Goal: Information Seeking & Learning: Check status

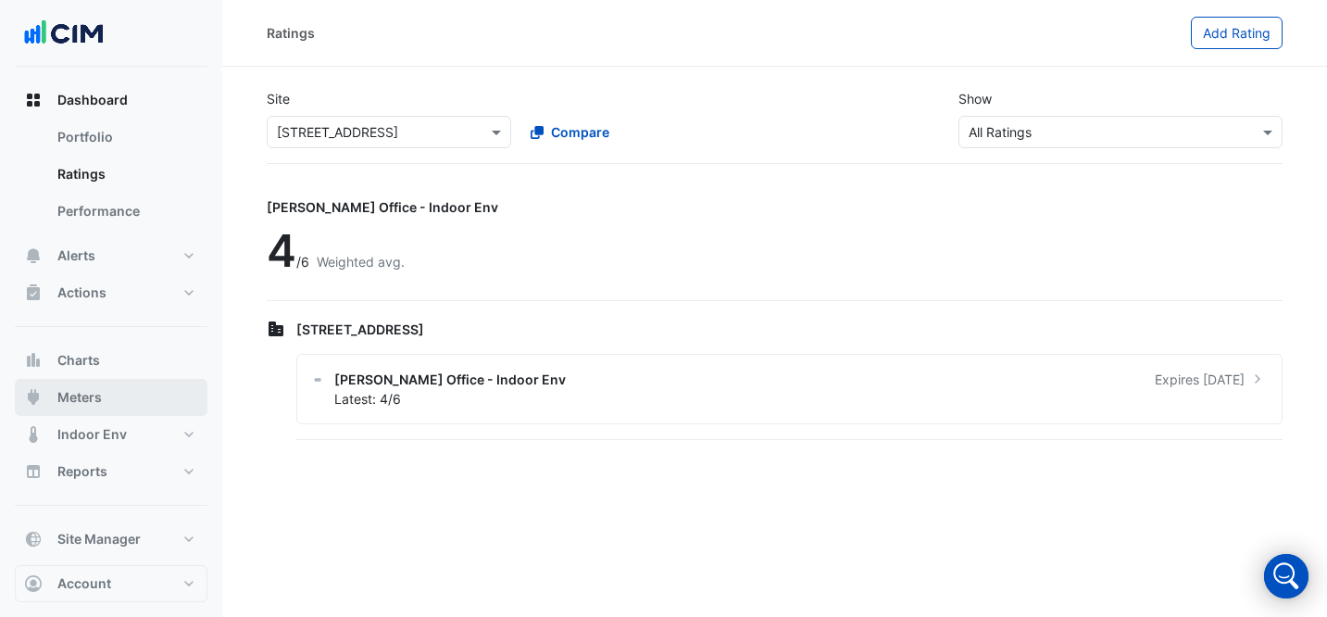
drag, startPoint x: 118, startPoint y: 392, endPoint x: 198, endPoint y: 312, distance: 113.3
click at [118, 392] on button "Meters" at bounding box center [111, 397] width 193 height 37
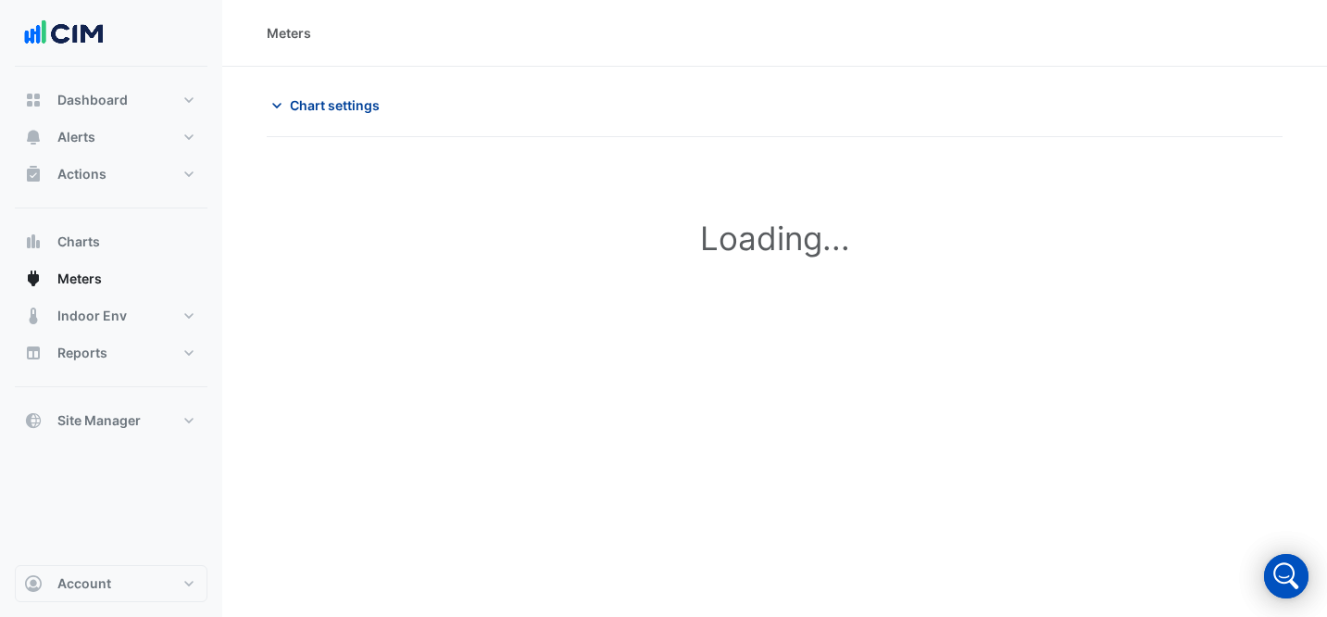
type input "**********"
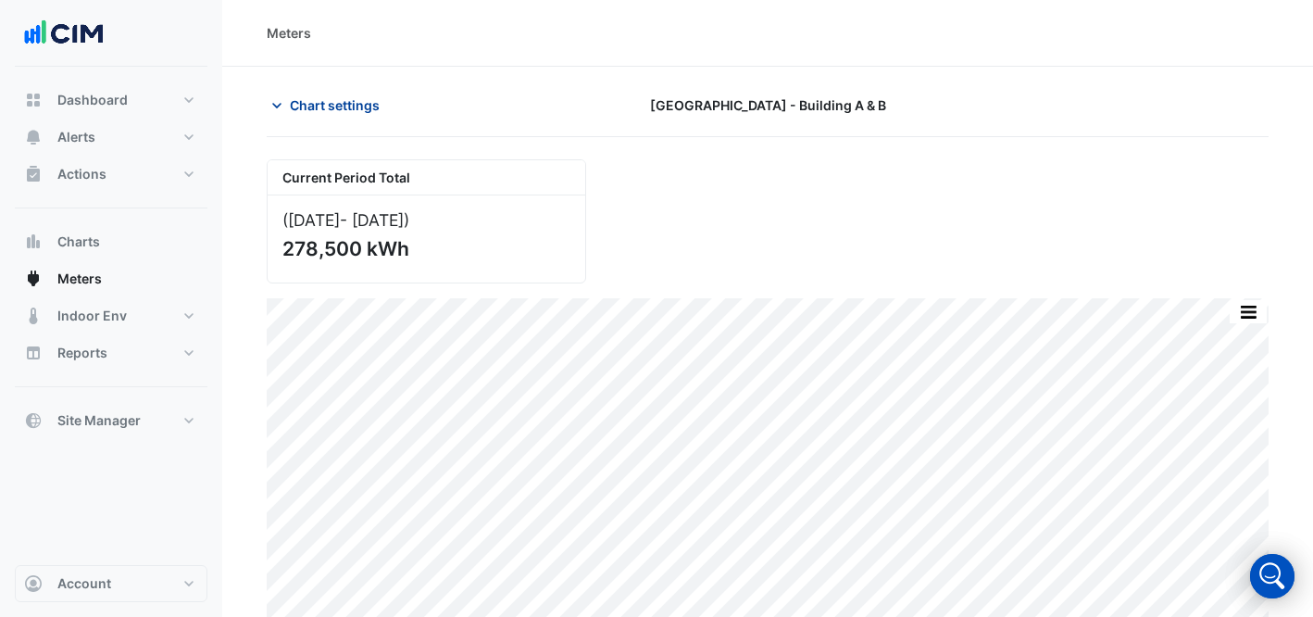
click at [353, 107] on span "Chart settings" at bounding box center [335, 104] width 90 height 19
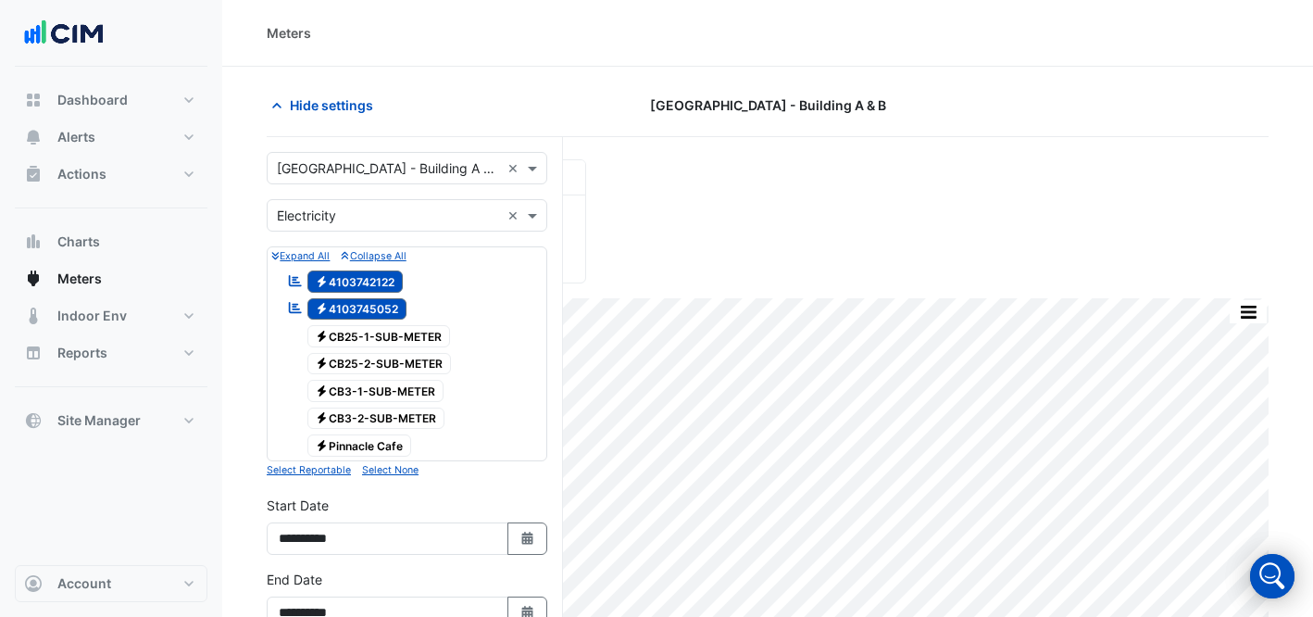
click at [373, 175] on input "text" at bounding box center [388, 168] width 223 height 19
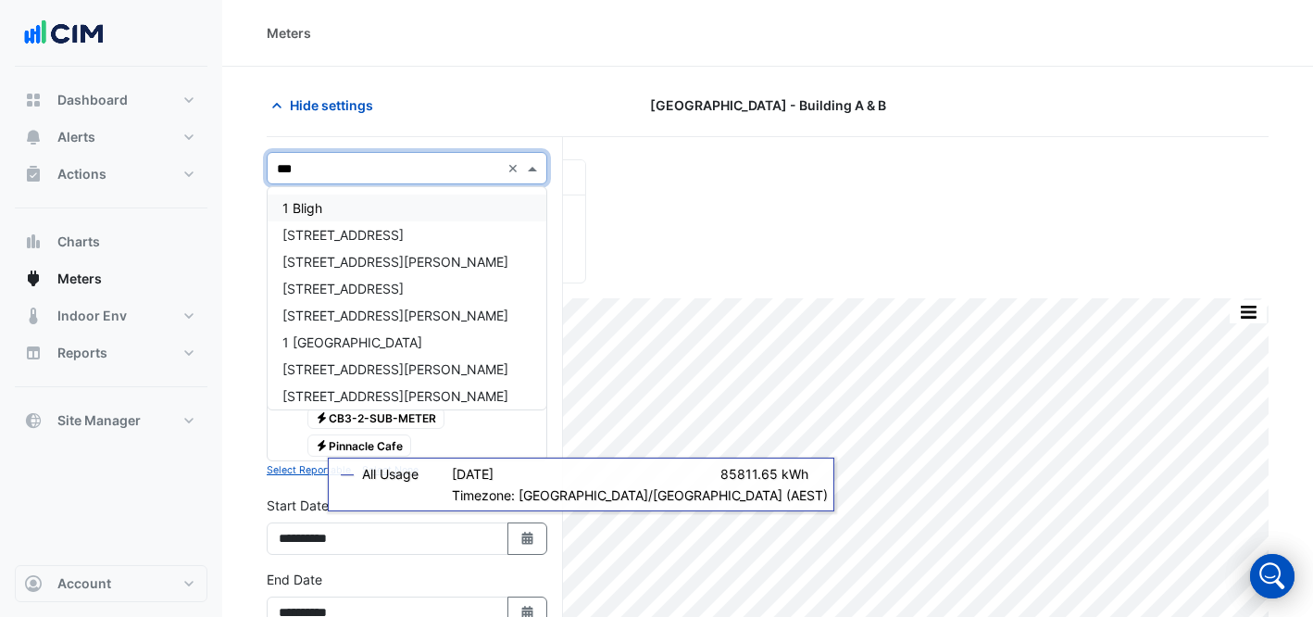
type input "****"
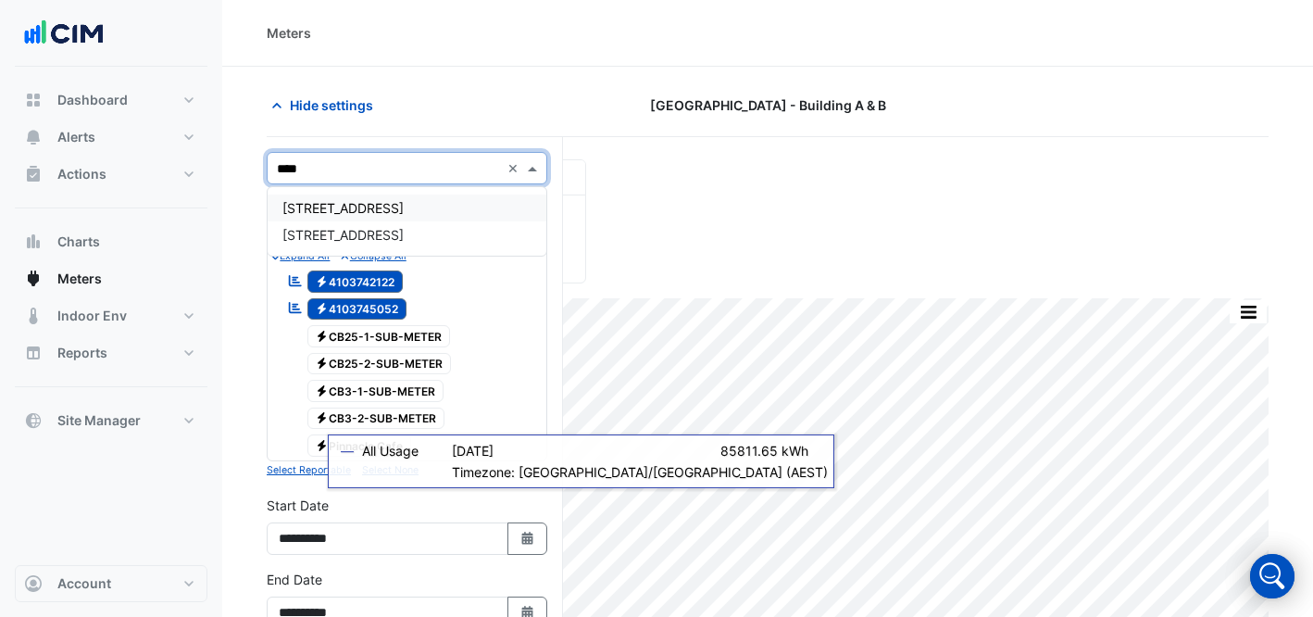
click at [310, 195] on div "[STREET_ADDRESS]" at bounding box center [407, 207] width 279 height 27
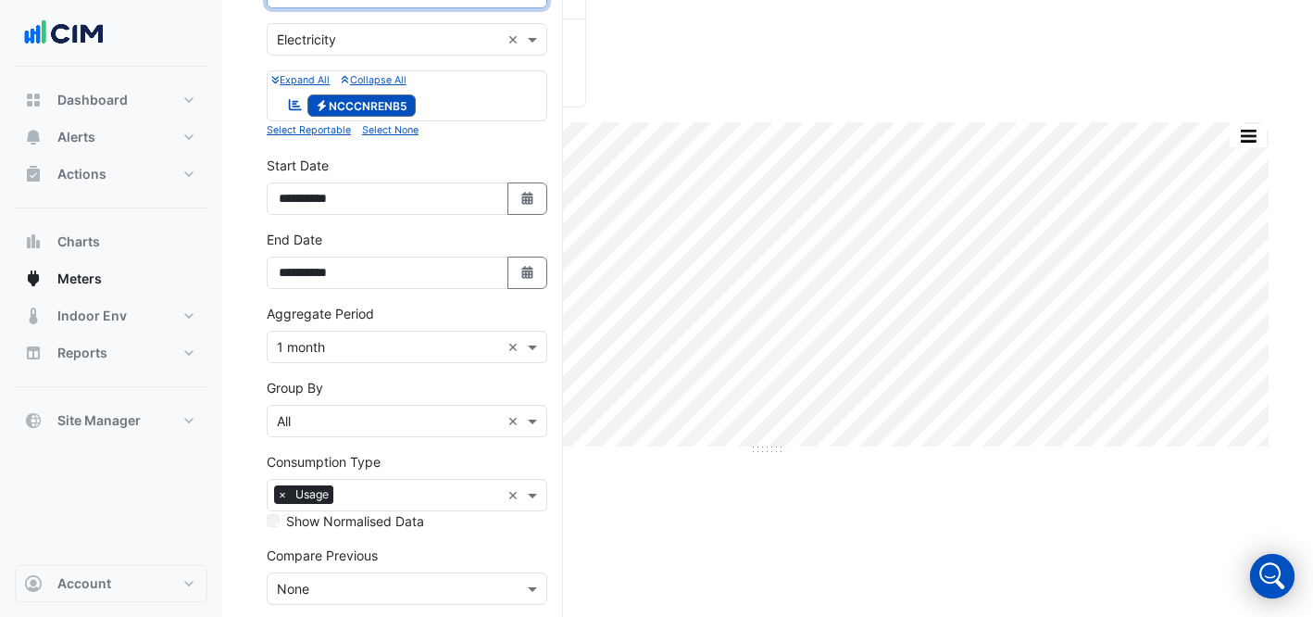
scroll to position [261, 0]
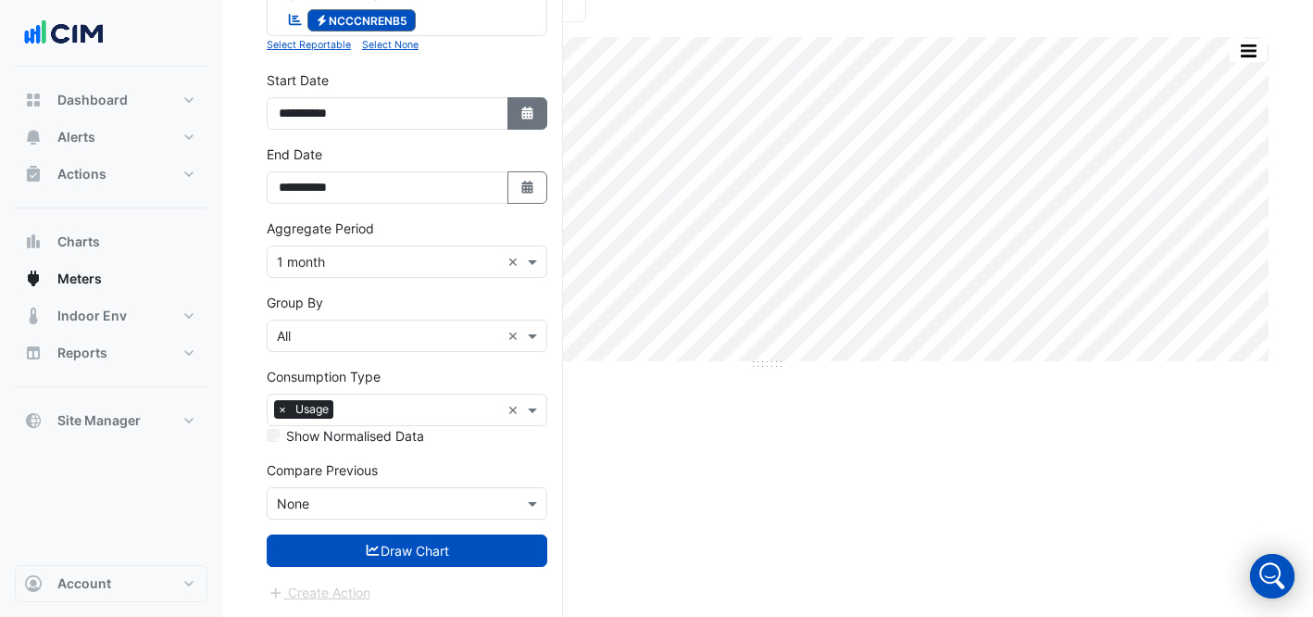
click at [520, 112] on icon "Select Date" at bounding box center [527, 112] width 17 height 13
select select "*"
select select "****"
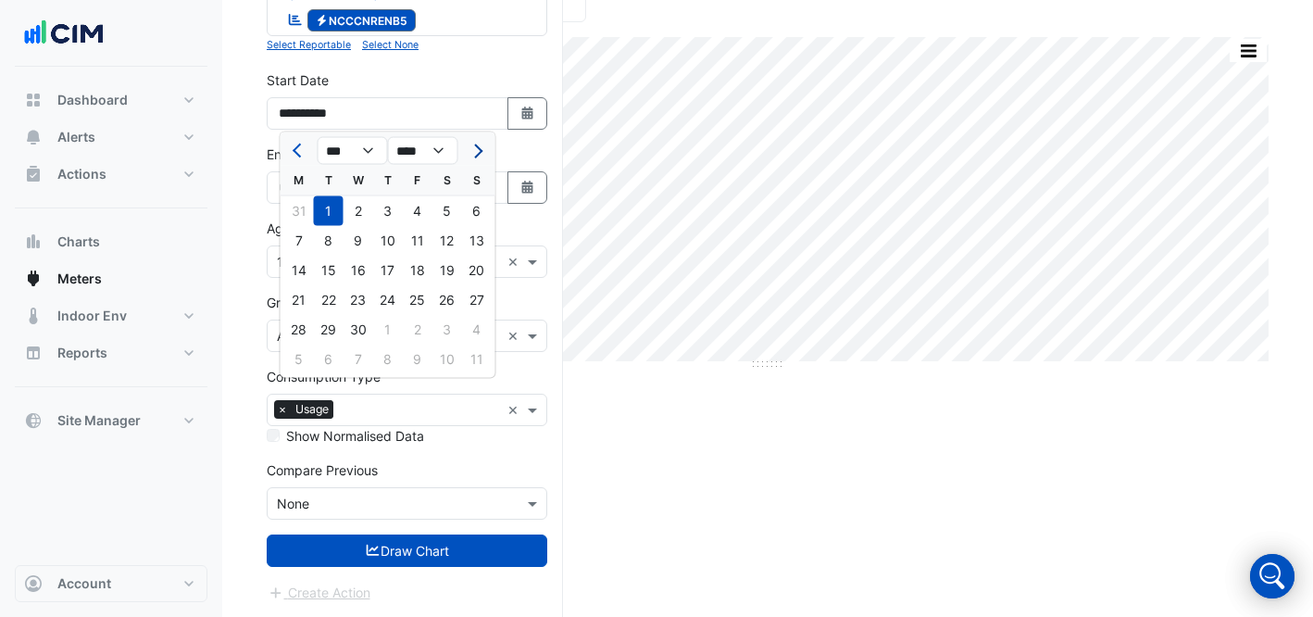
click at [483, 154] on button "Next month" at bounding box center [476, 151] width 22 height 30
select select "*"
click at [390, 205] on div "1" at bounding box center [388, 211] width 30 height 30
type input "**********"
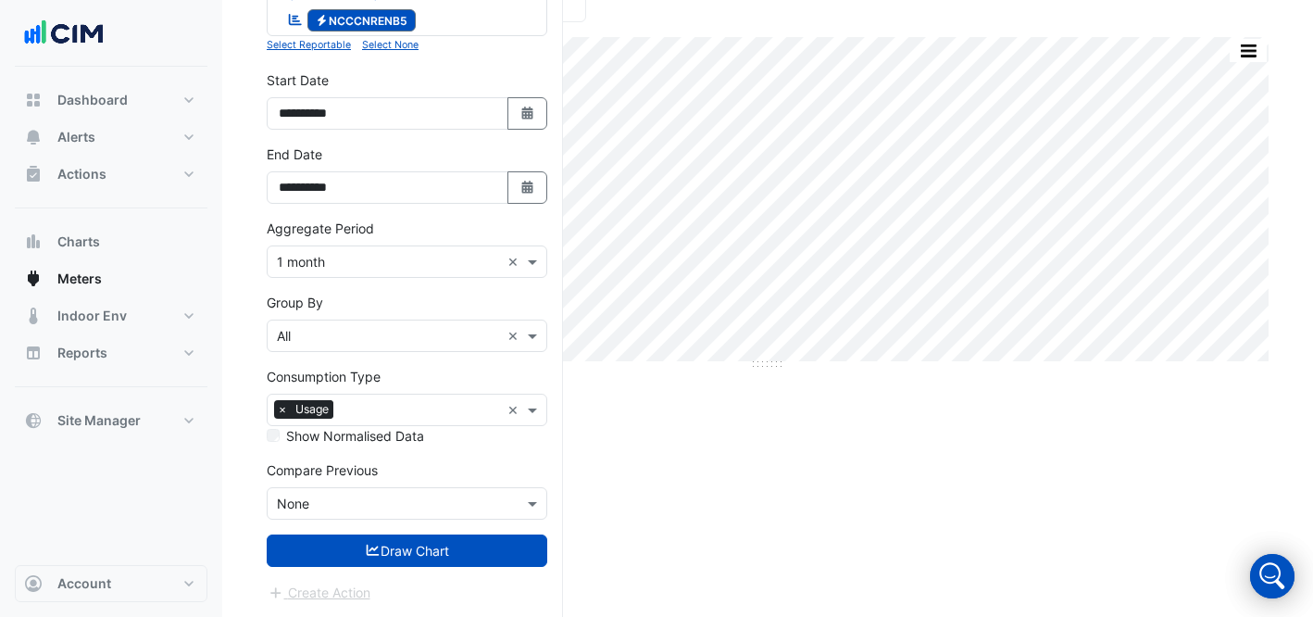
drag, startPoint x: 469, startPoint y: 558, endPoint x: 499, endPoint y: 534, distance: 38.9
click at [469, 558] on button "Draw Chart" at bounding box center [407, 550] width 281 height 32
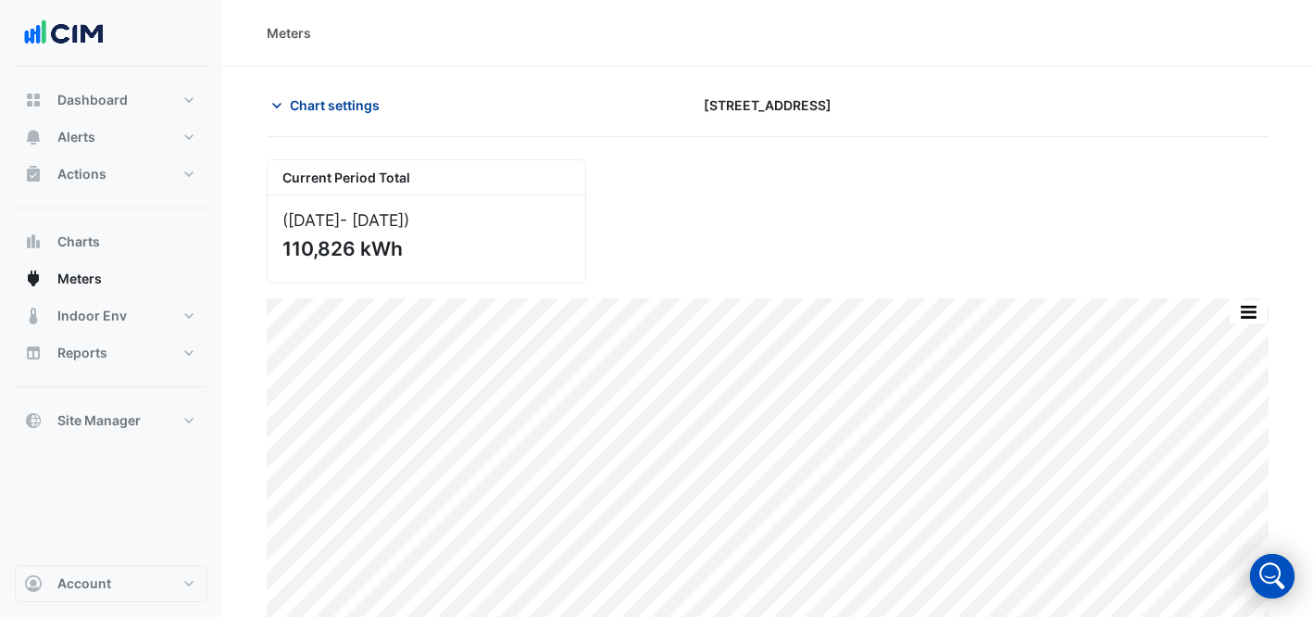
click at [358, 108] on span "Chart settings" at bounding box center [335, 104] width 90 height 19
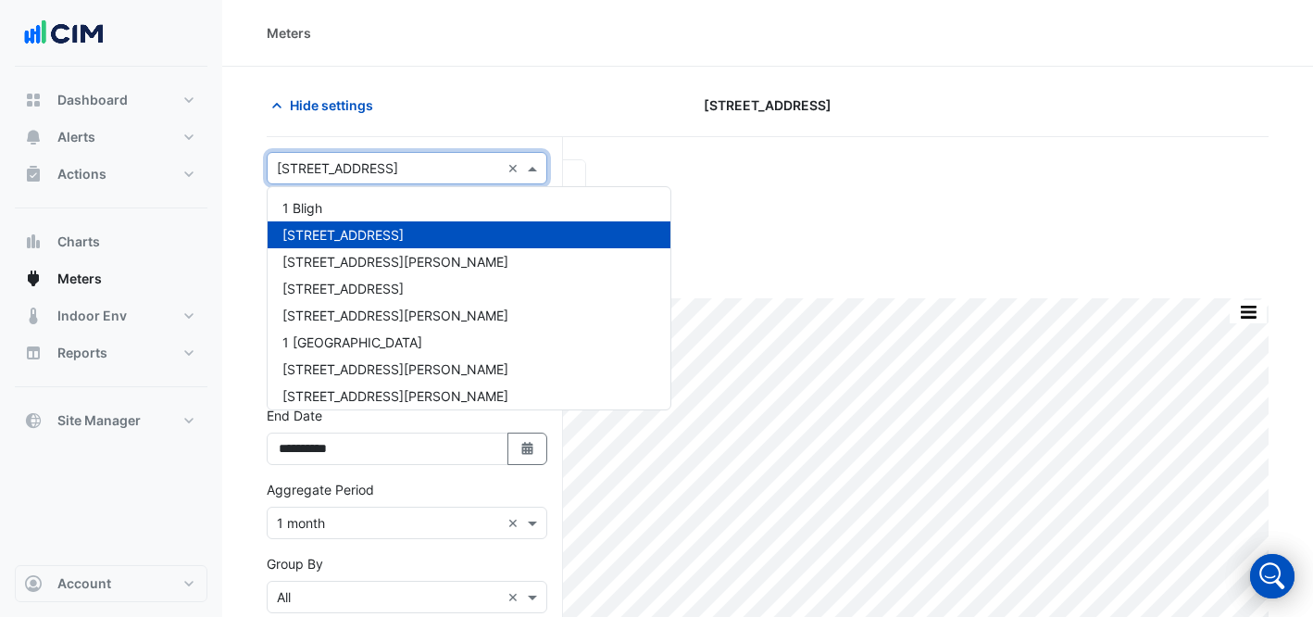
click at [393, 152] on div "Select a Site × 1 Chandos St ×" at bounding box center [407, 168] width 281 height 32
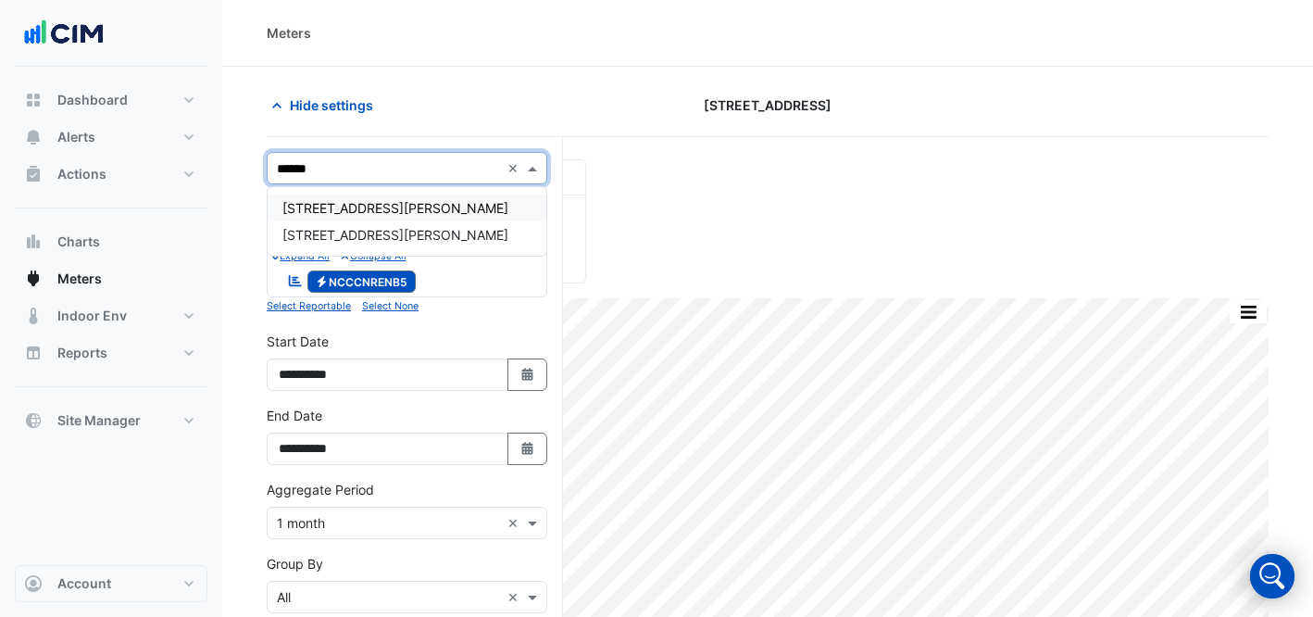
type input "*******"
click at [369, 202] on div "[STREET_ADDRESS][PERSON_NAME]" at bounding box center [407, 207] width 279 height 27
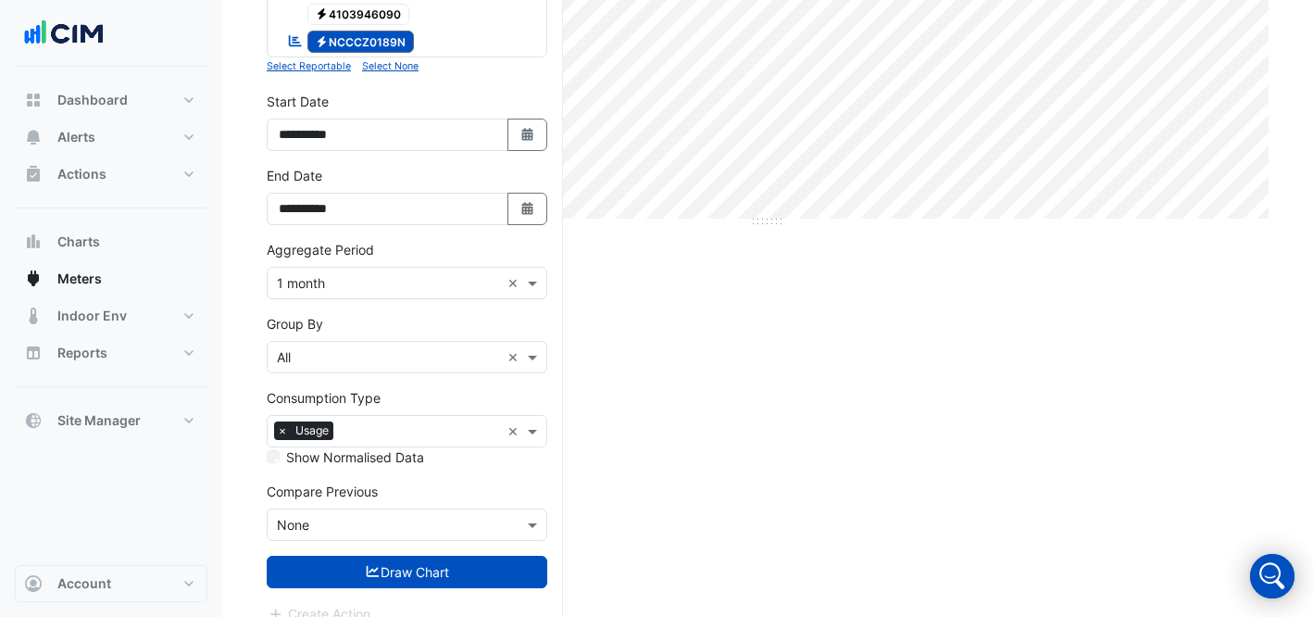
scroll to position [425, 0]
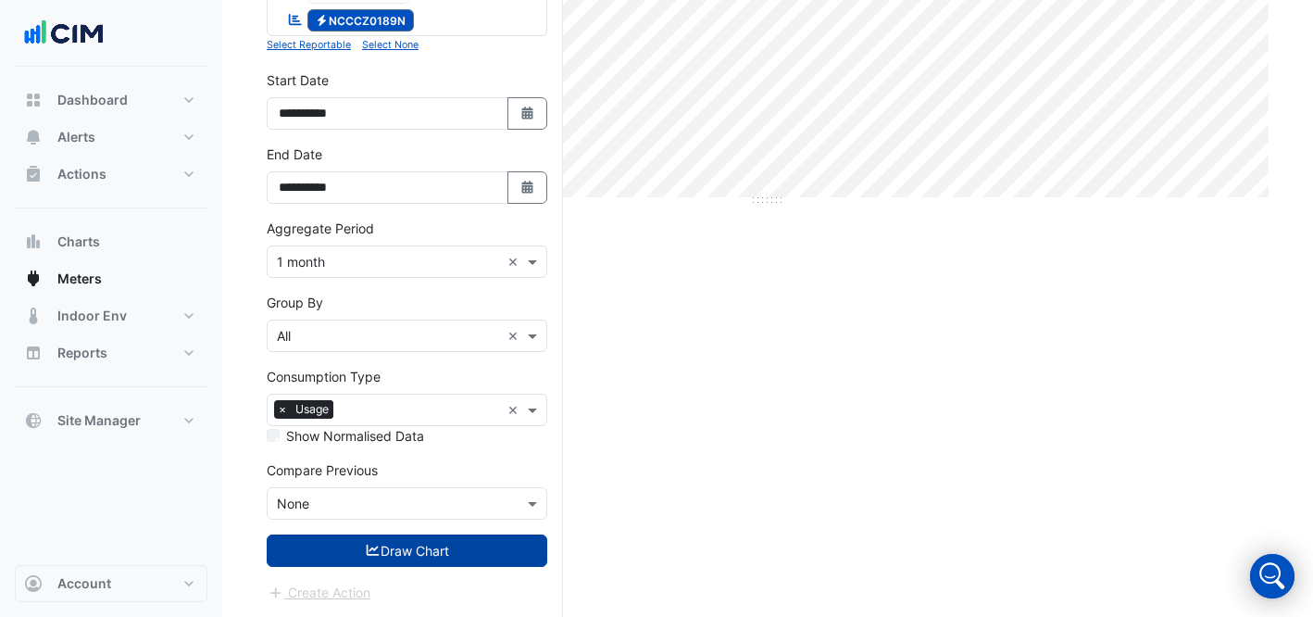
click at [447, 553] on button "Draw Chart" at bounding box center [407, 550] width 281 height 32
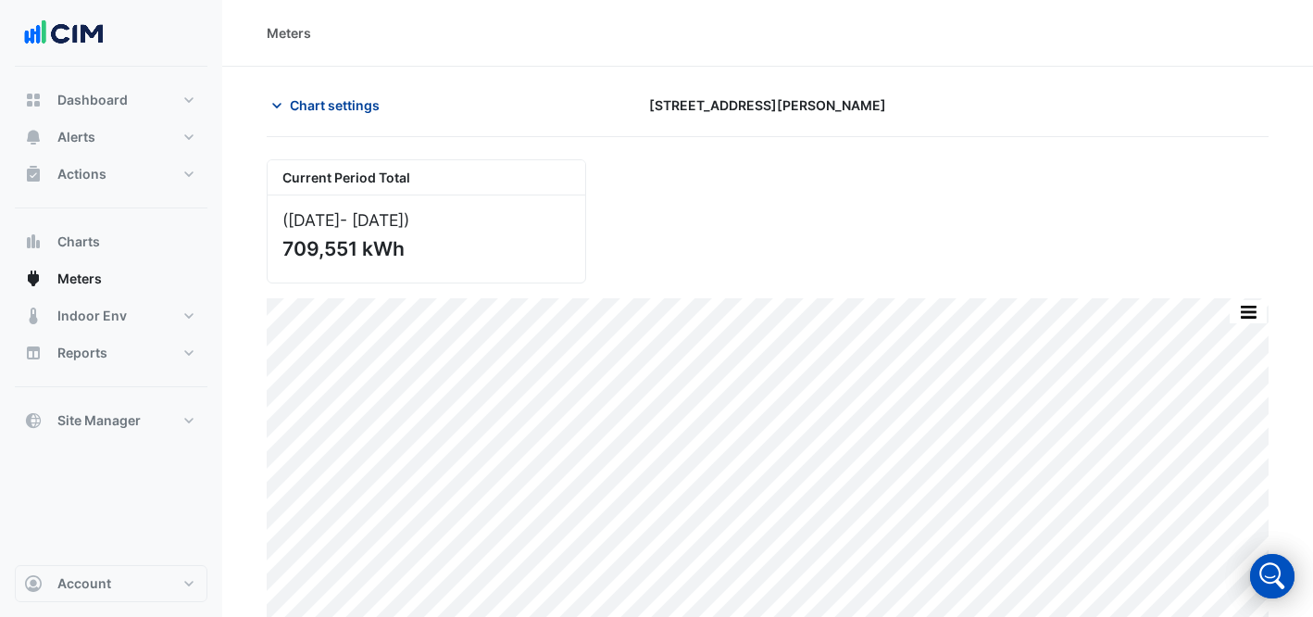
click at [329, 107] on span "Chart settings" at bounding box center [335, 104] width 90 height 19
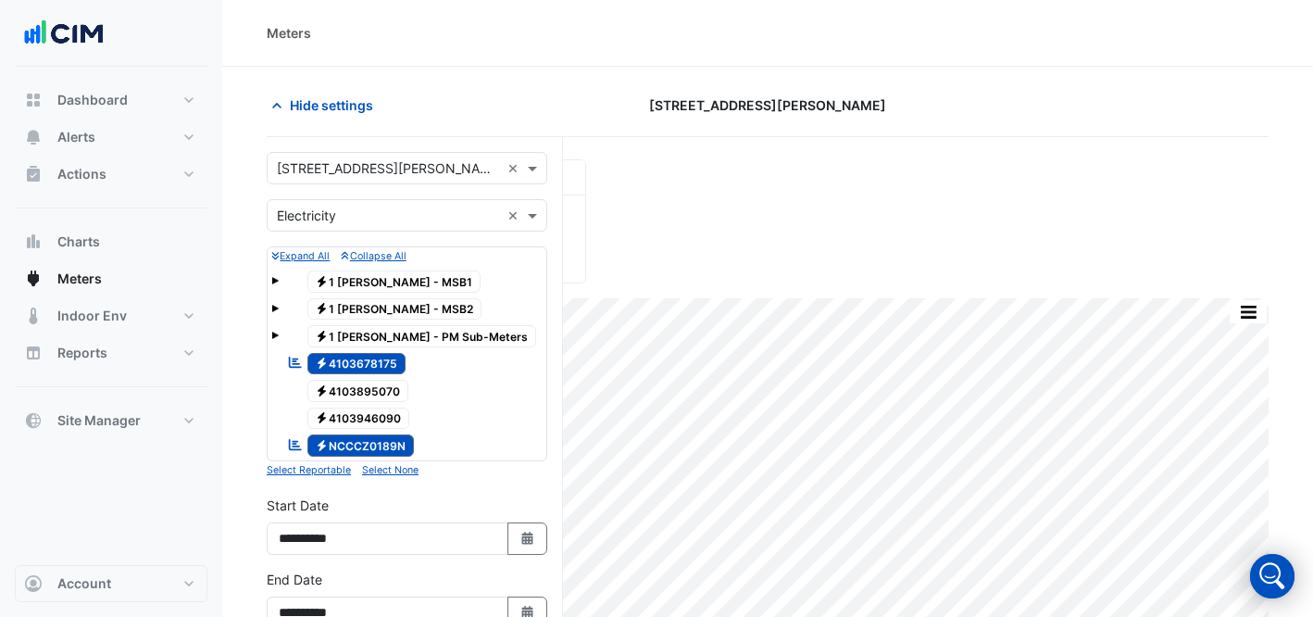
click at [409, 171] on input "text" at bounding box center [388, 168] width 223 height 19
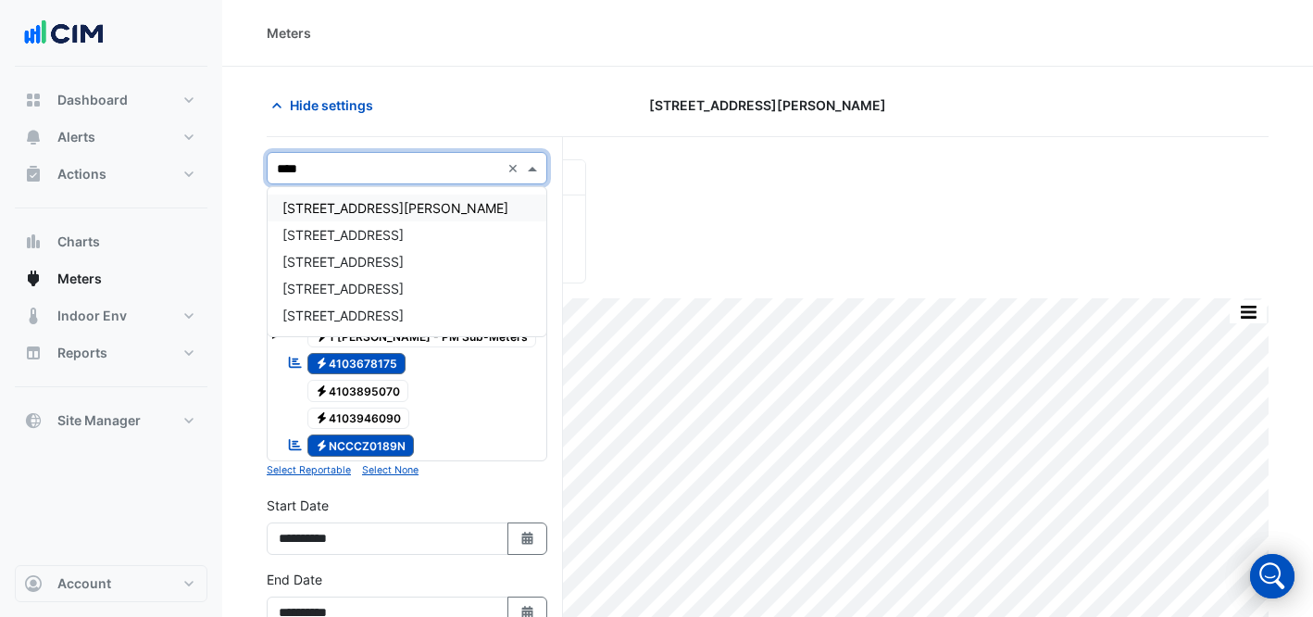
type input "*****"
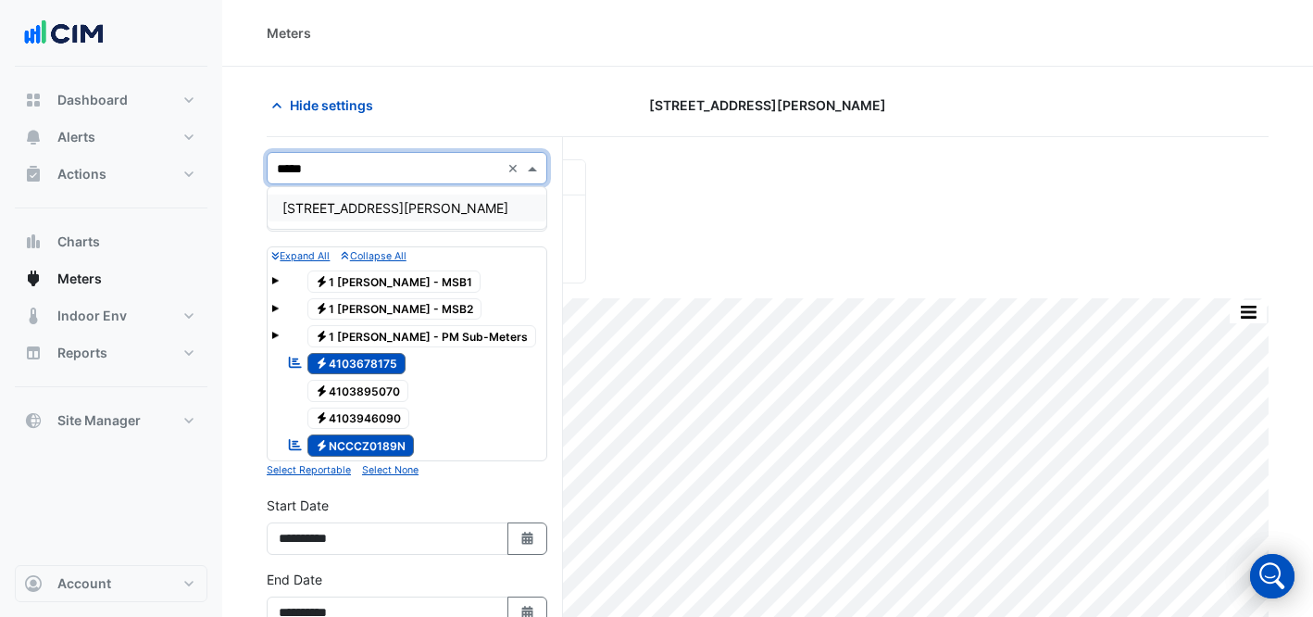
click at [319, 210] on span "[STREET_ADDRESS][PERSON_NAME]" at bounding box center [395, 208] width 226 height 16
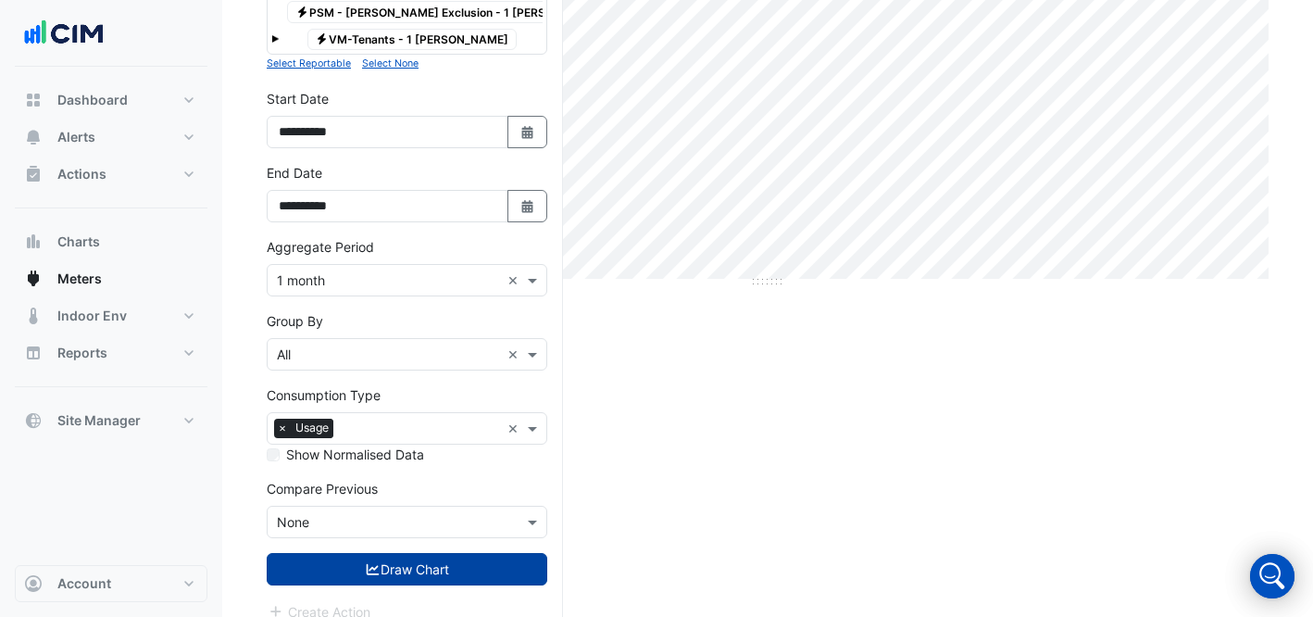
click at [458, 555] on button "Draw Chart" at bounding box center [407, 569] width 281 height 32
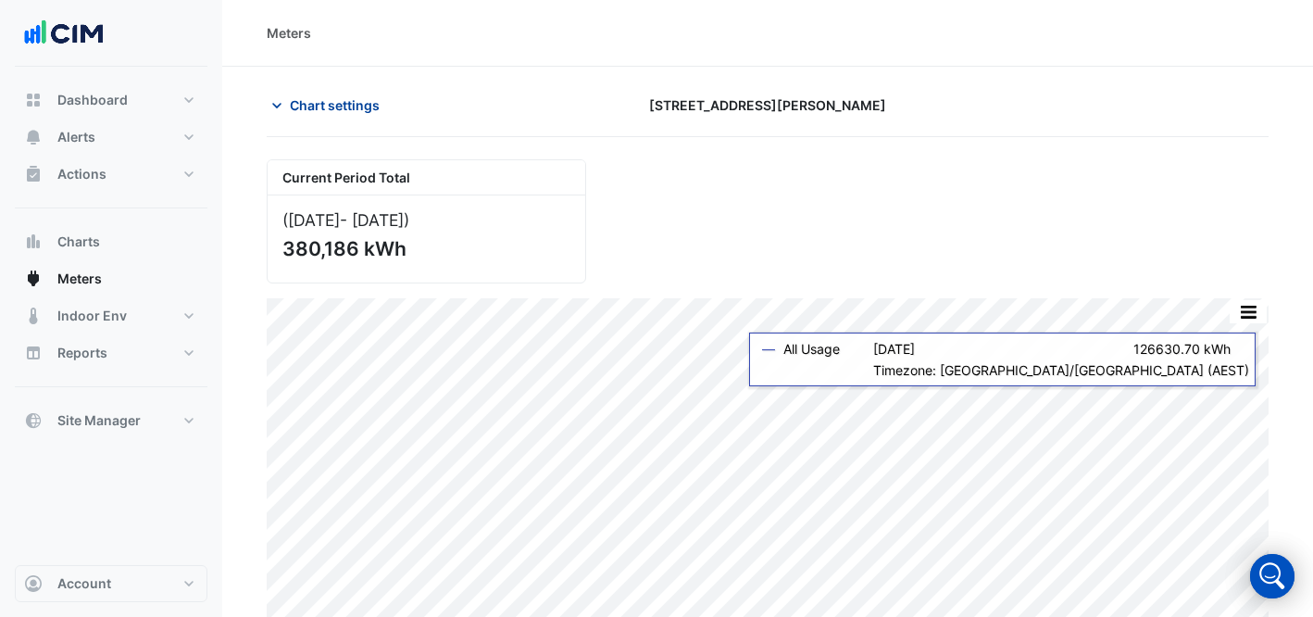
click at [307, 106] on span "Chart settings" at bounding box center [335, 104] width 90 height 19
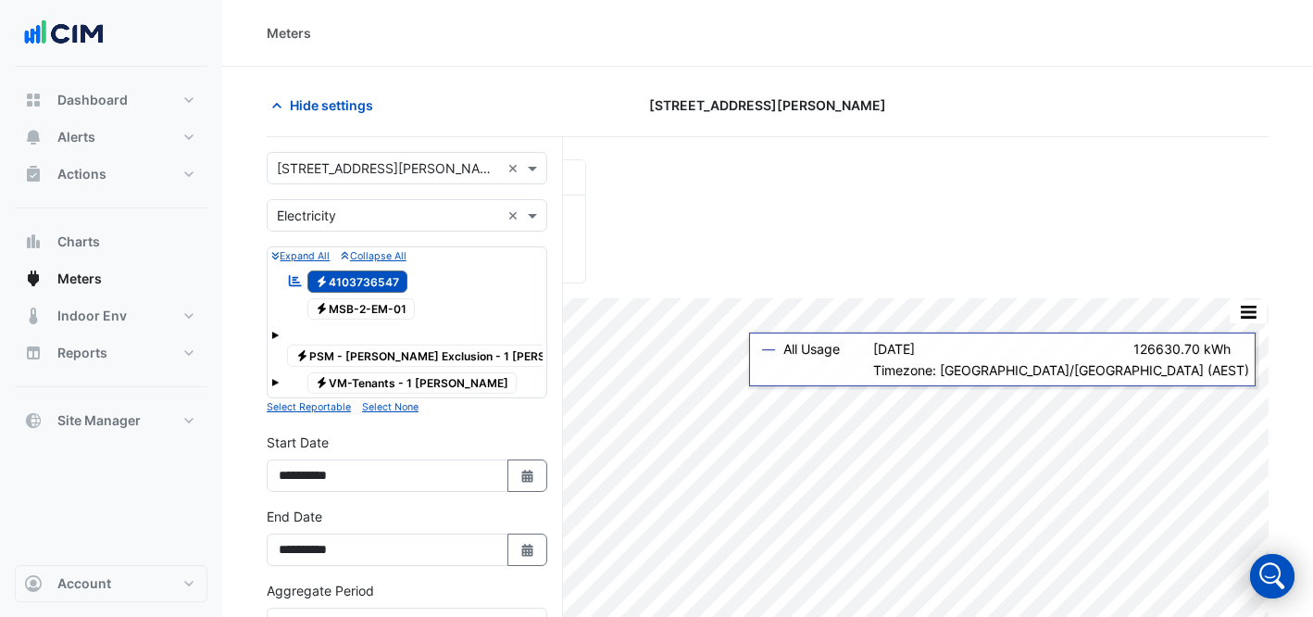
click at [356, 176] on input "text" at bounding box center [388, 168] width 223 height 19
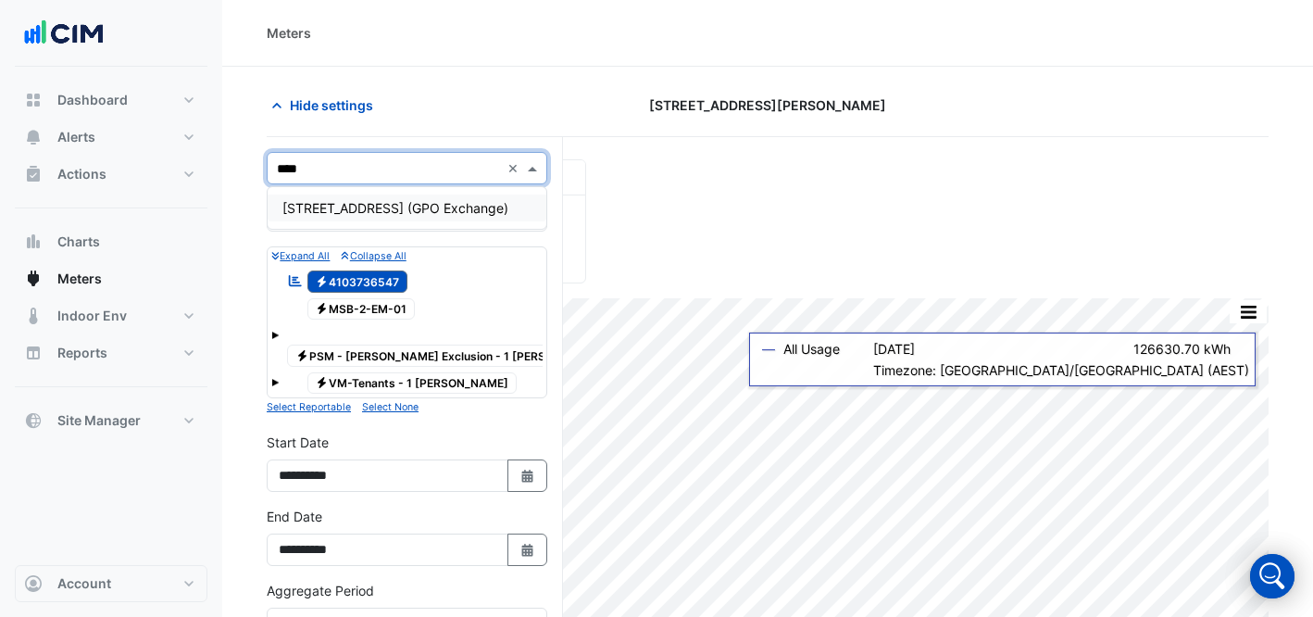
type input "*****"
click at [402, 204] on span "[STREET_ADDRESS] (GPO Exchange)" at bounding box center [395, 208] width 226 height 16
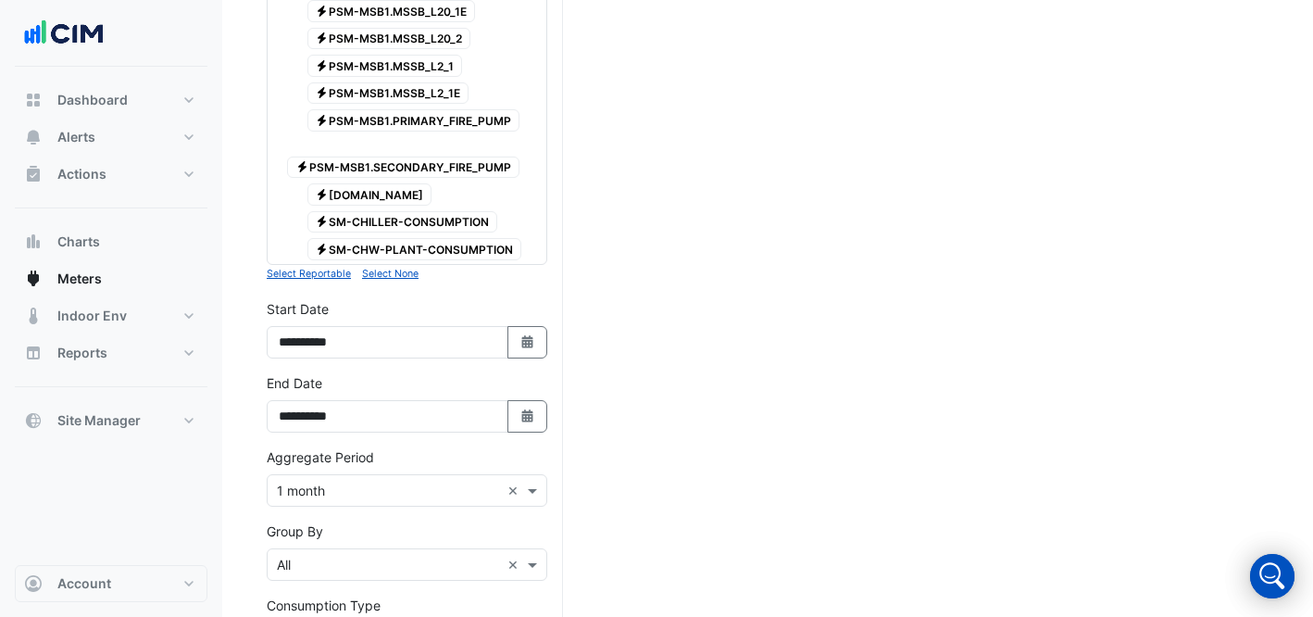
scroll to position [2270, 0]
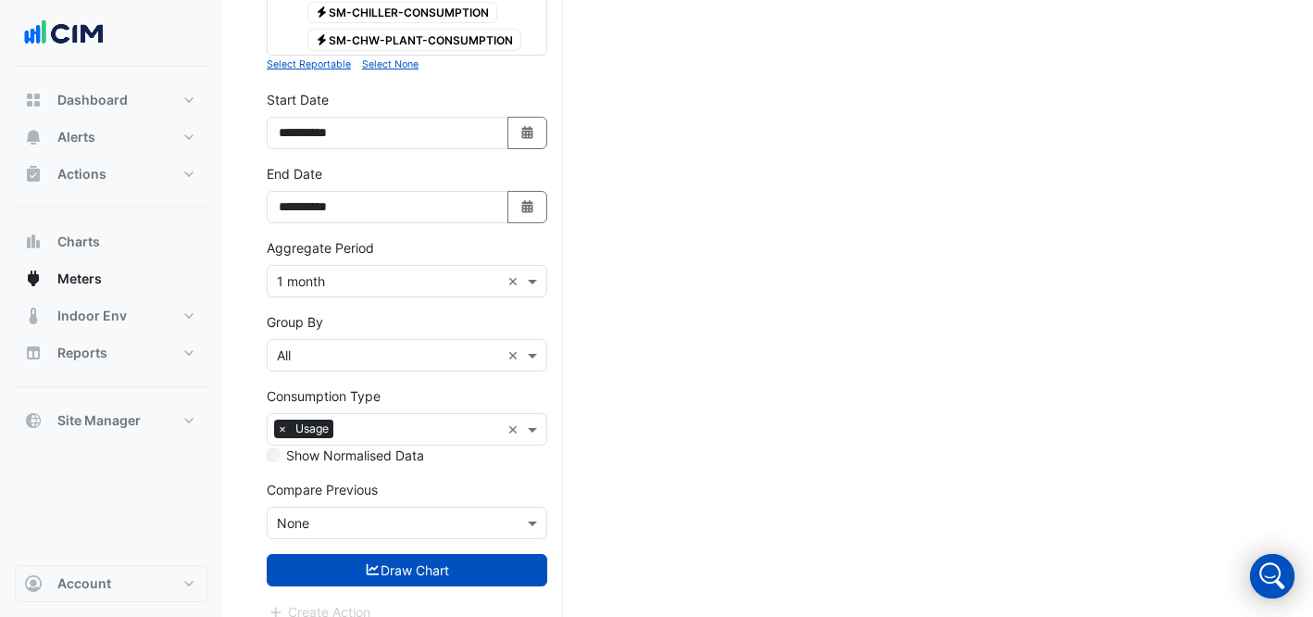
click at [401, 555] on button "Draw Chart" at bounding box center [407, 570] width 281 height 32
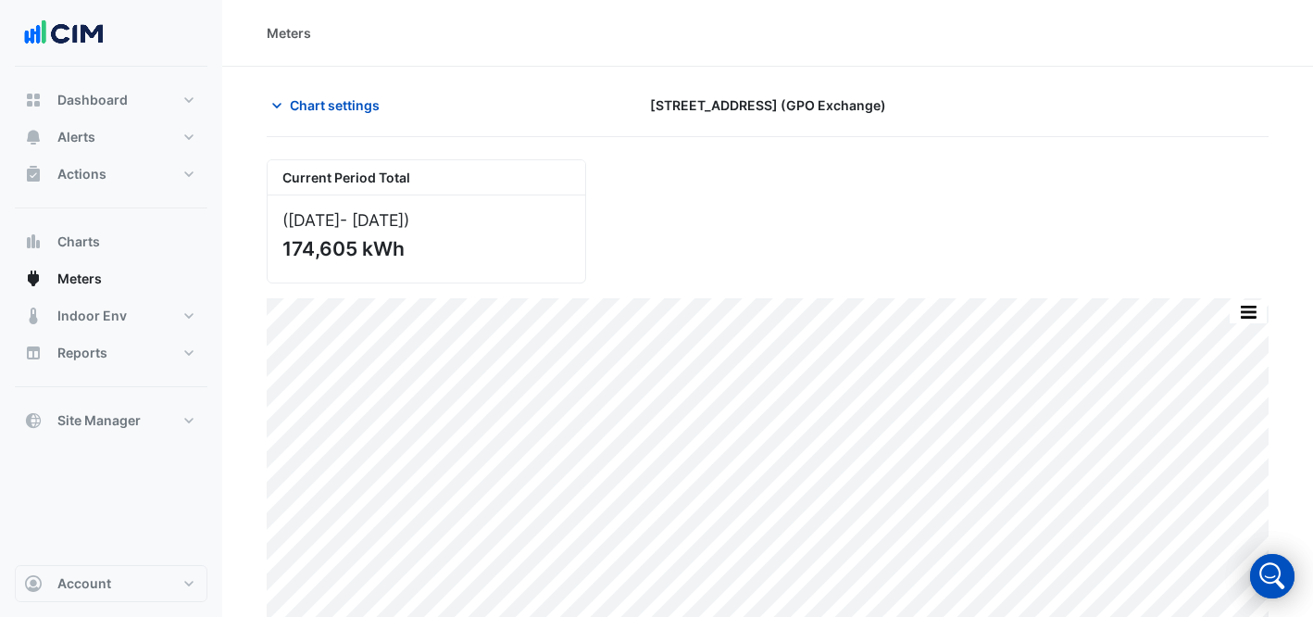
click at [279, 124] on div "Chart settings [STREET_ADDRESS] (GPO Exchange)" at bounding box center [768, 113] width 1002 height 48
click at [307, 102] on span "Chart settings" at bounding box center [335, 104] width 90 height 19
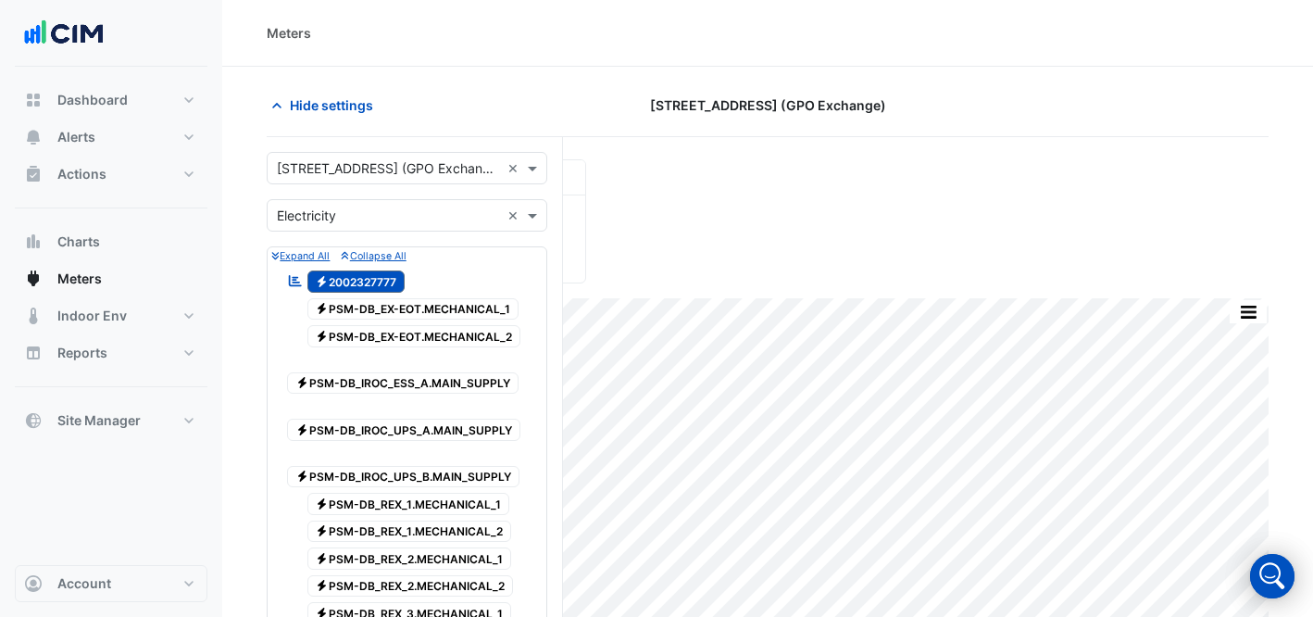
click at [338, 168] on input "text" at bounding box center [388, 168] width 223 height 19
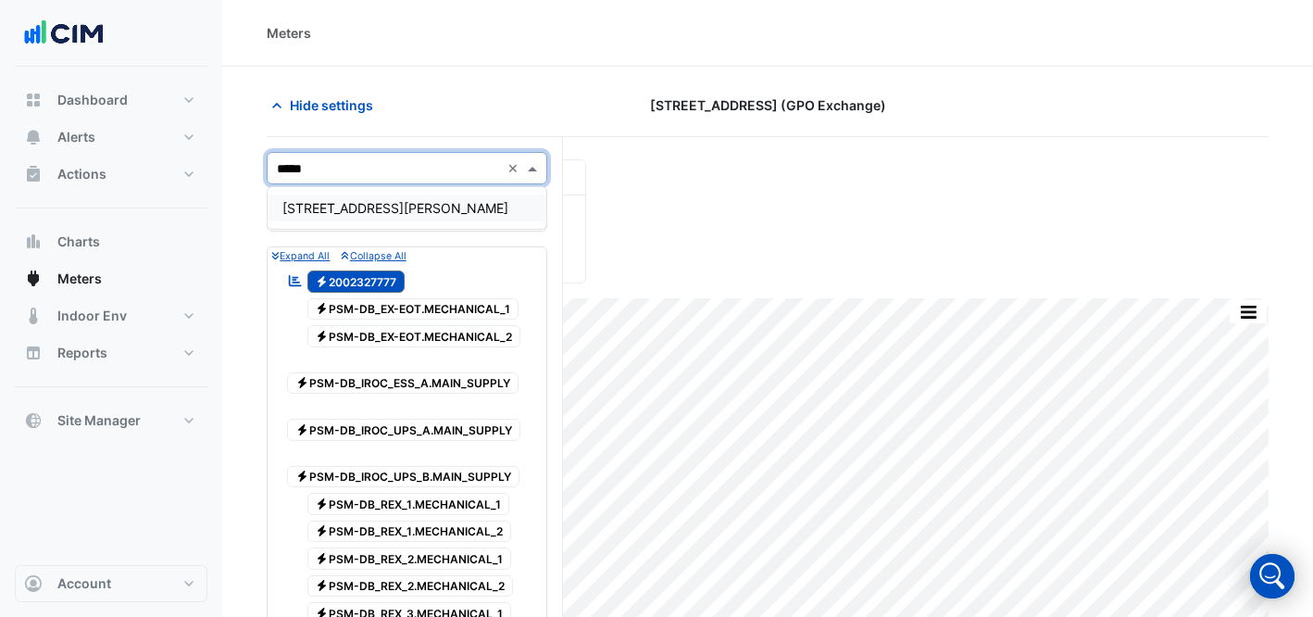
type input "******"
click at [304, 198] on div "[STREET_ADDRESS][PERSON_NAME]" at bounding box center [407, 207] width 279 height 27
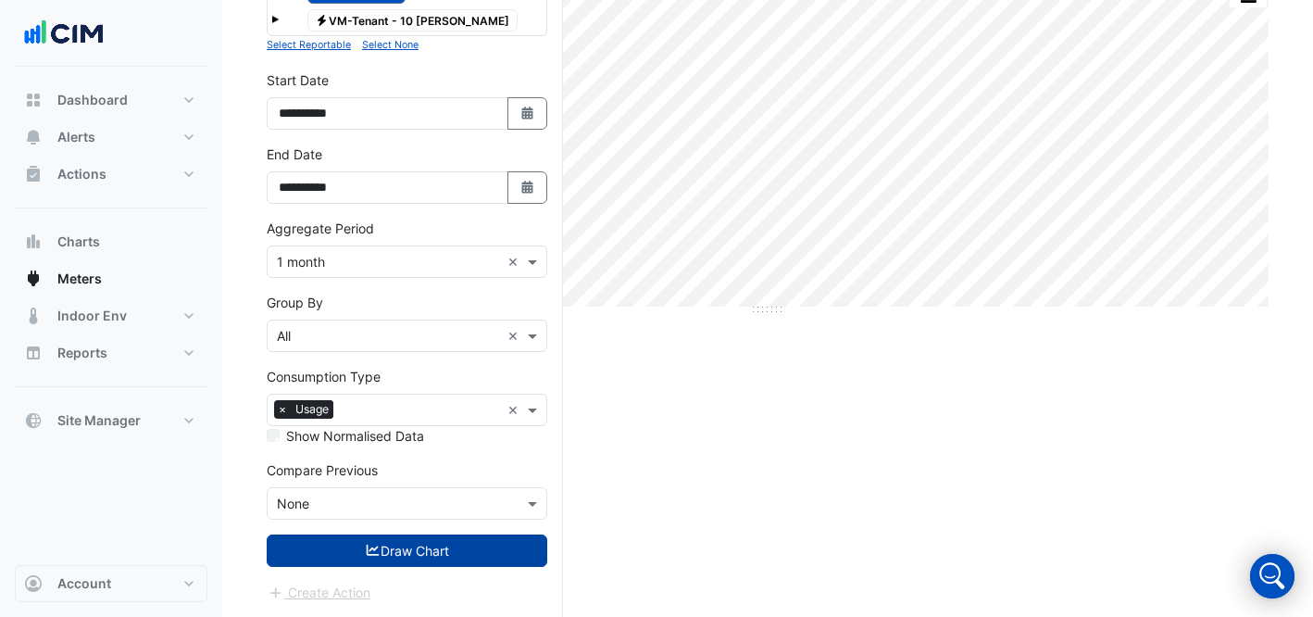
click at [409, 543] on button "Draw Chart" at bounding box center [407, 550] width 281 height 32
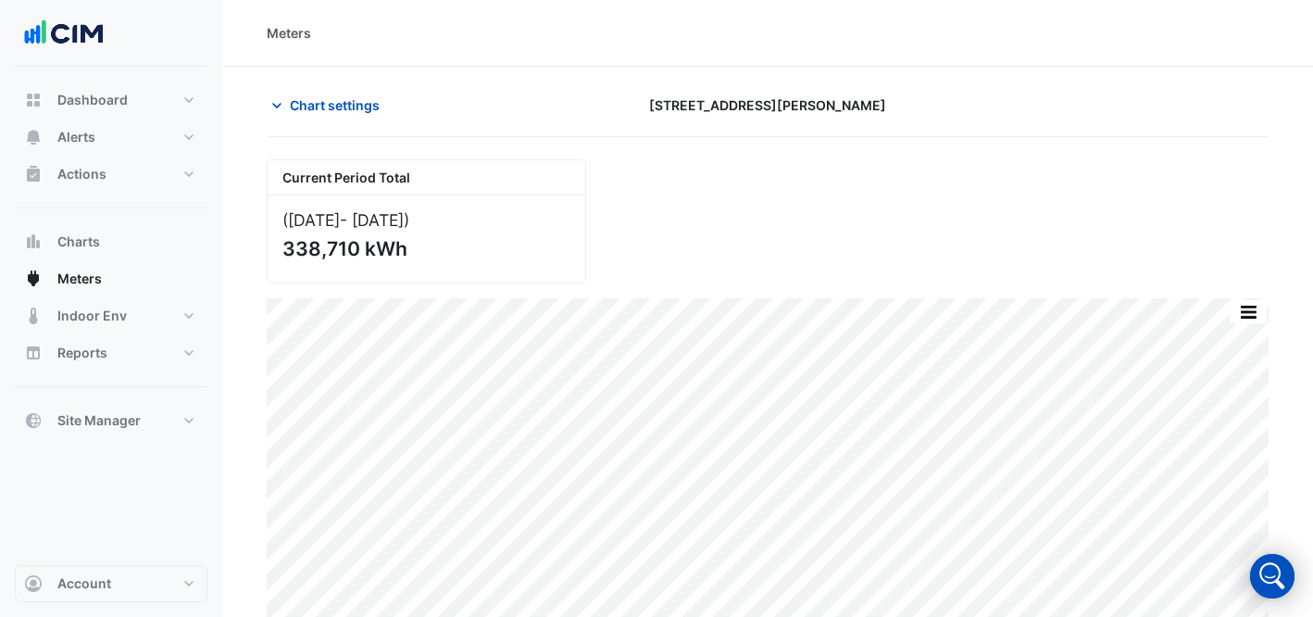
click at [358, 123] on div "Chart settings [STREET_ADDRESS][PERSON_NAME]" at bounding box center [768, 113] width 1002 height 48
click at [352, 111] on span "Chart settings" at bounding box center [335, 104] width 90 height 19
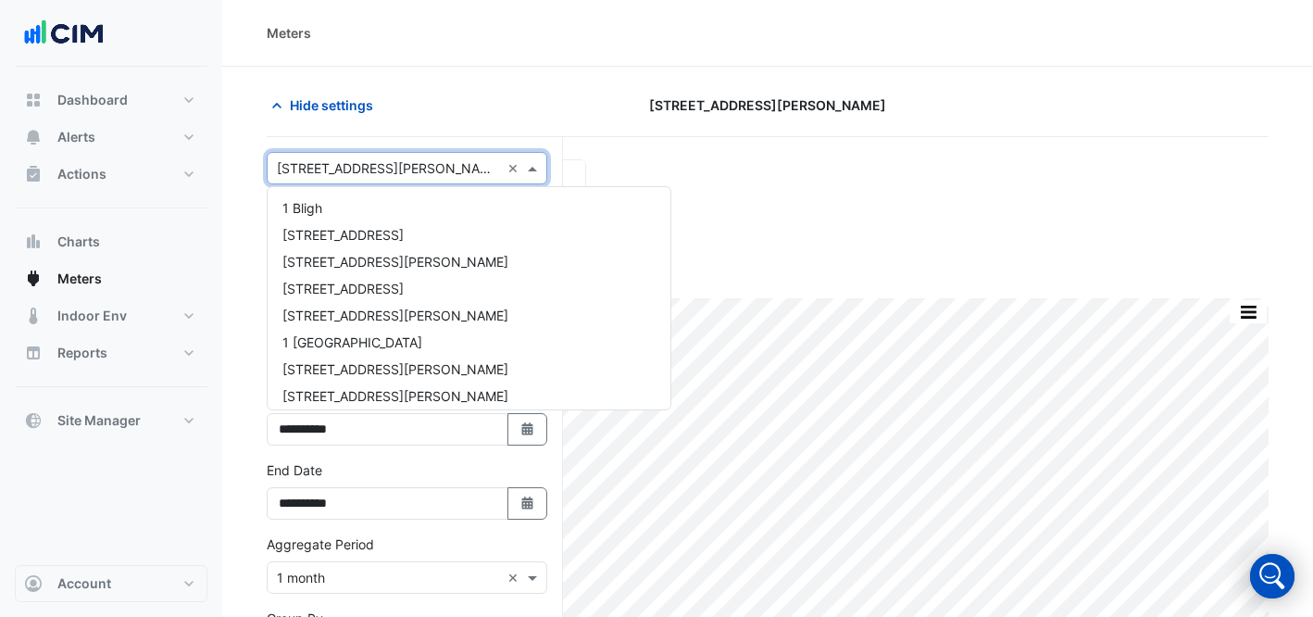
click at [380, 169] on input "text" at bounding box center [388, 168] width 223 height 19
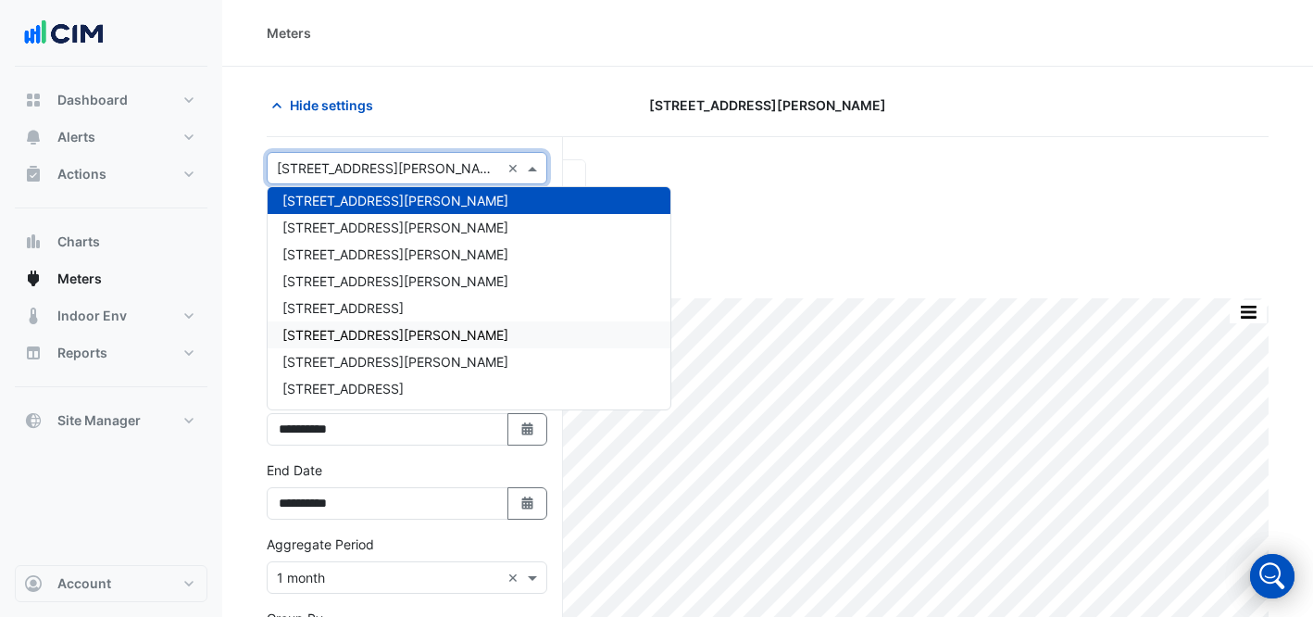
click at [394, 338] on div "[STREET_ADDRESS][PERSON_NAME]" at bounding box center [469, 334] width 403 height 27
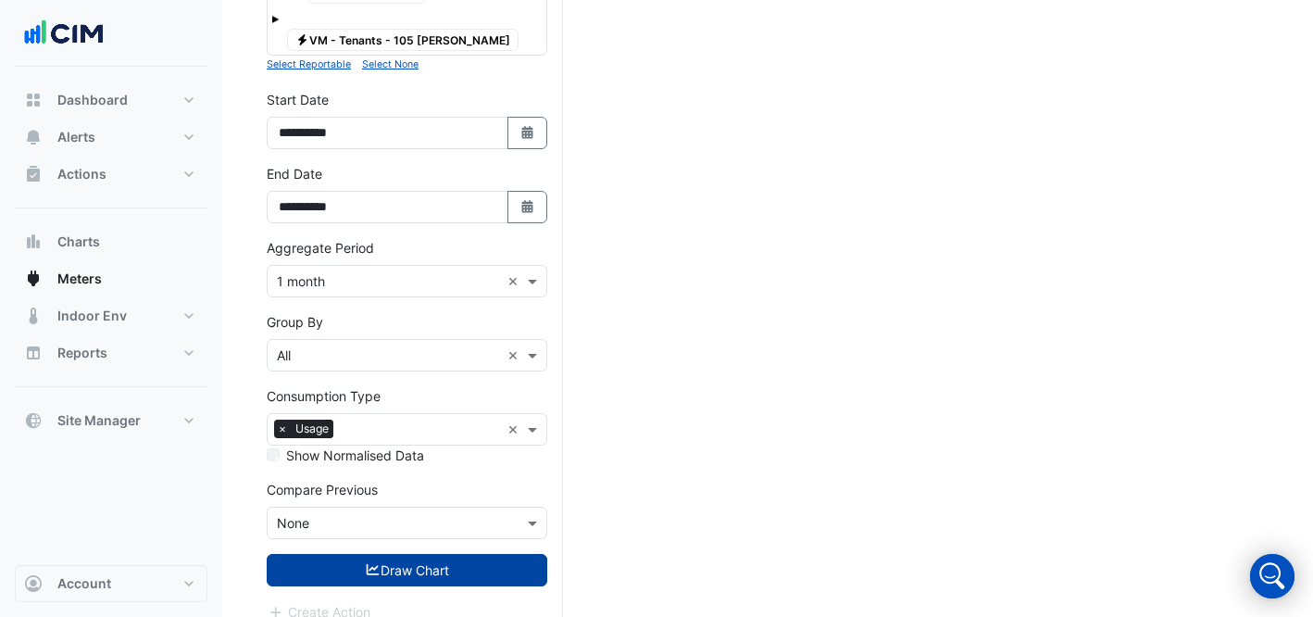
click at [478, 561] on button "Draw Chart" at bounding box center [407, 570] width 281 height 32
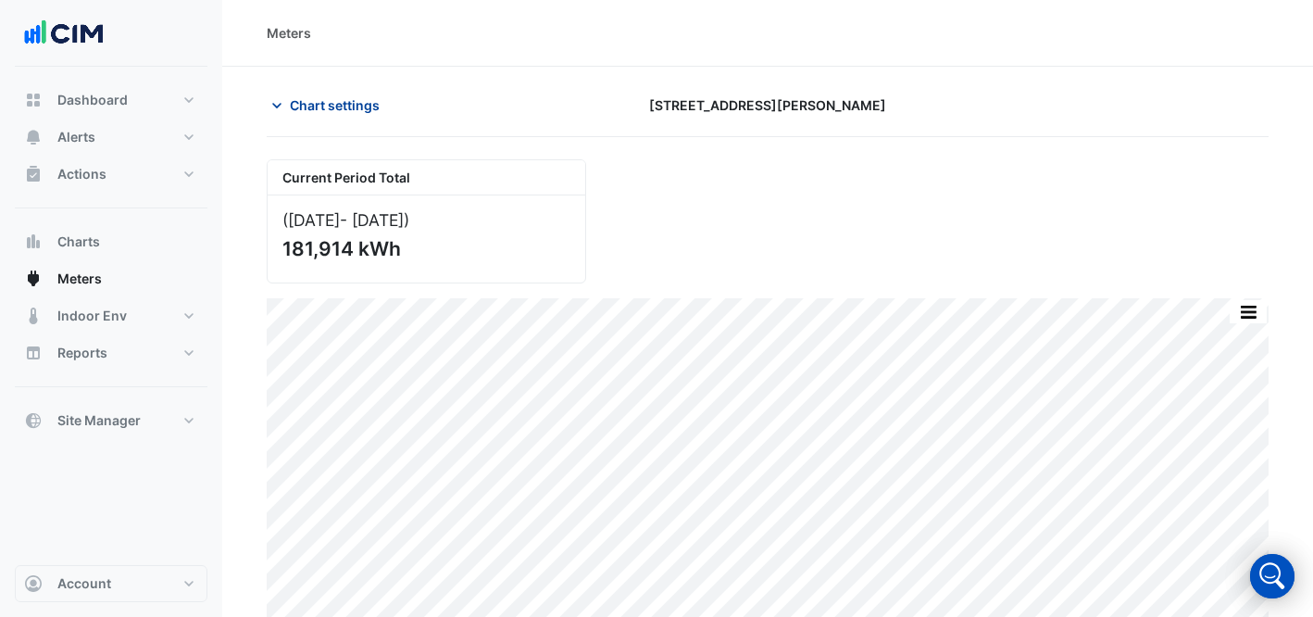
click at [325, 103] on span "Chart settings" at bounding box center [335, 104] width 90 height 19
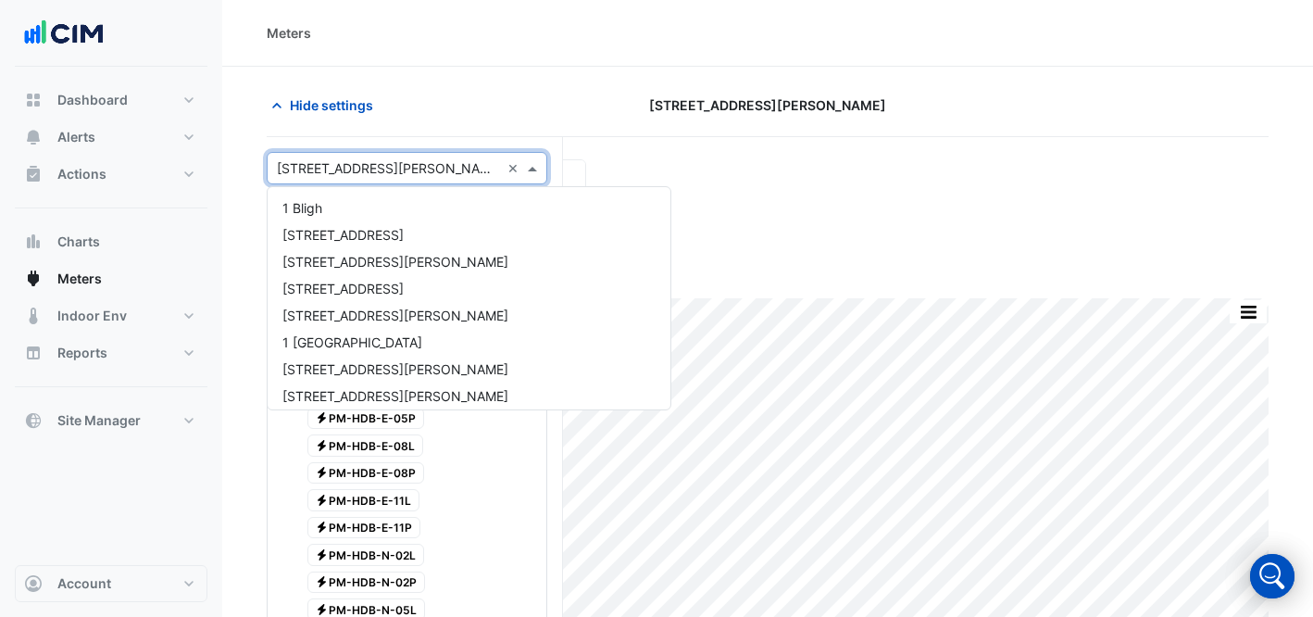
click at [363, 179] on div "Select a Site × [STREET_ADDRESS][PERSON_NAME] ×" at bounding box center [407, 168] width 281 height 32
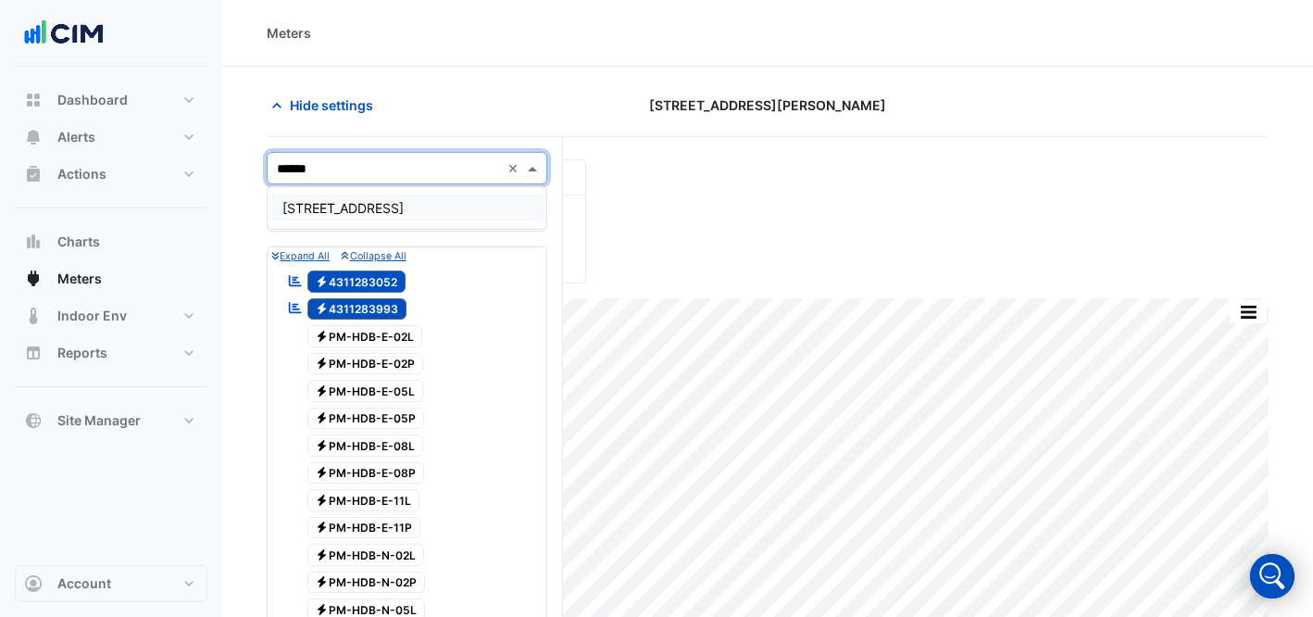
type input "*******"
click at [423, 200] on div "[STREET_ADDRESS]" at bounding box center [407, 207] width 279 height 27
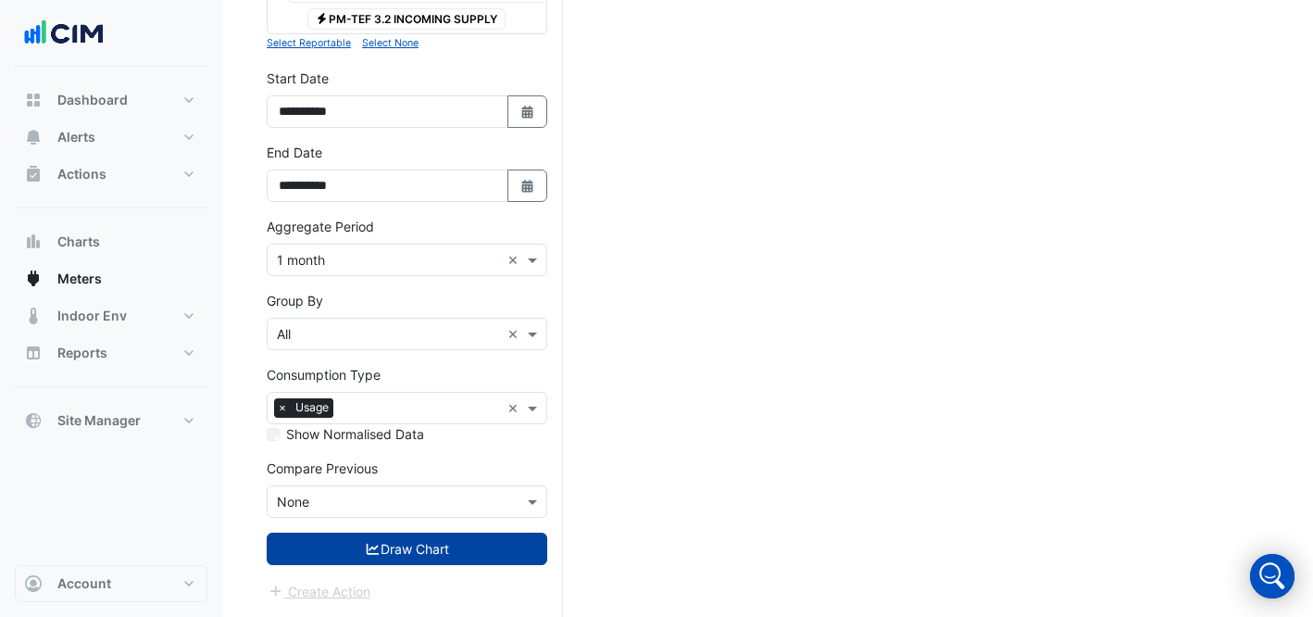
click at [424, 549] on button "Draw Chart" at bounding box center [407, 548] width 281 height 32
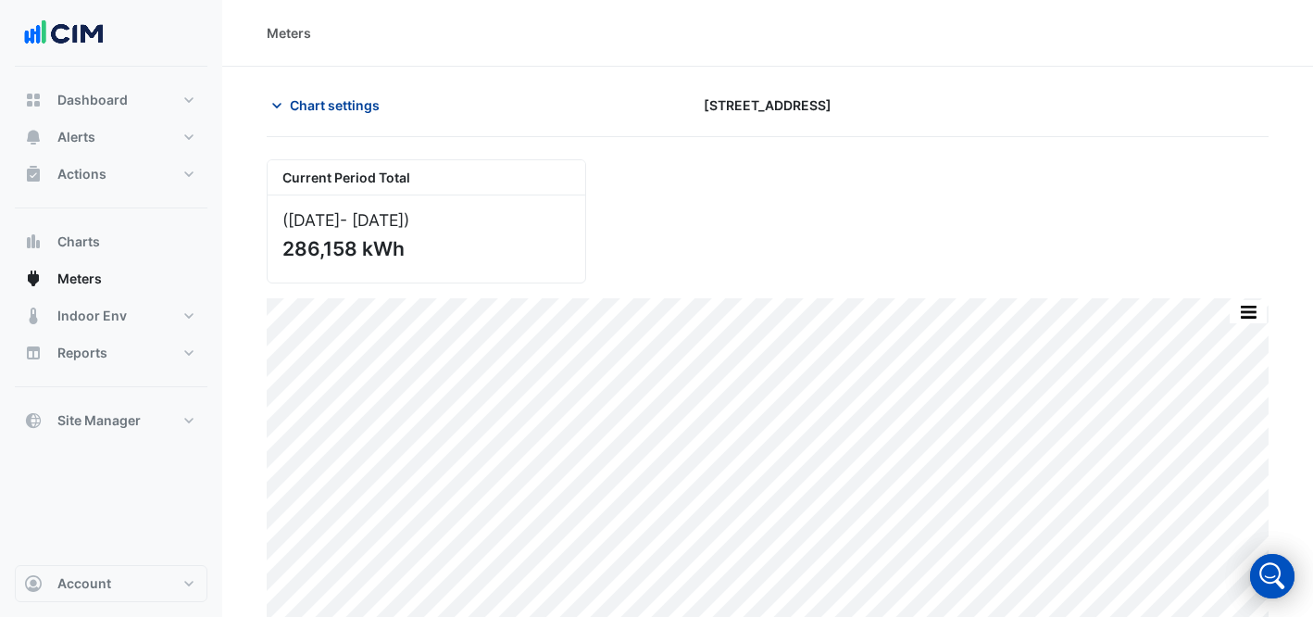
click at [334, 103] on span "Chart settings" at bounding box center [335, 104] width 90 height 19
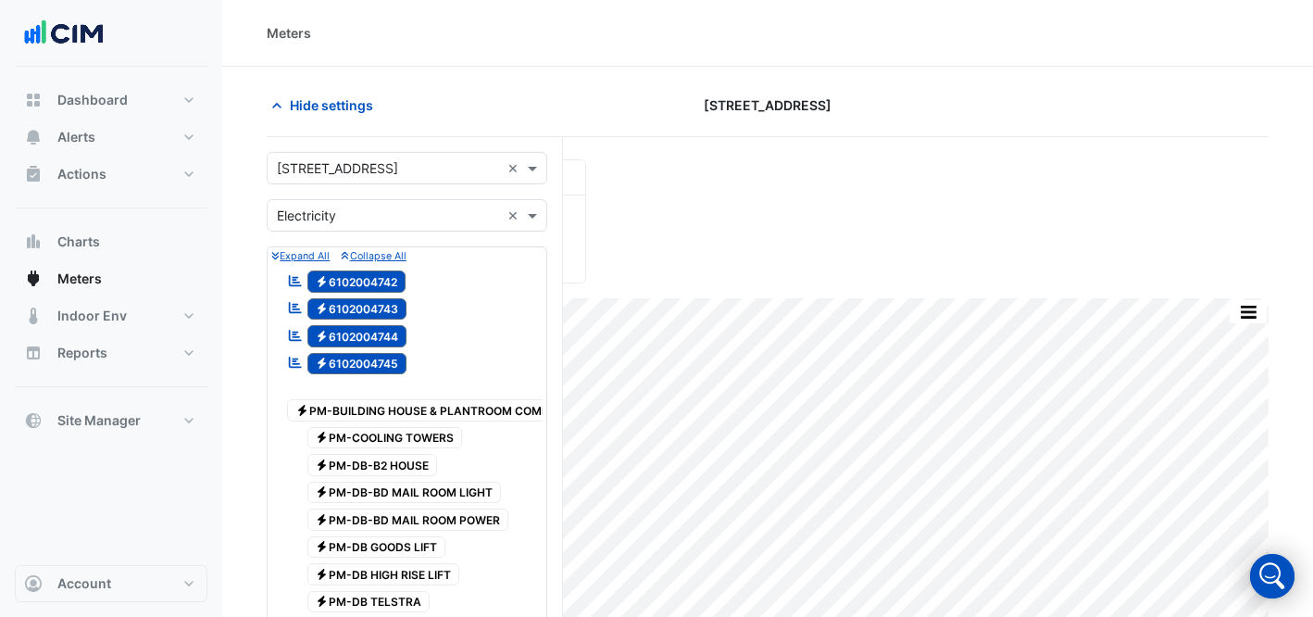
click at [369, 168] on input "text" at bounding box center [388, 168] width 223 height 19
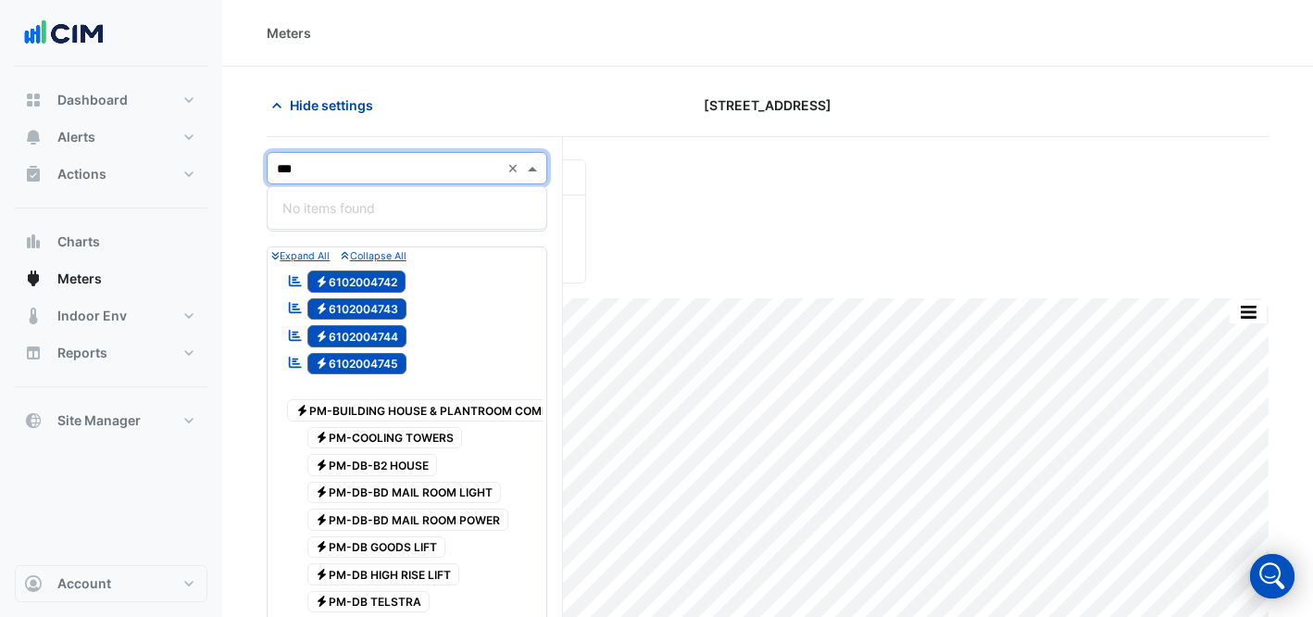
type input "**"
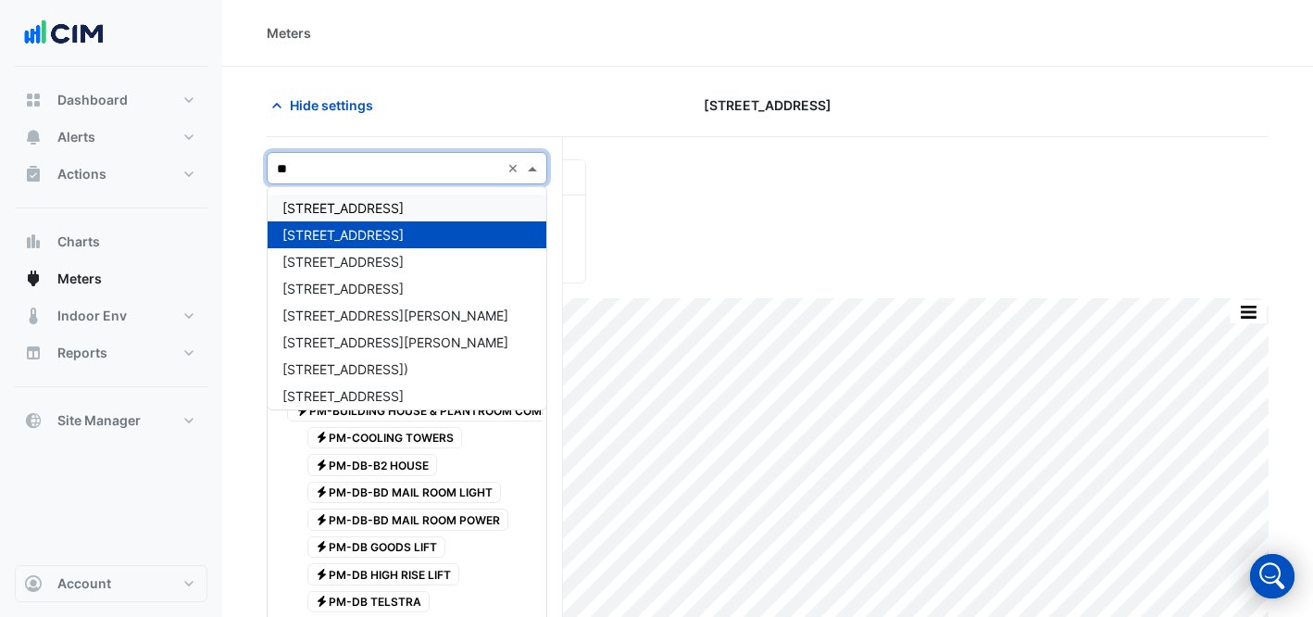
click at [361, 219] on div "[STREET_ADDRESS]" at bounding box center [407, 207] width 279 height 27
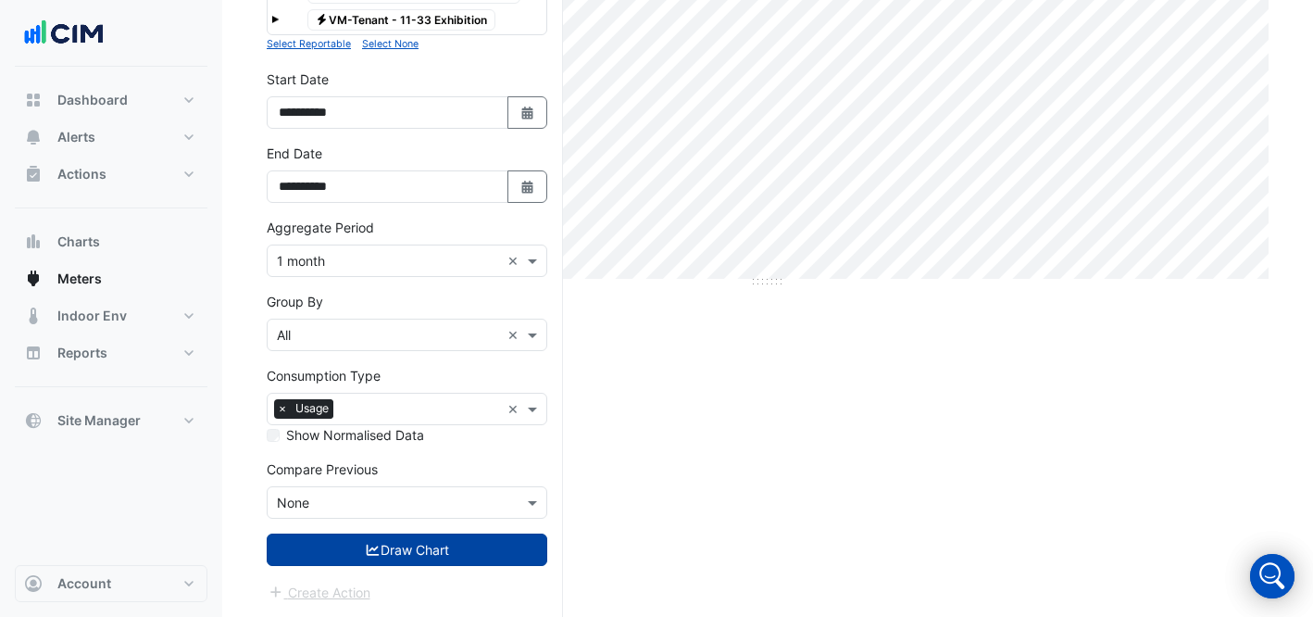
click at [448, 545] on button "Draw Chart" at bounding box center [407, 549] width 281 height 32
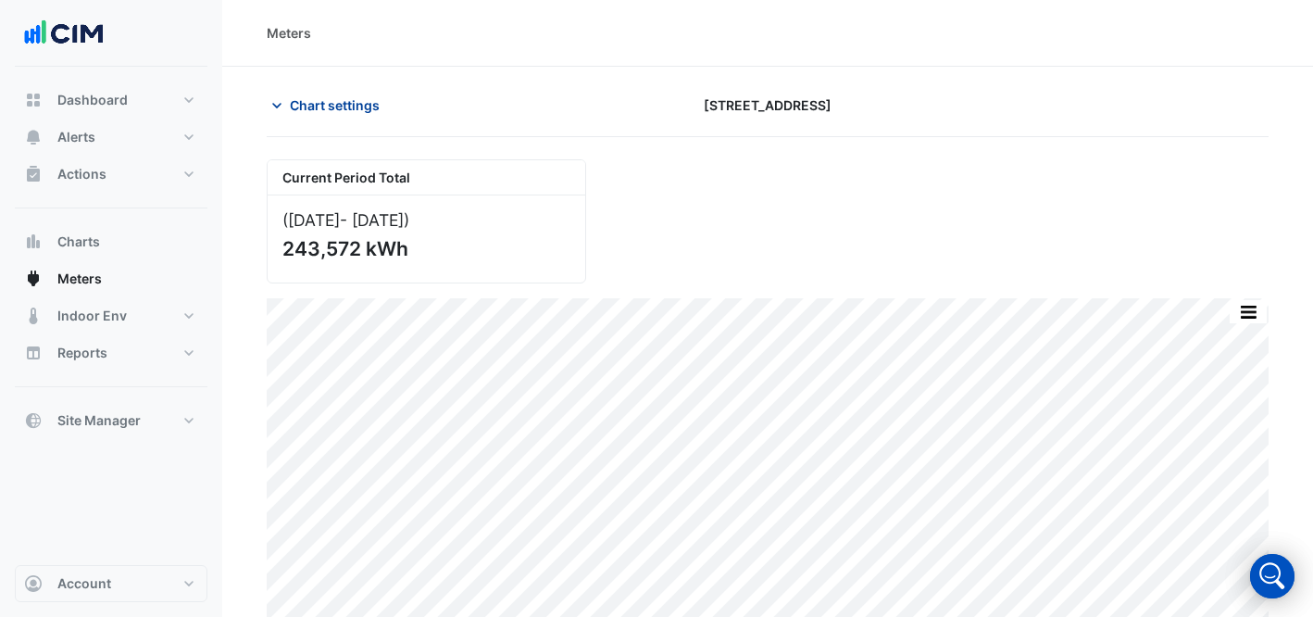
click at [344, 109] on span "Chart settings" at bounding box center [335, 104] width 90 height 19
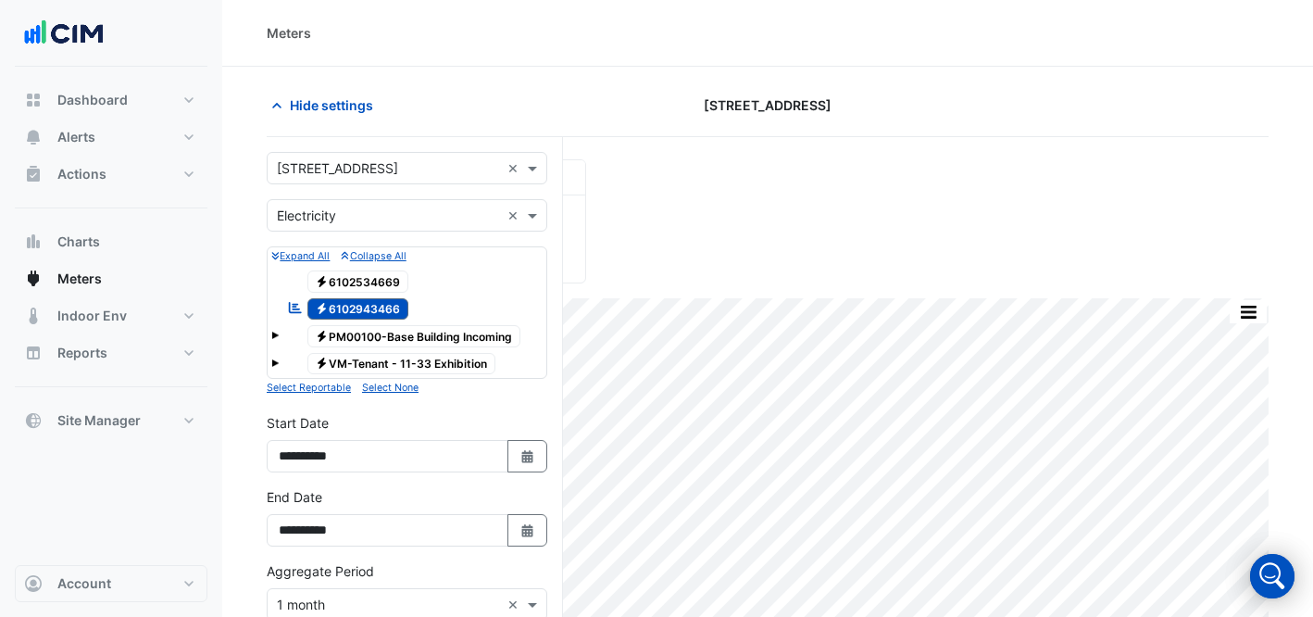
click at [375, 182] on div "Select a Site × [STREET_ADDRESS] ×" at bounding box center [407, 168] width 281 height 32
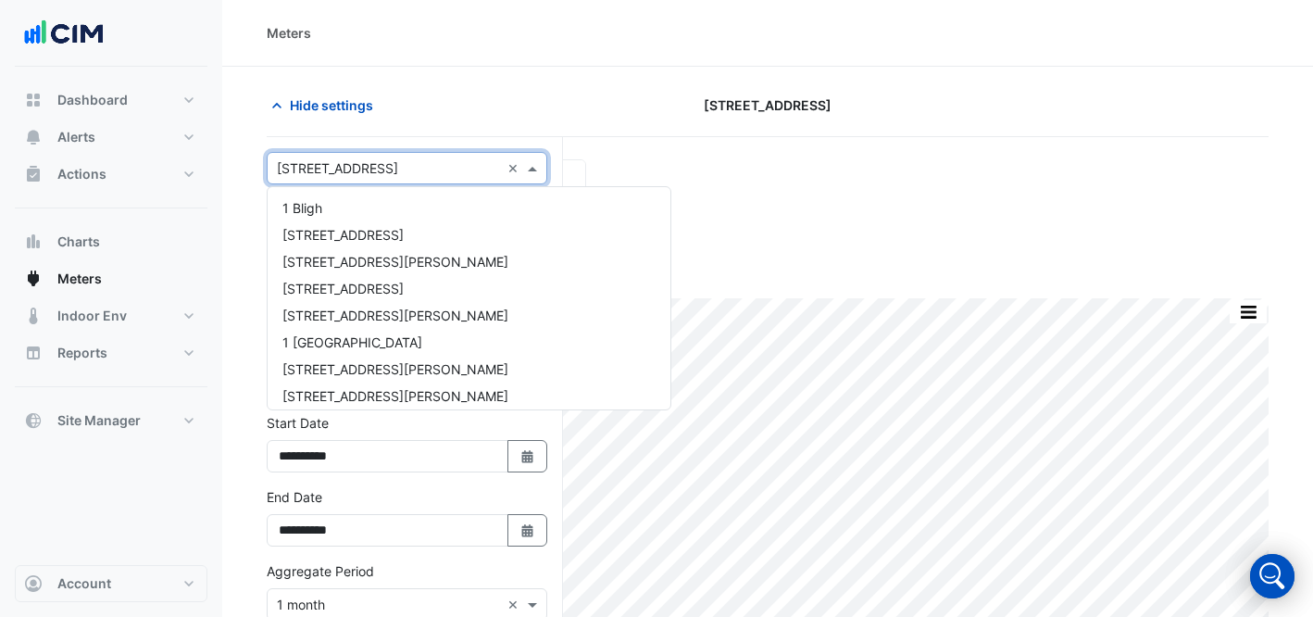
scroll to position [652, 0]
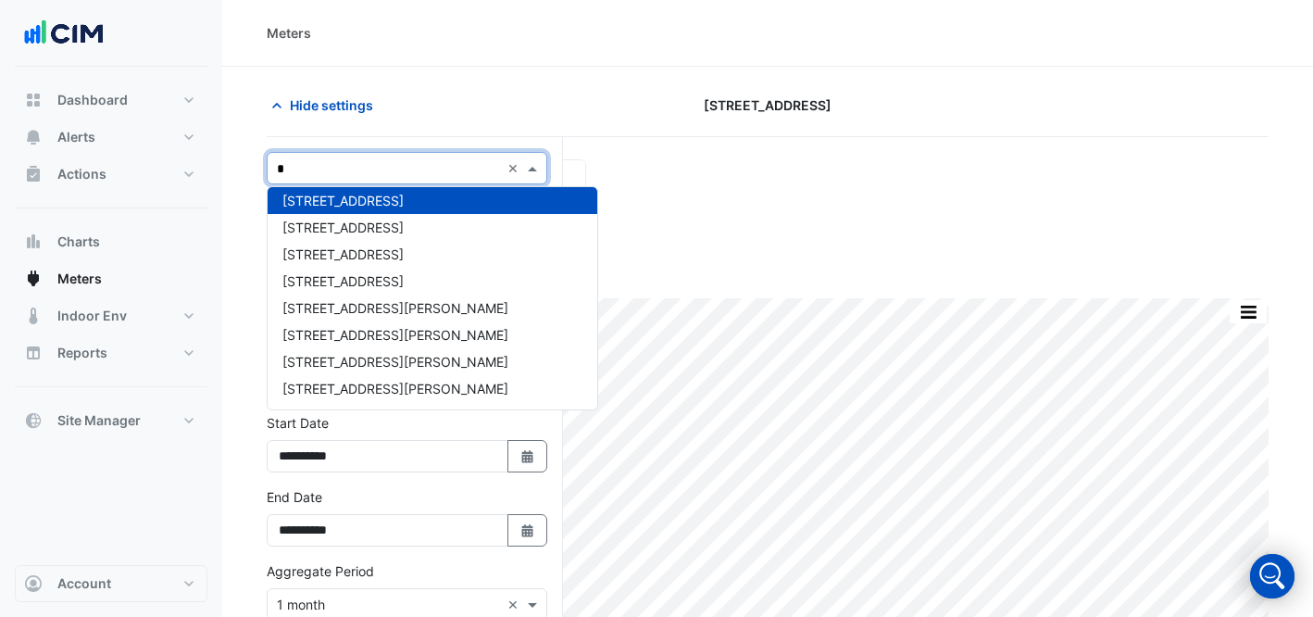
type input "**"
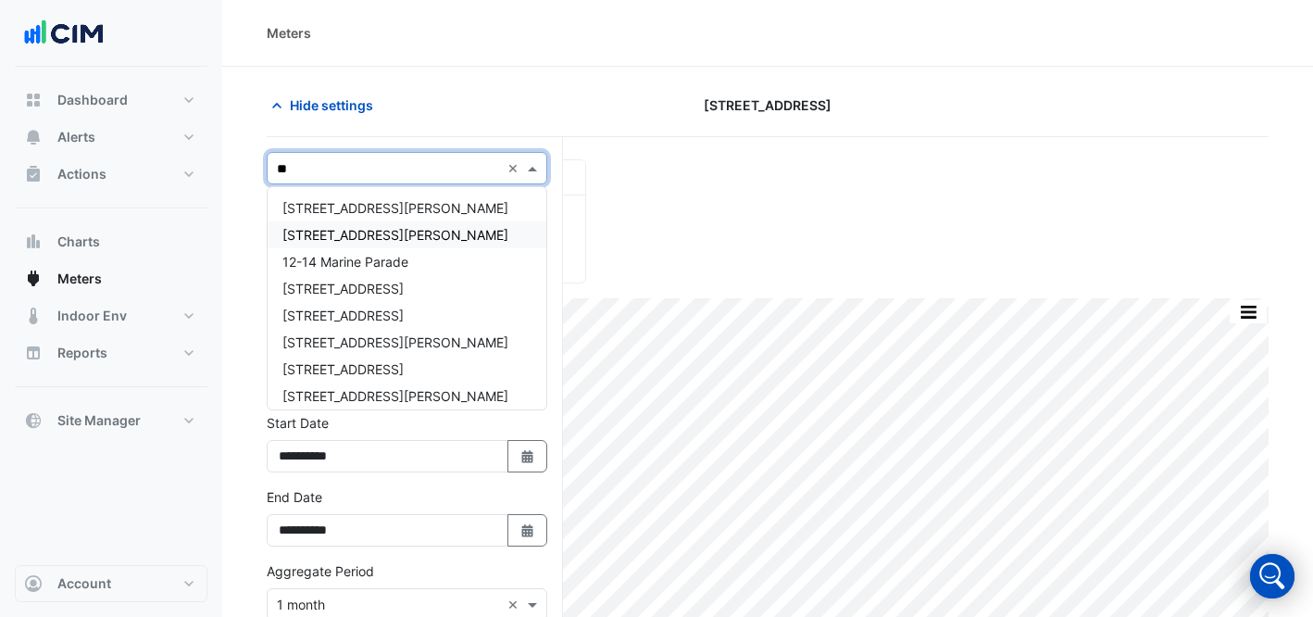
click at [400, 228] on div "[STREET_ADDRESS][PERSON_NAME]" at bounding box center [407, 234] width 279 height 27
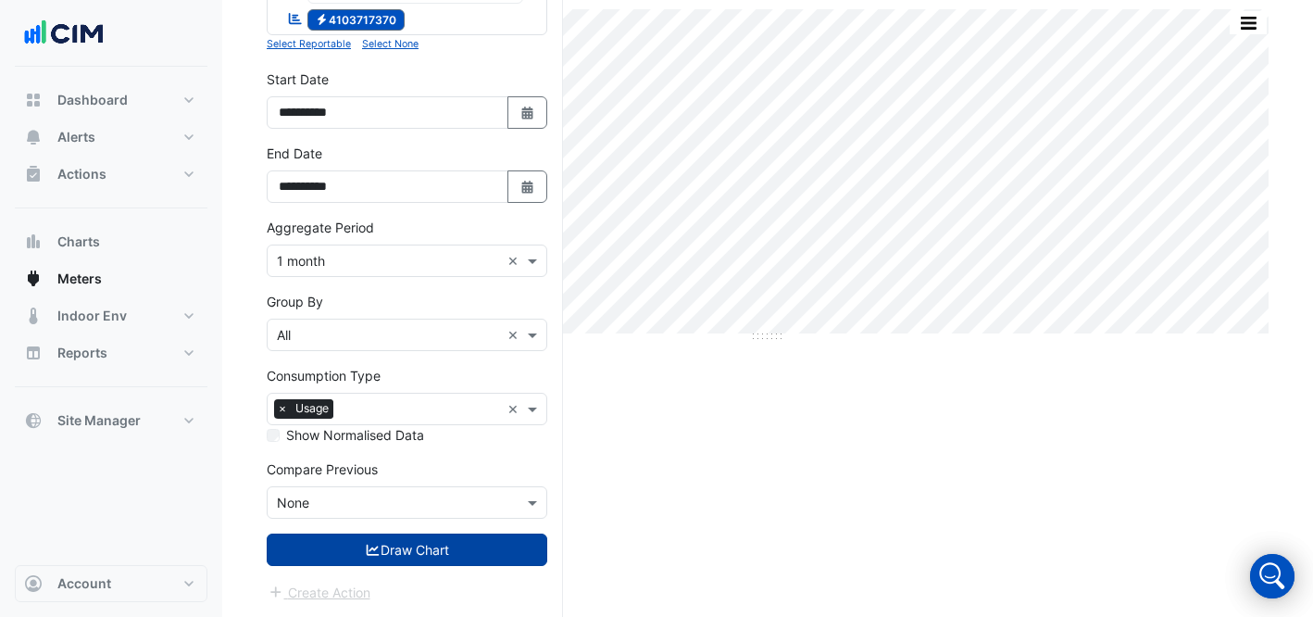
click at [429, 560] on button "Draw Chart" at bounding box center [407, 549] width 281 height 32
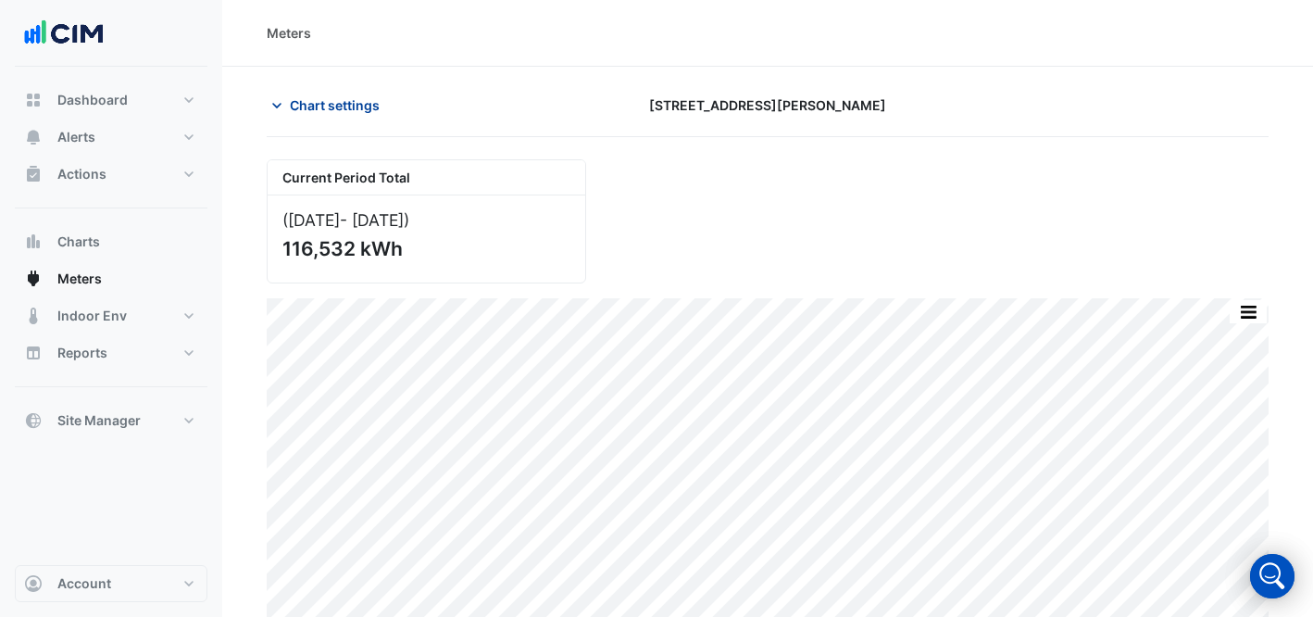
click at [308, 107] on span "Chart settings" at bounding box center [335, 104] width 90 height 19
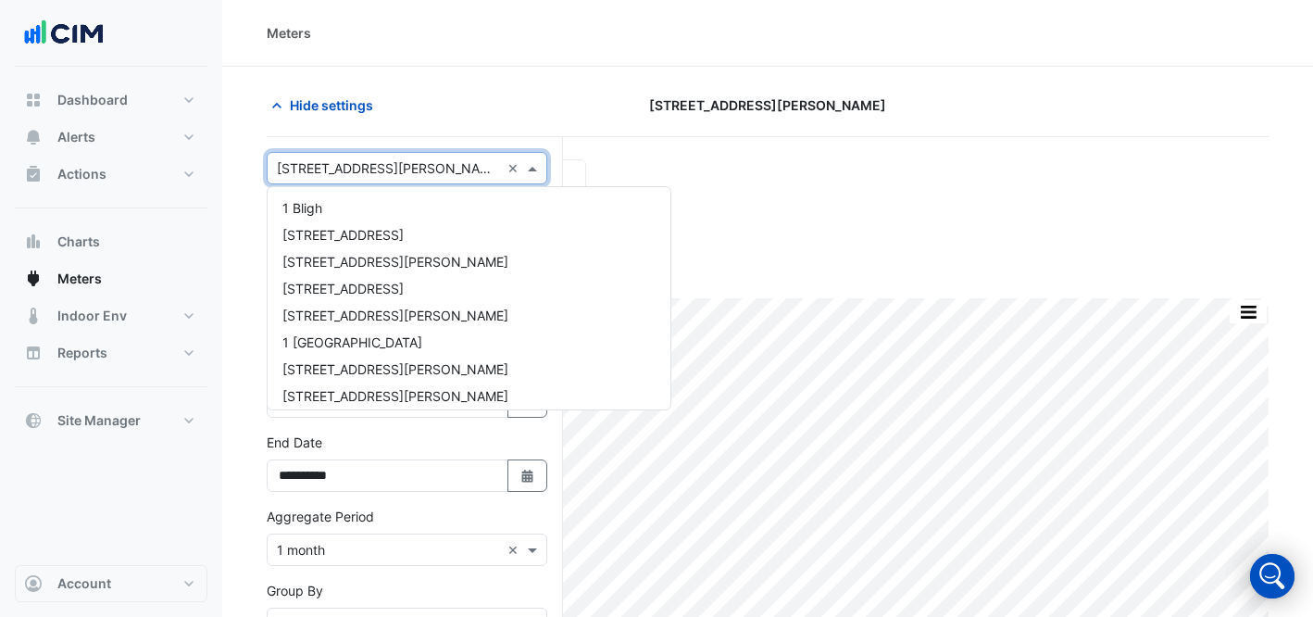
click at [348, 171] on input "text" at bounding box center [388, 168] width 223 height 19
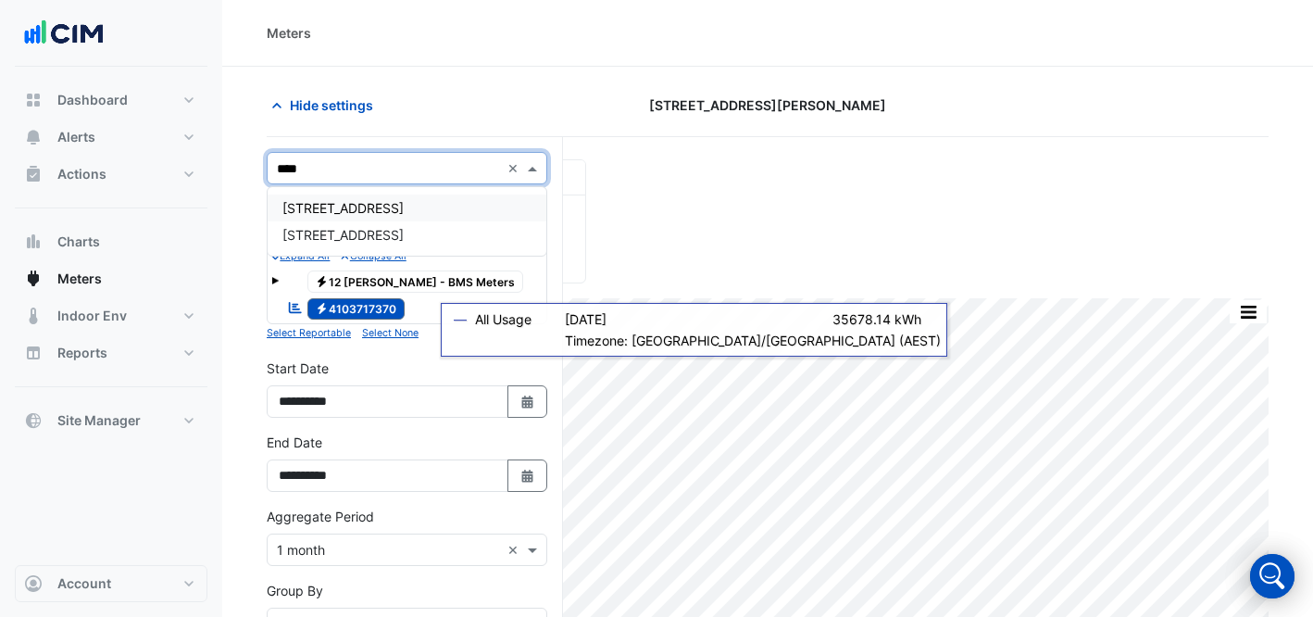
type input "*****"
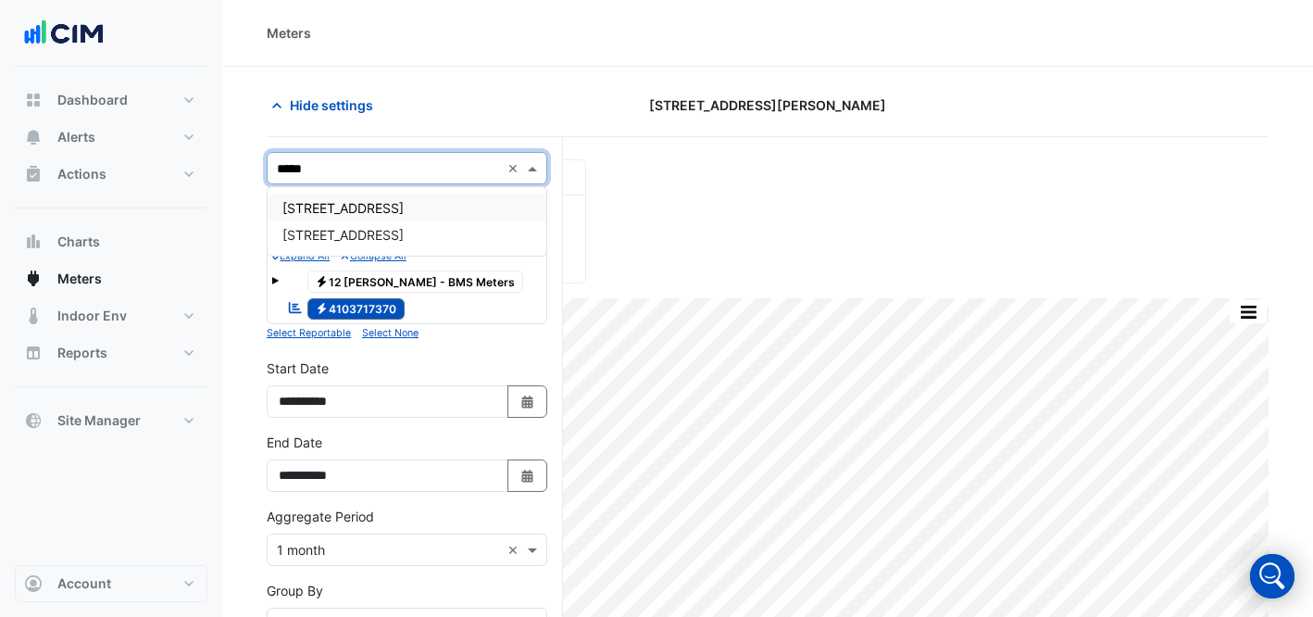
click at [335, 192] on div "[STREET_ADDRESS] [STREET_ADDRESS]" at bounding box center [407, 221] width 279 height 69
click at [369, 205] on span "[STREET_ADDRESS]" at bounding box center [342, 208] width 121 height 16
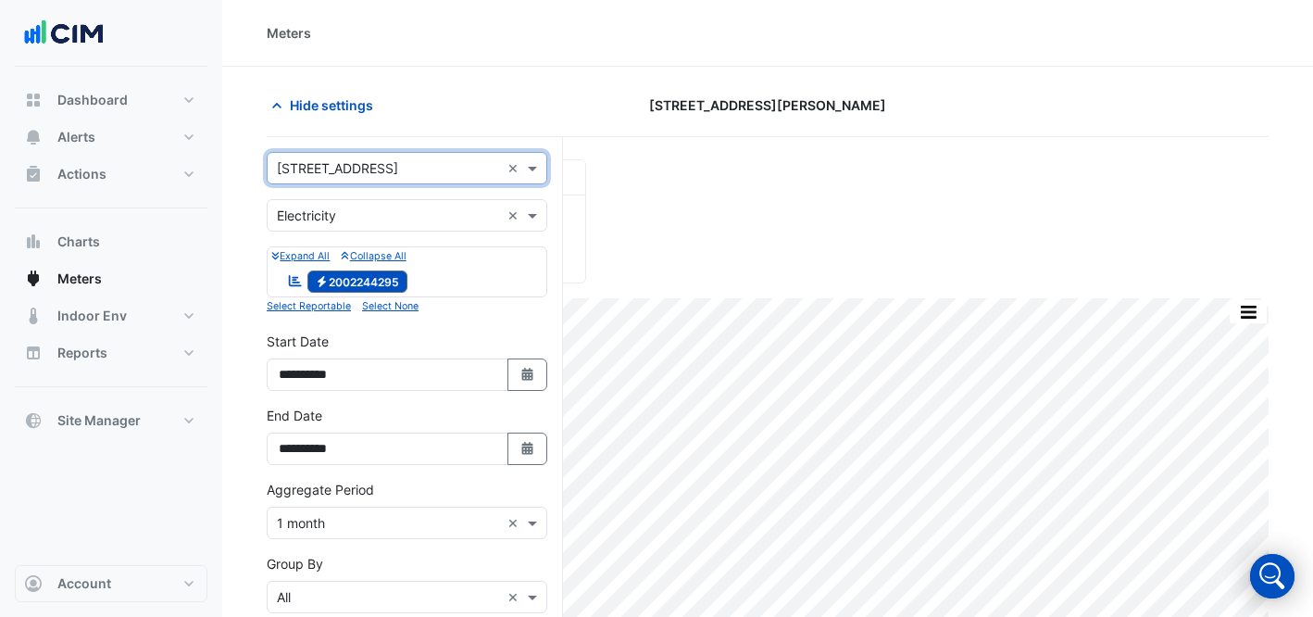
scroll to position [261, 0]
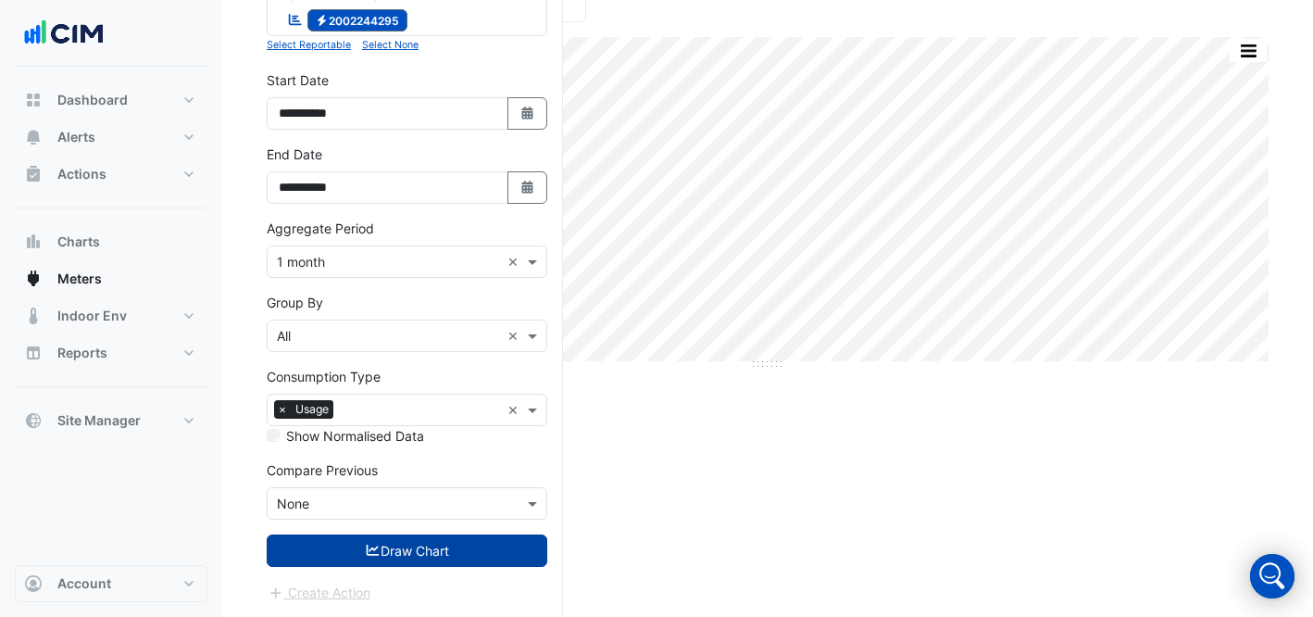
click at [383, 561] on button "Draw Chart" at bounding box center [407, 550] width 281 height 32
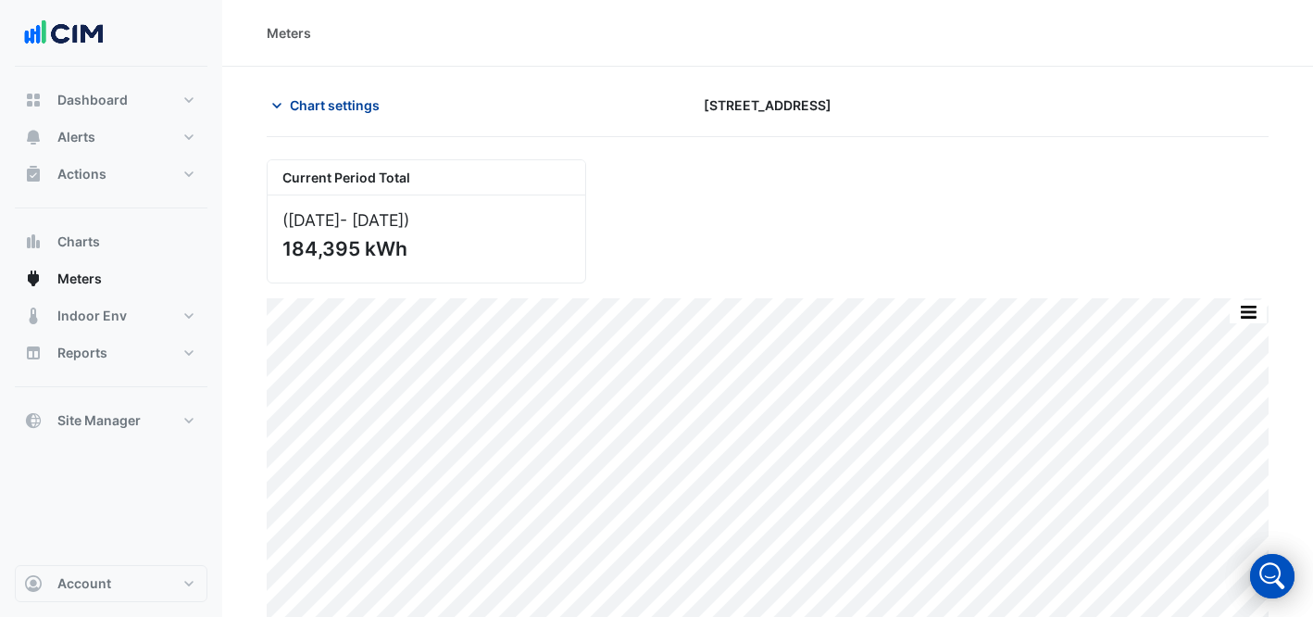
click at [369, 90] on button "Chart settings" at bounding box center [329, 105] width 125 height 32
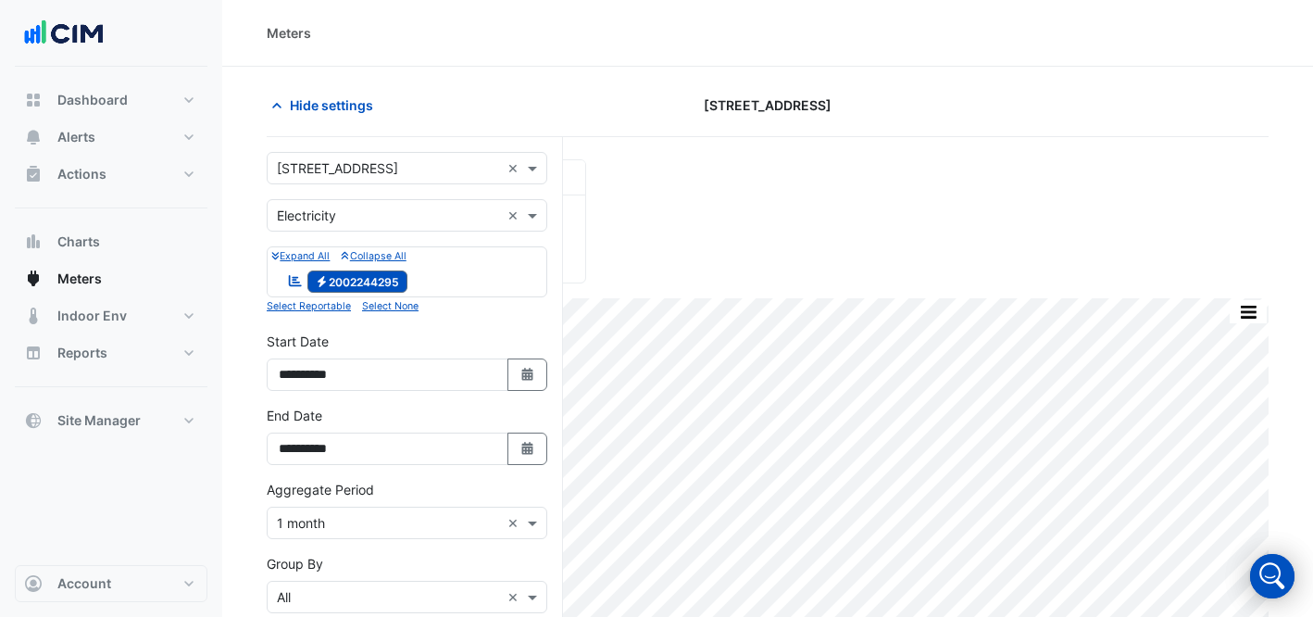
click at [393, 169] on input "text" at bounding box center [388, 168] width 223 height 19
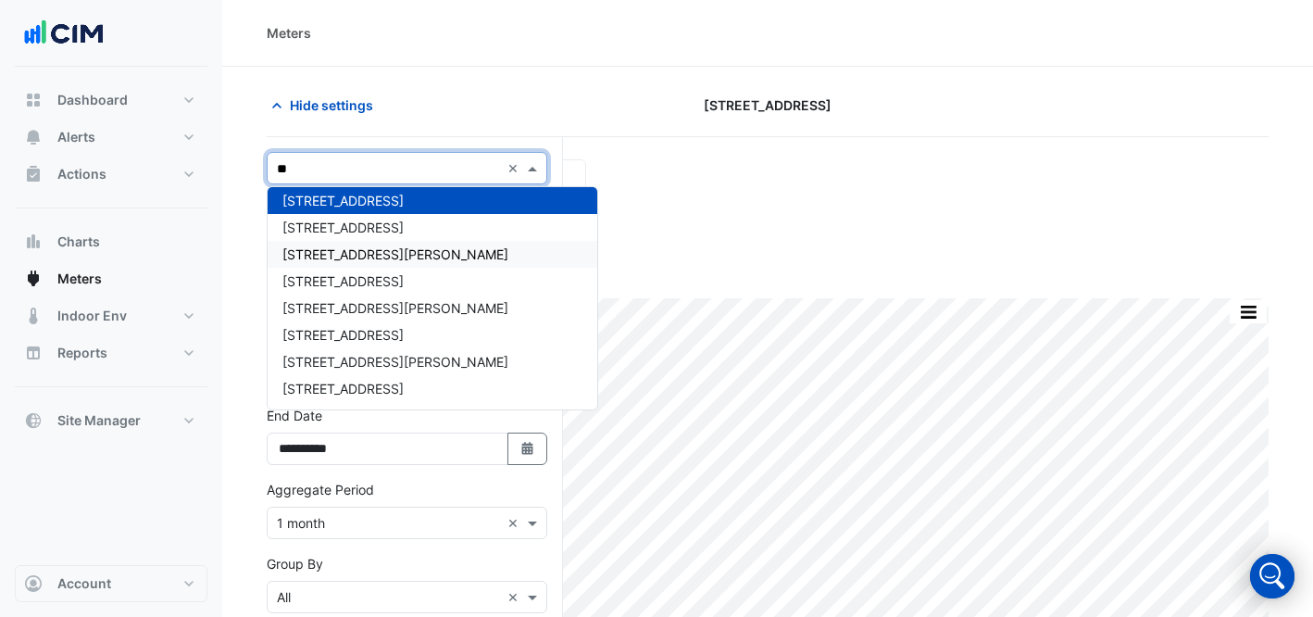
scroll to position [34, 0]
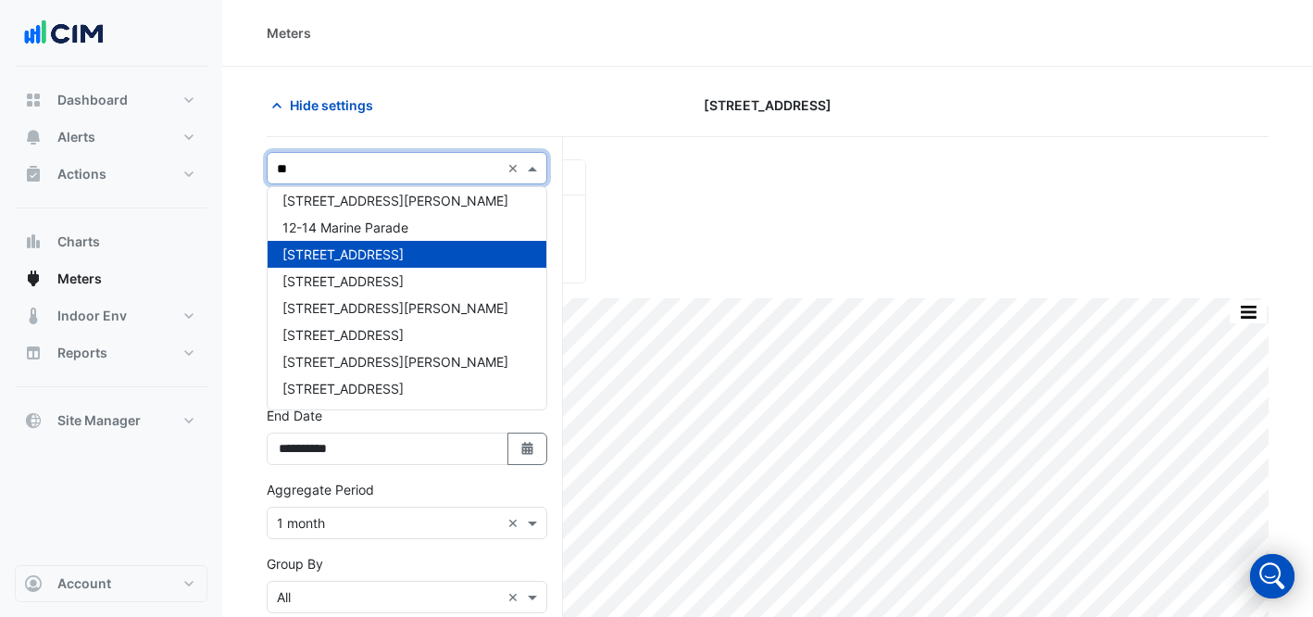
type input "***"
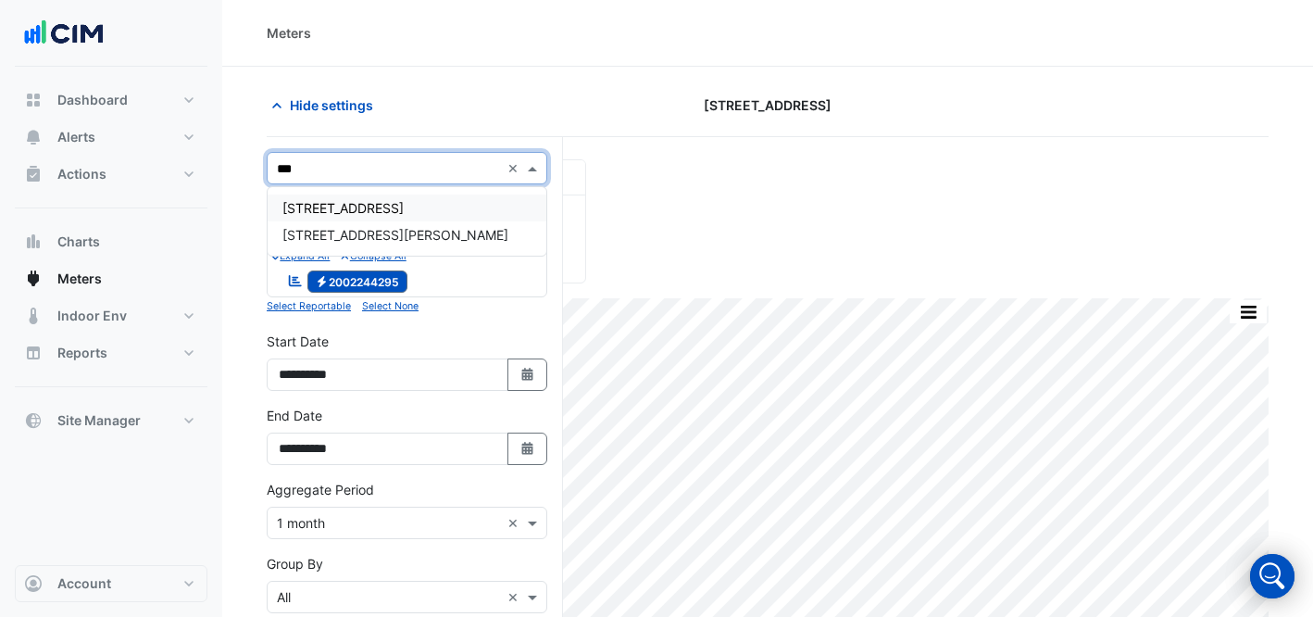
click at [440, 194] on div "[STREET_ADDRESS]" at bounding box center [407, 207] width 279 height 27
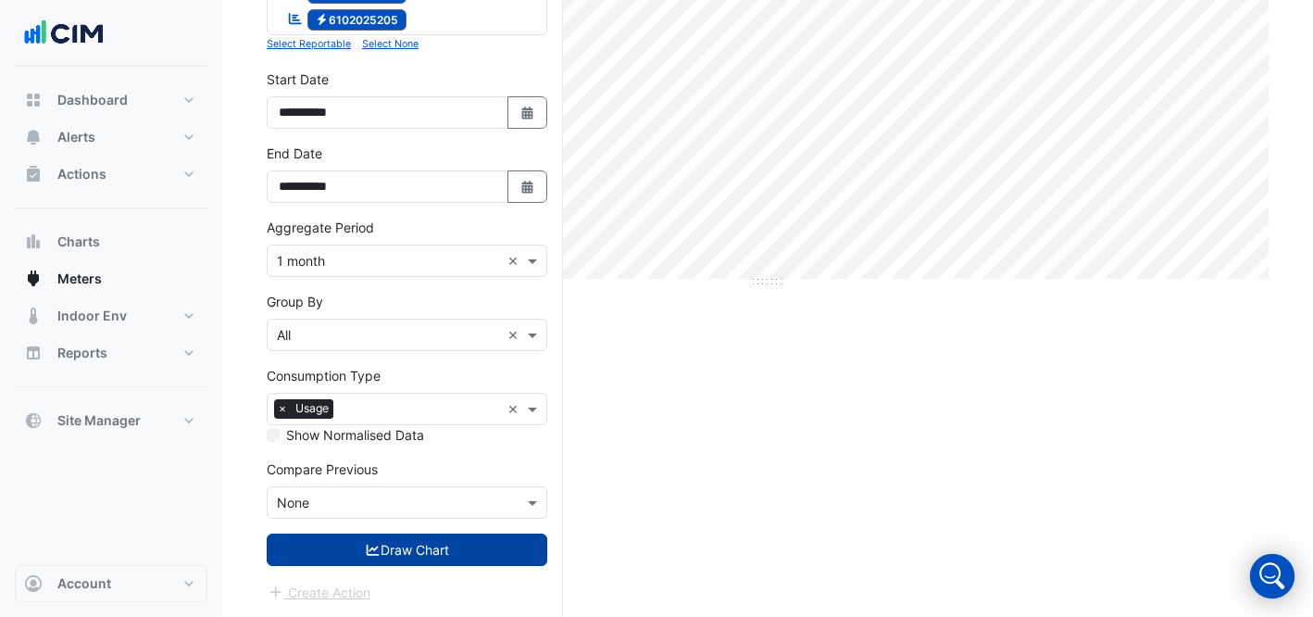
click at [424, 563] on button "Draw Chart" at bounding box center [407, 549] width 281 height 32
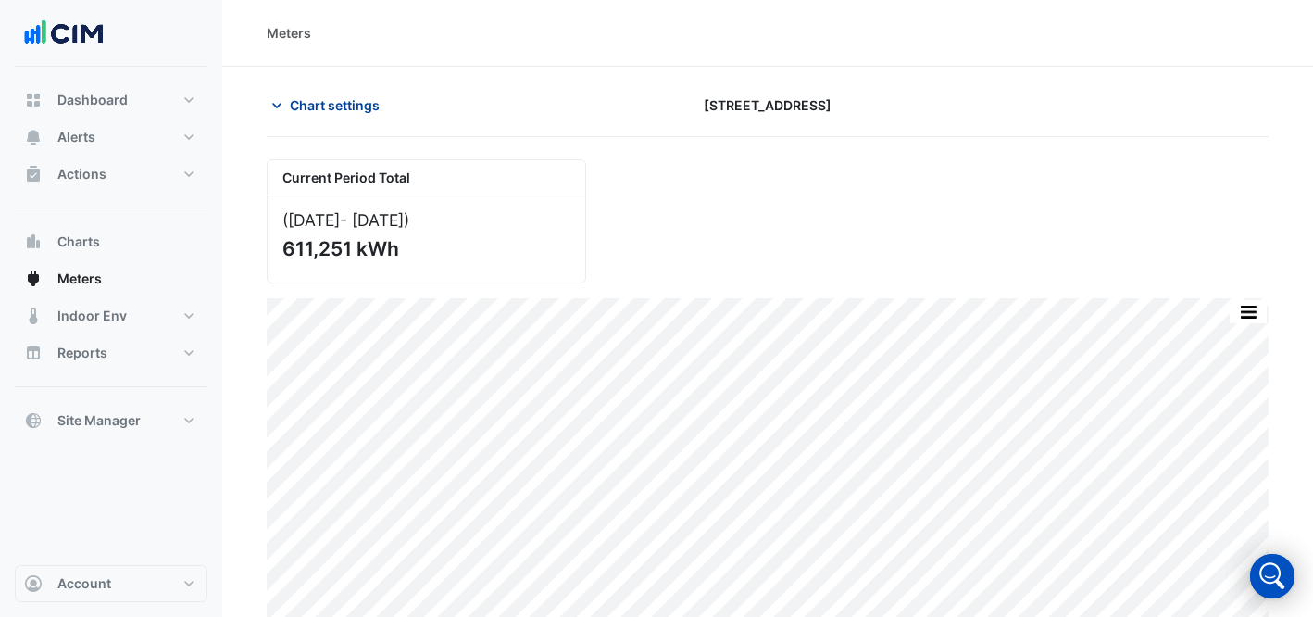
click at [304, 106] on span "Chart settings" at bounding box center [335, 104] width 90 height 19
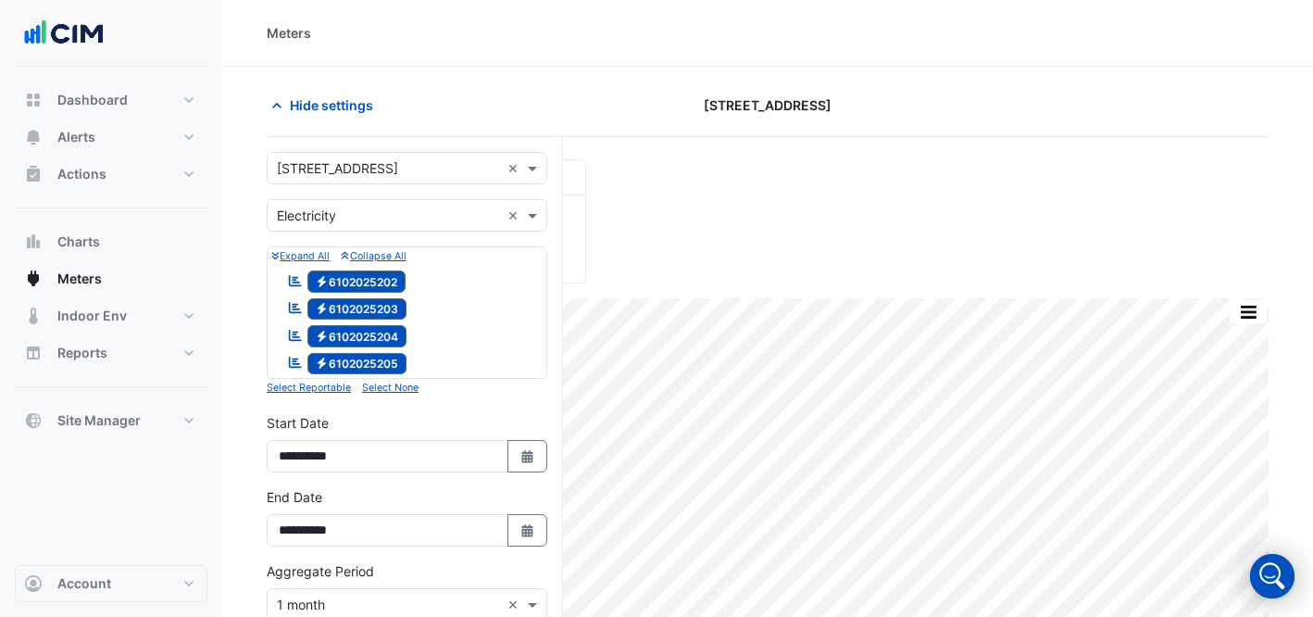
click at [360, 166] on input "text" at bounding box center [388, 168] width 223 height 19
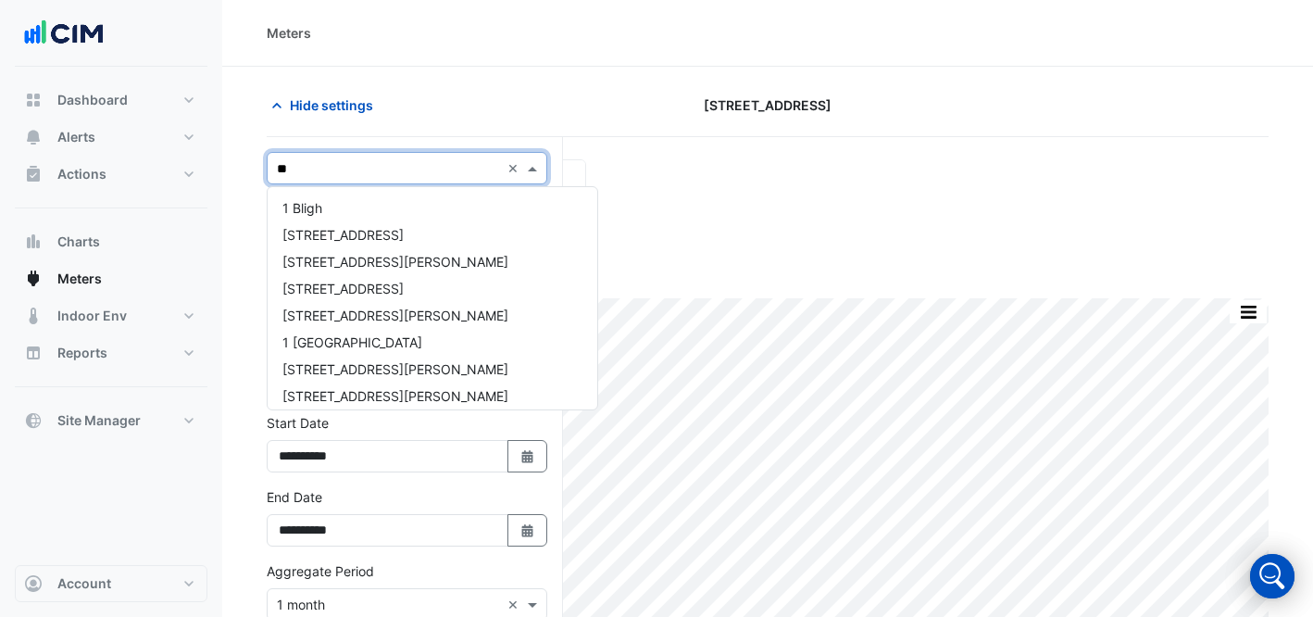
type input "***"
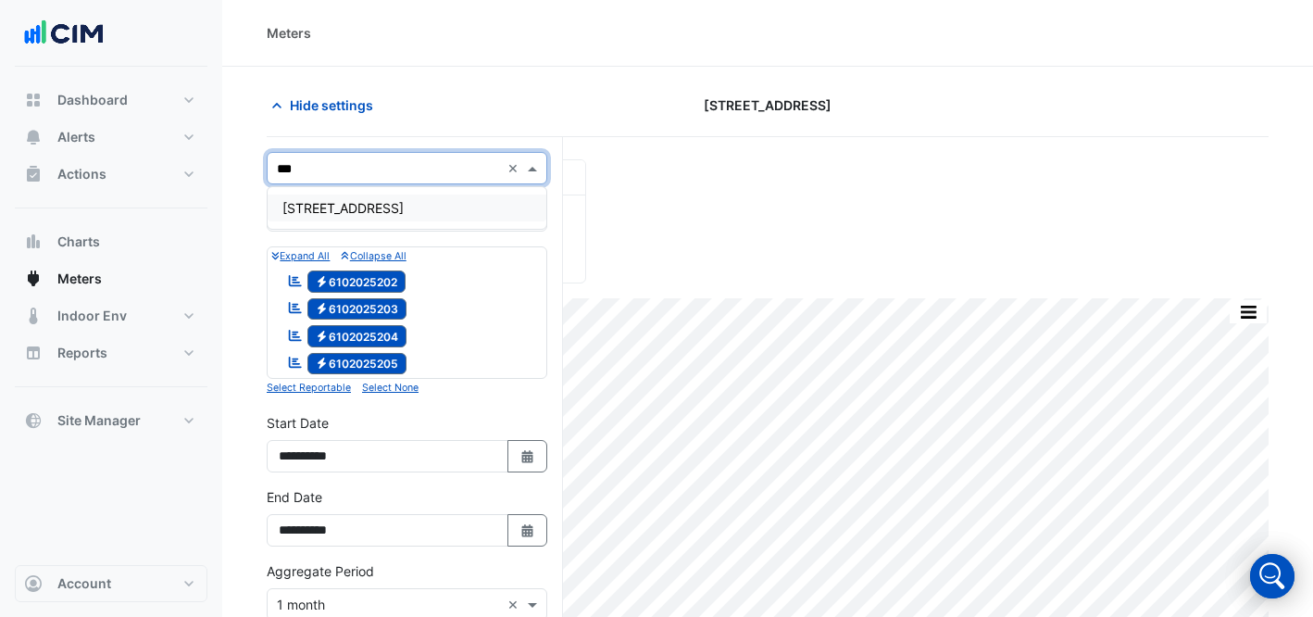
click at [494, 206] on div "[STREET_ADDRESS]" at bounding box center [407, 207] width 279 height 27
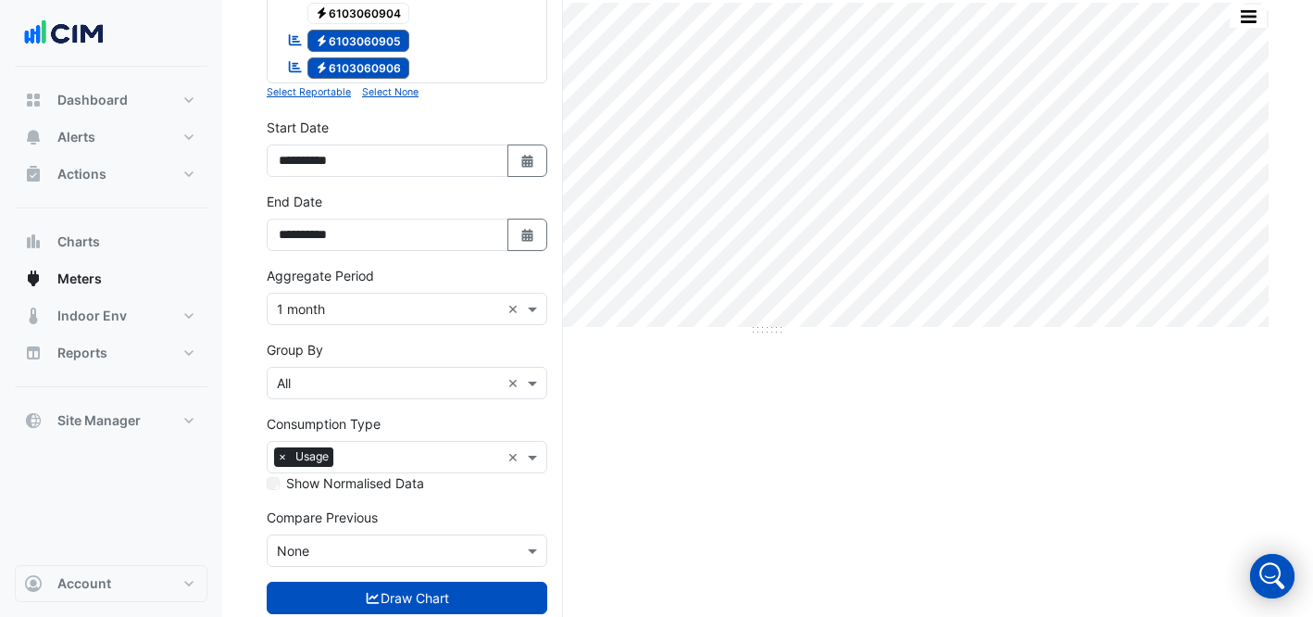
scroll to position [344, 0]
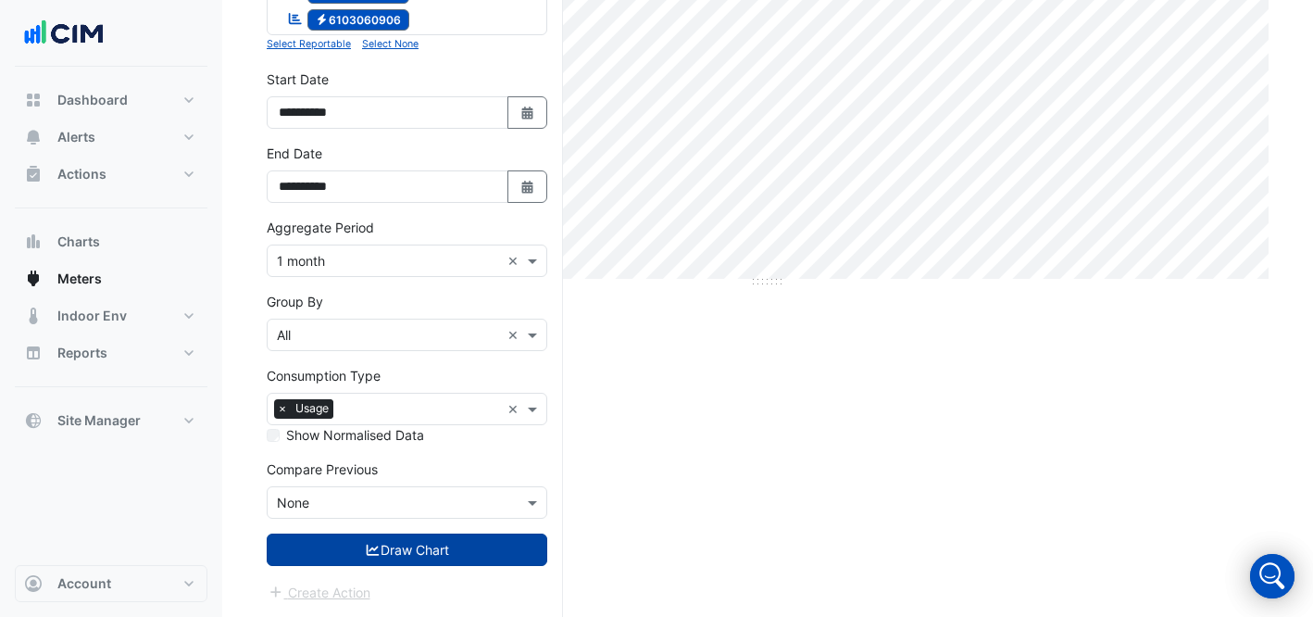
click at [426, 537] on button "Draw Chart" at bounding box center [407, 549] width 281 height 32
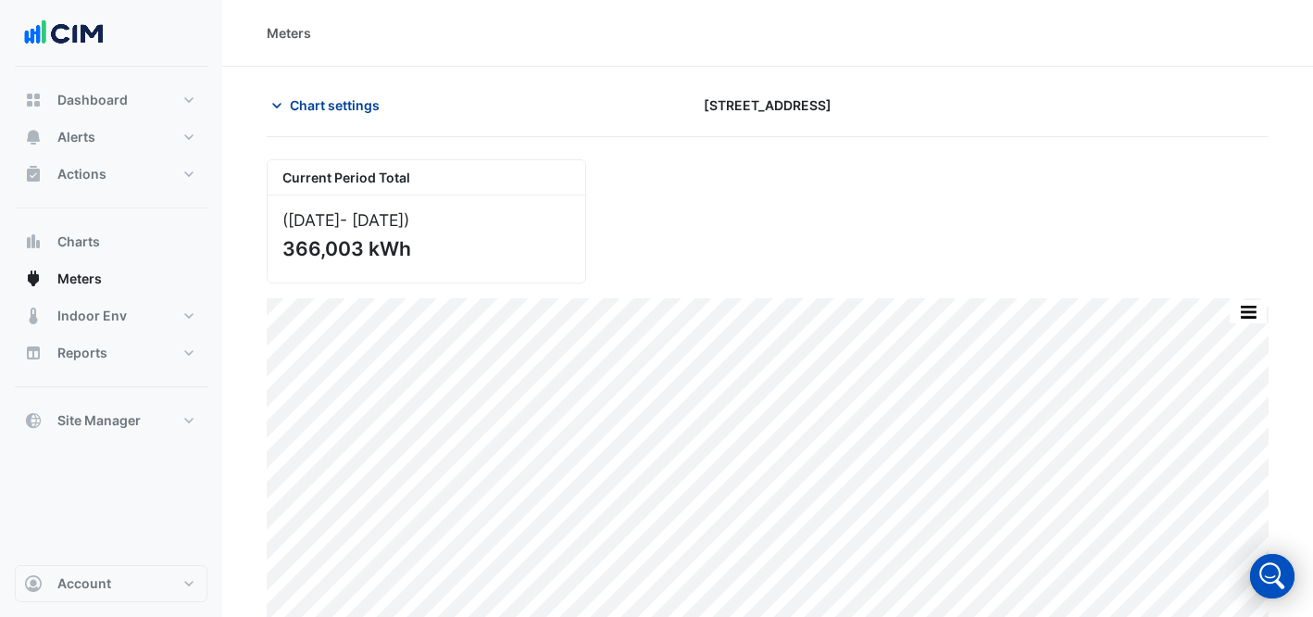
click at [358, 105] on span "Chart settings" at bounding box center [335, 104] width 90 height 19
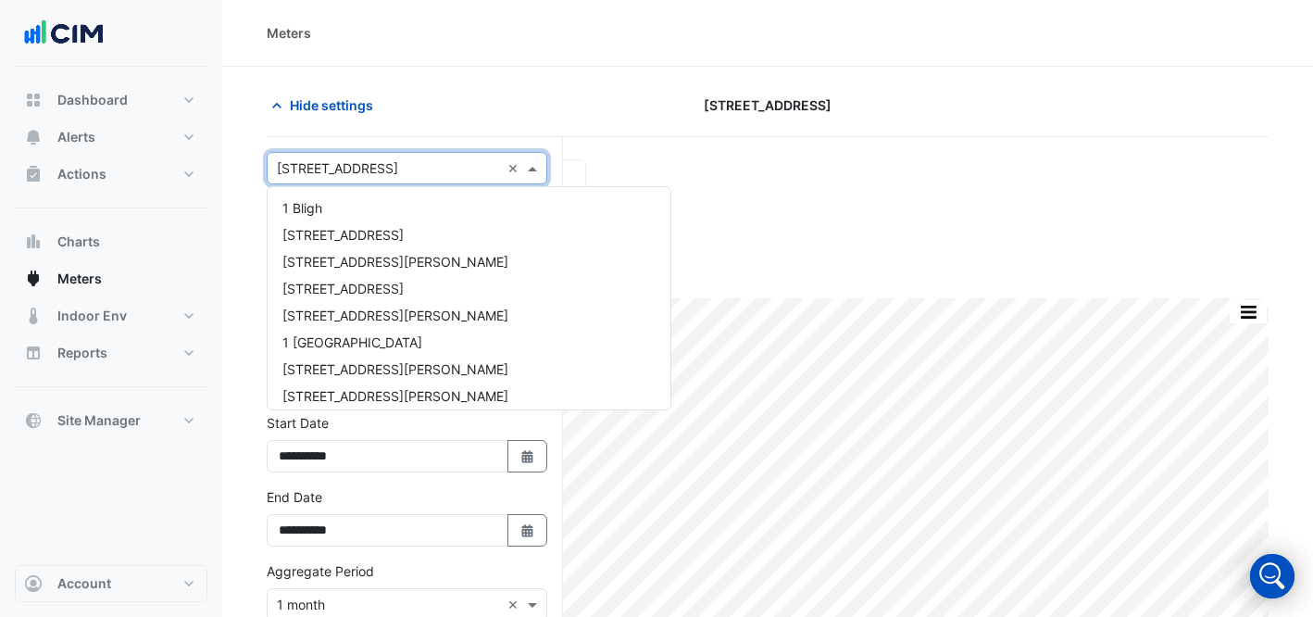
click at [390, 172] on input "text" at bounding box center [388, 168] width 223 height 19
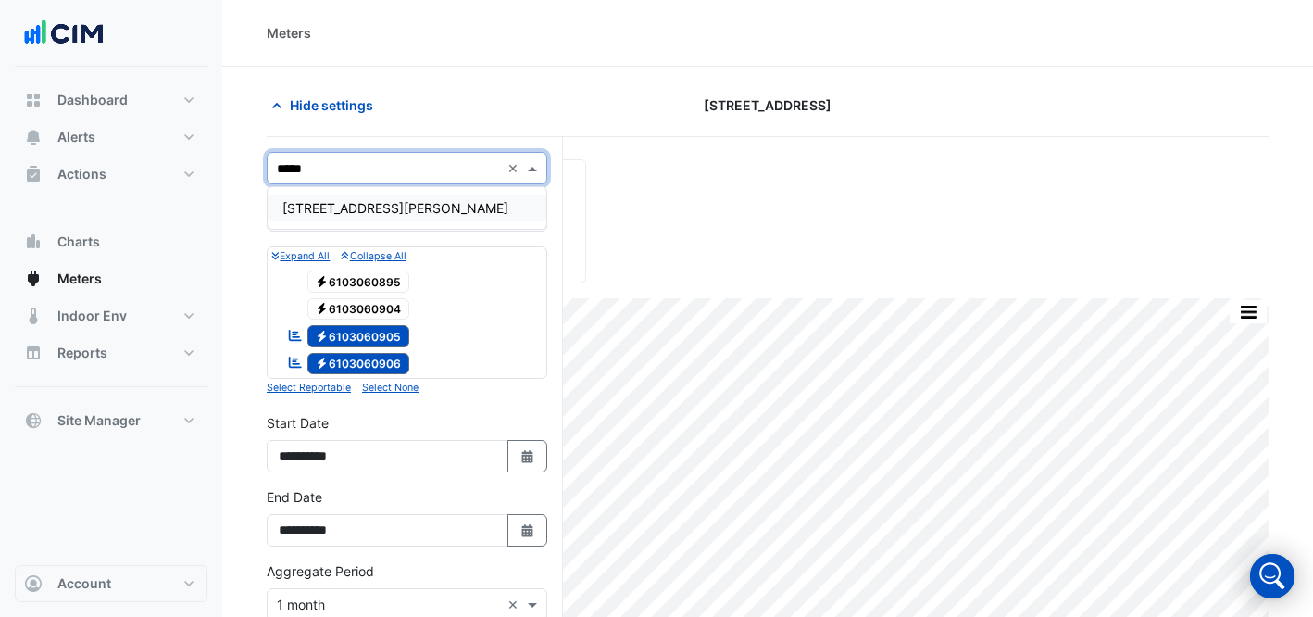
type input "******"
click at [394, 210] on div "[STREET_ADDRESS][PERSON_NAME]" at bounding box center [407, 207] width 279 height 27
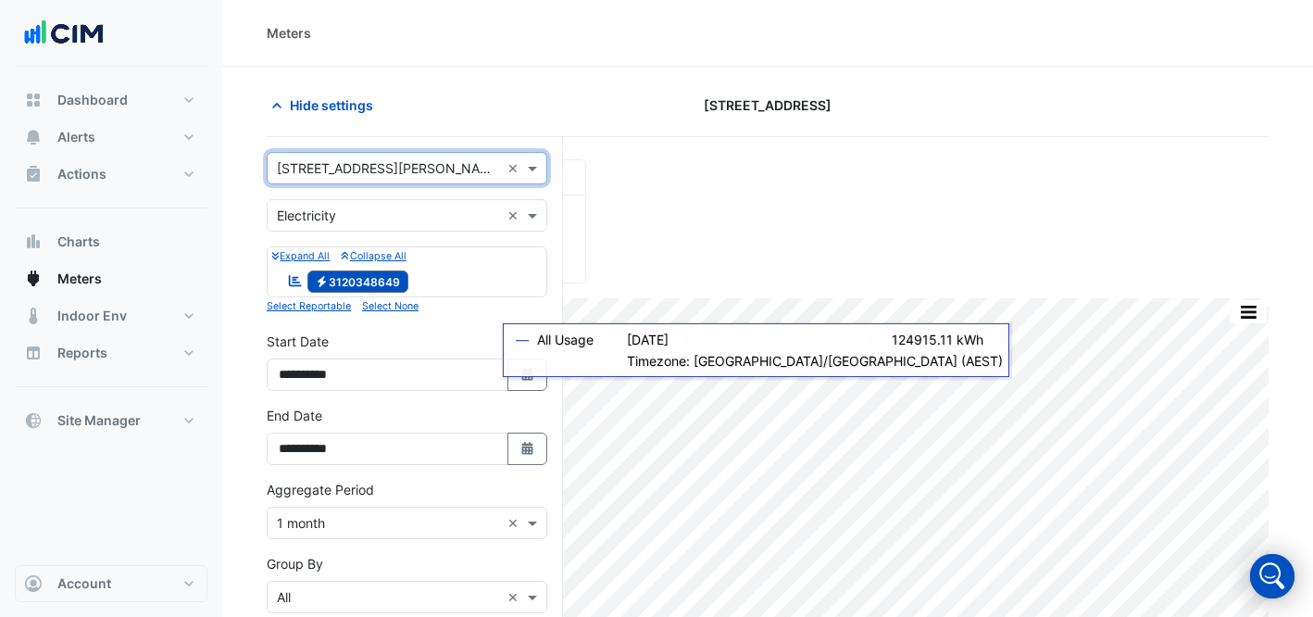
scroll to position [261, 0]
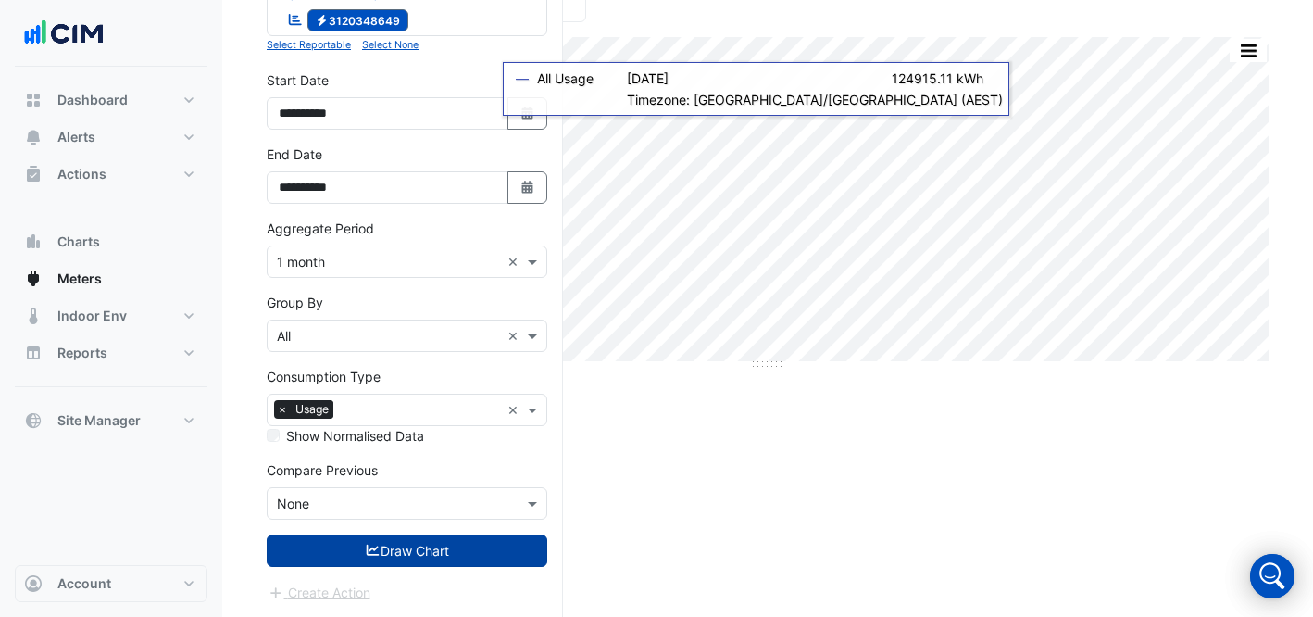
click at [427, 543] on button "Draw Chart" at bounding box center [407, 550] width 281 height 32
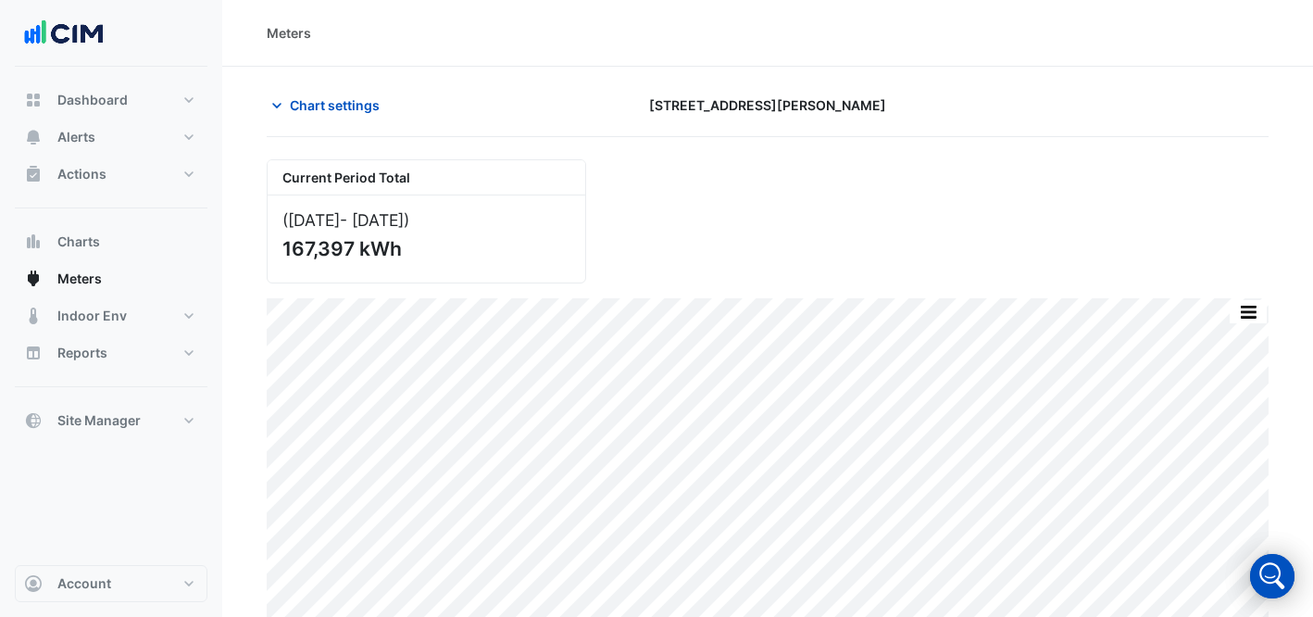
click at [903, 254] on div "Current Period Total ([DATE] - [DATE] ) 167,397 kWh" at bounding box center [768, 213] width 1024 height 139
click at [333, 114] on span "Chart settings" at bounding box center [335, 104] width 90 height 19
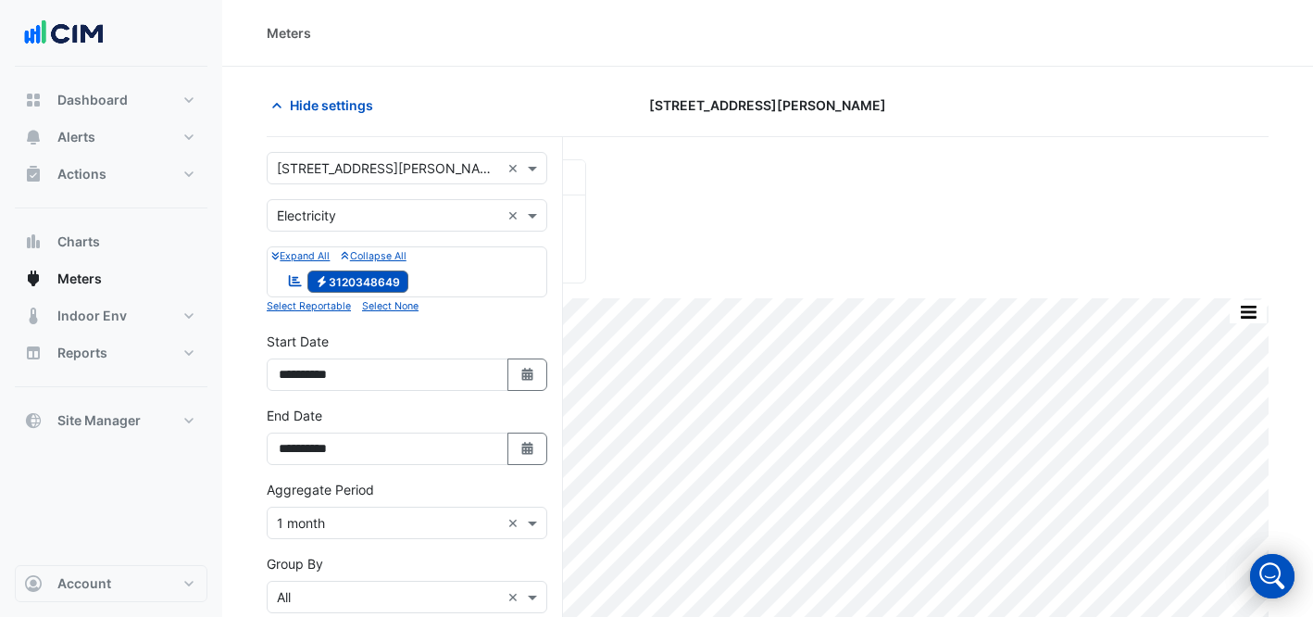
click at [387, 199] on div "Utility Type × Electricity ×" at bounding box center [407, 215] width 281 height 32
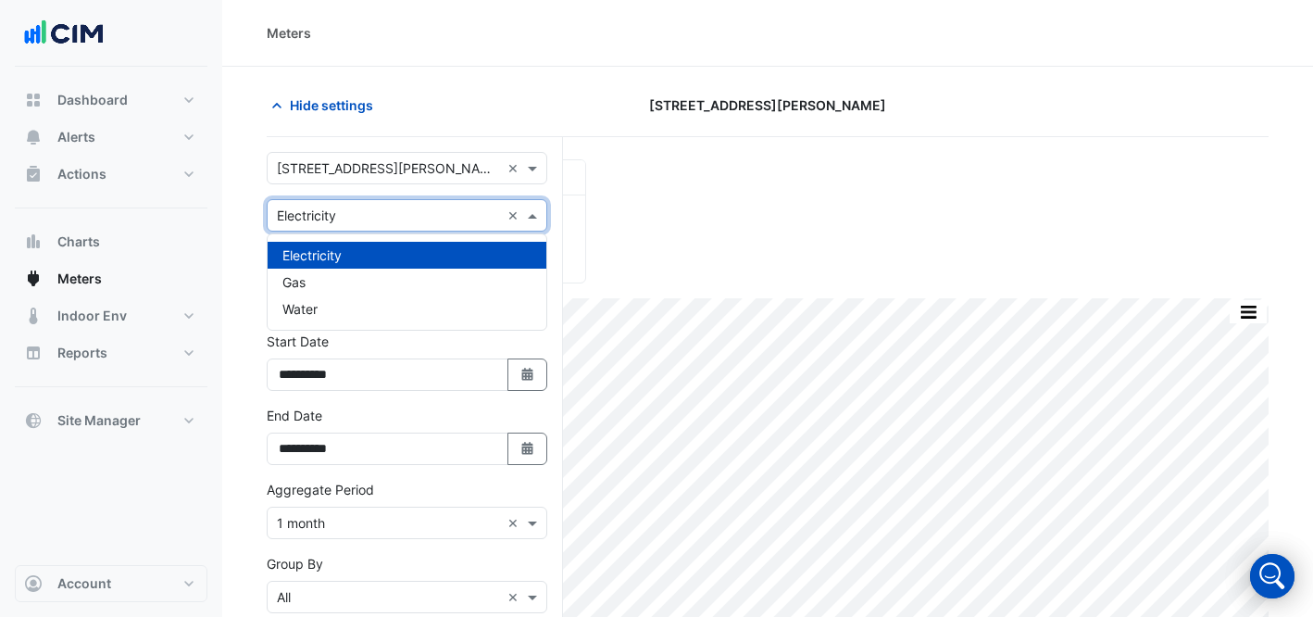
click at [386, 184] on form "**********" at bounding box center [407, 508] width 281 height 712
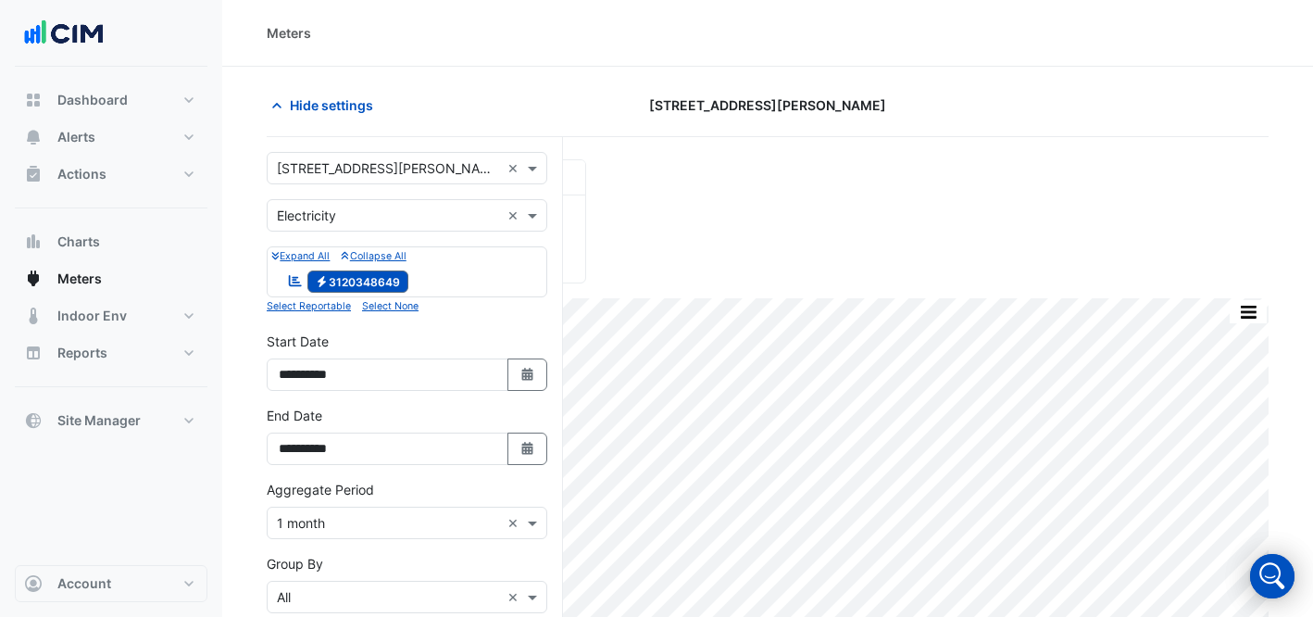
click at [394, 167] on input "text" at bounding box center [388, 168] width 223 height 19
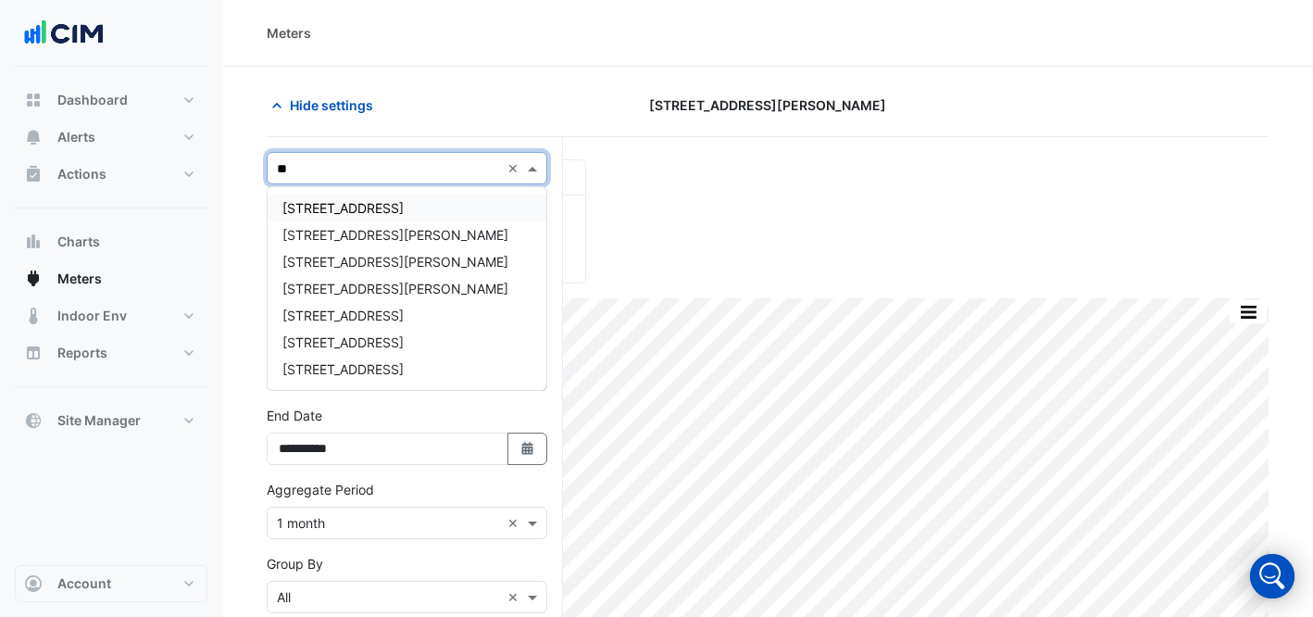
type input "***"
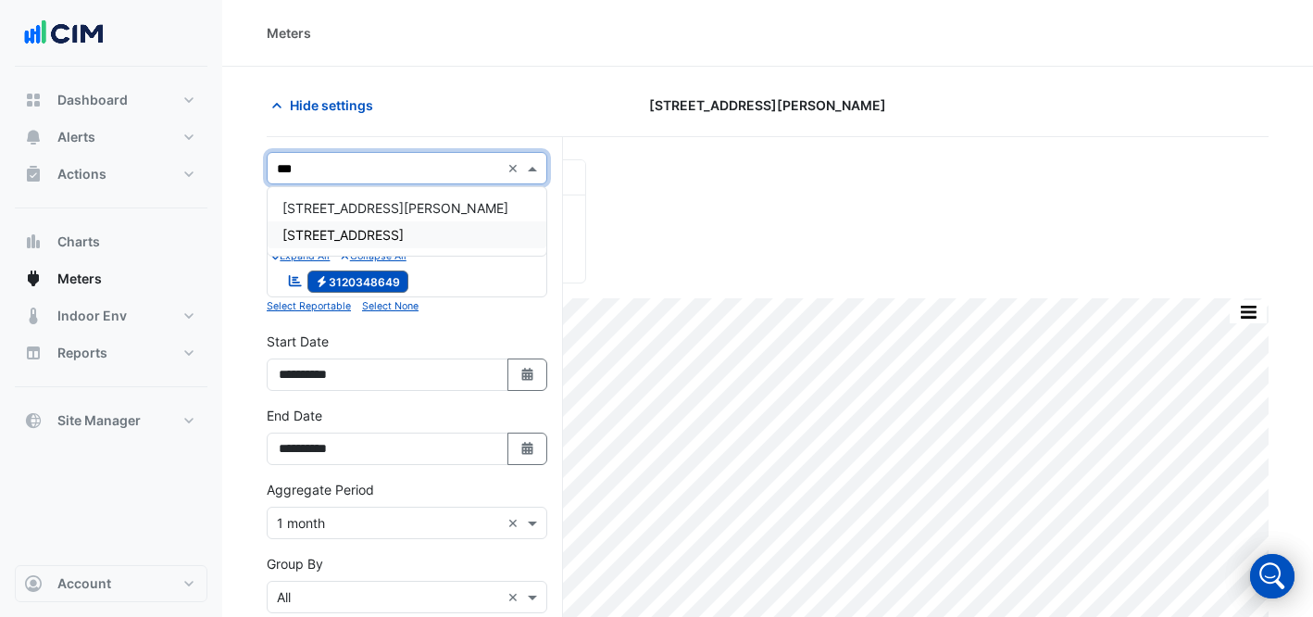
click at [373, 221] on div "[STREET_ADDRESS]" at bounding box center [407, 234] width 279 height 27
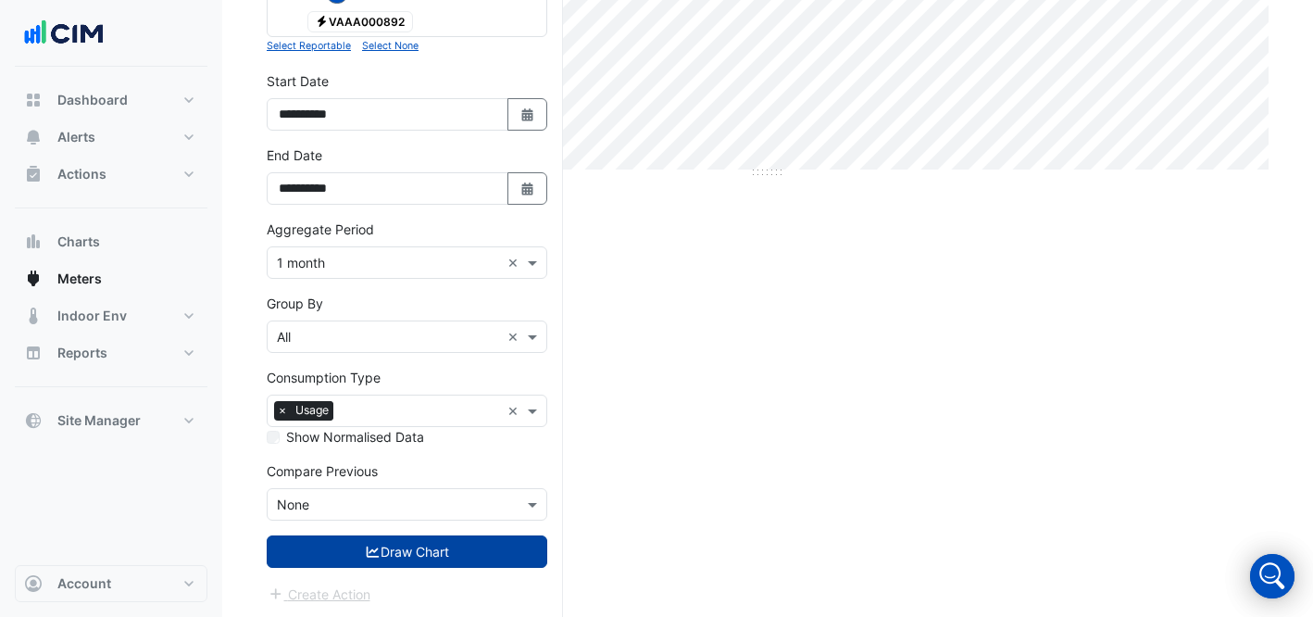
click at [418, 557] on button "Draw Chart" at bounding box center [407, 551] width 281 height 32
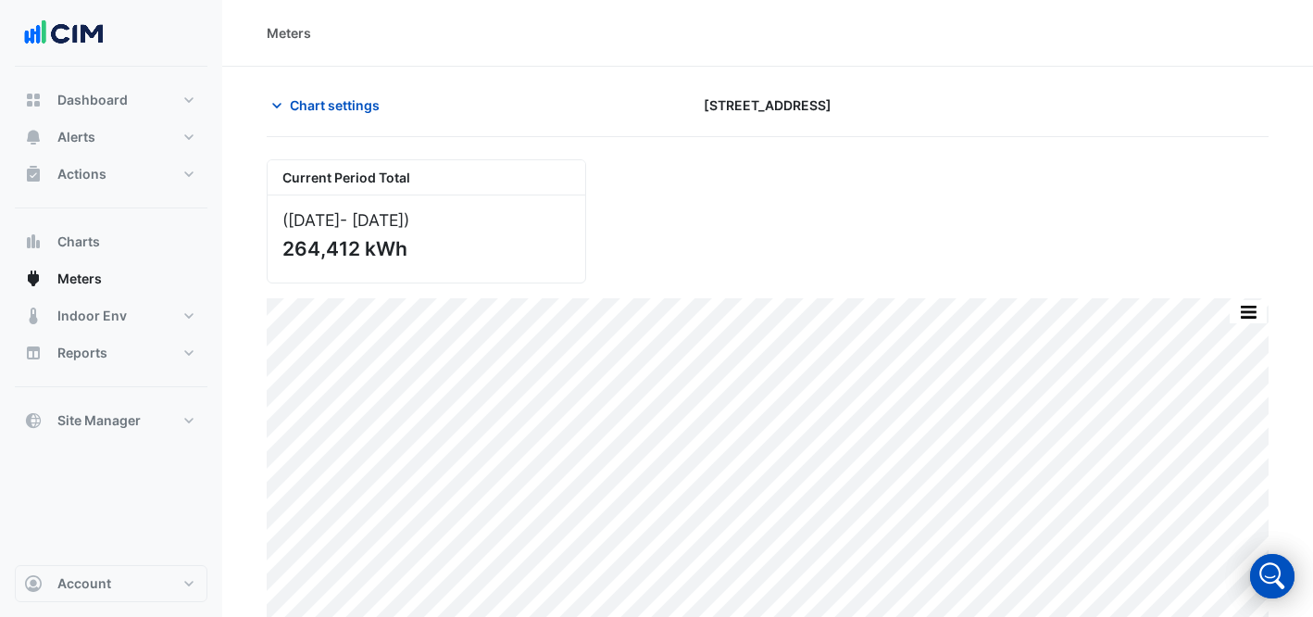
click at [343, 123] on div "Chart settings [STREET_ADDRESS]" at bounding box center [768, 113] width 1002 height 48
click at [340, 113] on span "Chart settings" at bounding box center [335, 104] width 90 height 19
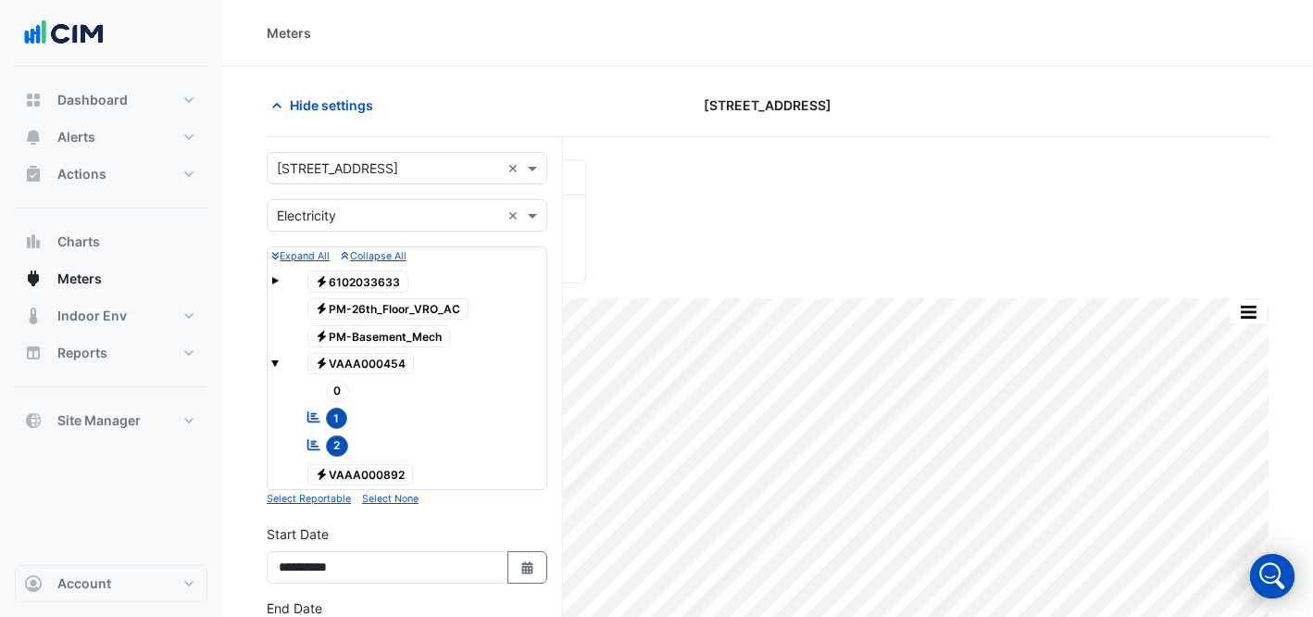
click at [419, 174] on input "text" at bounding box center [388, 168] width 223 height 19
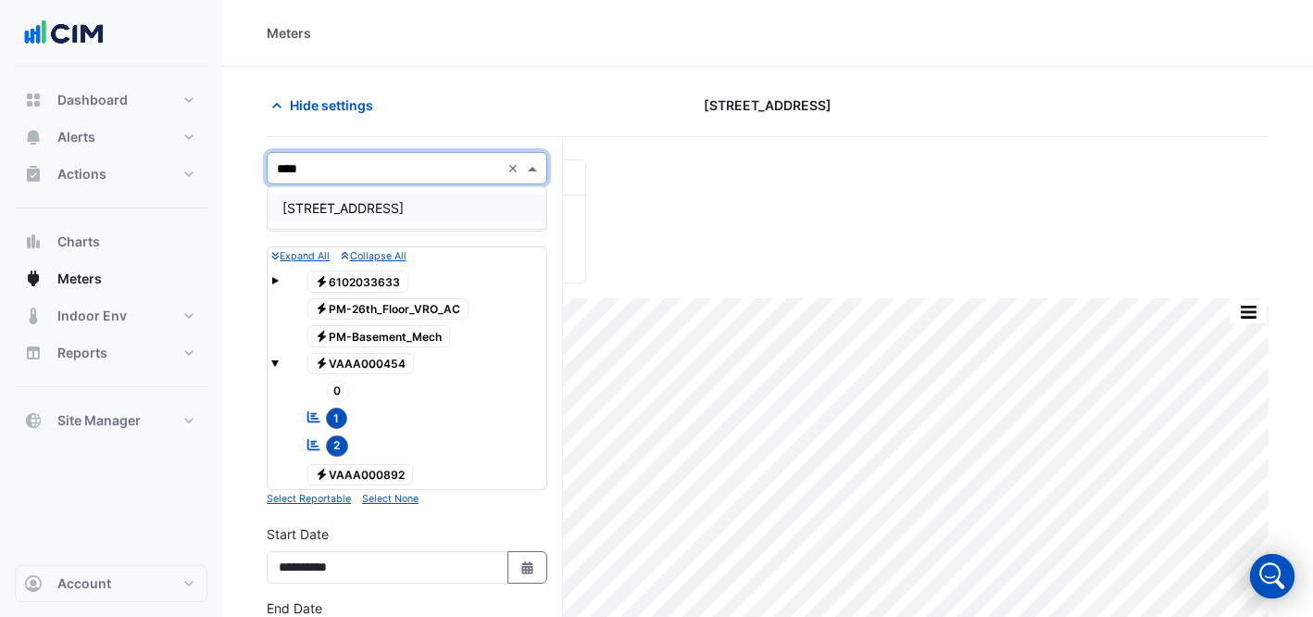
type input "*****"
click at [350, 211] on span "[STREET_ADDRESS]" at bounding box center [342, 208] width 121 height 16
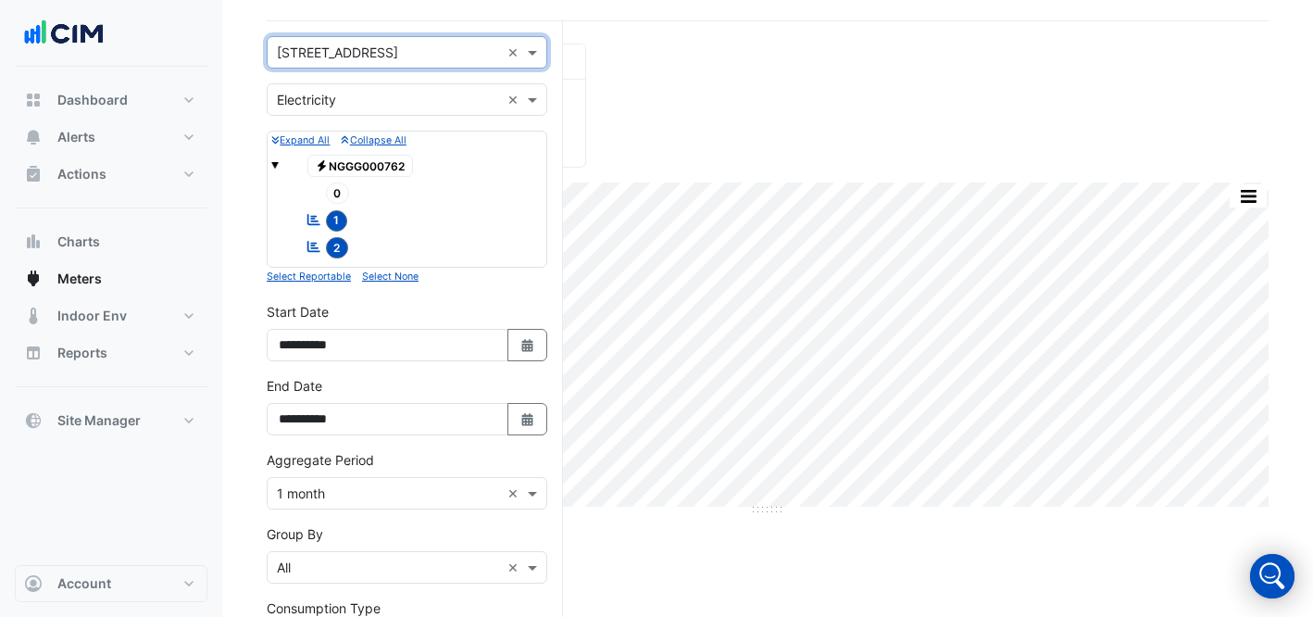
scroll to position [347, 0]
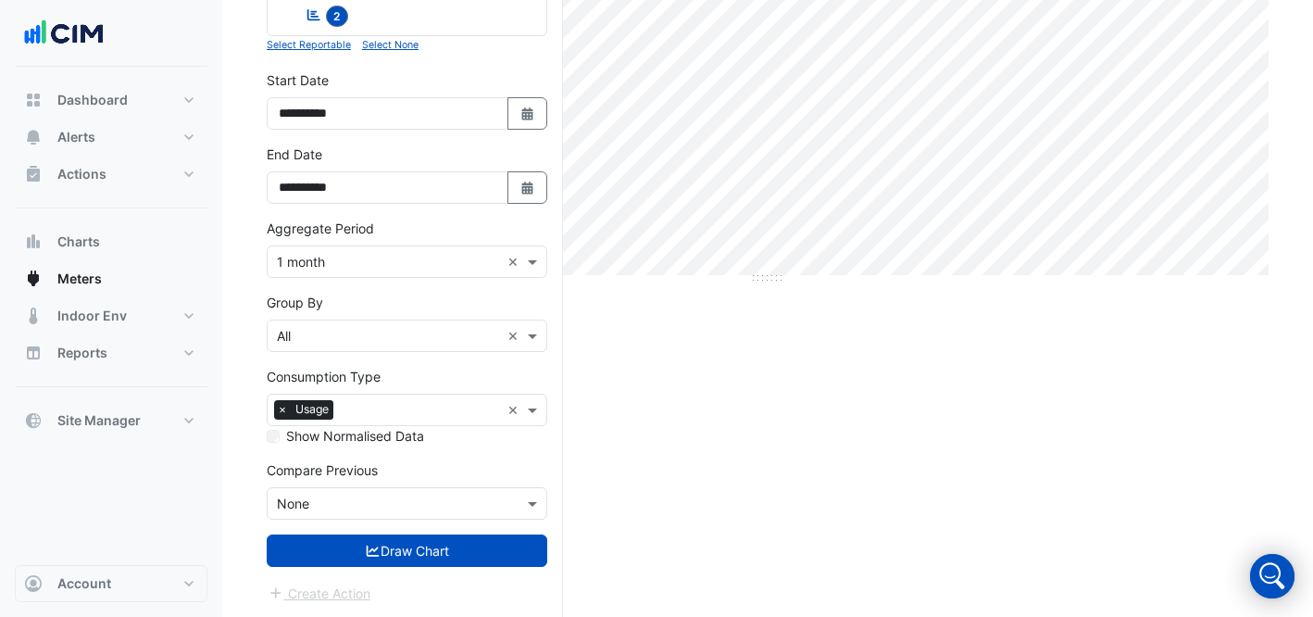
click at [452, 566] on form "Select a Site × [STREET_ADDRESS] × Utility Type × Electricity × Expand All Coll…" at bounding box center [407, 204] width 281 height 799
click at [513, 562] on button "Draw Chart" at bounding box center [407, 550] width 281 height 32
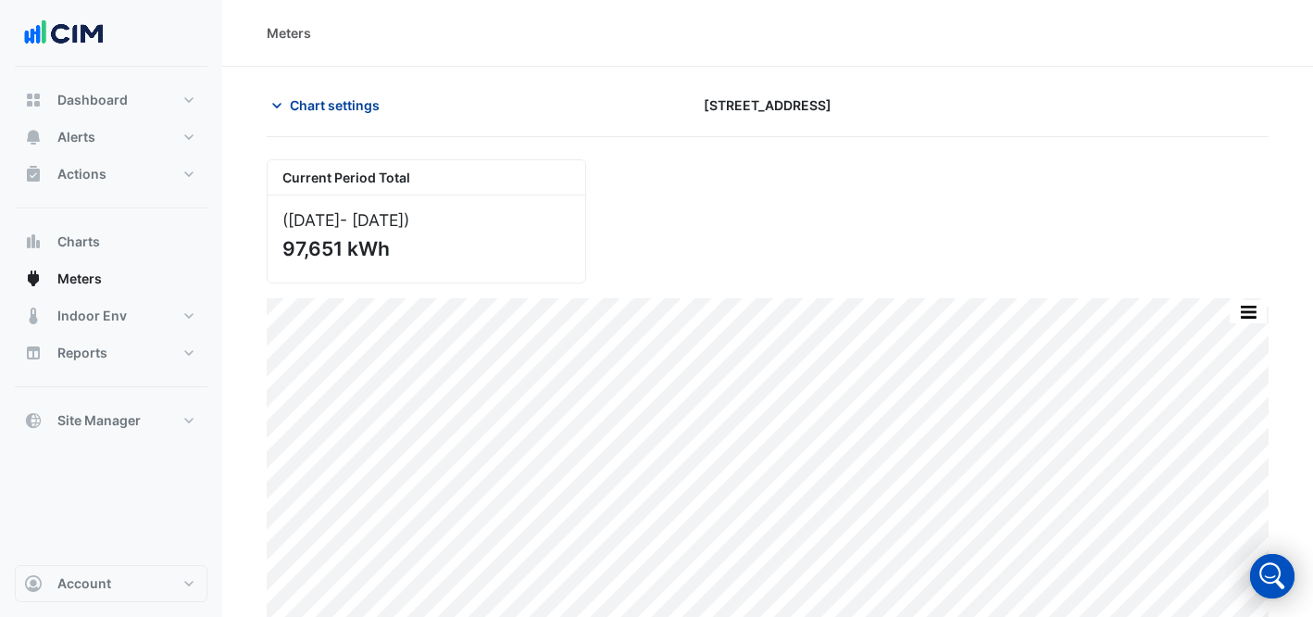
click at [313, 105] on span "Chart settings" at bounding box center [335, 104] width 90 height 19
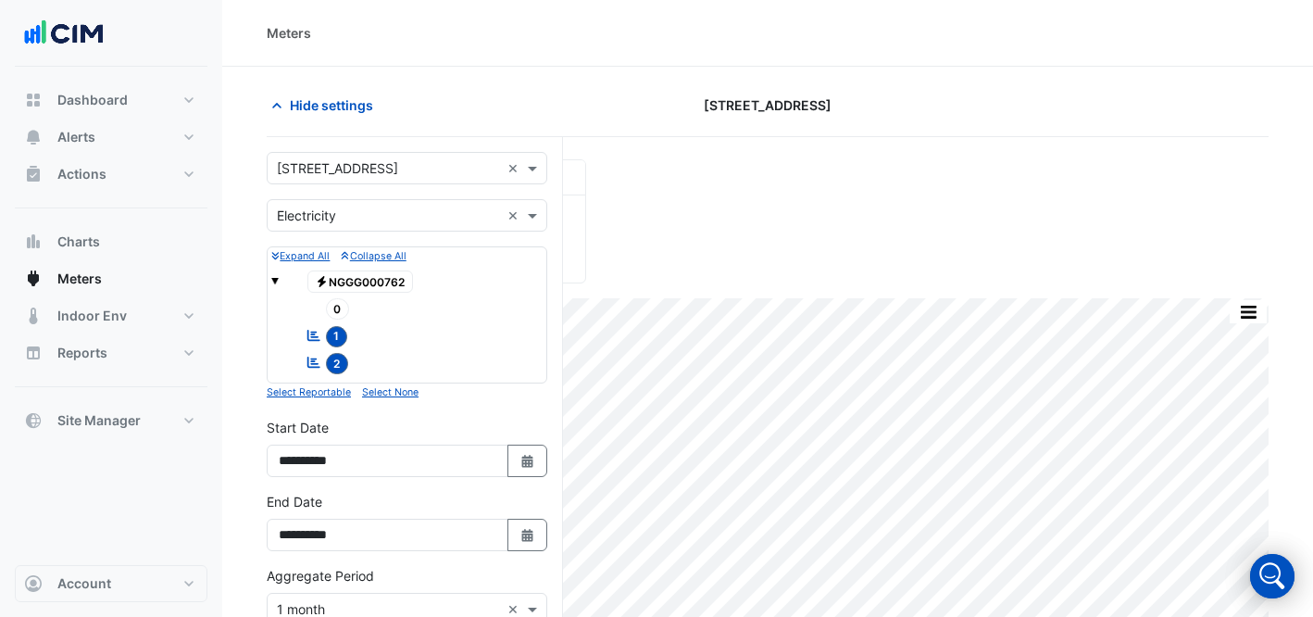
click at [363, 163] on input "text" at bounding box center [388, 168] width 223 height 19
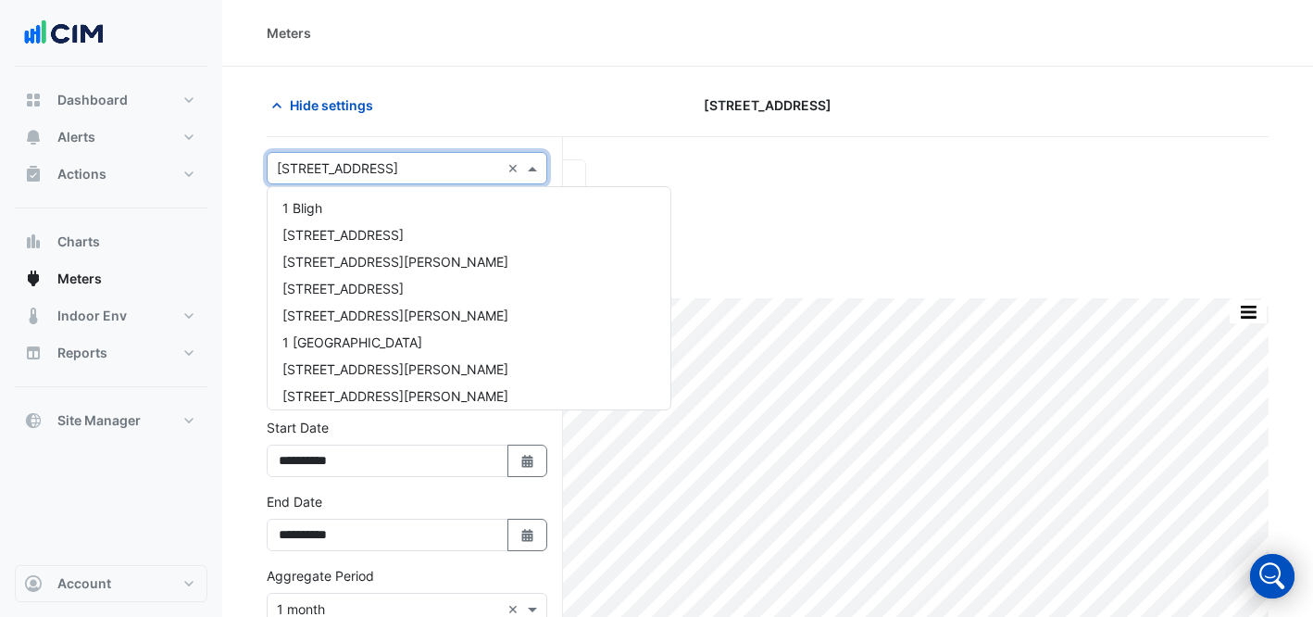
scroll to position [1457, 0]
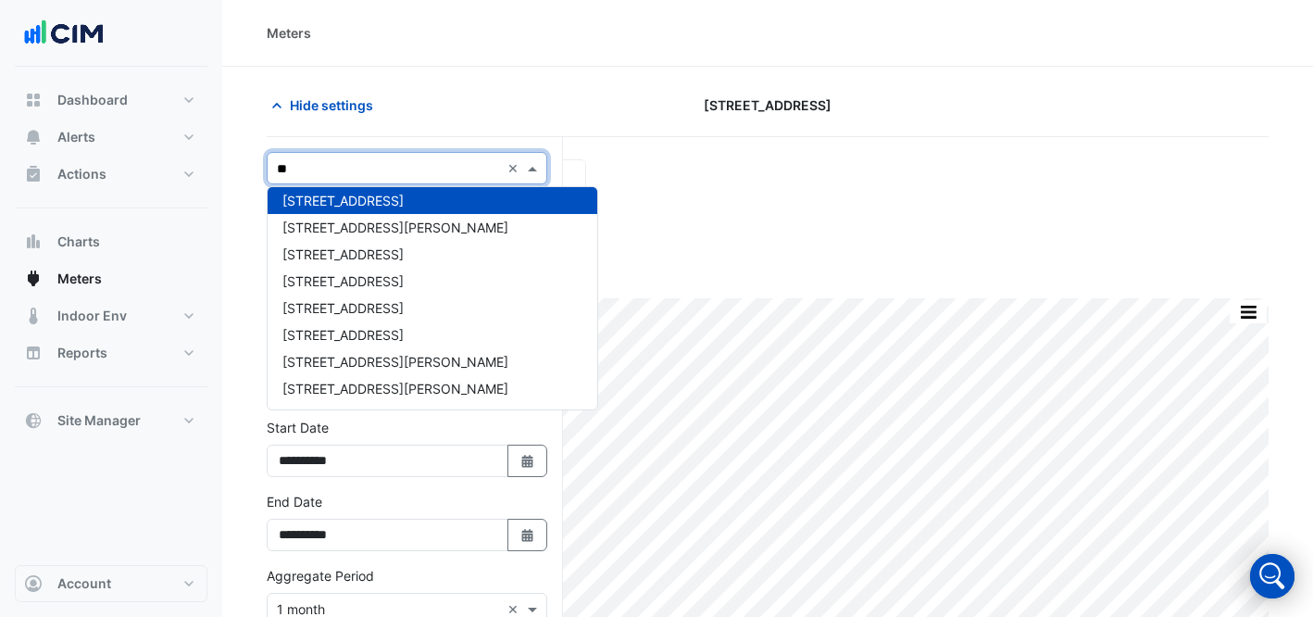
type input "***"
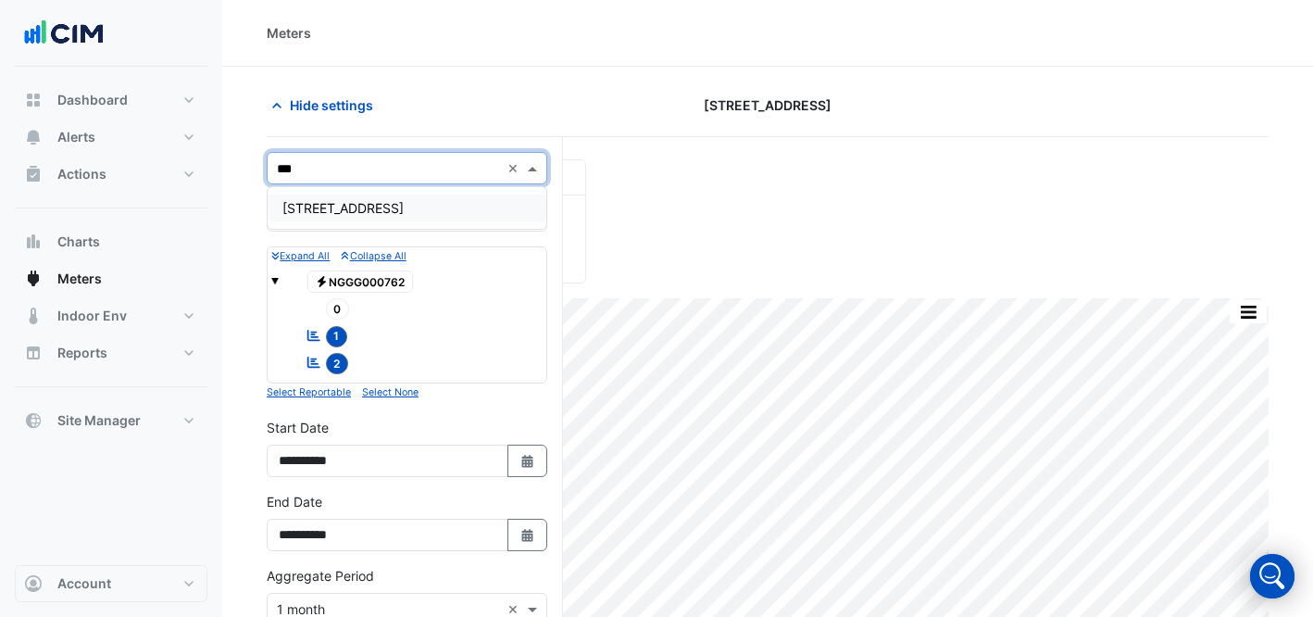
click at [344, 209] on span "[STREET_ADDRESS]" at bounding box center [342, 208] width 121 height 16
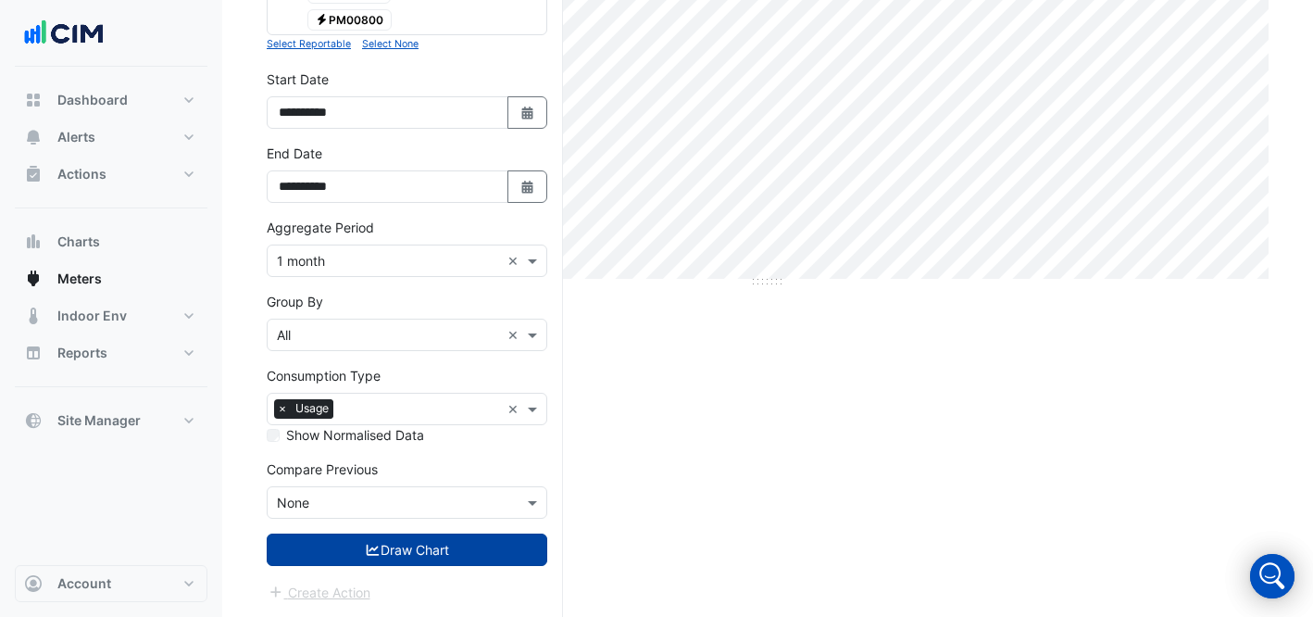
click at [400, 553] on button "Draw Chart" at bounding box center [407, 549] width 281 height 32
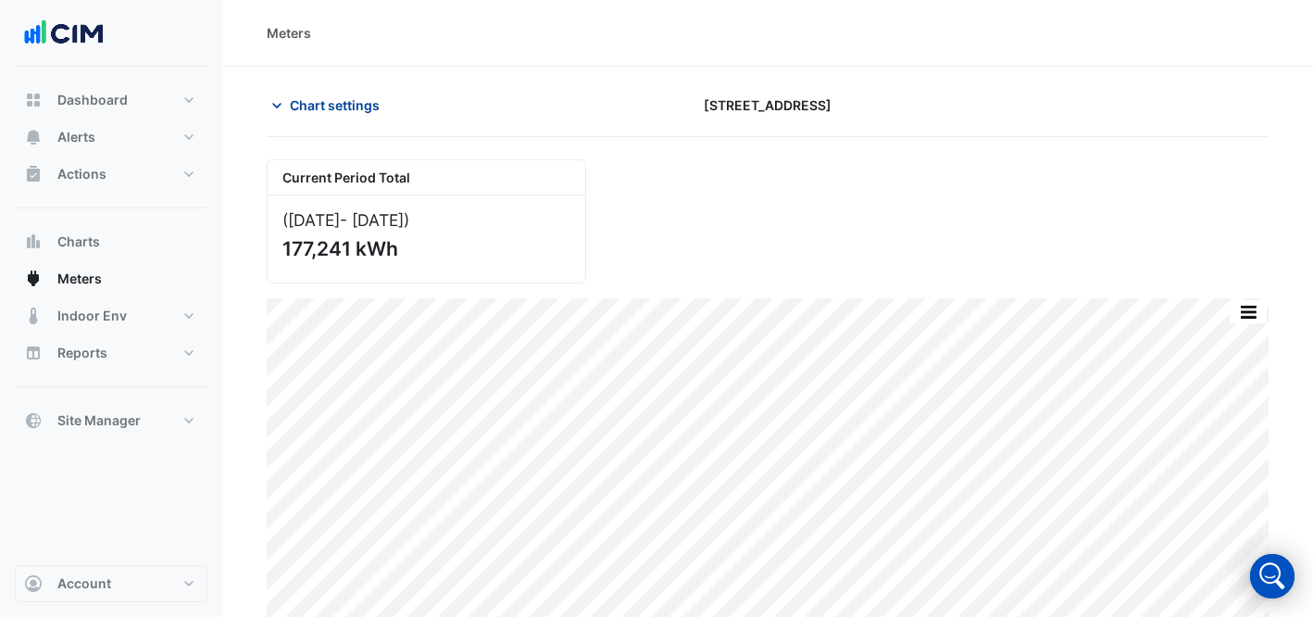
click at [282, 104] on icon "button" at bounding box center [277, 105] width 19 height 19
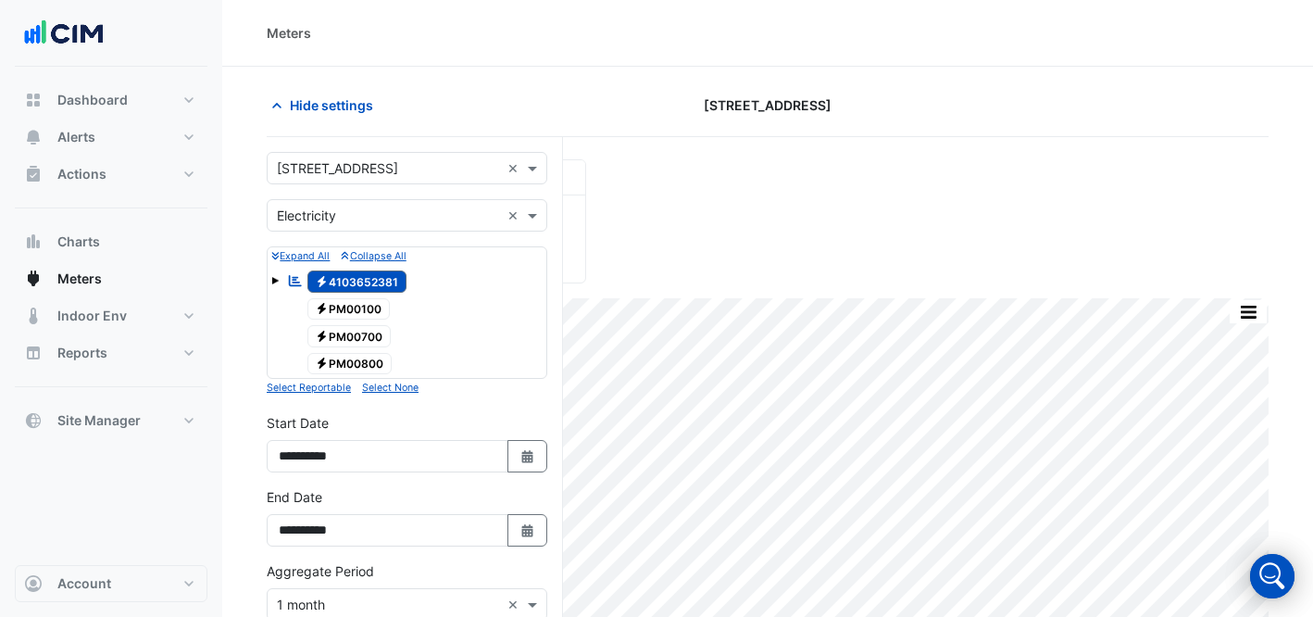
click at [365, 166] on input "text" at bounding box center [388, 168] width 223 height 19
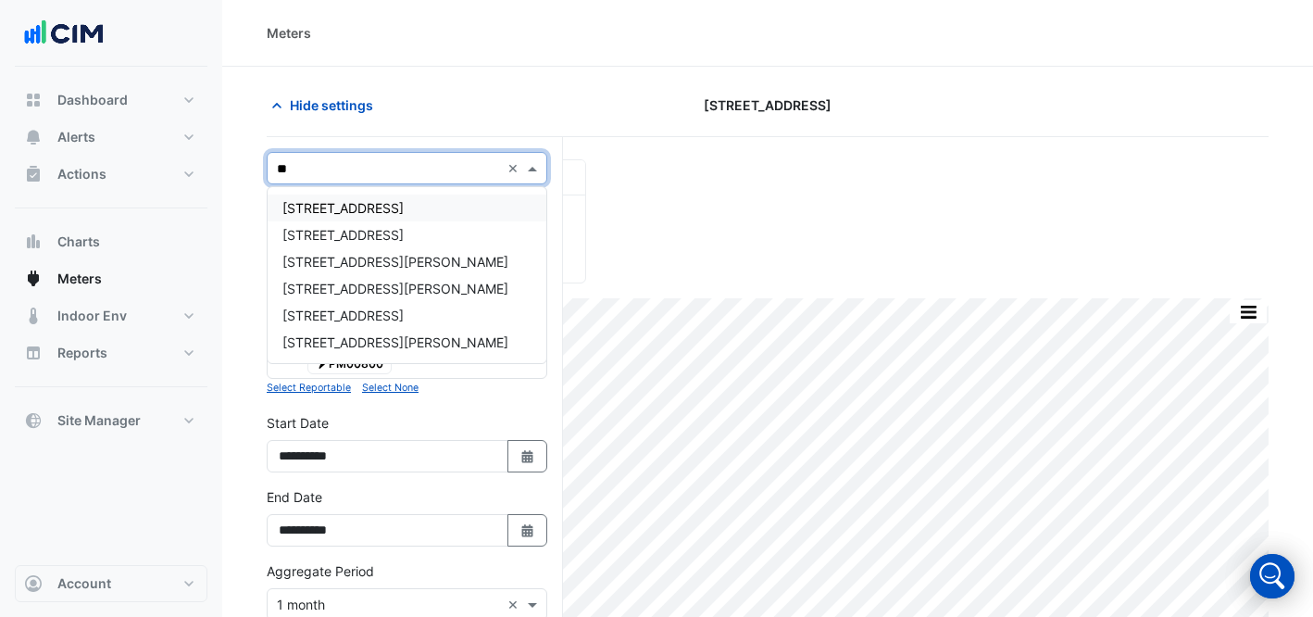
type input "***"
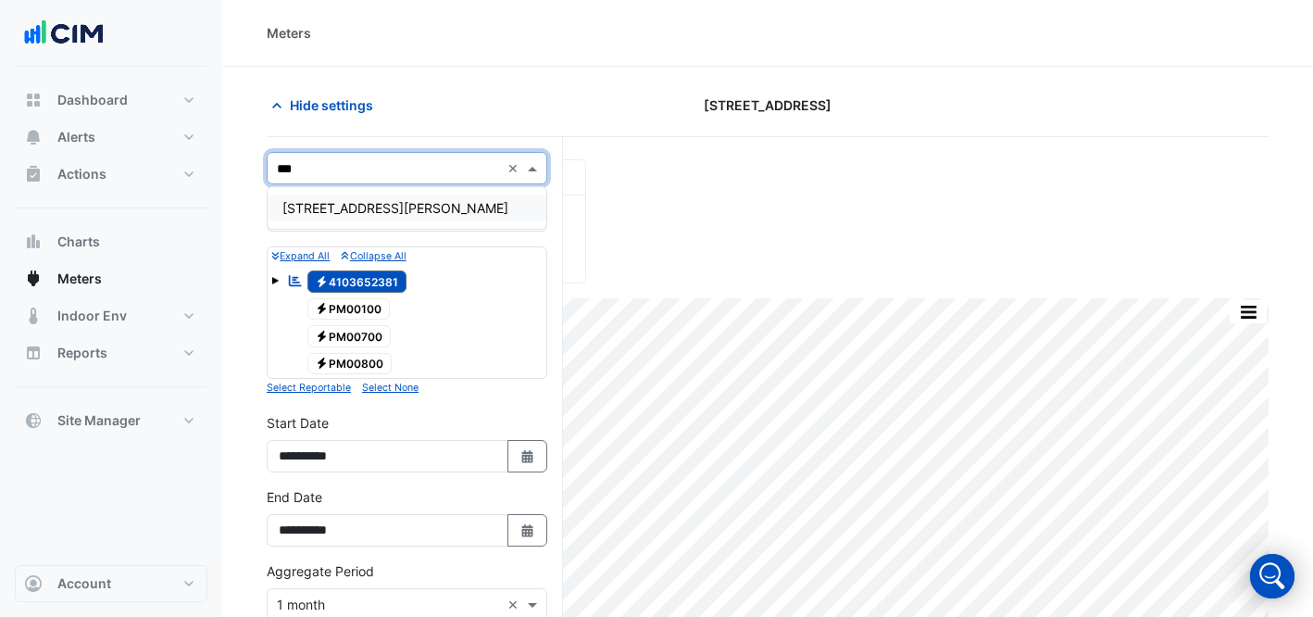
click at [369, 202] on span "[STREET_ADDRESS][PERSON_NAME]" at bounding box center [395, 208] width 226 height 16
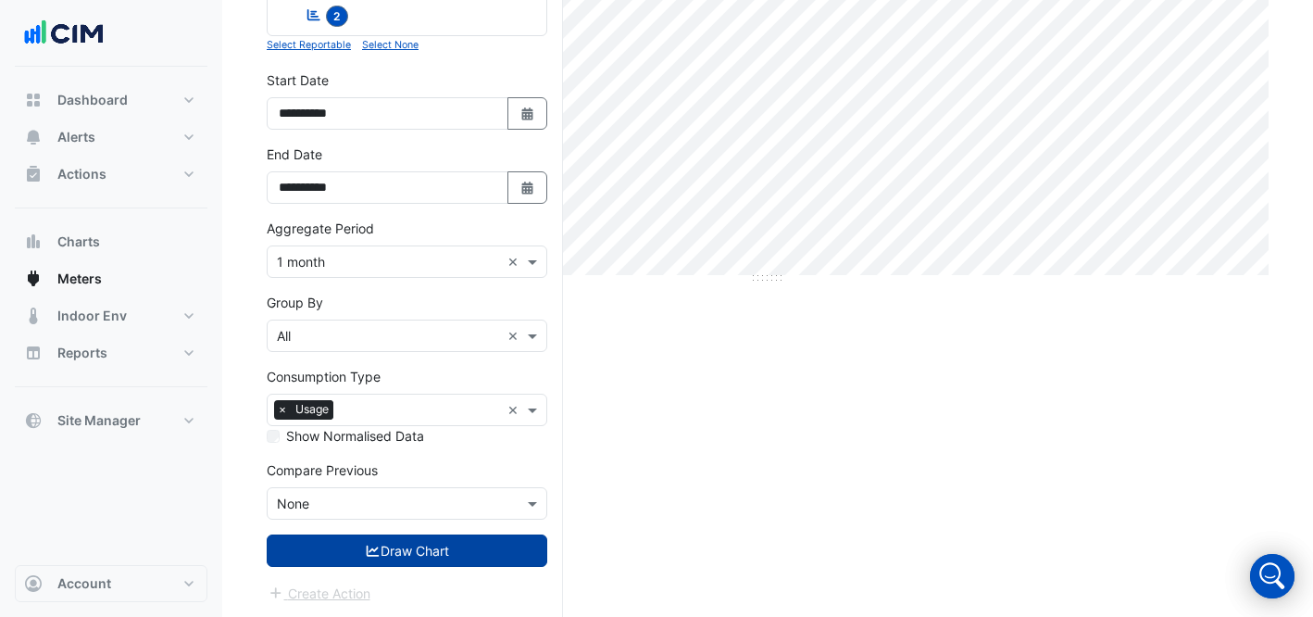
click at [519, 549] on button "Draw Chart" at bounding box center [407, 550] width 281 height 32
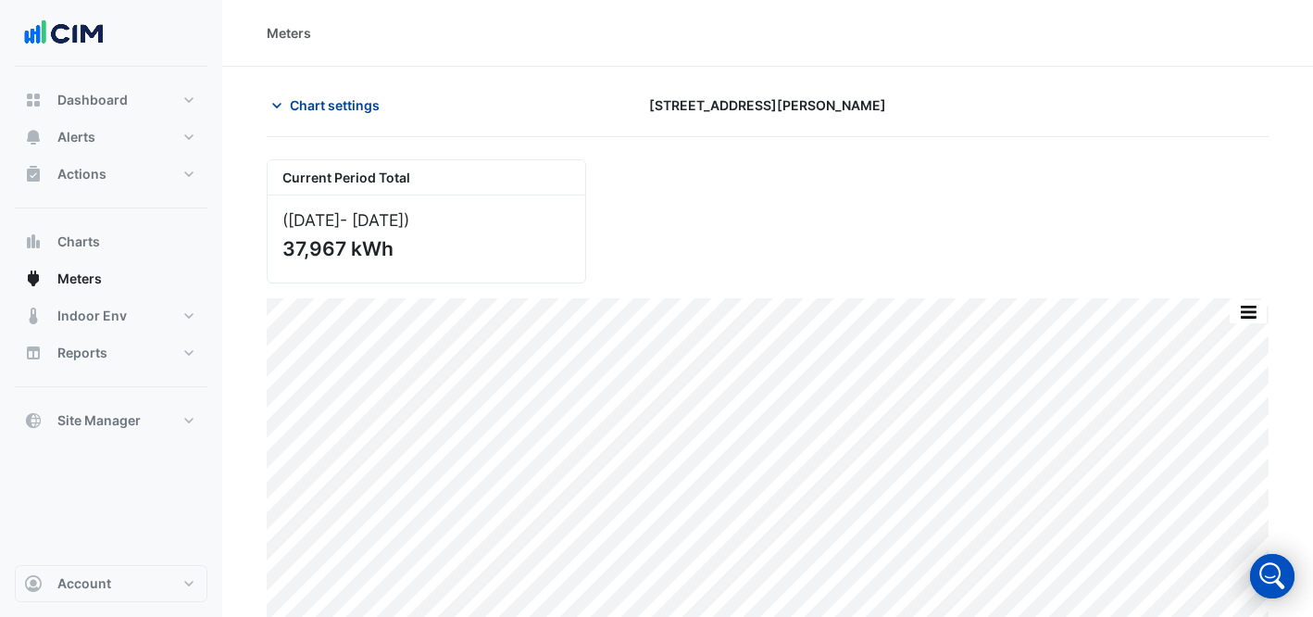
click at [298, 106] on span "Chart settings" at bounding box center [335, 104] width 90 height 19
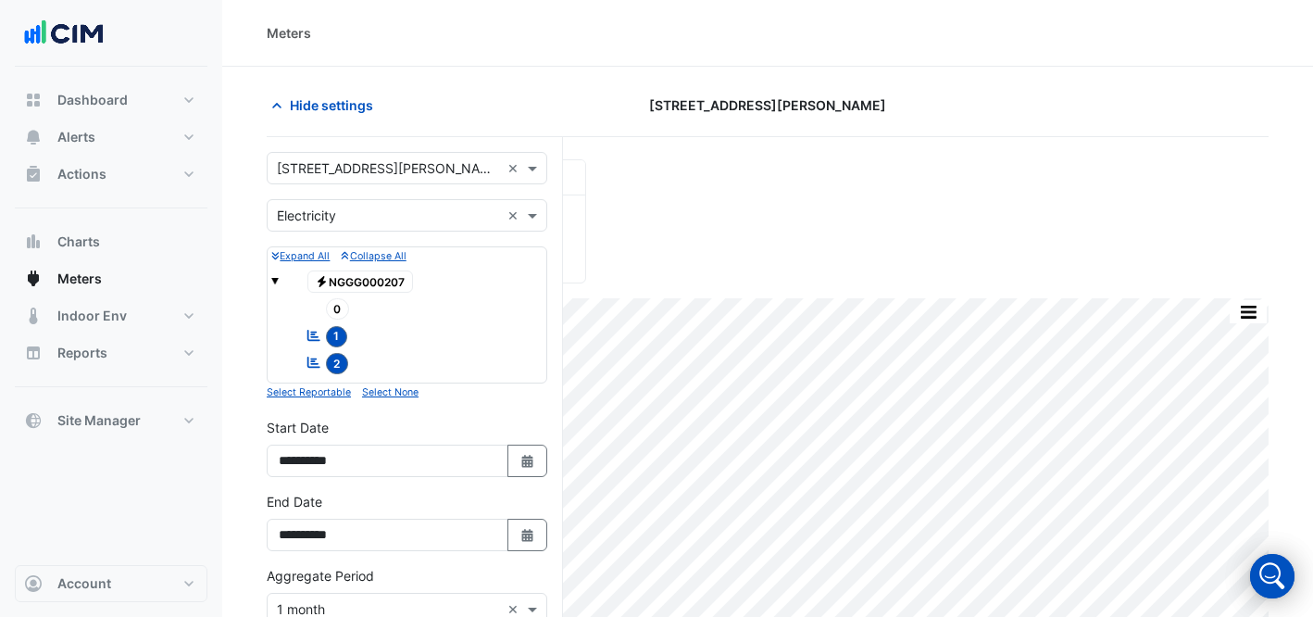
click at [284, 165] on input "text" at bounding box center [388, 168] width 223 height 19
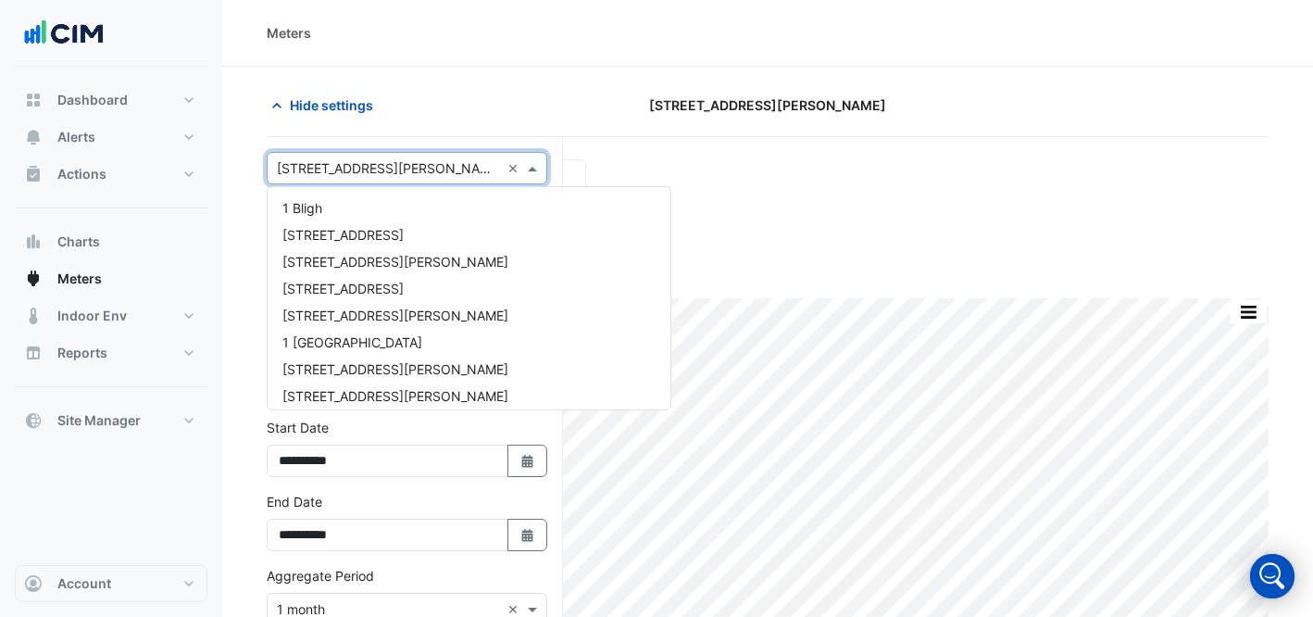
type input "*"
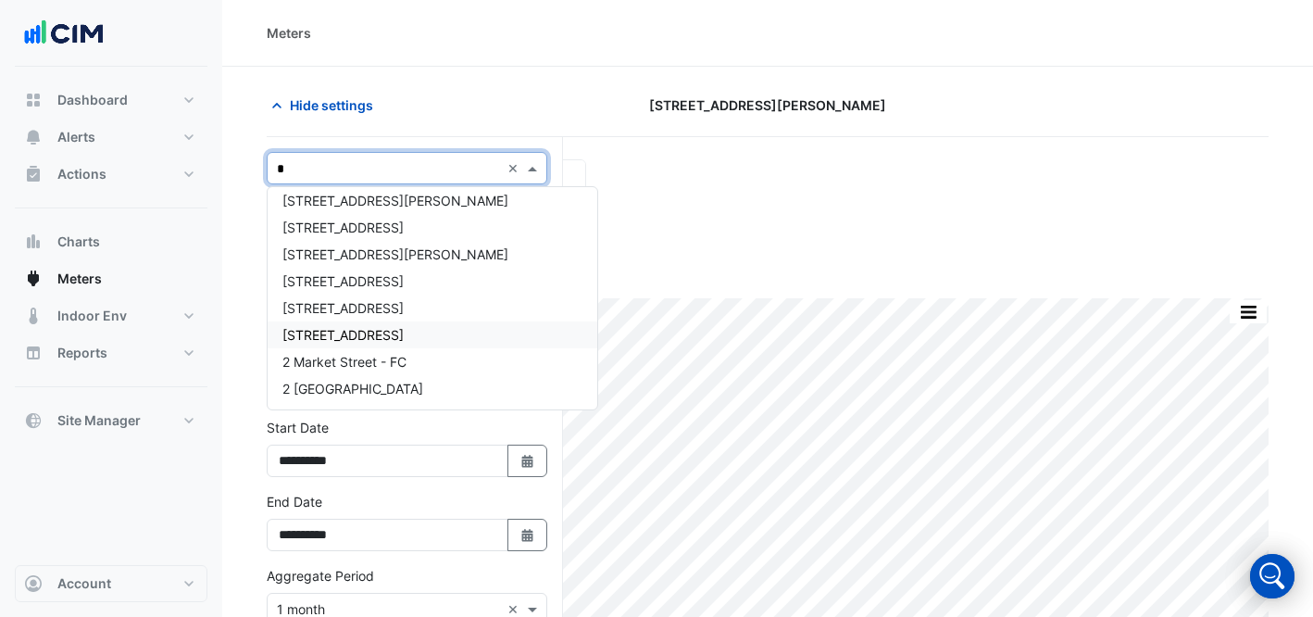
click at [316, 339] on span "[STREET_ADDRESS]" at bounding box center [342, 335] width 121 height 16
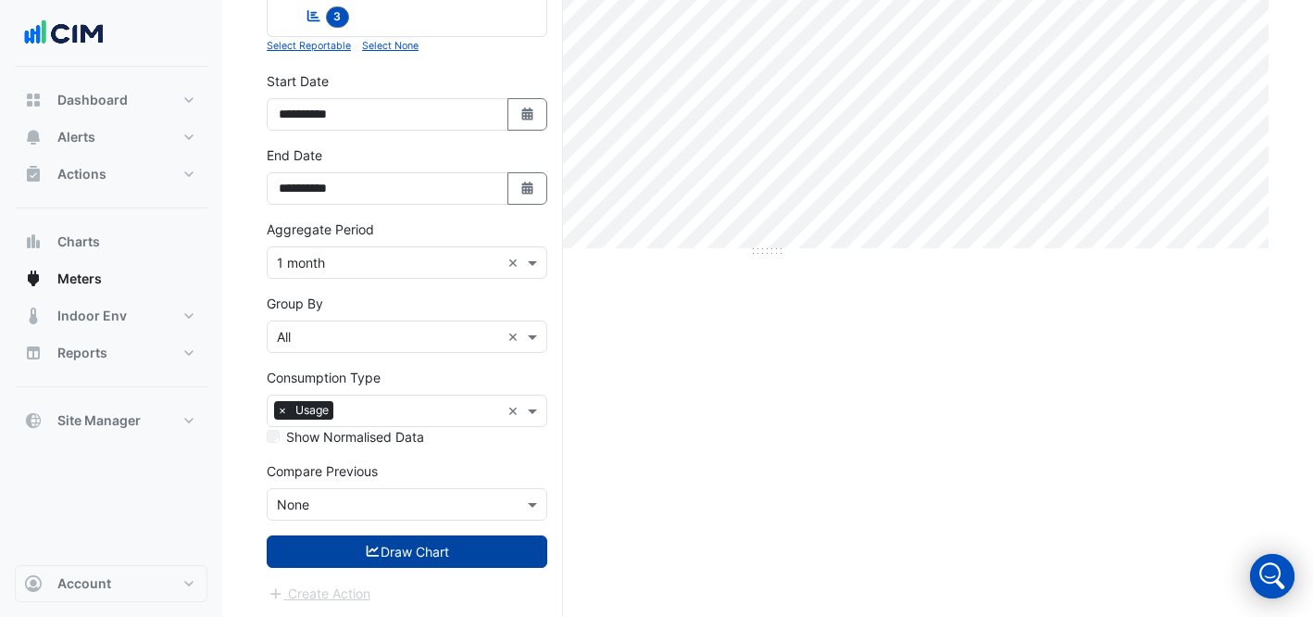
click at [349, 561] on button "Draw Chart" at bounding box center [407, 551] width 281 height 32
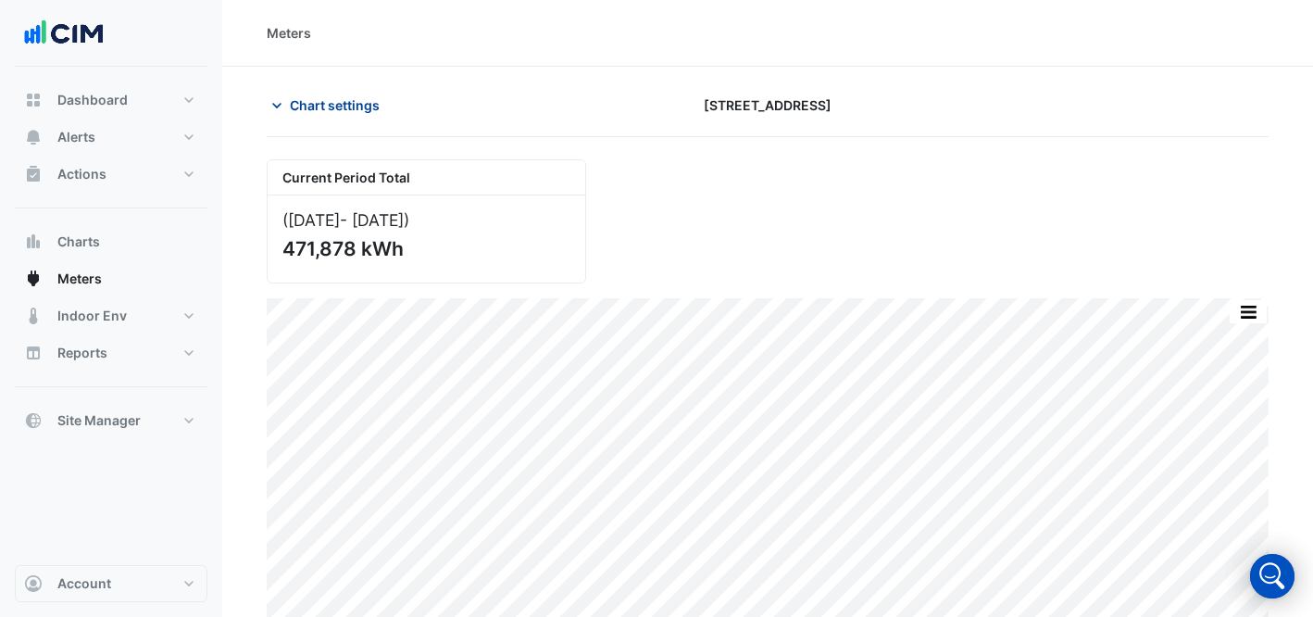
click at [354, 111] on span "Chart settings" at bounding box center [335, 104] width 90 height 19
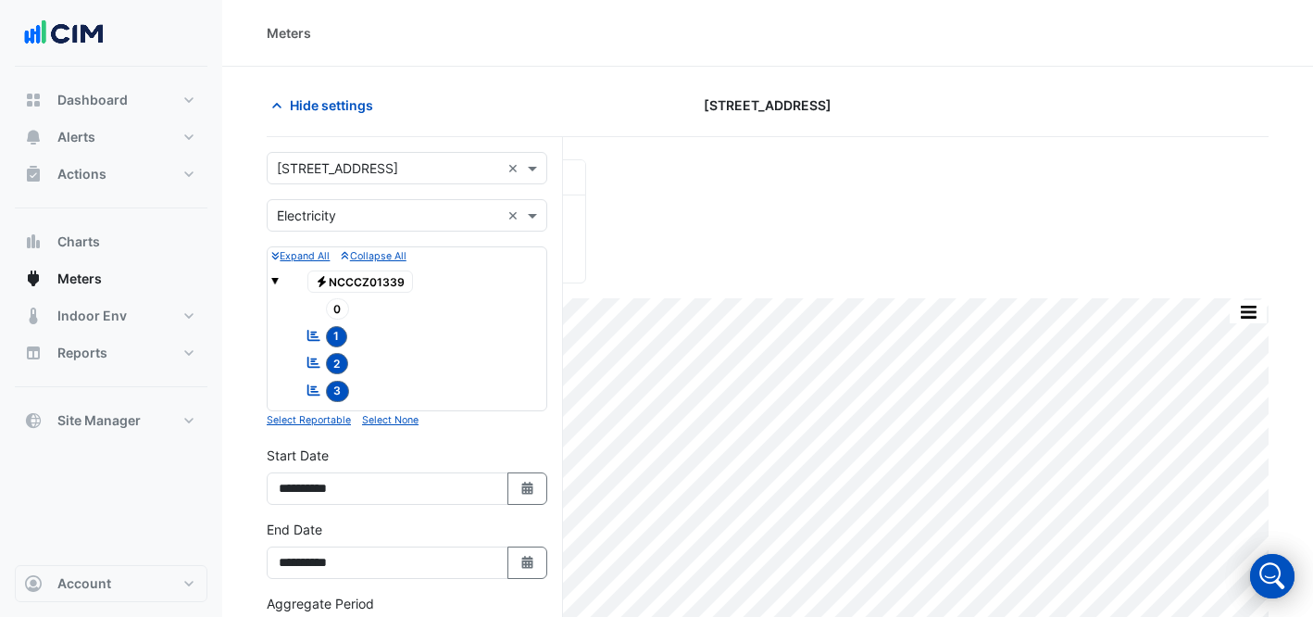
click at [371, 198] on form "Select a Site × [STREET_ADDRESS] × Utility Type × Electricity × Expand All Coll…" at bounding box center [407, 565] width 281 height 826
click at [361, 173] on input "text" at bounding box center [388, 168] width 223 height 19
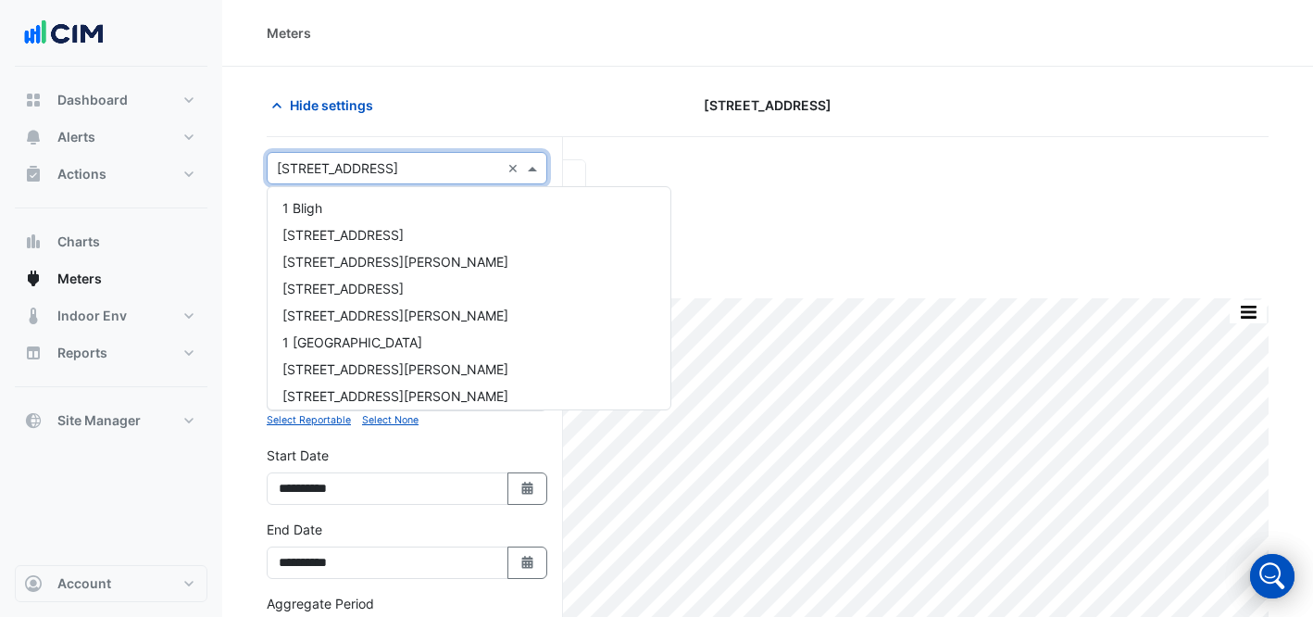
scroll to position [1833, 0]
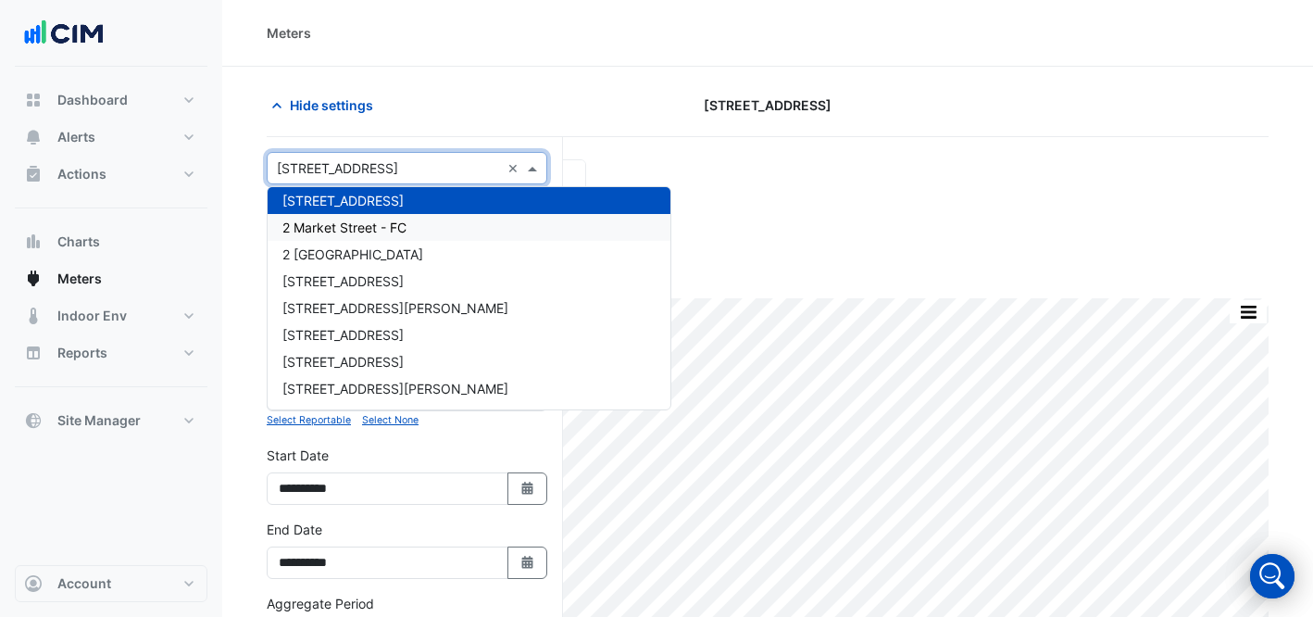
click at [382, 219] on span "2 Market Street - FC" at bounding box center [344, 227] width 124 height 16
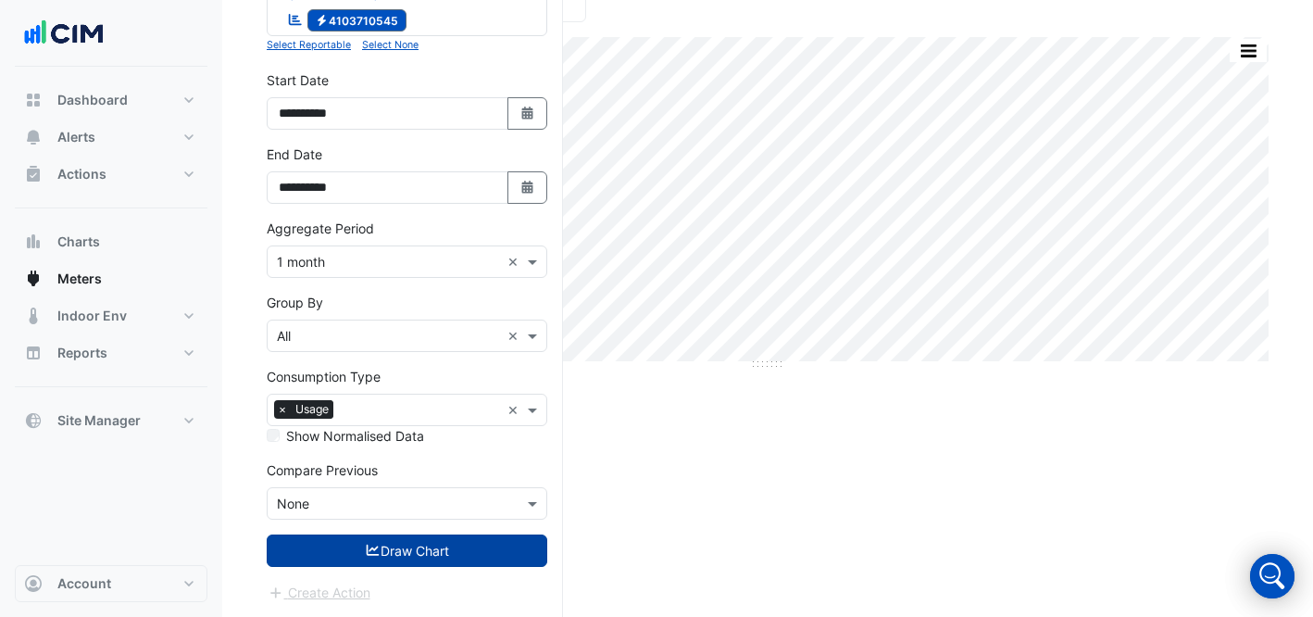
click at [407, 565] on button "Draw Chart" at bounding box center [407, 550] width 281 height 32
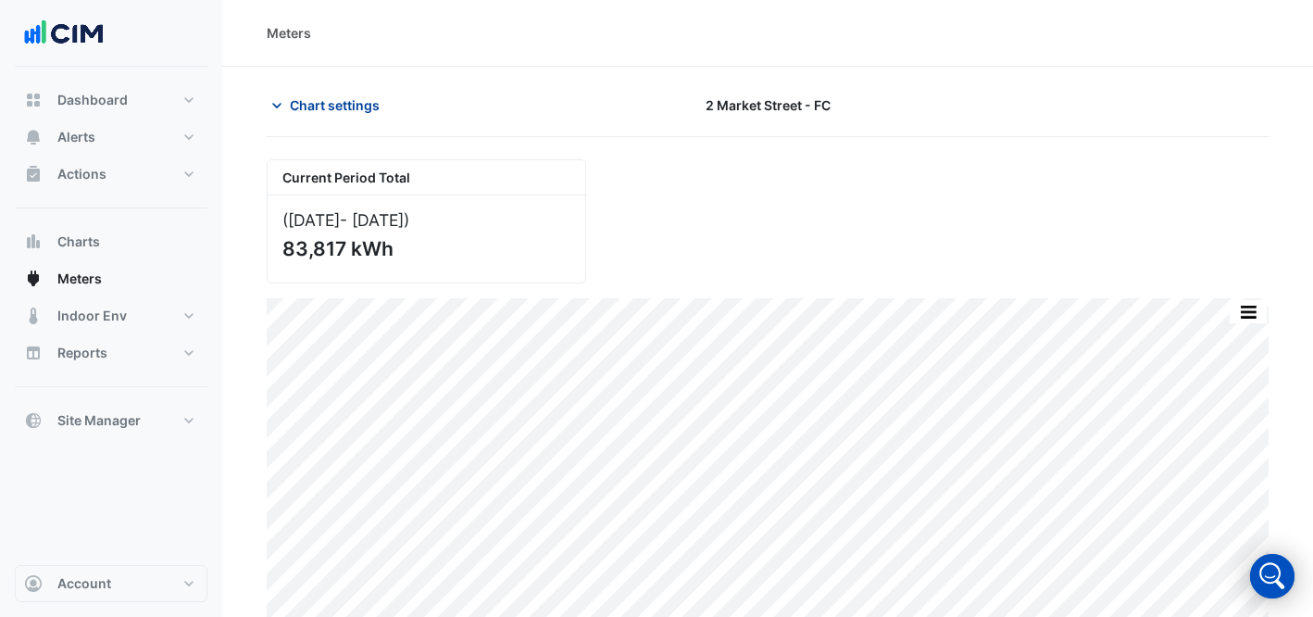
click at [288, 97] on button "Chart settings" at bounding box center [329, 105] width 125 height 32
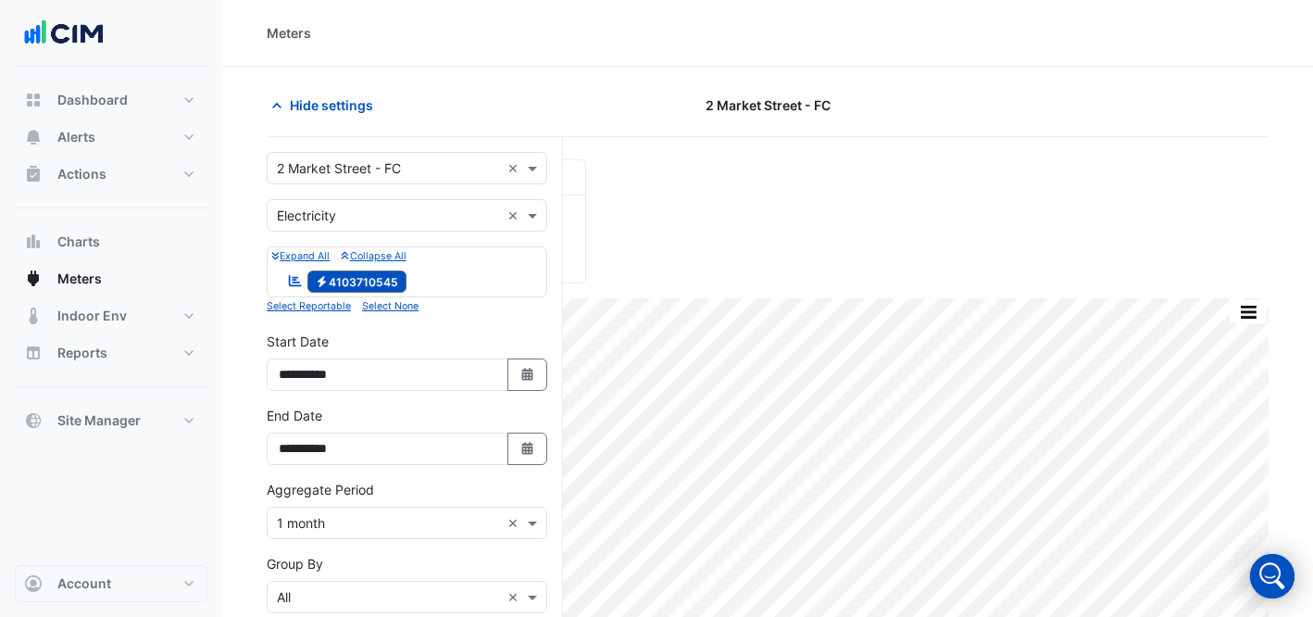
click at [382, 201] on div "Utility Type × Electricity ×" at bounding box center [407, 215] width 281 height 32
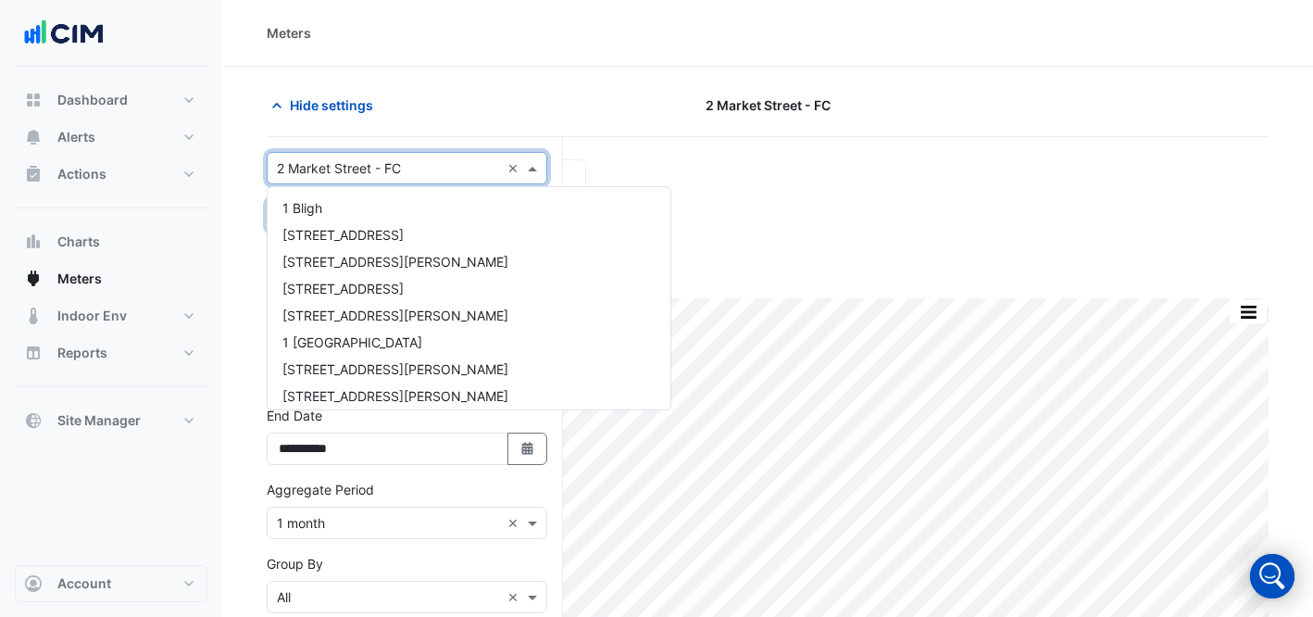
click at [366, 170] on input "text" at bounding box center [388, 168] width 223 height 19
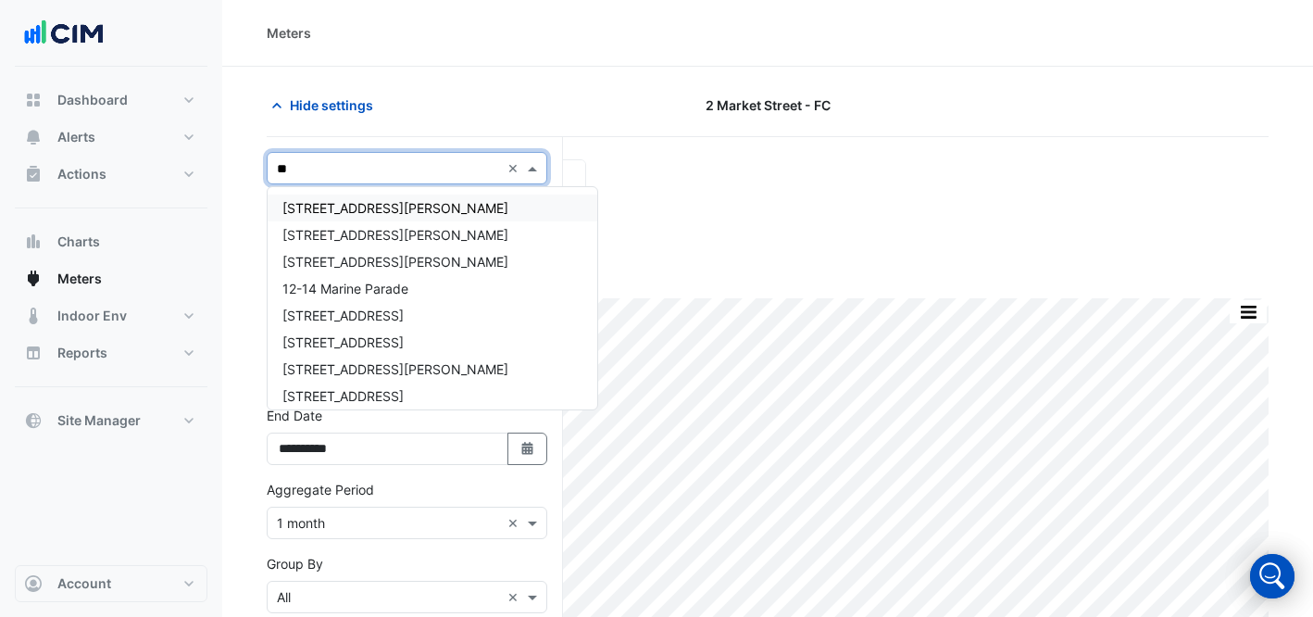
type input "***"
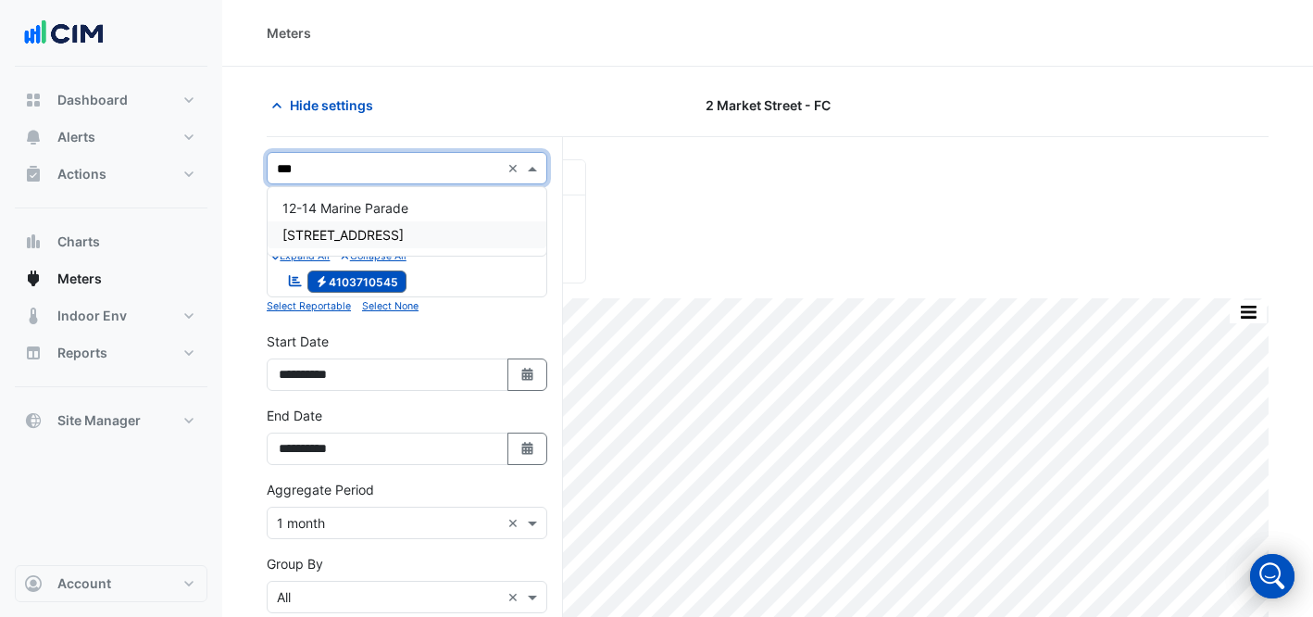
click at [350, 232] on span "[STREET_ADDRESS]" at bounding box center [342, 235] width 121 height 16
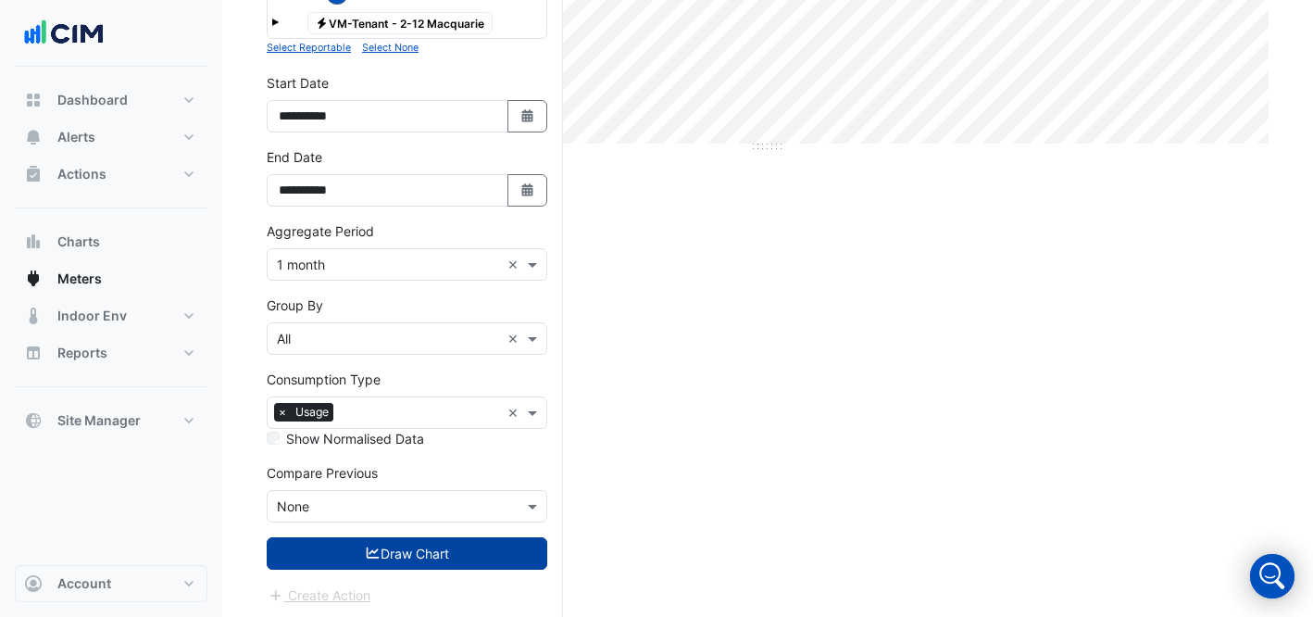
click at [434, 559] on button "Draw Chart" at bounding box center [407, 553] width 281 height 32
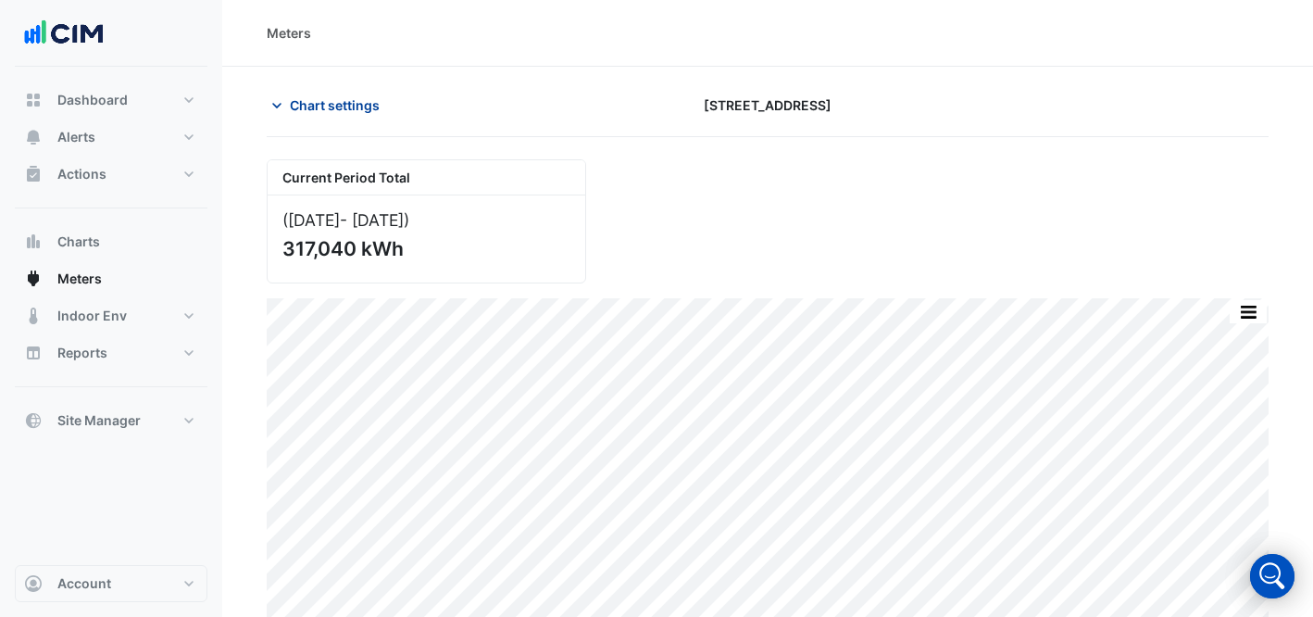
click at [310, 112] on span "Chart settings" at bounding box center [335, 104] width 90 height 19
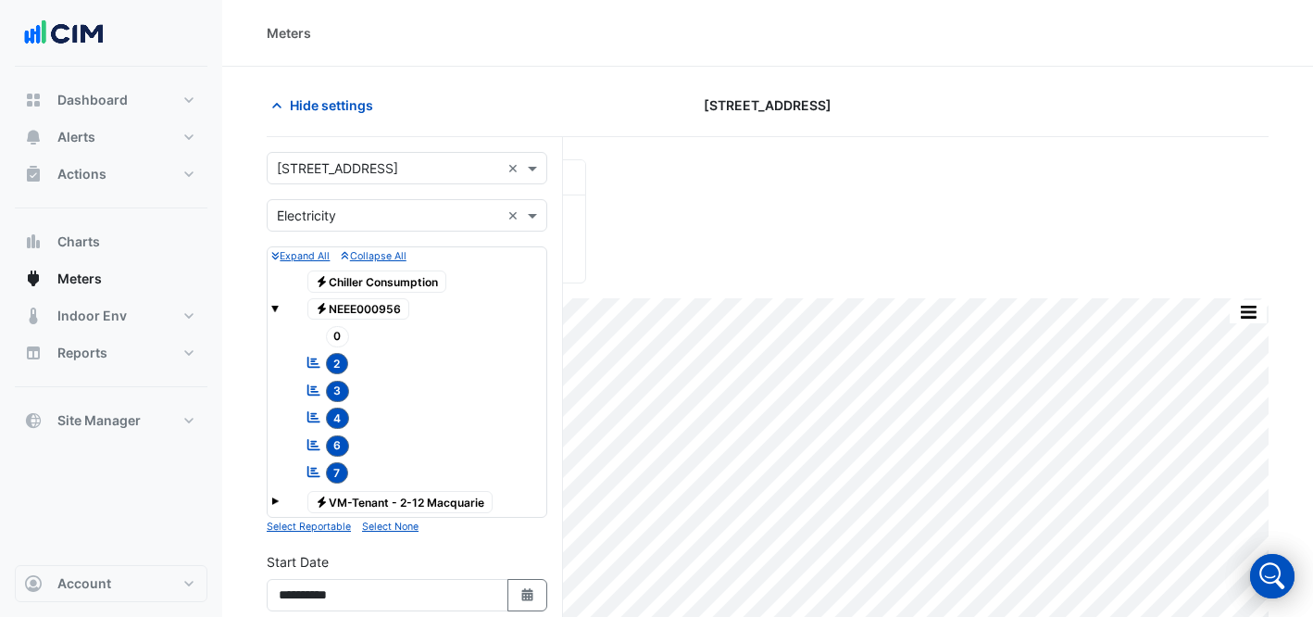
click at [370, 185] on form "Select a Site × 2-12 Macquarie St × Utility Type × Electricity × Expand All Col…" at bounding box center [407, 618] width 281 height 932
click at [371, 174] on input "text" at bounding box center [388, 168] width 223 height 19
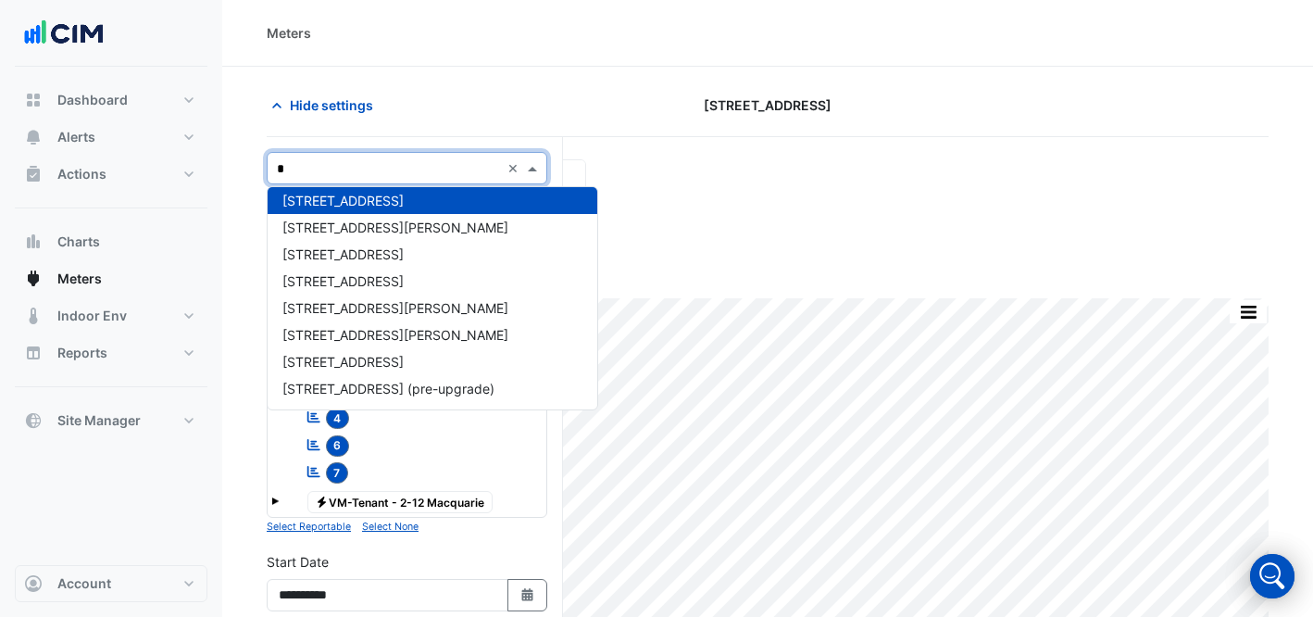
type input "**"
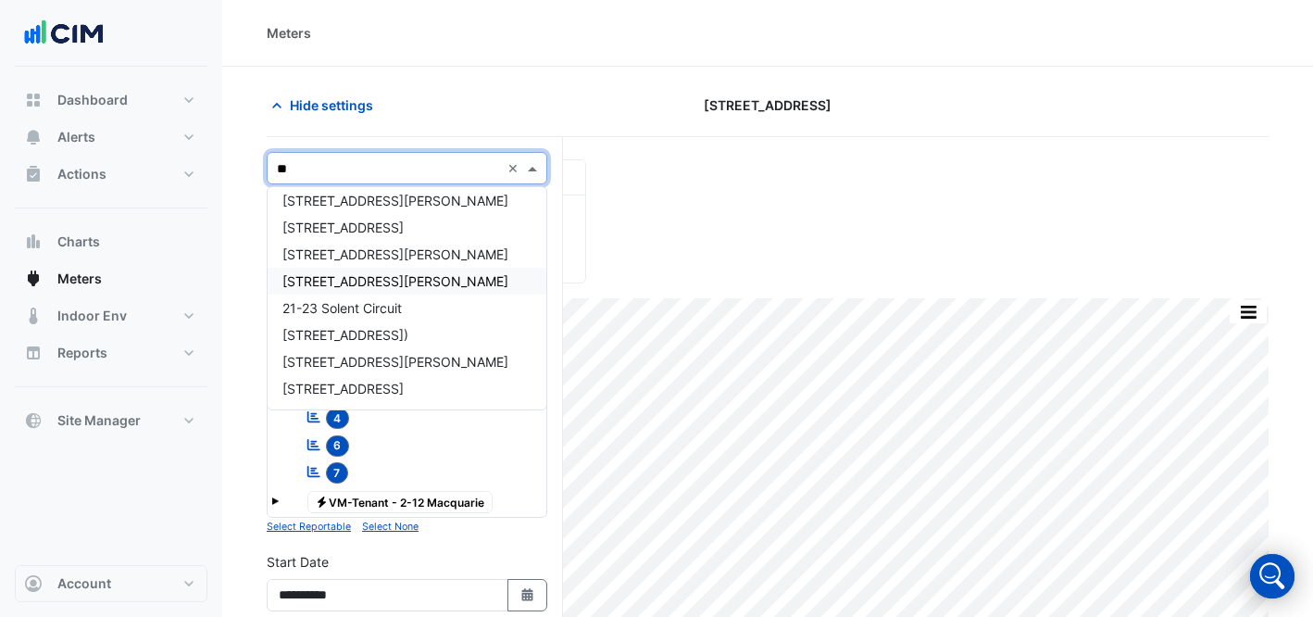
click at [405, 285] on div "[STREET_ADDRESS][PERSON_NAME]" at bounding box center [407, 281] width 279 height 27
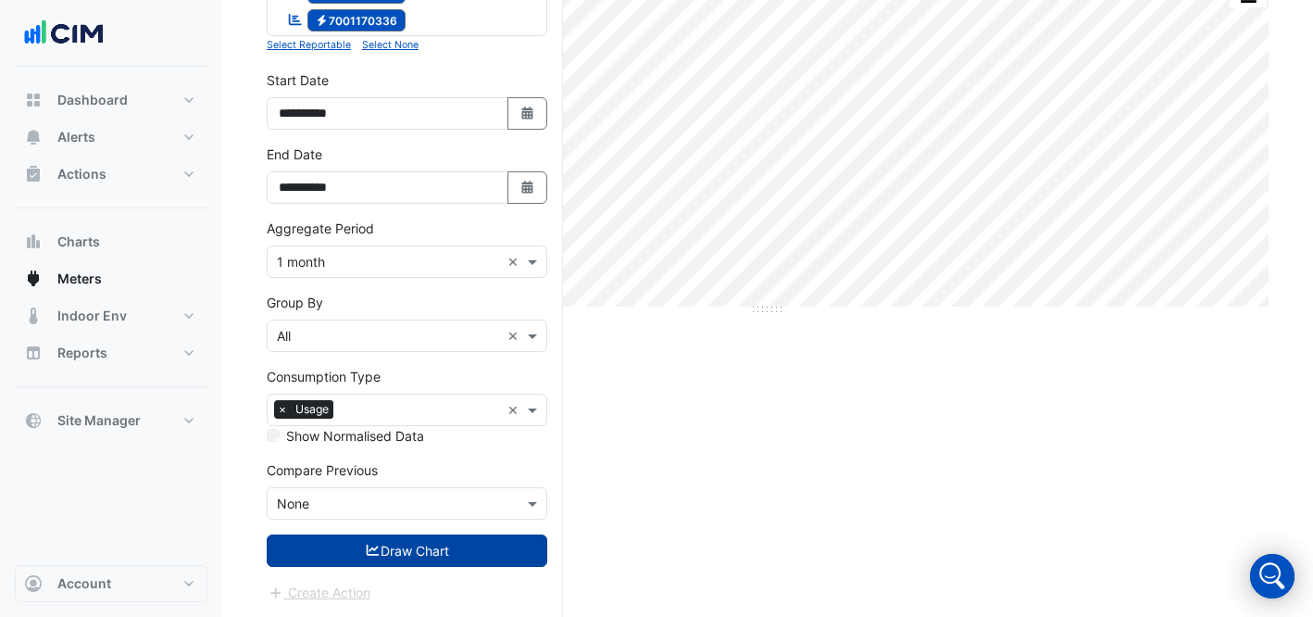
click at [358, 557] on button "Draw Chart" at bounding box center [407, 550] width 281 height 32
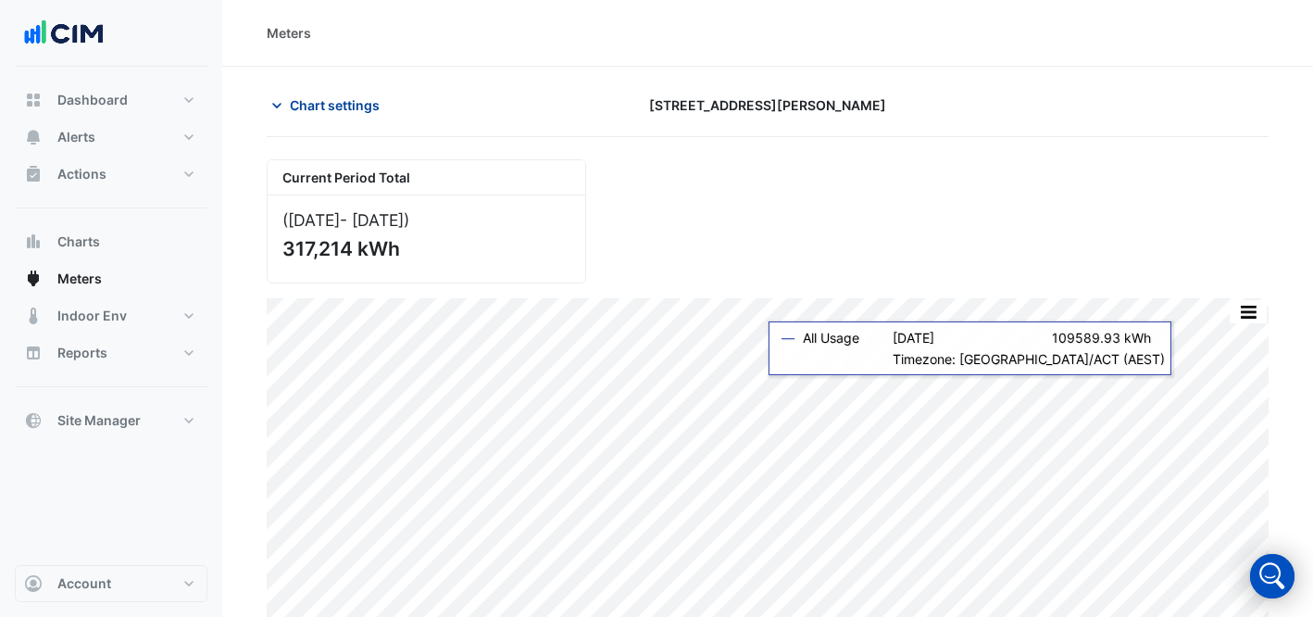
click at [333, 96] on span "Chart settings" at bounding box center [335, 104] width 90 height 19
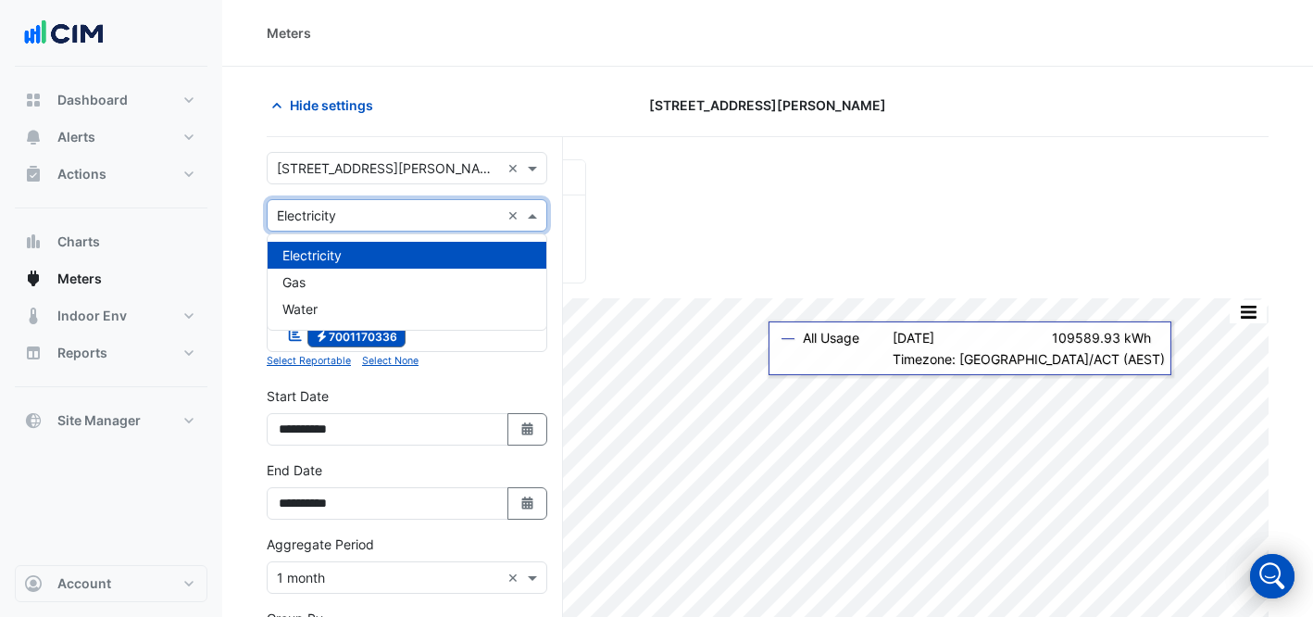
click at [374, 213] on input "text" at bounding box center [388, 215] width 223 height 19
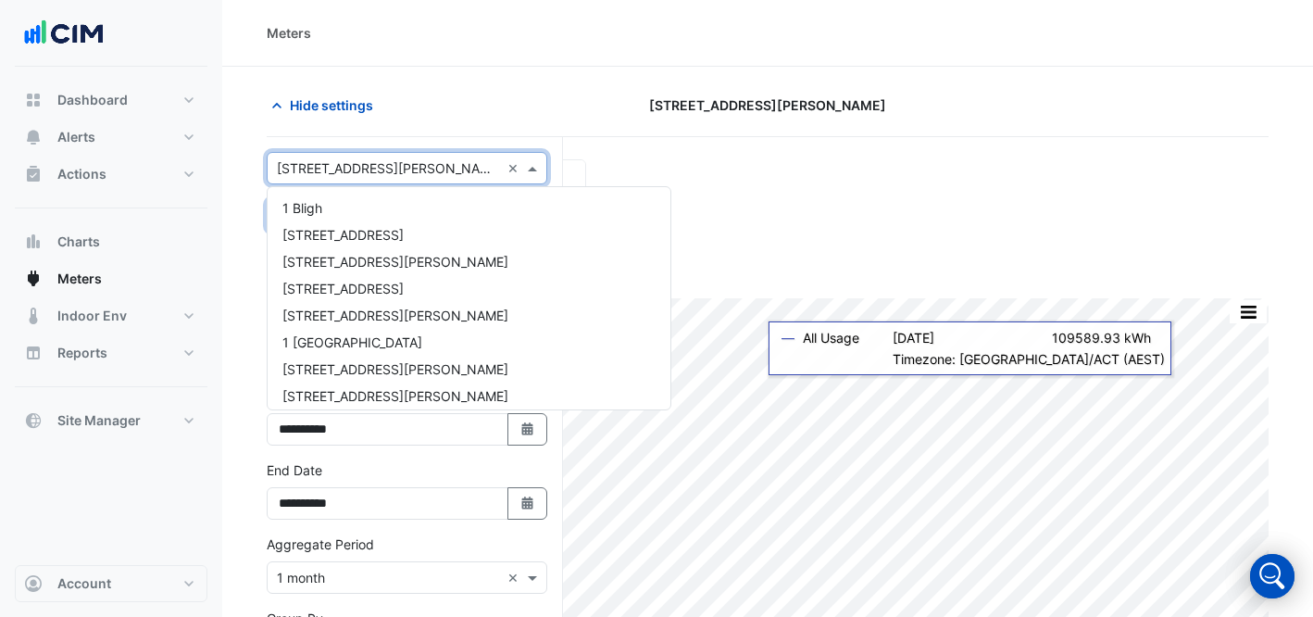
click at [358, 176] on input "text" at bounding box center [388, 168] width 223 height 19
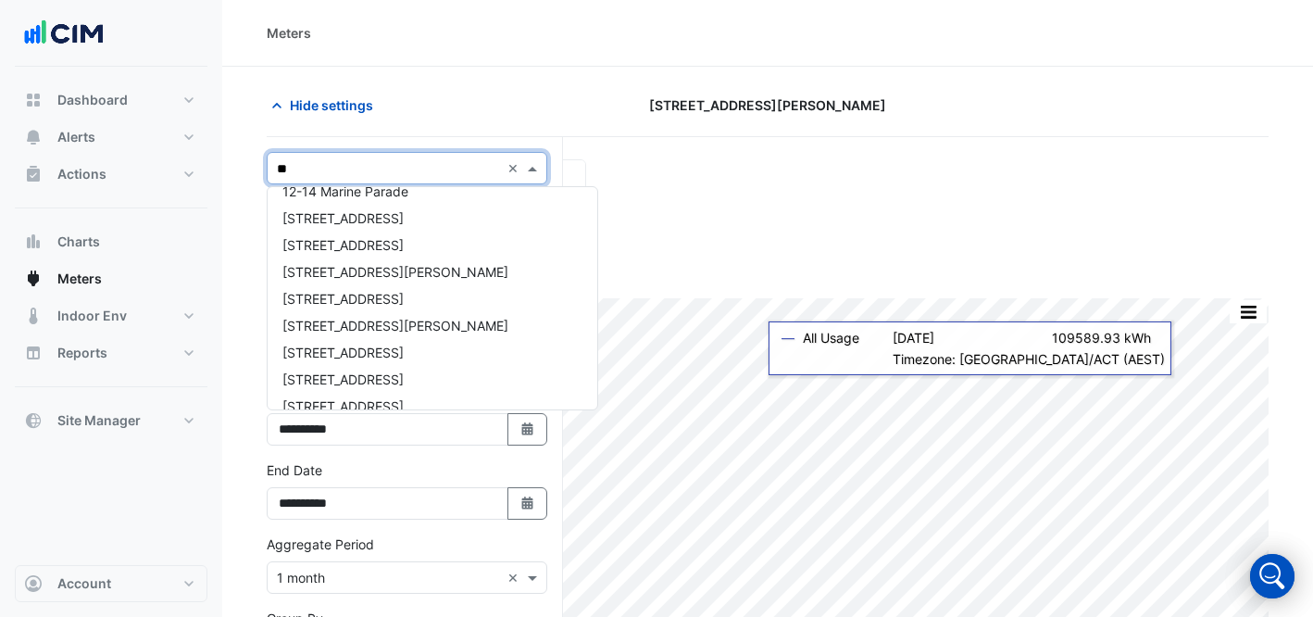
type input "***"
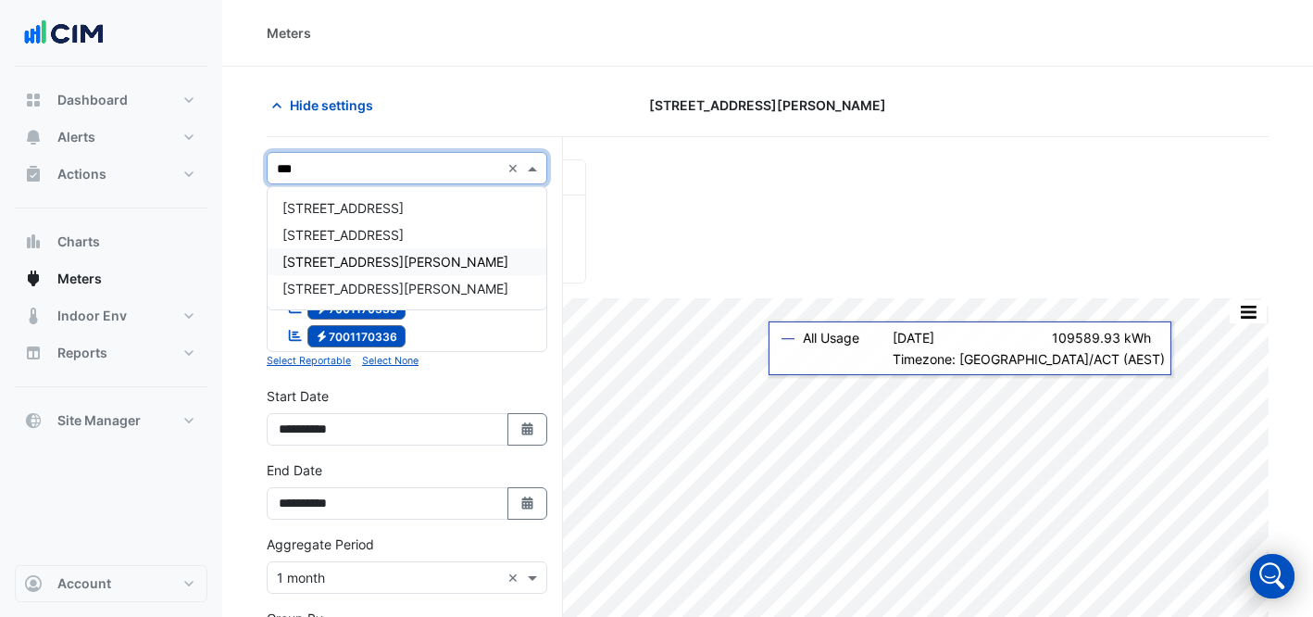
click at [394, 251] on div "[STREET_ADDRESS][PERSON_NAME]" at bounding box center [407, 261] width 279 height 27
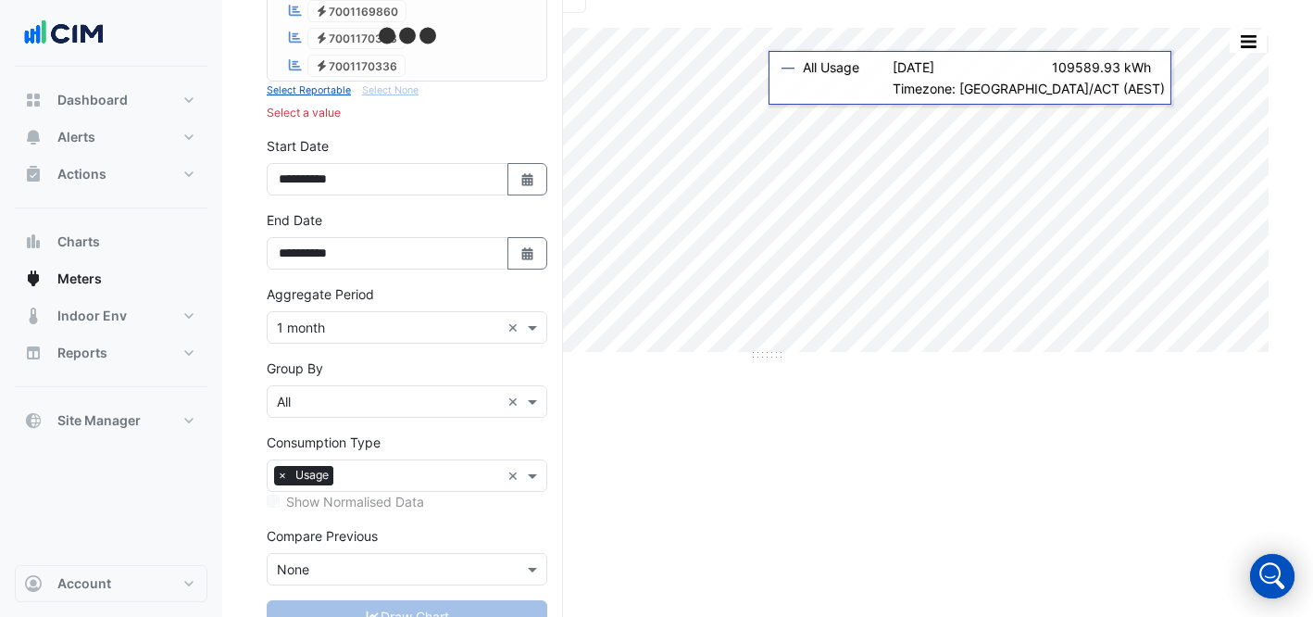
scroll to position [337, 0]
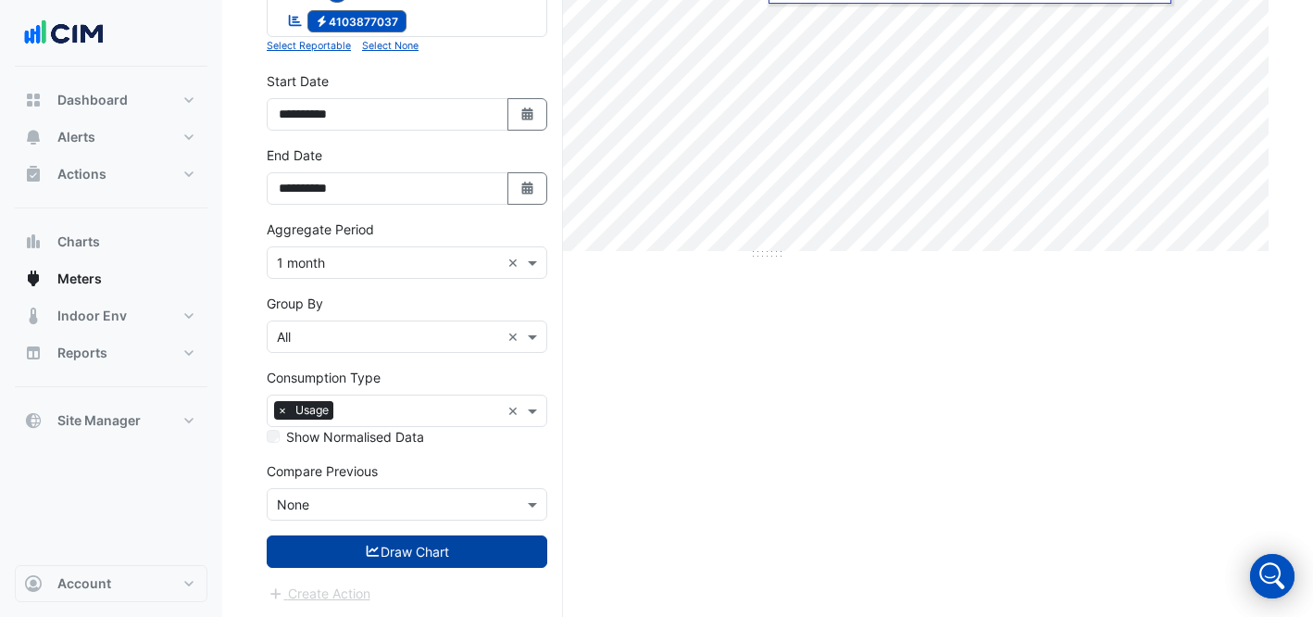
click at [405, 550] on button "Draw Chart" at bounding box center [407, 551] width 281 height 32
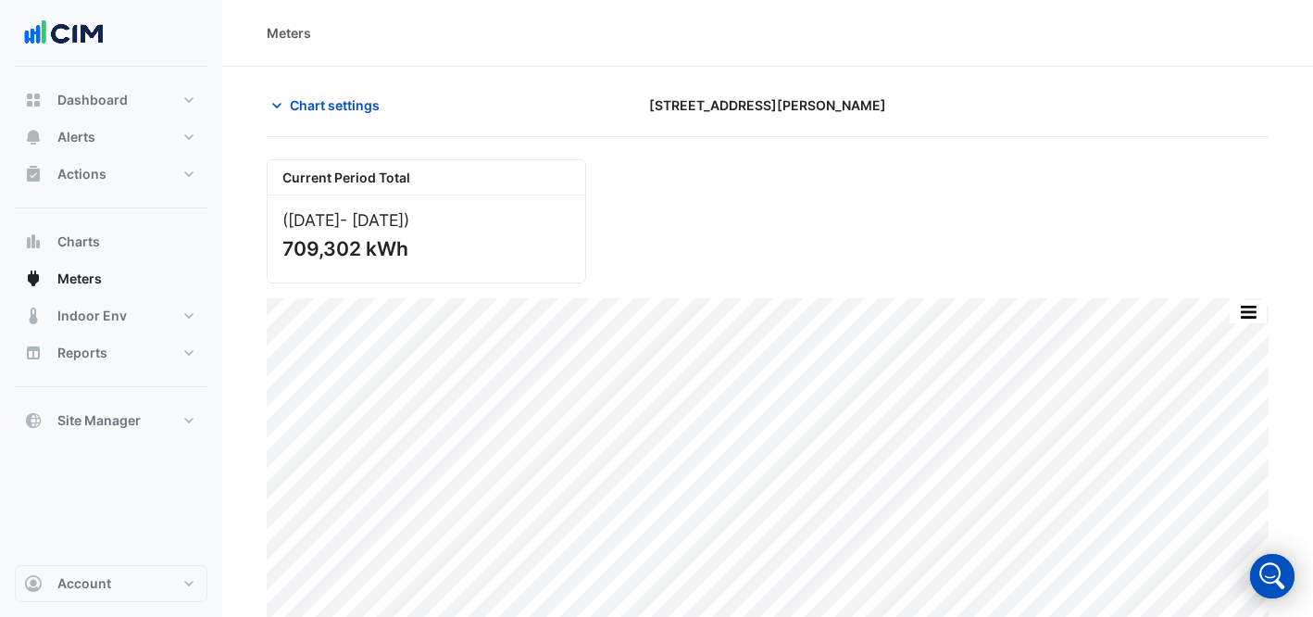
click at [931, 190] on div "Current Period Total ([DATE] - [DATE] ) 709,302 kWh" at bounding box center [768, 213] width 1024 height 139
click at [309, 106] on span "Chart settings" at bounding box center [335, 104] width 90 height 19
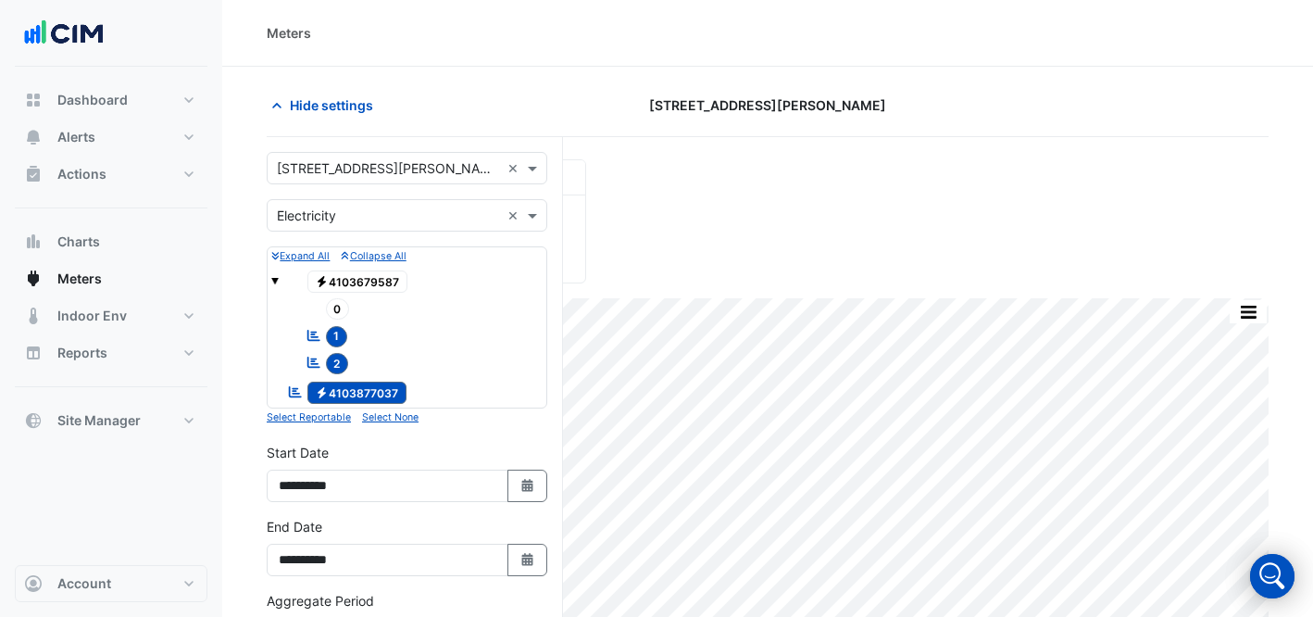
click at [350, 147] on div "Select a Site × [STREET_ADDRESS][PERSON_NAME] × Utility Type × Electricity × Ex…" at bounding box center [415, 563] width 296 height 853
click at [357, 159] on input "text" at bounding box center [388, 168] width 223 height 19
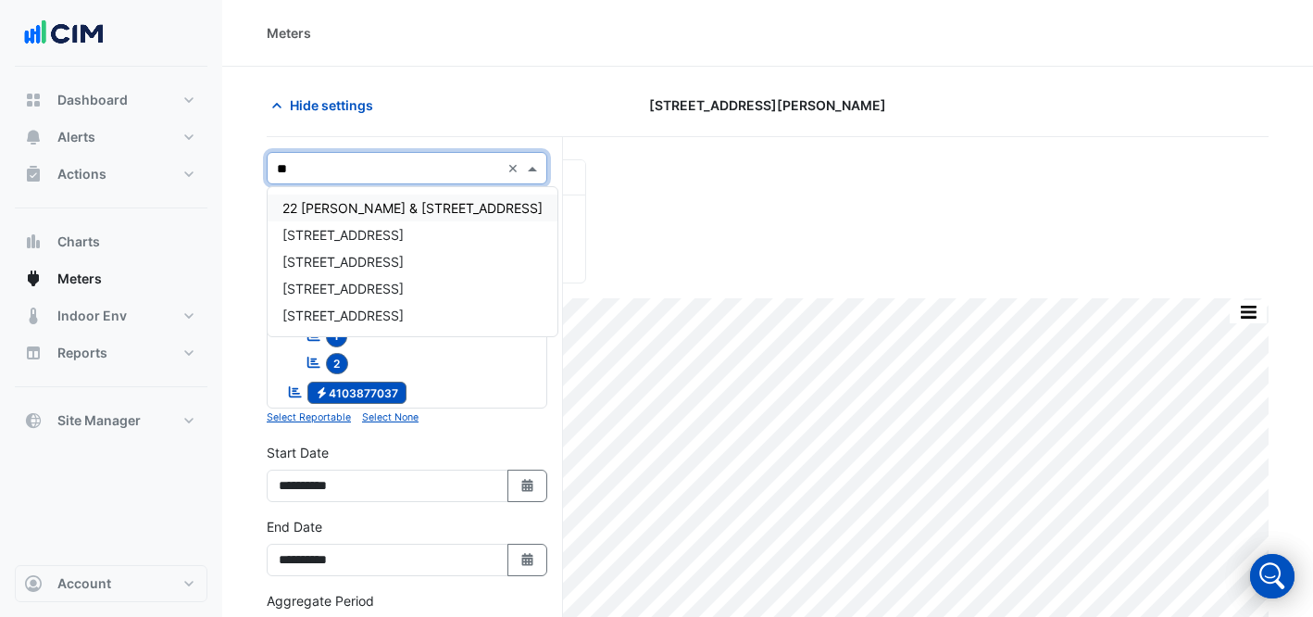
type input "***"
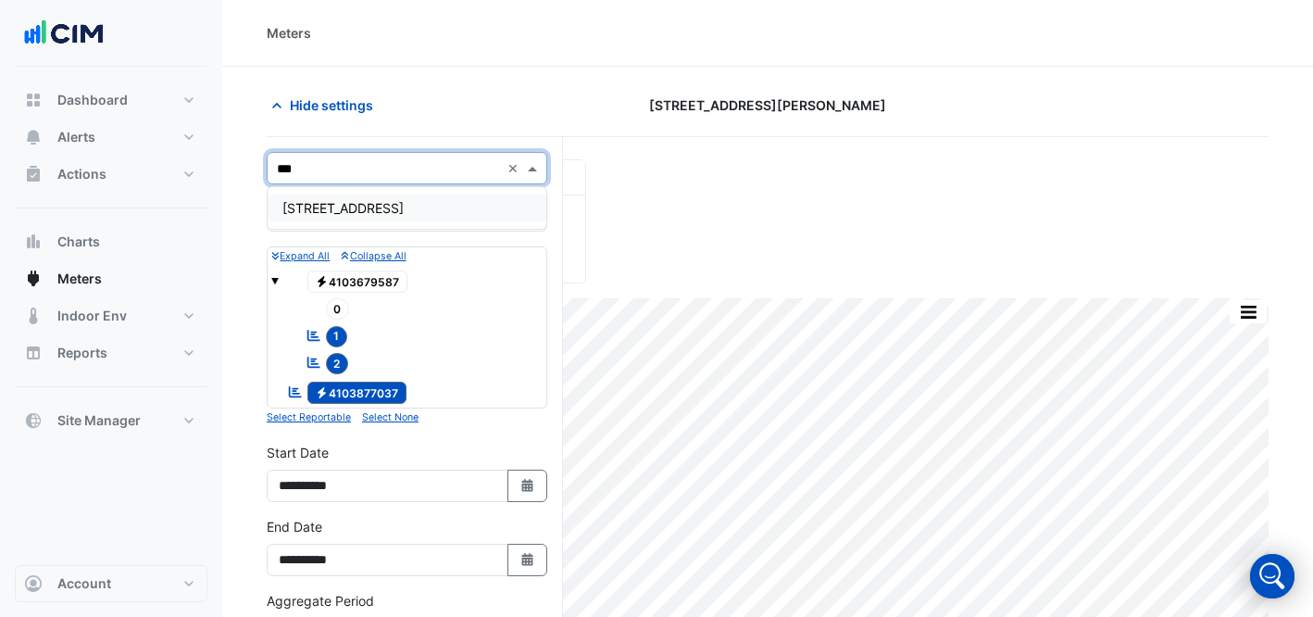
click at [348, 212] on span "[STREET_ADDRESS]" at bounding box center [342, 208] width 121 height 16
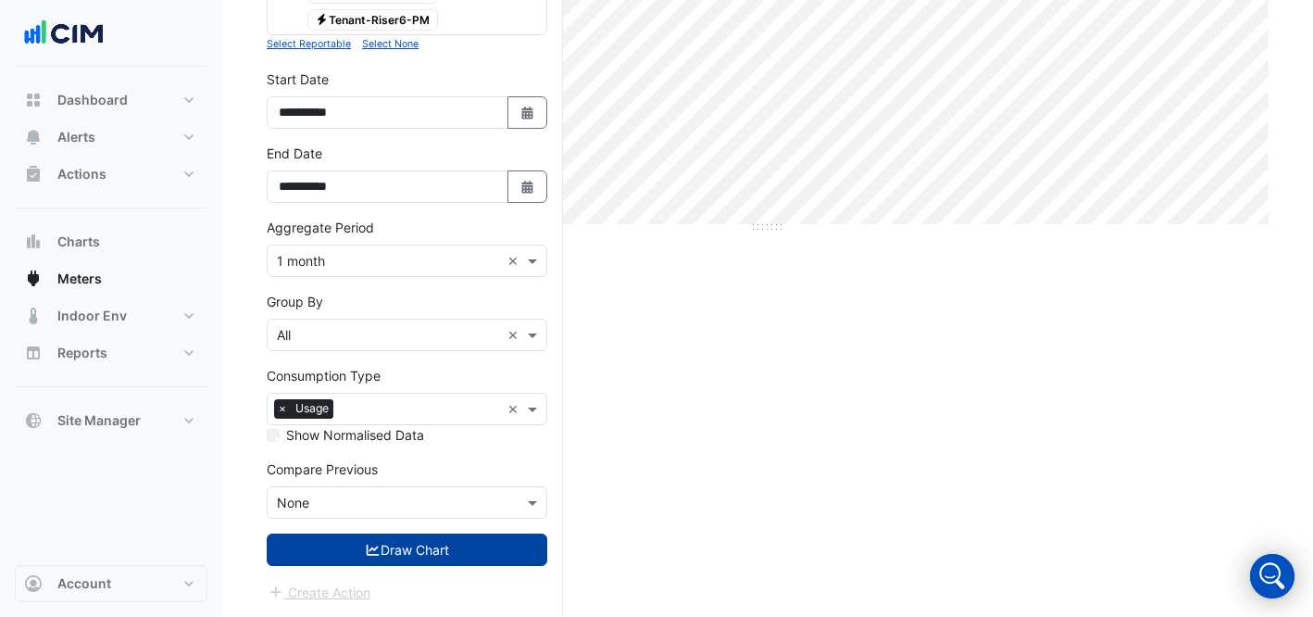
click at [382, 559] on button "Draw Chart" at bounding box center [407, 549] width 281 height 32
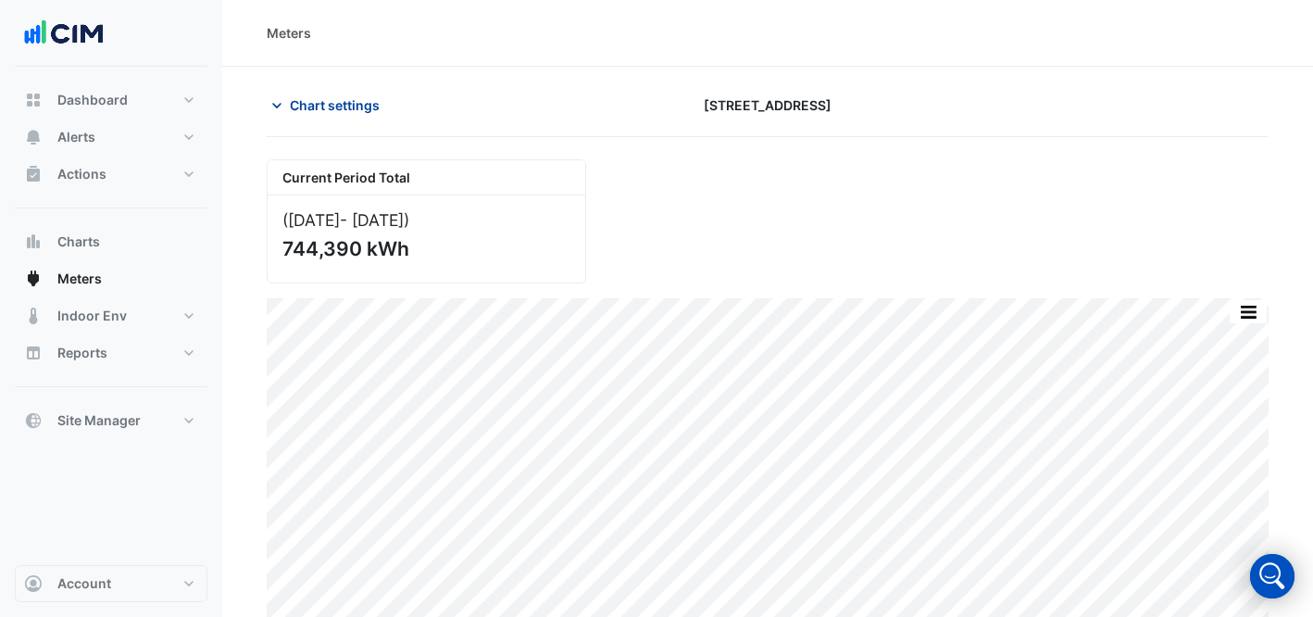
click at [300, 116] on button "Chart settings" at bounding box center [329, 105] width 125 height 32
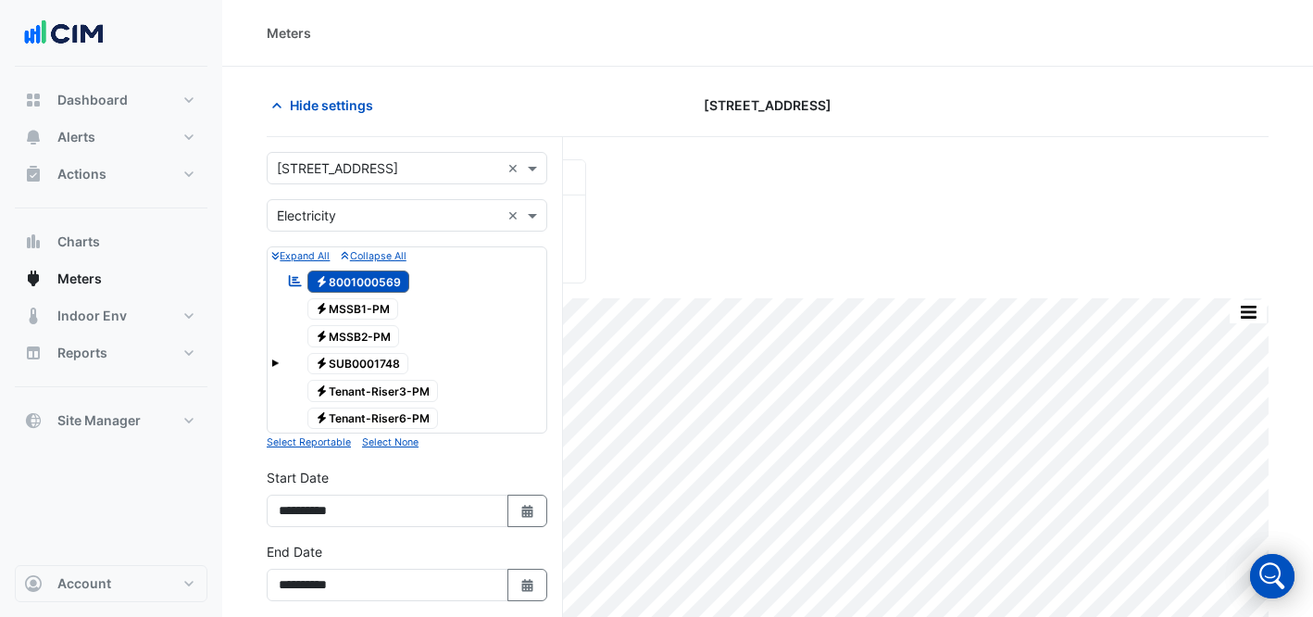
click at [706, 119] on div "[STREET_ADDRESS]" at bounding box center [768, 105] width 342 height 32
click at [961, 108] on div at bounding box center [1109, 105] width 342 height 32
click at [332, 119] on button "Hide settings" at bounding box center [326, 105] width 119 height 32
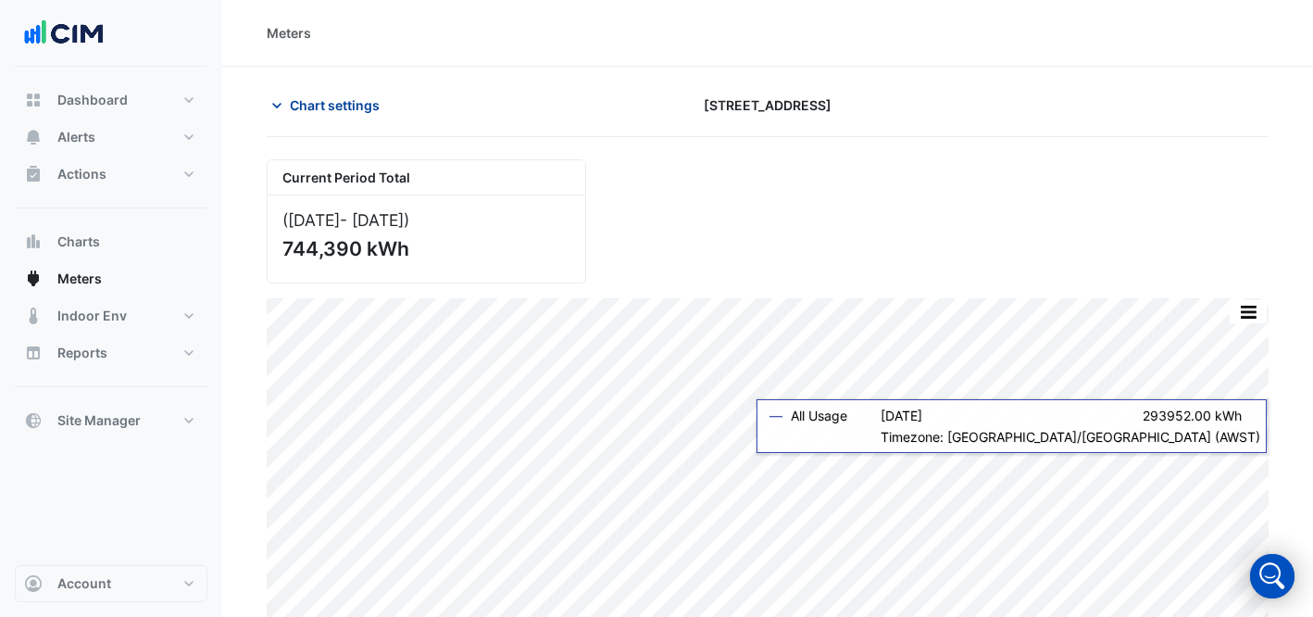
click at [322, 102] on span "Chart settings" at bounding box center [335, 104] width 90 height 19
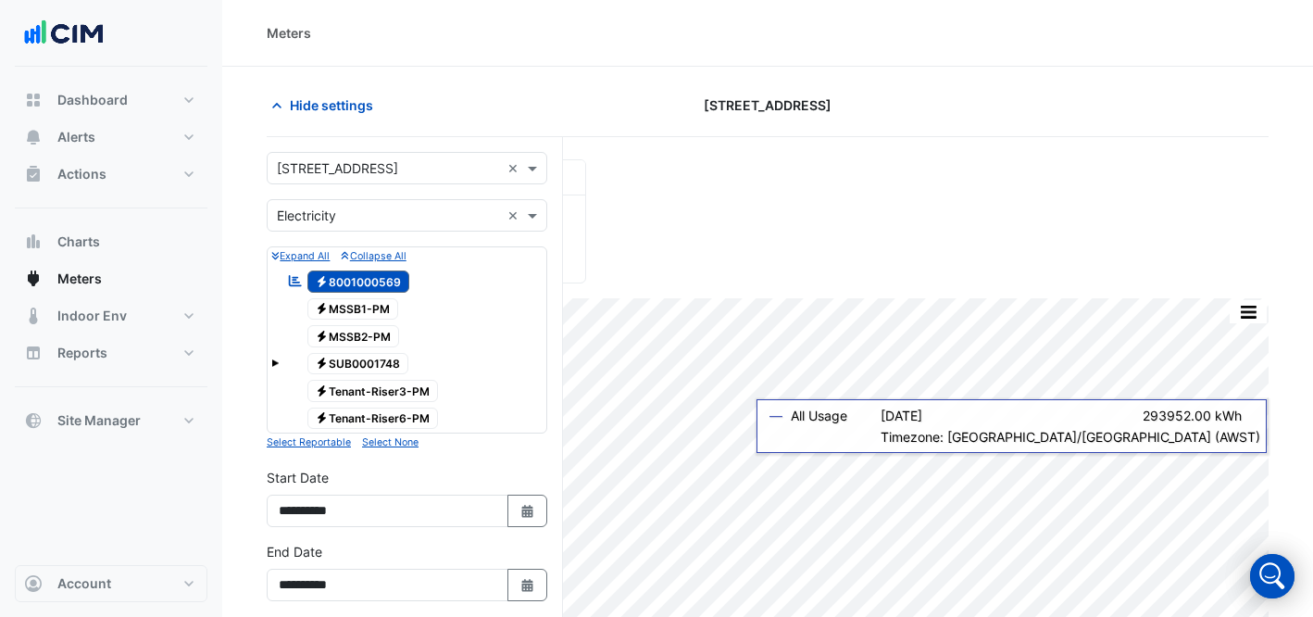
click at [369, 189] on form "Select a Site × [STREET_ADDRESS] × Utility Type × Electricity × Expand All Coll…" at bounding box center [407, 576] width 281 height 849
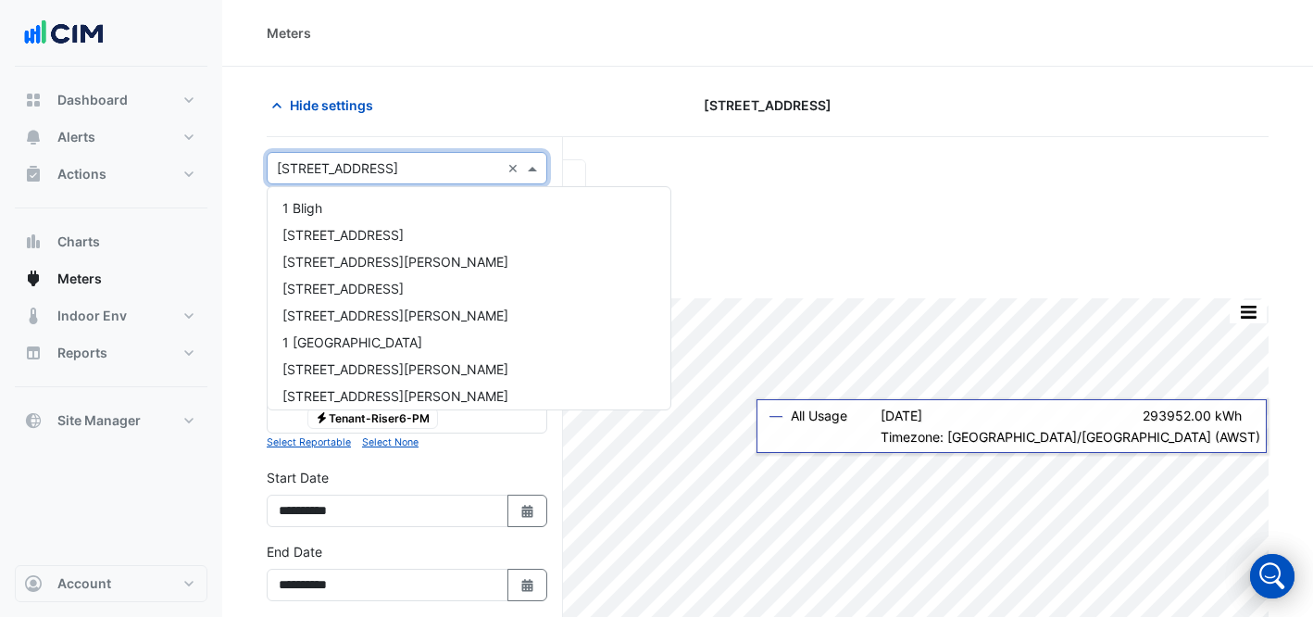
click at [358, 173] on input "text" at bounding box center [388, 168] width 223 height 19
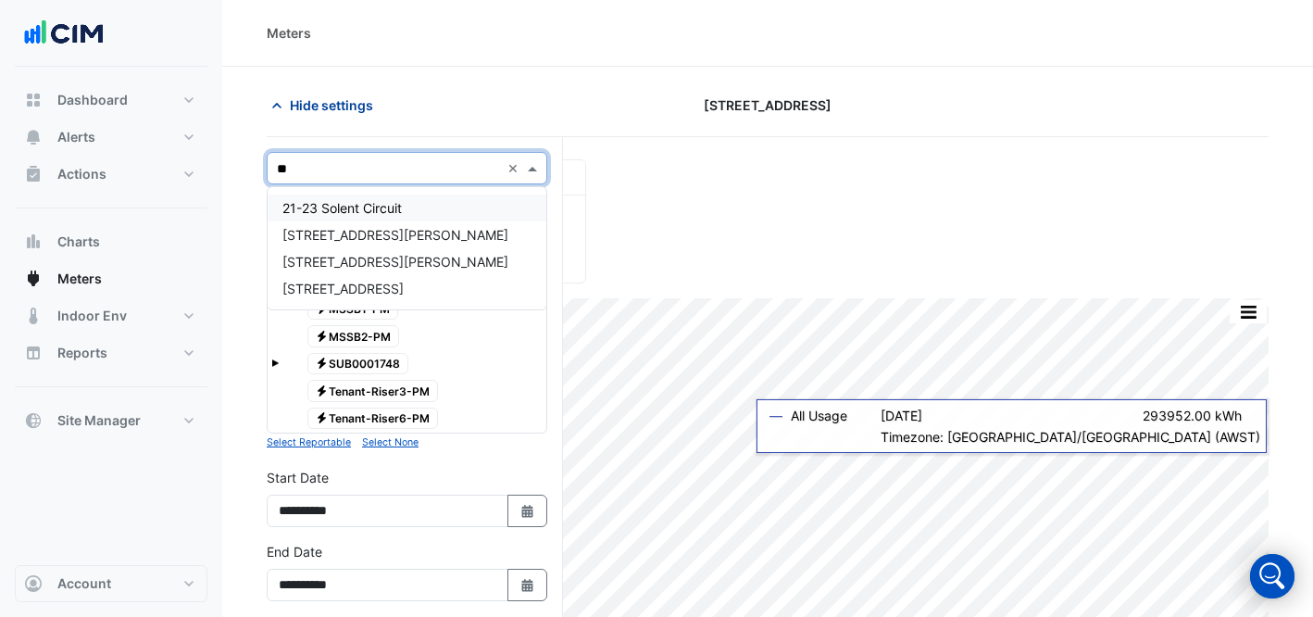
type input "***"
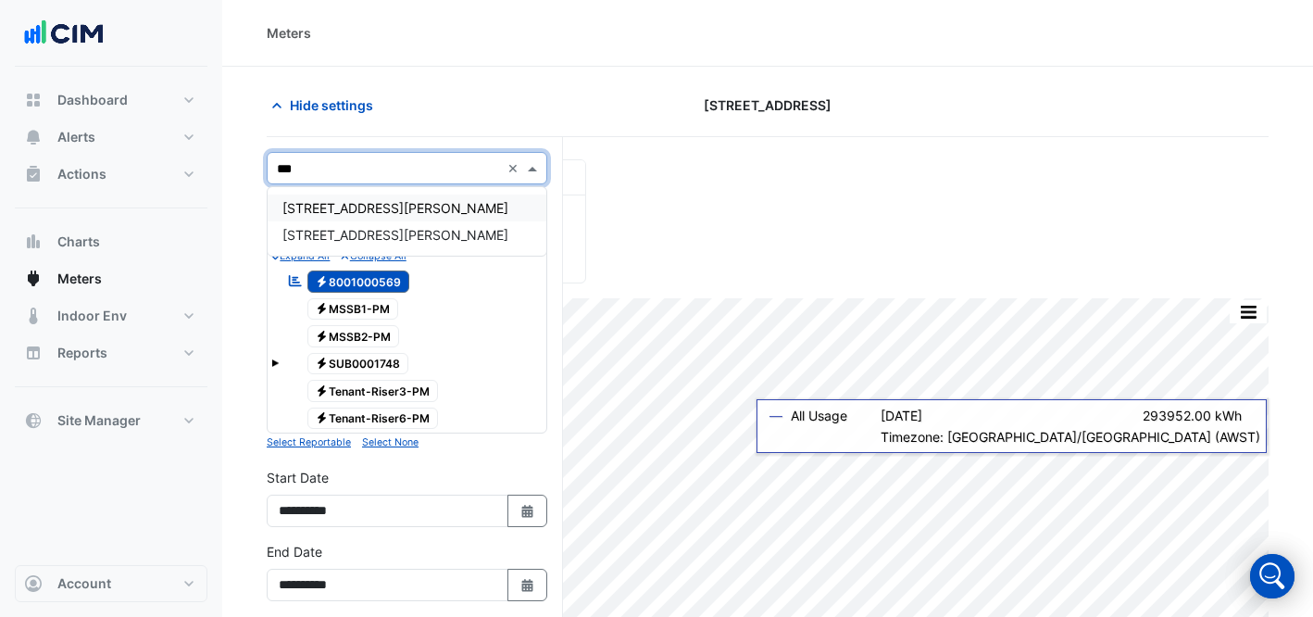
click at [347, 210] on span "[STREET_ADDRESS][PERSON_NAME]" at bounding box center [395, 208] width 226 height 16
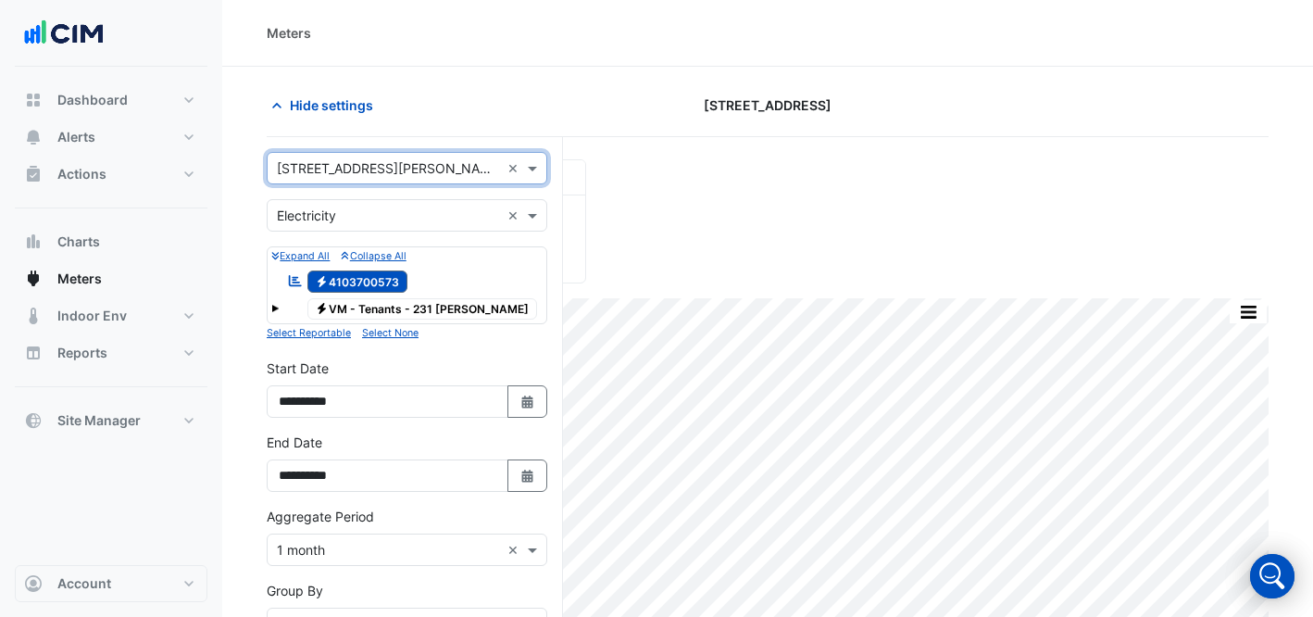
scroll to position [289, 0]
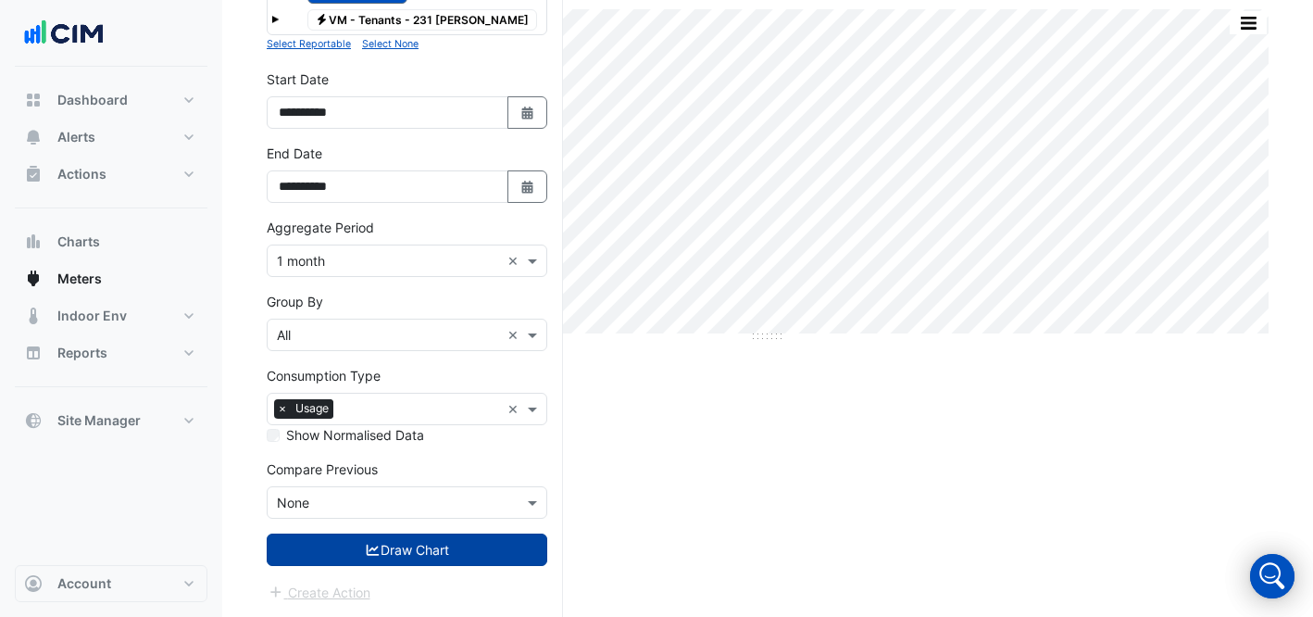
click at [451, 551] on button "Draw Chart" at bounding box center [407, 549] width 281 height 32
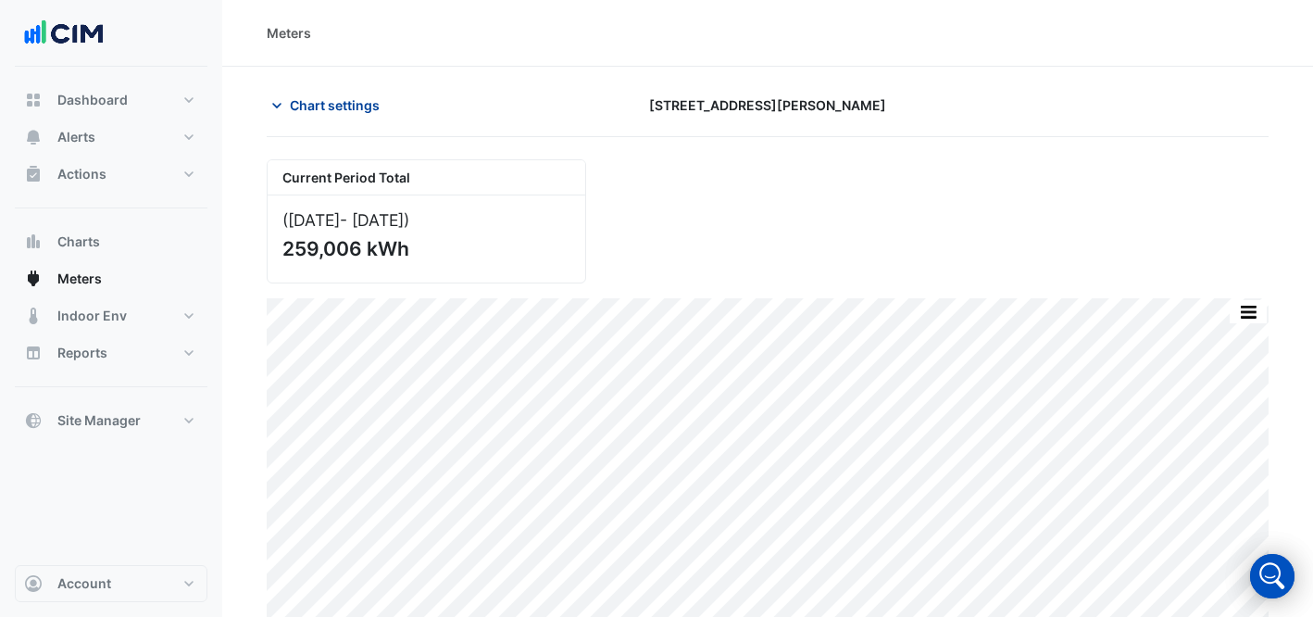
click at [346, 105] on span "Chart settings" at bounding box center [335, 104] width 90 height 19
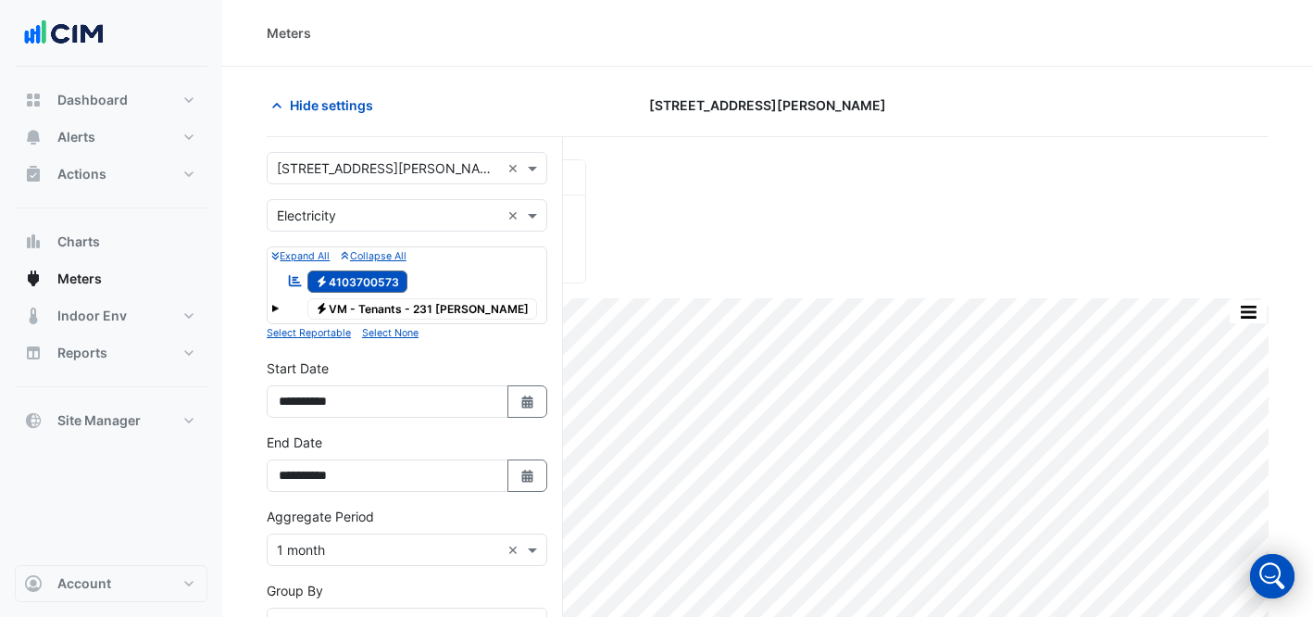
click at [382, 179] on div "Select a Site × [STREET_ADDRESS][PERSON_NAME] ×" at bounding box center [407, 168] width 281 height 32
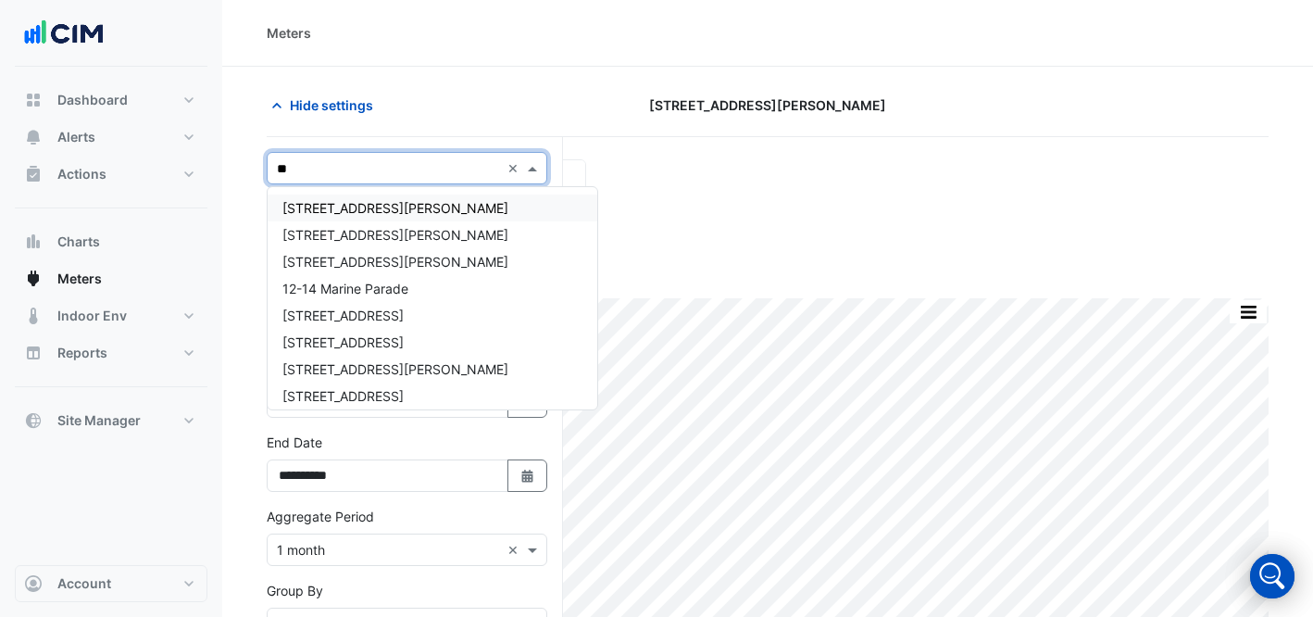
type input "***"
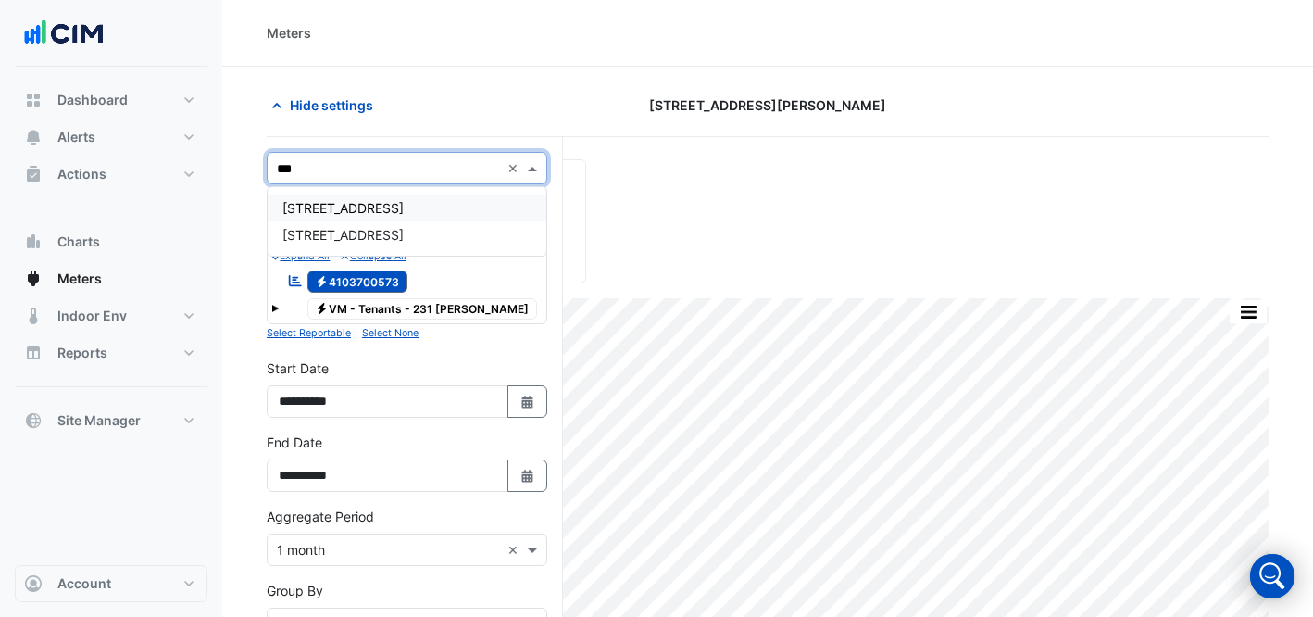
click at [357, 214] on span "[STREET_ADDRESS]" at bounding box center [342, 208] width 121 height 16
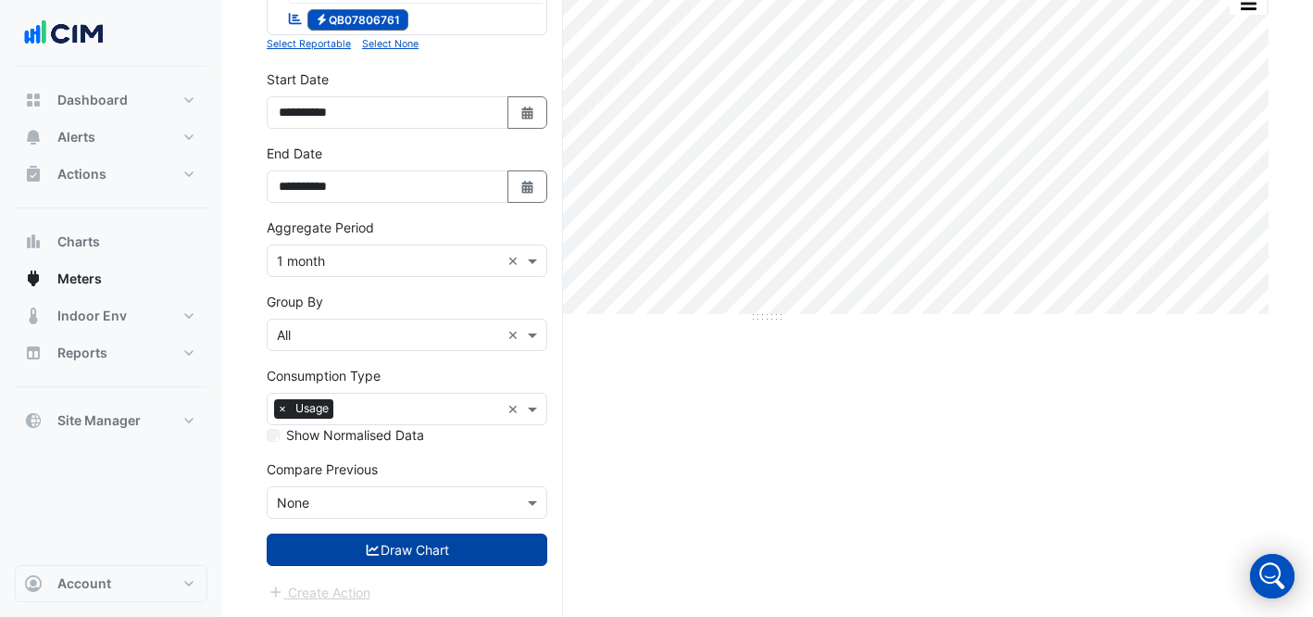
click at [407, 557] on button "Draw Chart" at bounding box center [407, 549] width 281 height 32
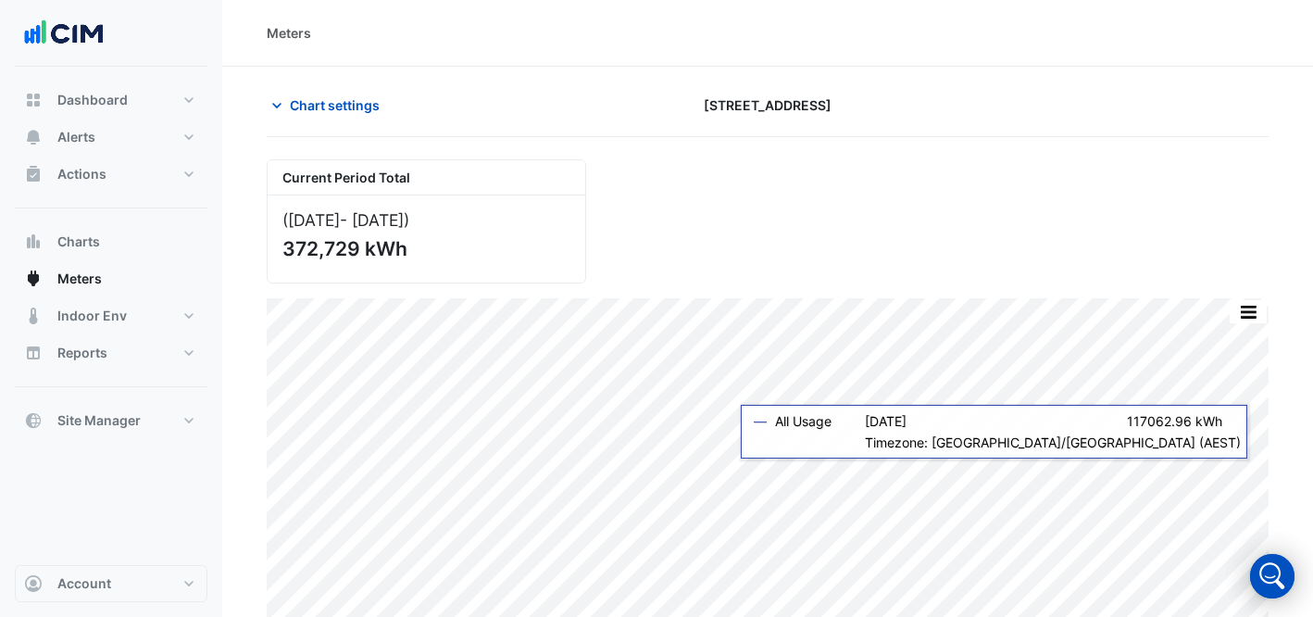
click at [311, 73] on section "Chart settings [STREET_ADDRESS] Current Period Total ([DATE] - [DATE] ) 372,729…" at bounding box center [767, 349] width 1091 height 565
click at [325, 115] on button "Chart settings" at bounding box center [329, 105] width 125 height 32
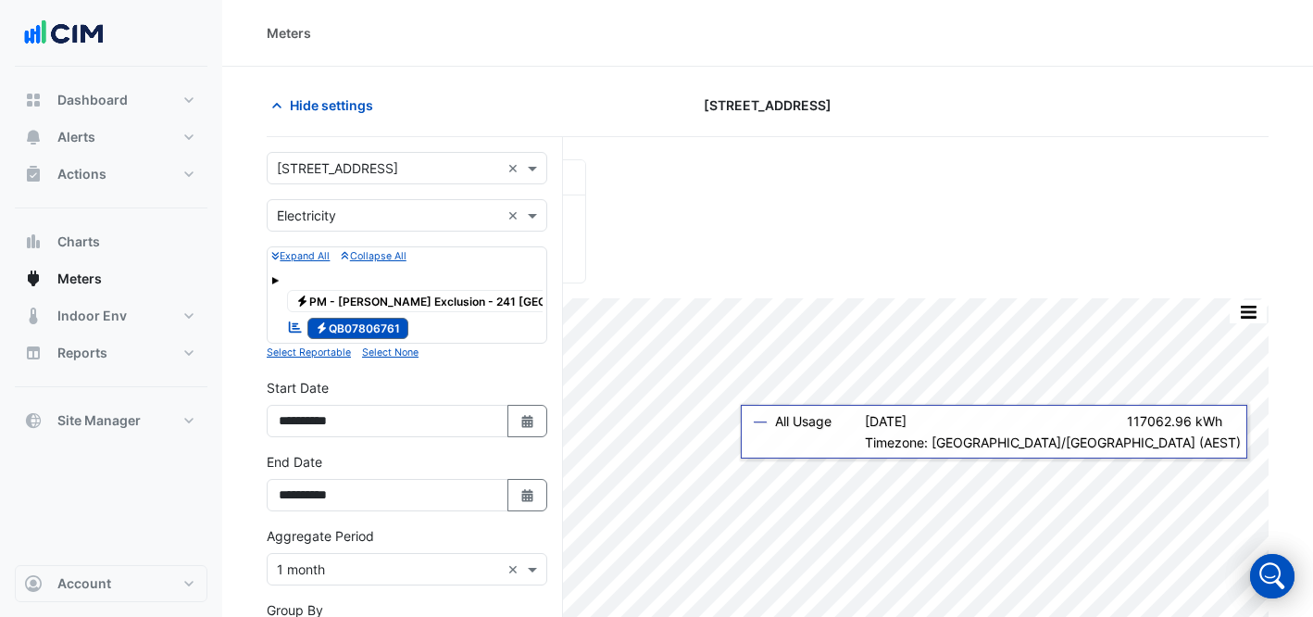
click at [757, 85] on section "Hide settings [STREET_ADDRESS] Current Period Total ([DATE] - [DATE] ) 372,729 …" at bounding box center [767, 496] width 1091 height 859
click at [1096, 93] on div at bounding box center [1109, 105] width 342 height 32
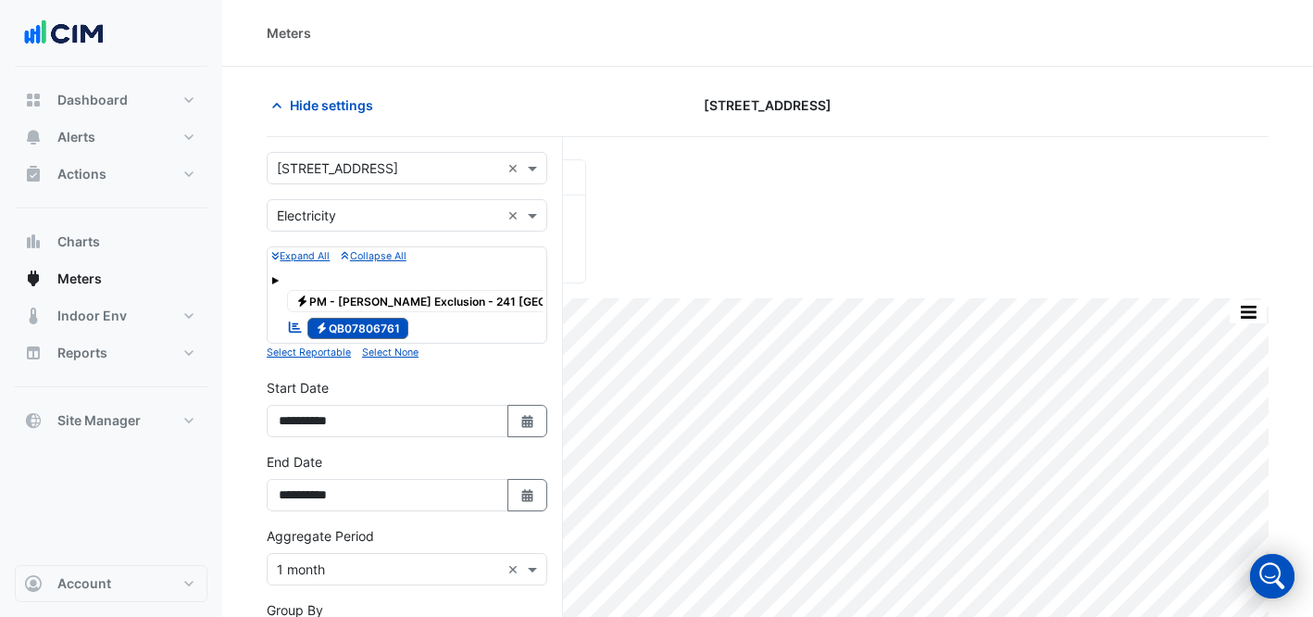
click at [322, 72] on section "Hide settings [STREET_ADDRESS] Current Period Total ([DATE] - [DATE] ) 372,729 …" at bounding box center [767, 496] width 1091 height 859
click at [374, 159] on input "text" at bounding box center [388, 168] width 223 height 19
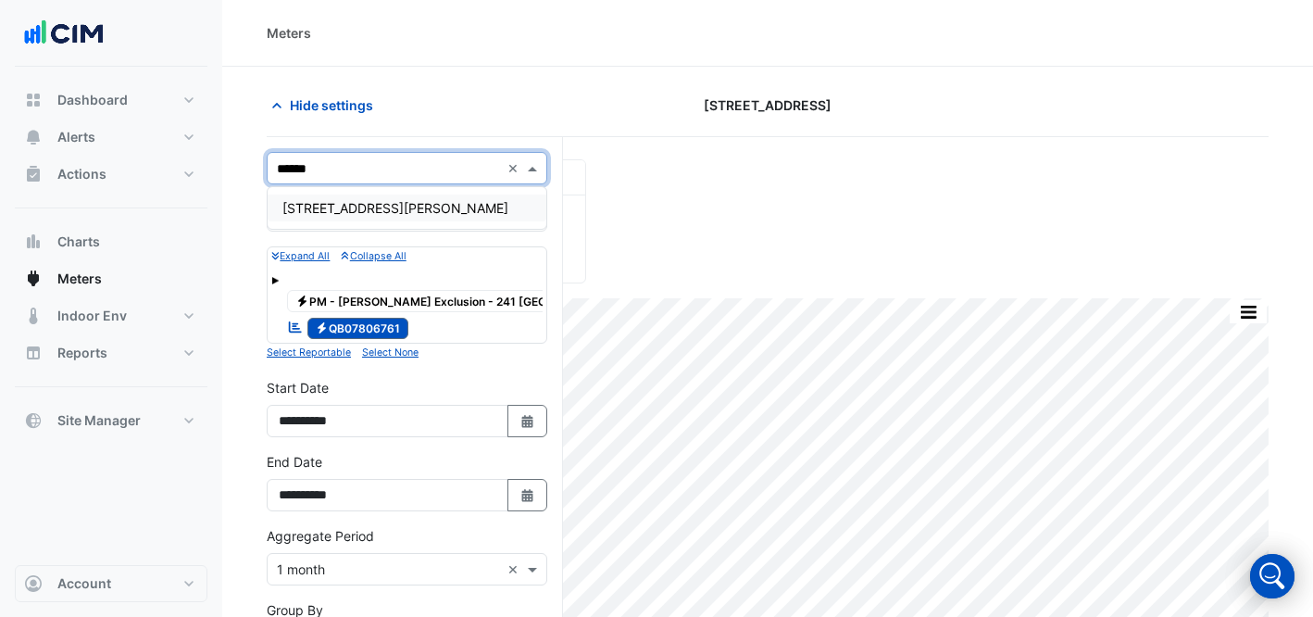
type input "*******"
click at [352, 201] on span "[STREET_ADDRESS][PERSON_NAME]" at bounding box center [395, 208] width 226 height 16
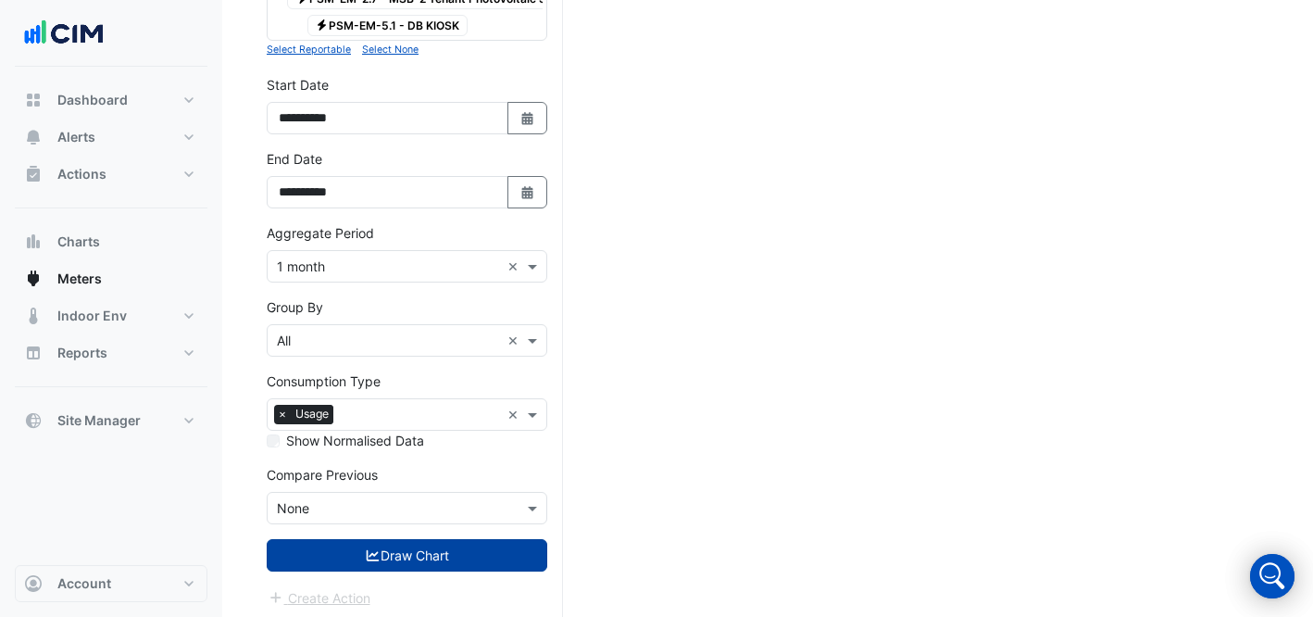
click at [479, 551] on button "Draw Chart" at bounding box center [407, 555] width 281 height 32
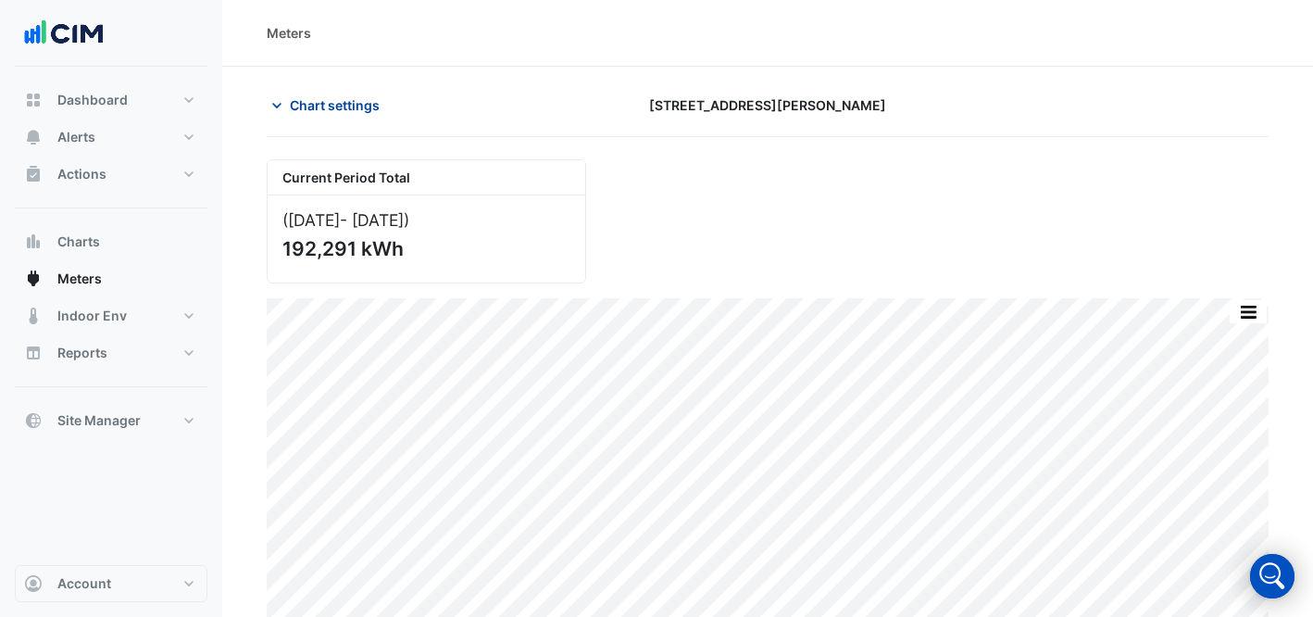
click at [357, 117] on button "Chart settings" at bounding box center [329, 105] width 125 height 32
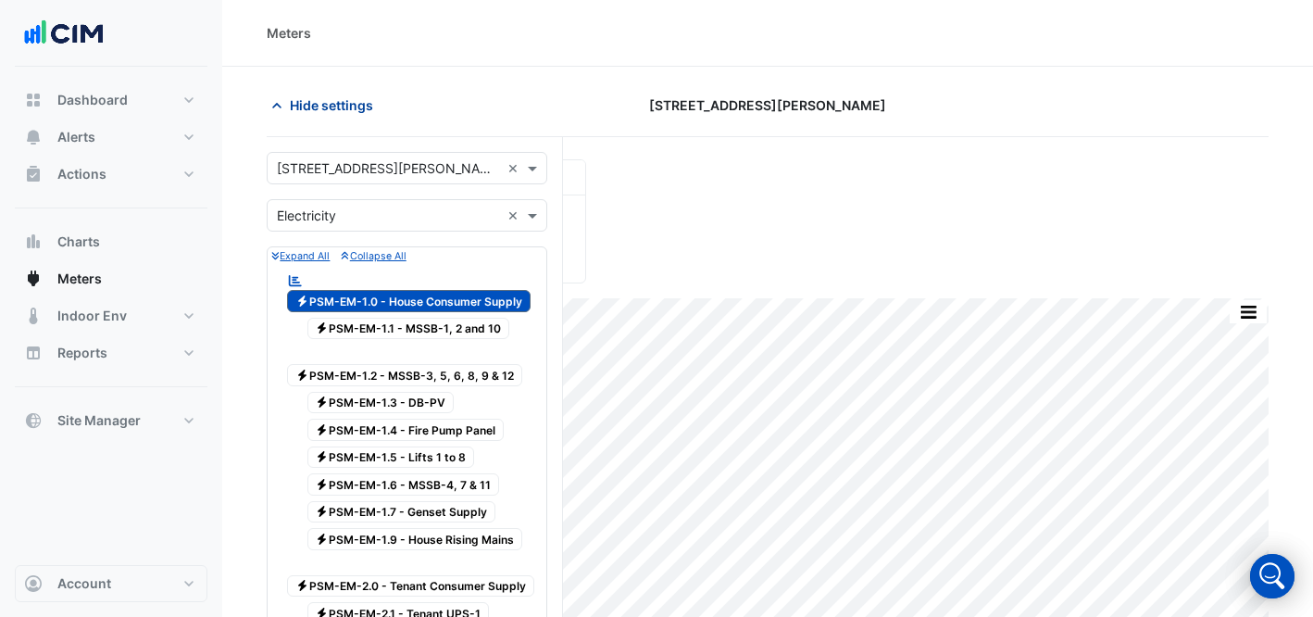
click at [330, 115] on button "Hide settings" at bounding box center [326, 105] width 119 height 32
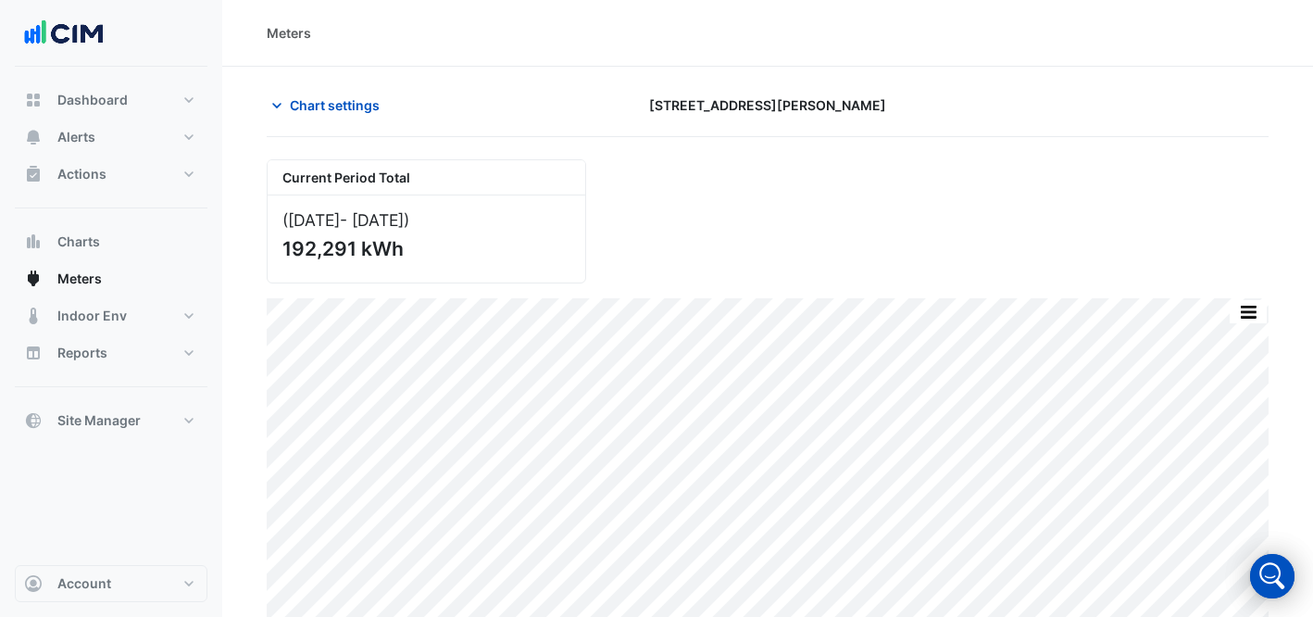
click at [392, 178] on div "Current Period Total" at bounding box center [427, 177] width 318 height 35
click at [310, 95] on span "Chart settings" at bounding box center [335, 104] width 90 height 19
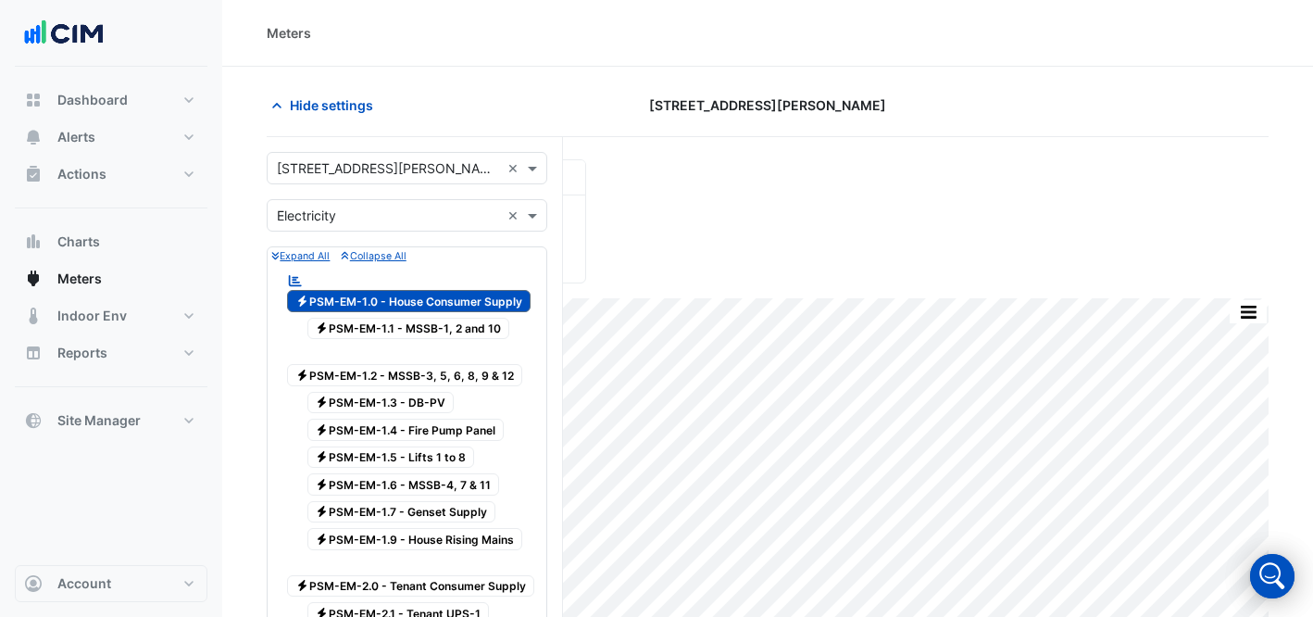
click at [351, 153] on div "Select a Site × [STREET_ADDRESS][PERSON_NAME] ×" at bounding box center [407, 168] width 281 height 32
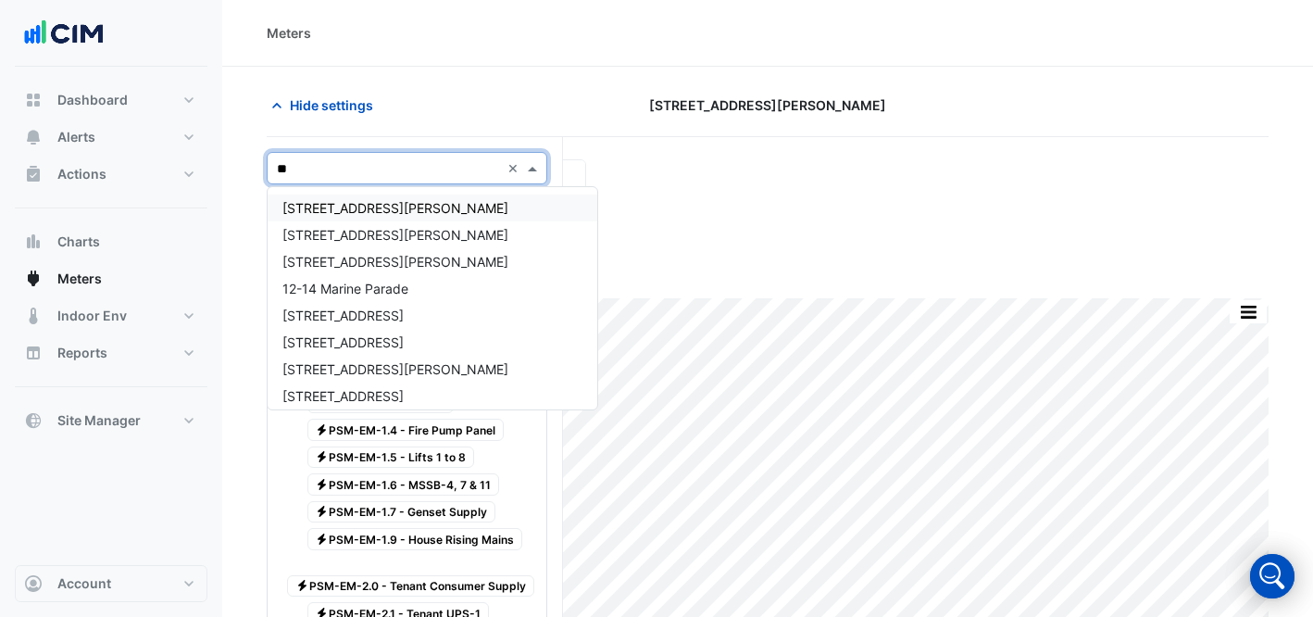
type input "***"
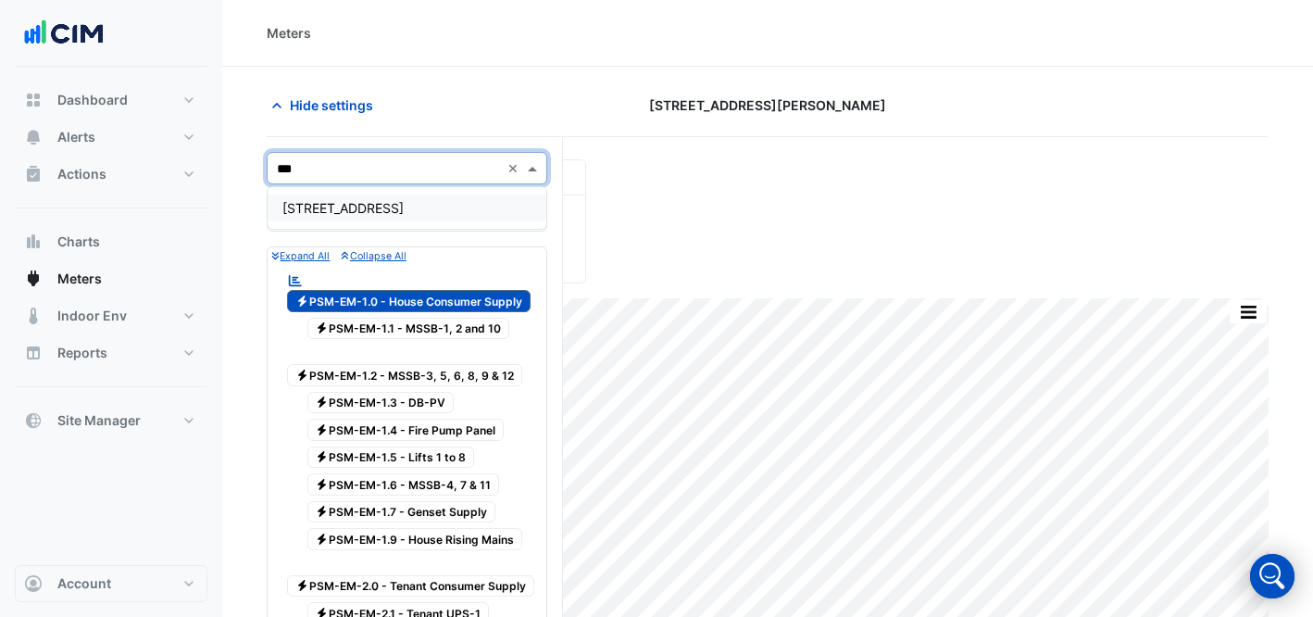
click at [392, 218] on div "[STREET_ADDRESS]" at bounding box center [407, 207] width 279 height 27
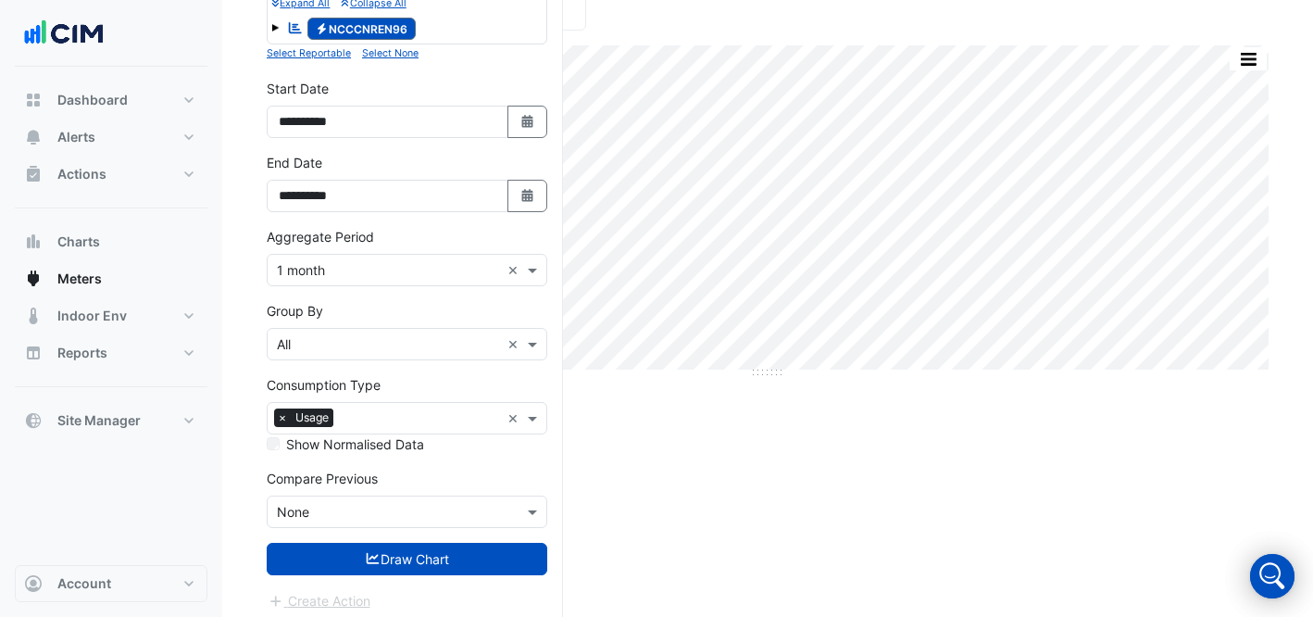
scroll to position [261, 0]
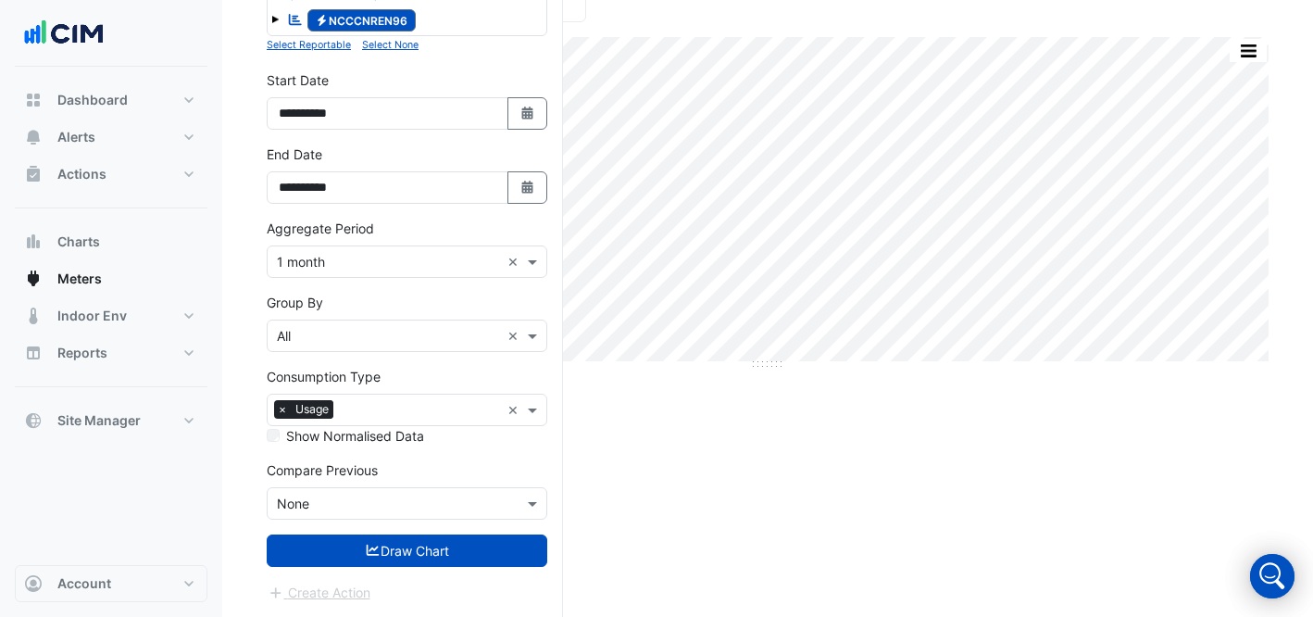
click at [466, 568] on form "**********" at bounding box center [407, 247] width 281 height 712
click at [470, 557] on button "Draw Chart" at bounding box center [407, 550] width 281 height 32
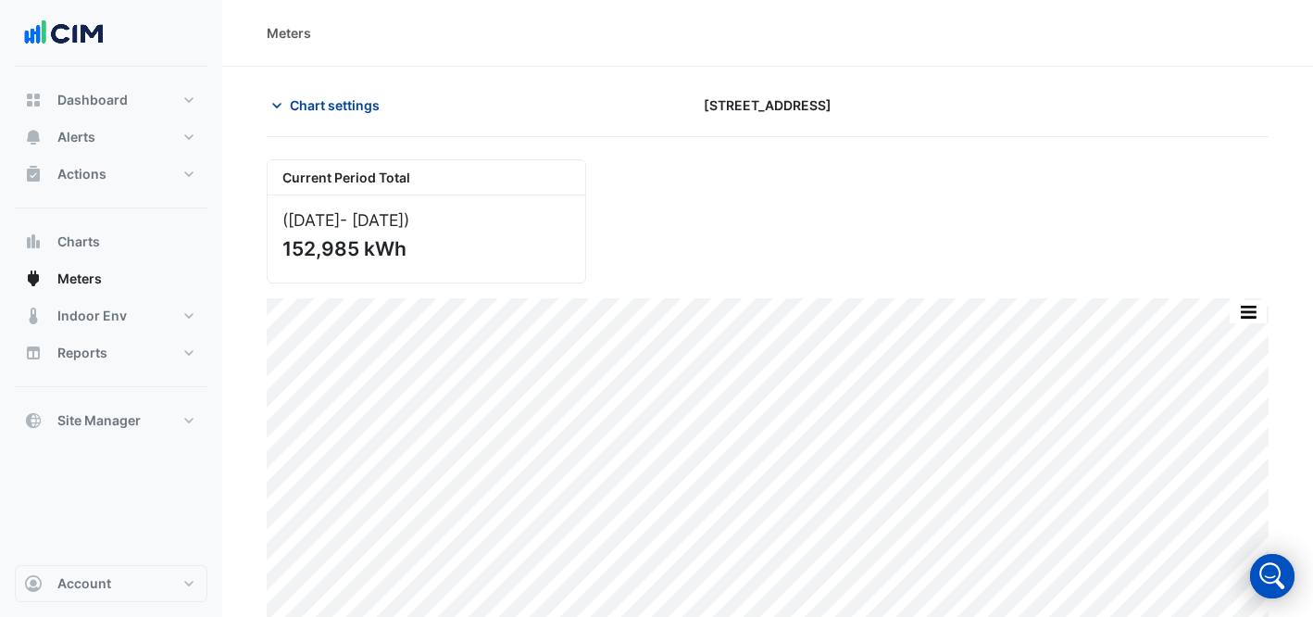
click at [329, 110] on span "Chart settings" at bounding box center [335, 104] width 90 height 19
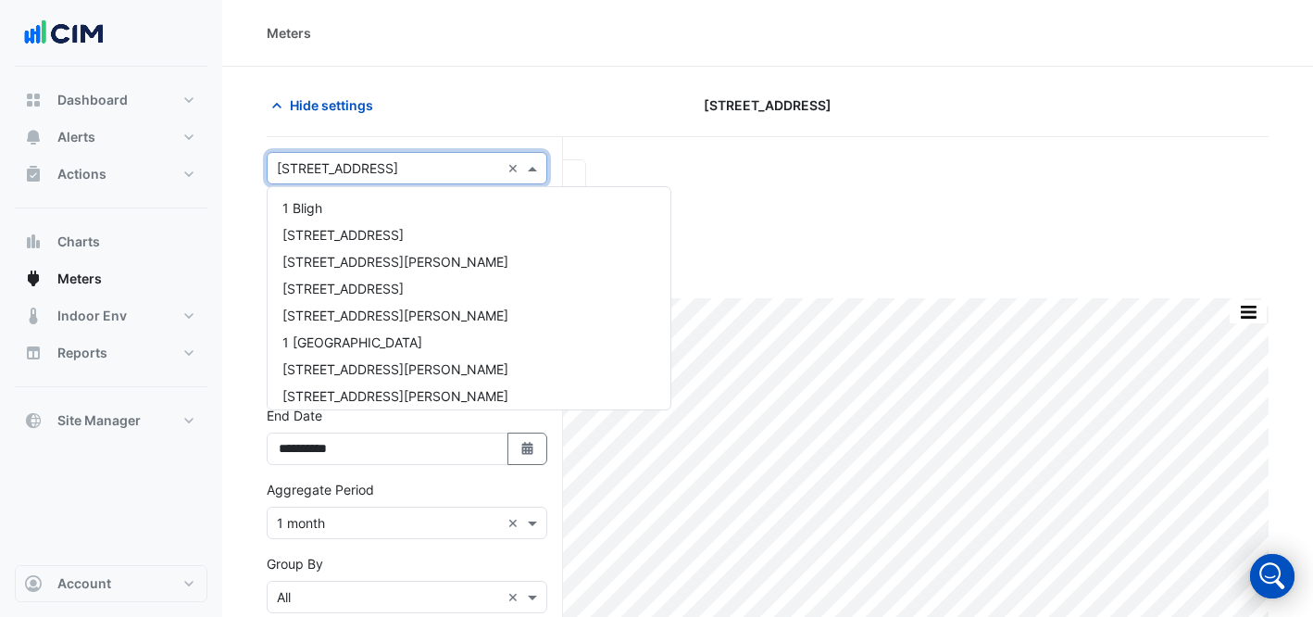
click at [379, 166] on input "text" at bounding box center [388, 168] width 223 height 19
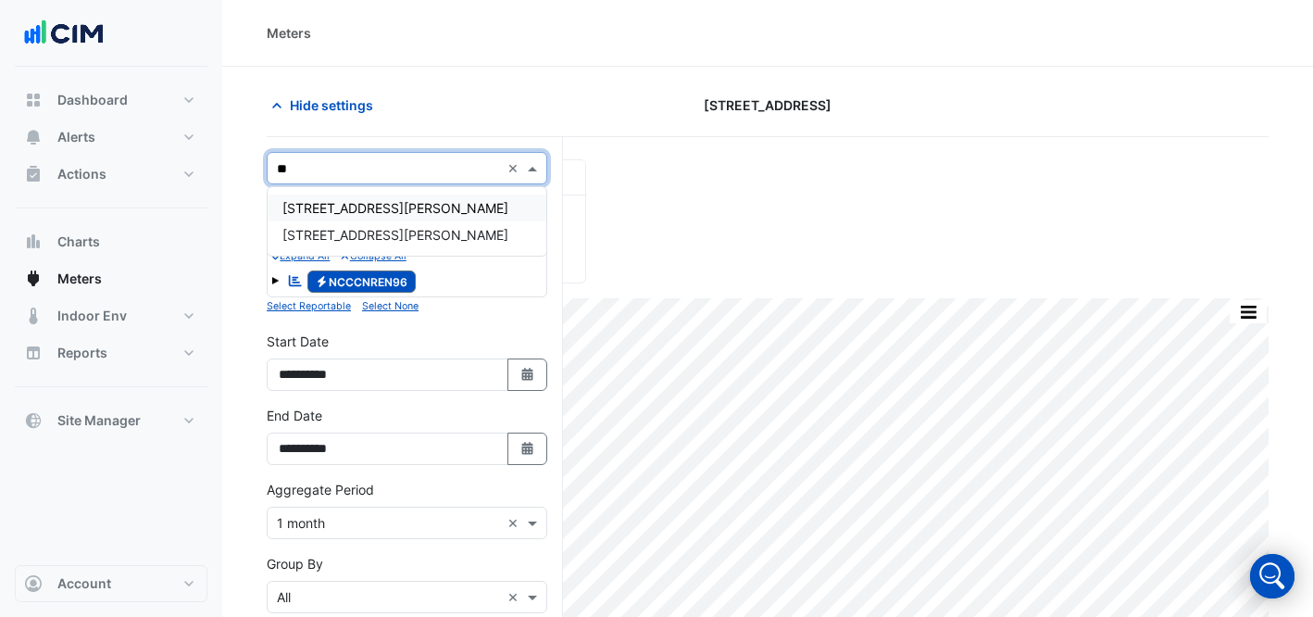
type input "***"
click at [416, 211] on div "[STREET_ADDRESS][PERSON_NAME]" at bounding box center [407, 207] width 279 height 27
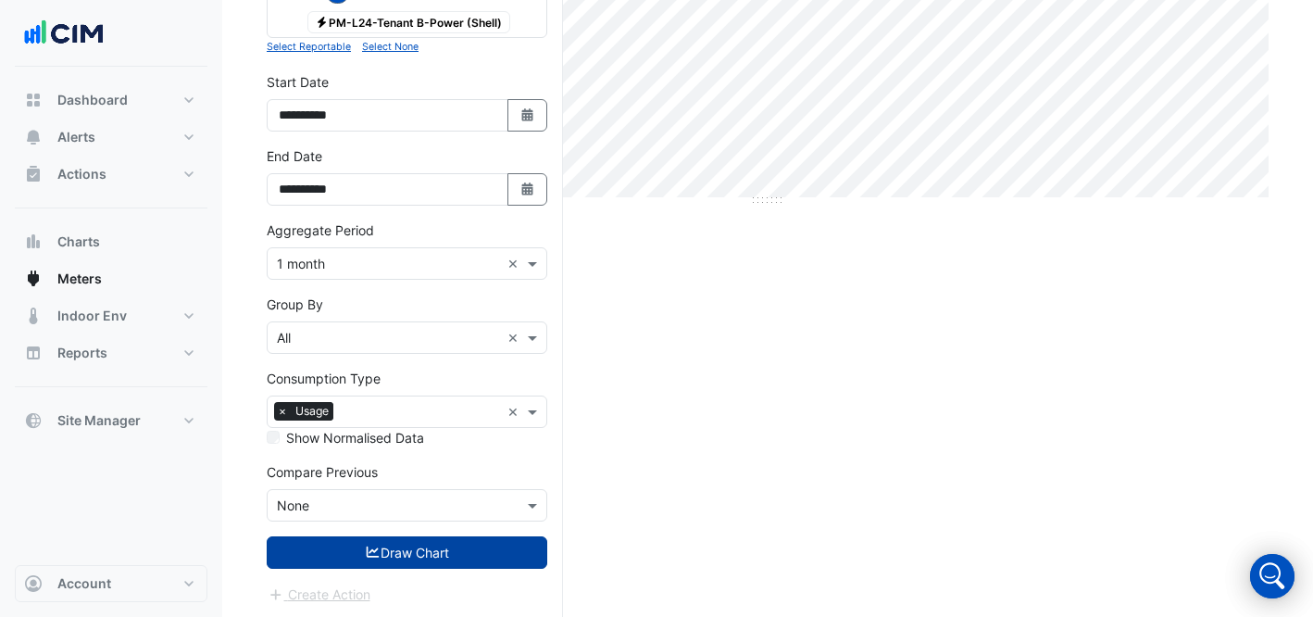
click at [425, 557] on button "Draw Chart" at bounding box center [407, 552] width 281 height 32
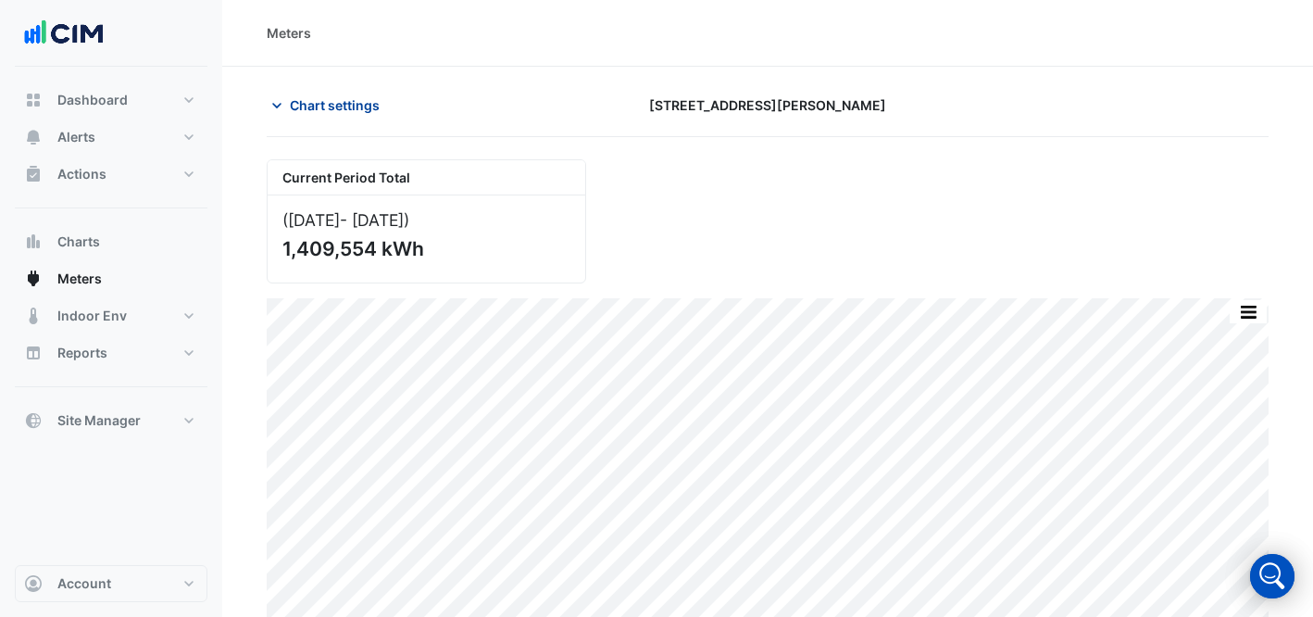
click at [337, 101] on span "Chart settings" at bounding box center [335, 104] width 90 height 19
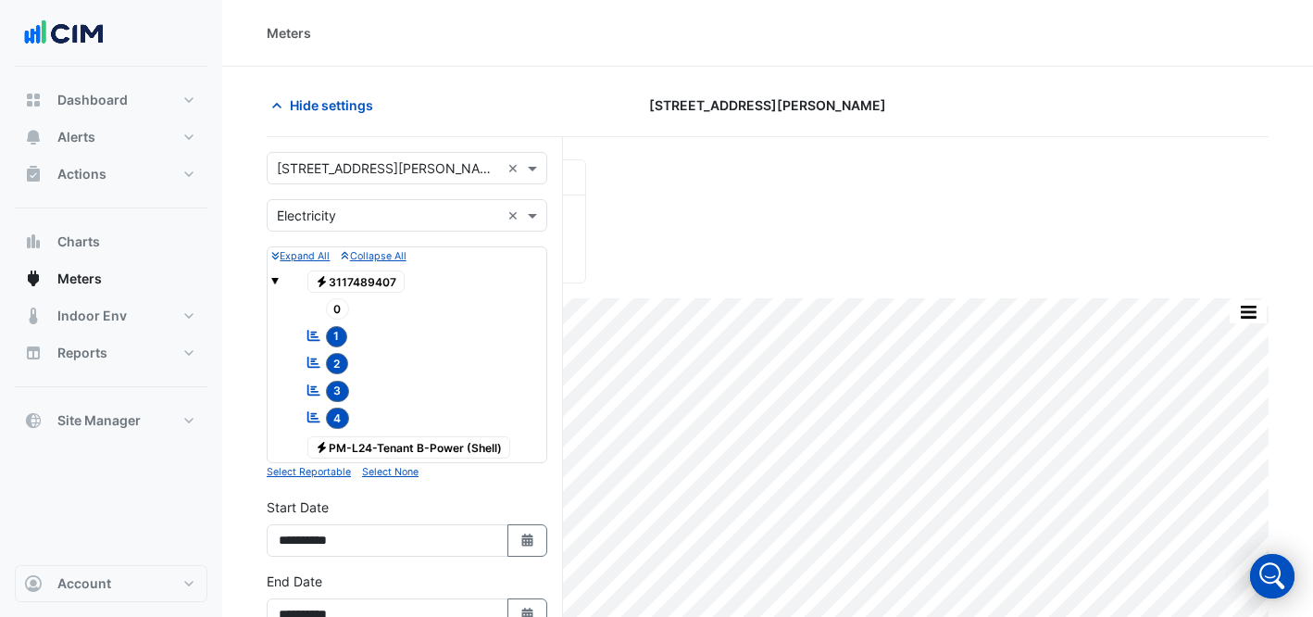
click at [376, 187] on form "Select a Site × [STREET_ADDRESS][PERSON_NAME] × Utility Type × Electricity × Ex…" at bounding box center [407, 591] width 281 height 878
click at [376, 185] on form "Select a Site × [STREET_ADDRESS][PERSON_NAME] × Utility Type × Electricity × Ex…" at bounding box center [407, 591] width 281 height 878
click at [330, 155] on div "Select a Site × [STREET_ADDRESS][PERSON_NAME] ×" at bounding box center [407, 168] width 281 height 32
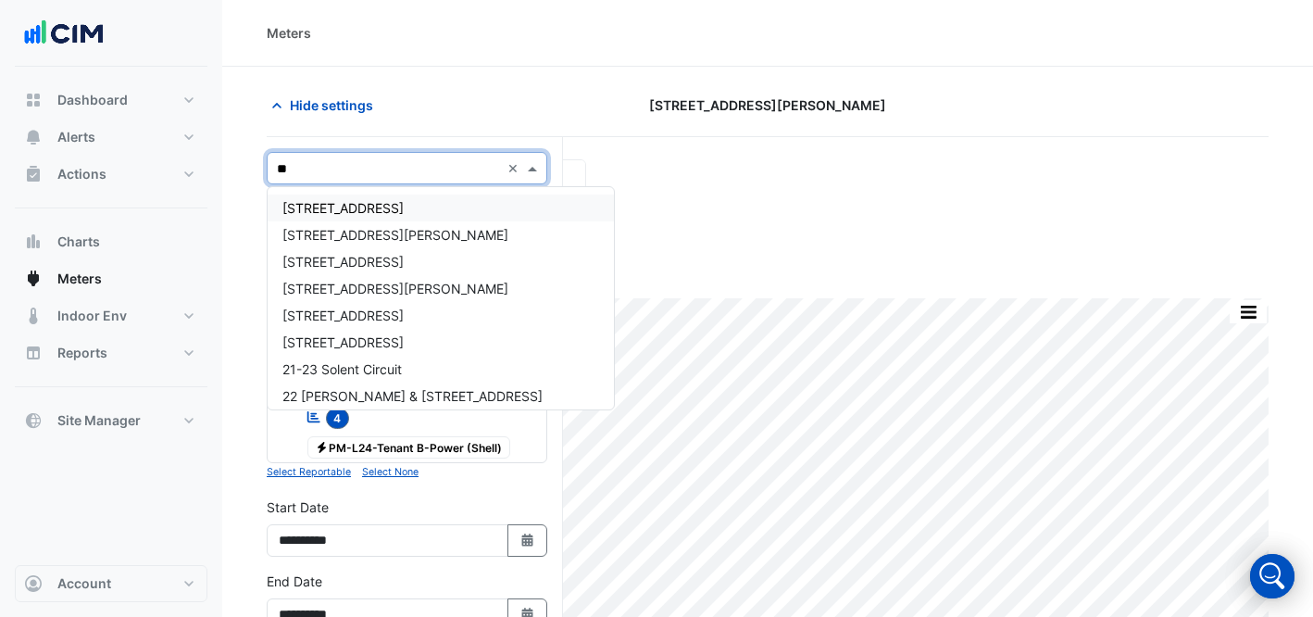
type input "***"
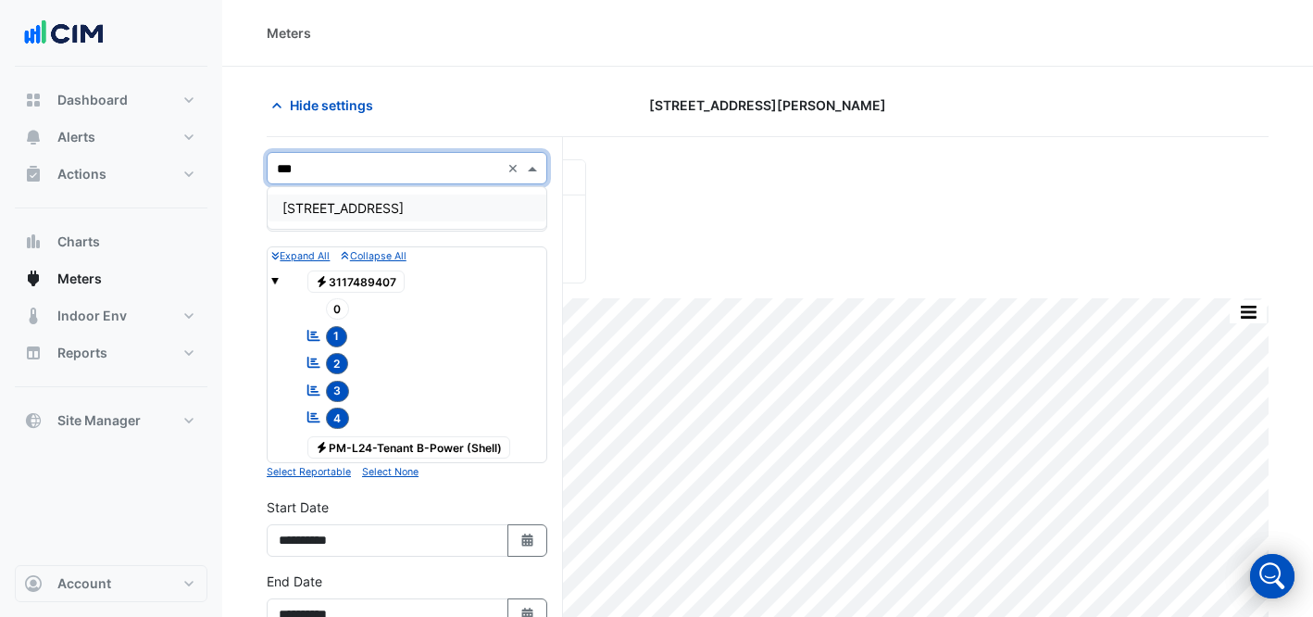
click at [355, 197] on div "[STREET_ADDRESS]" at bounding box center [407, 207] width 279 height 27
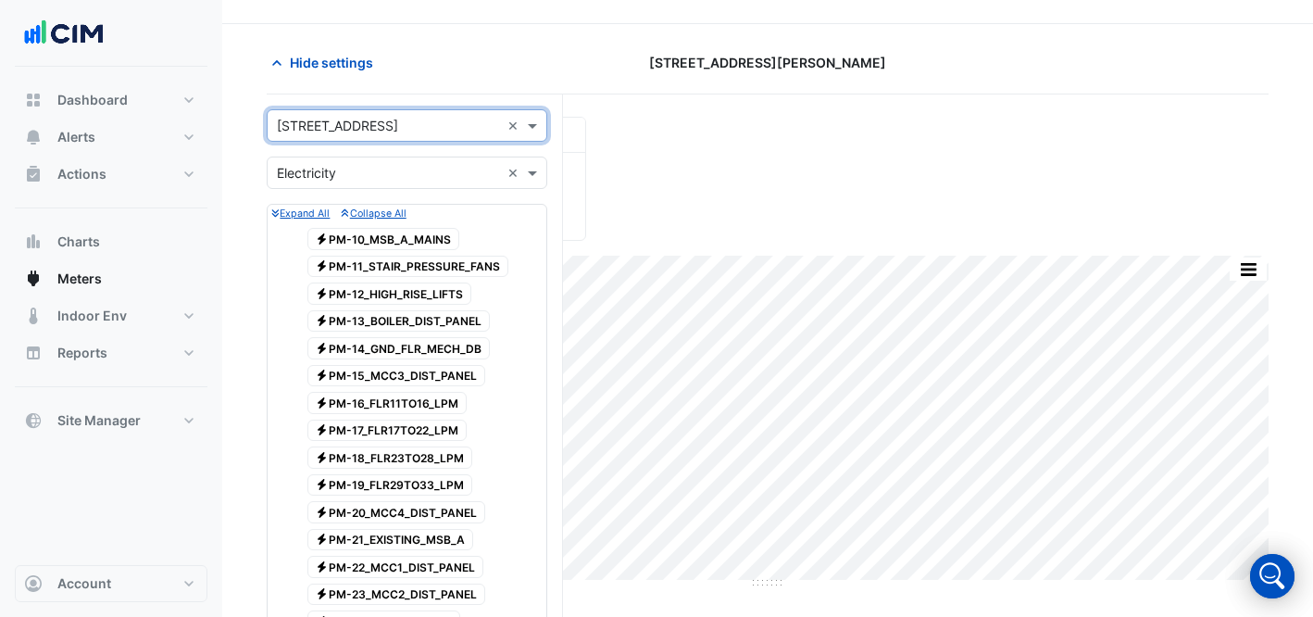
scroll to position [784, 0]
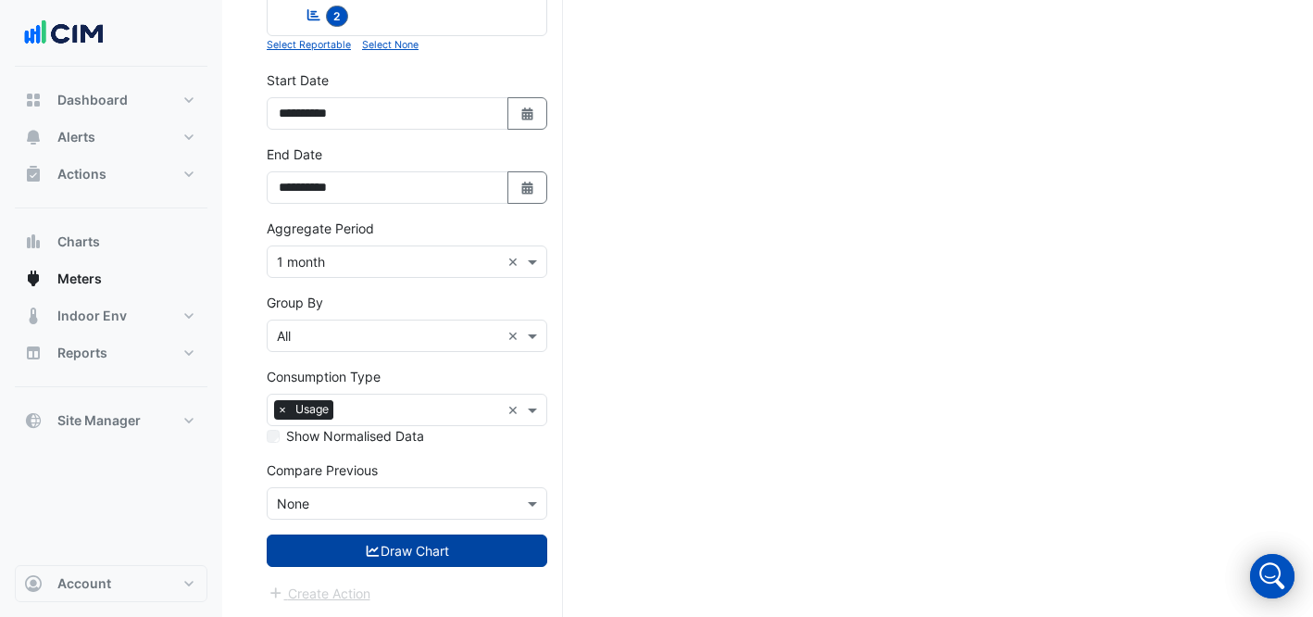
click at [423, 554] on button "Draw Chart" at bounding box center [407, 550] width 281 height 32
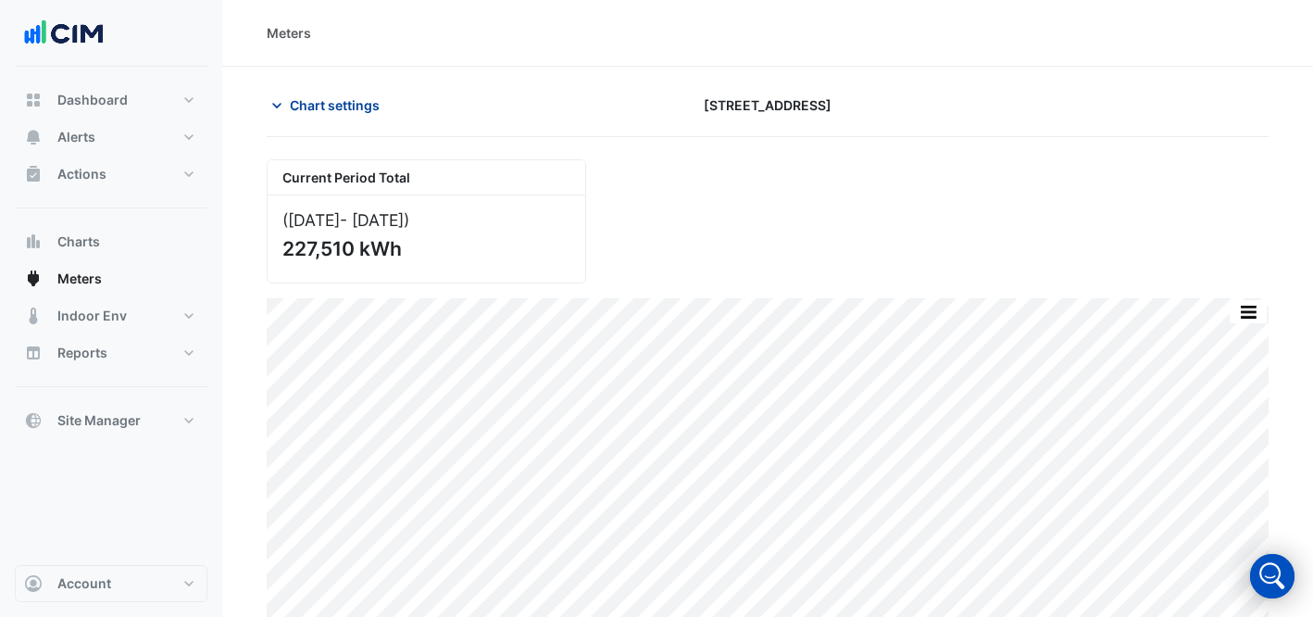
click at [293, 105] on span "Chart settings" at bounding box center [335, 104] width 90 height 19
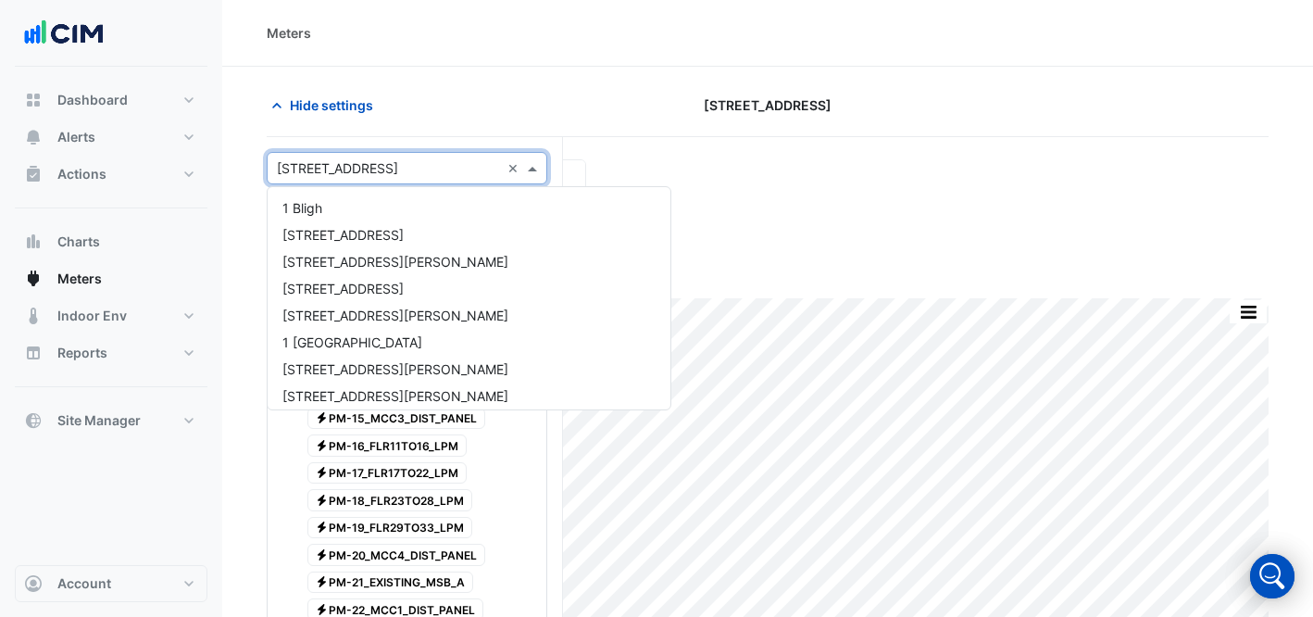
click at [388, 179] on div "Select a Site × [STREET_ADDRESS] ×" at bounding box center [407, 168] width 281 height 32
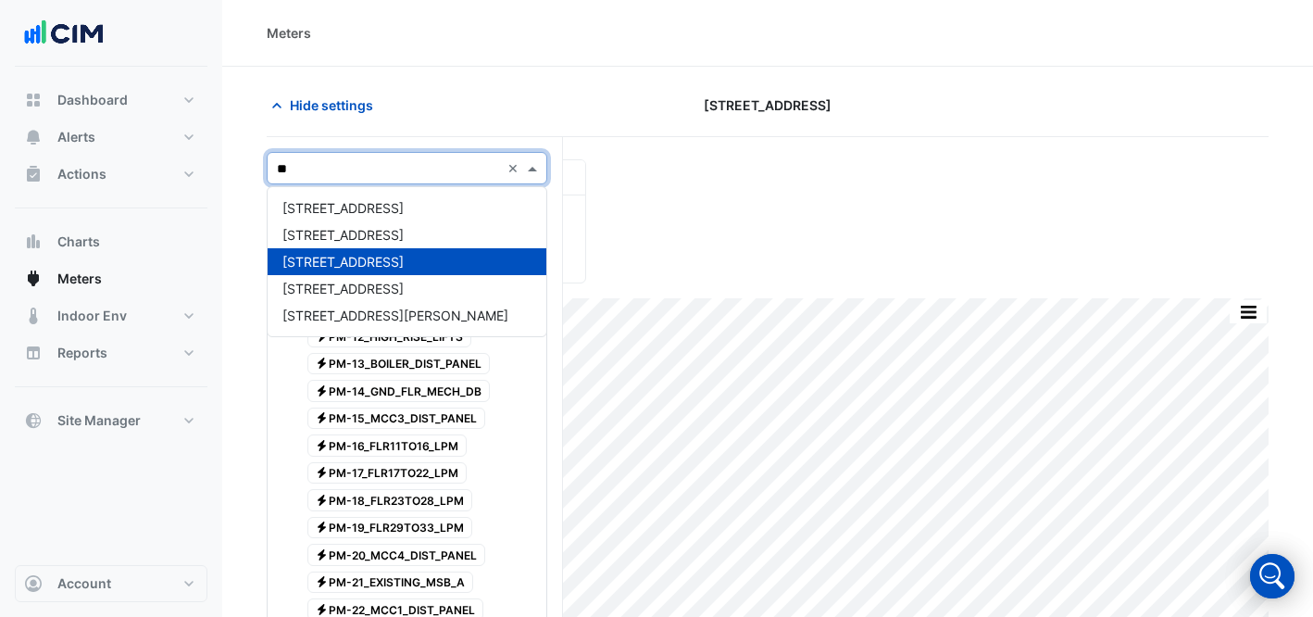
type input "***"
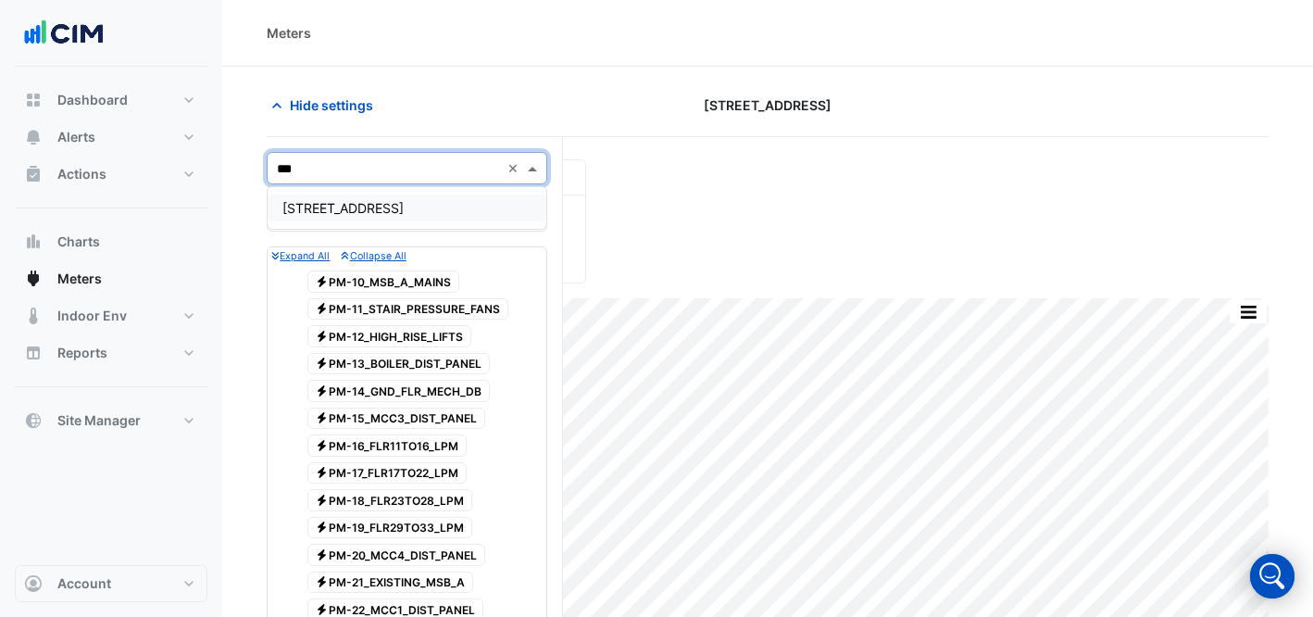
click at [411, 181] on div "Select a Site × [STREET_ADDRESS] *** ×" at bounding box center [407, 168] width 281 height 32
click at [419, 201] on div "[STREET_ADDRESS]" at bounding box center [407, 207] width 279 height 27
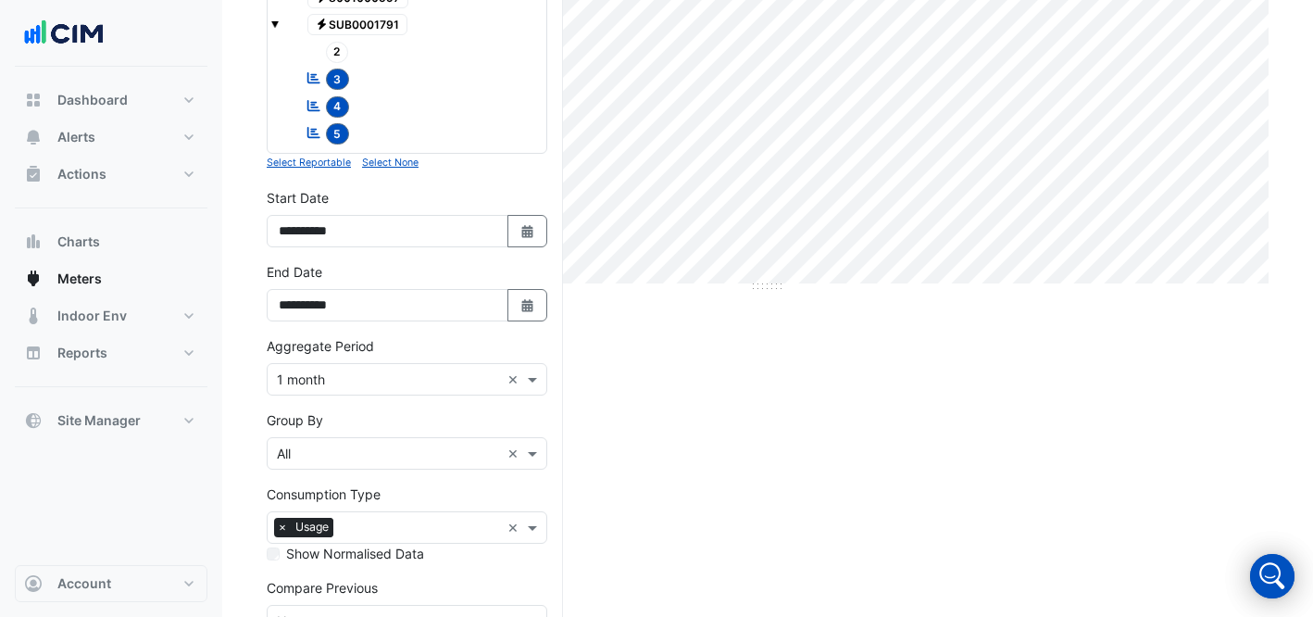
scroll to position [456, 0]
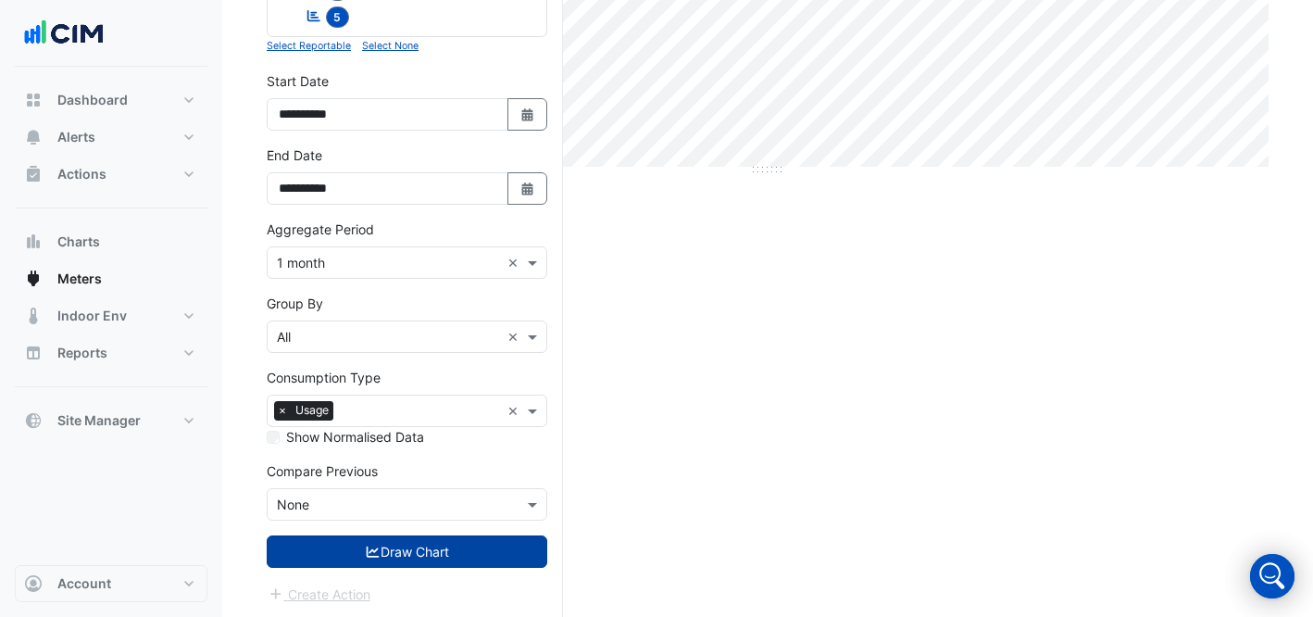
click at [456, 548] on button "Draw Chart" at bounding box center [407, 551] width 281 height 32
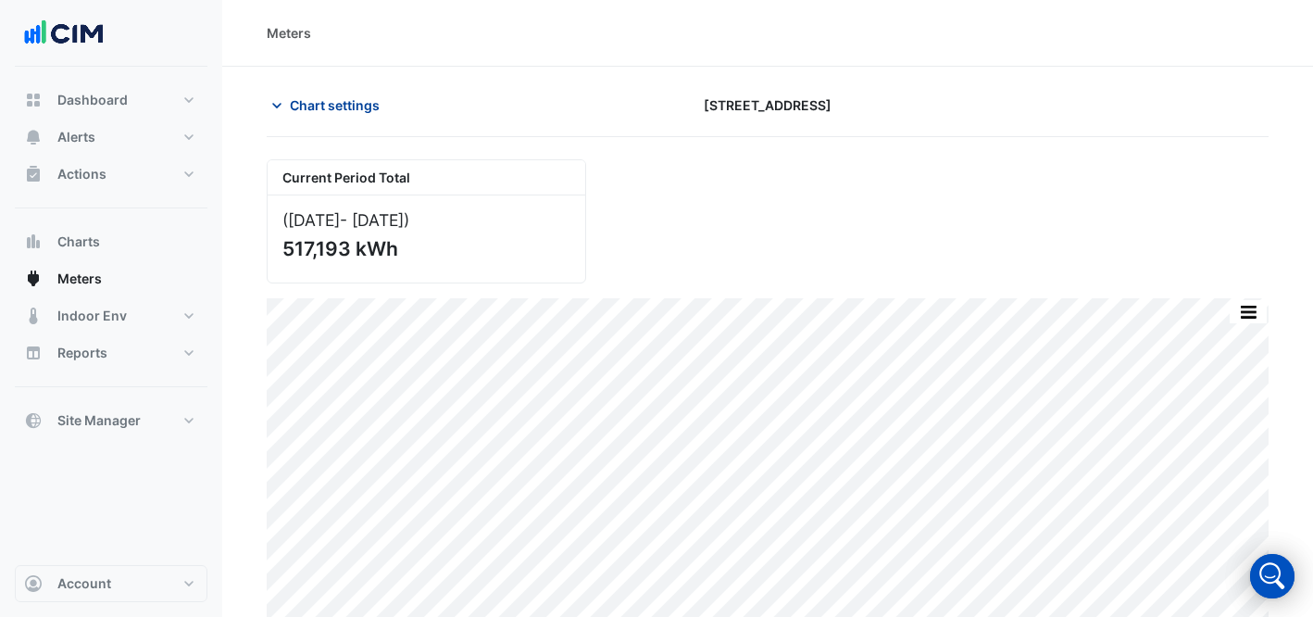
click at [326, 96] on span "Chart settings" at bounding box center [335, 104] width 90 height 19
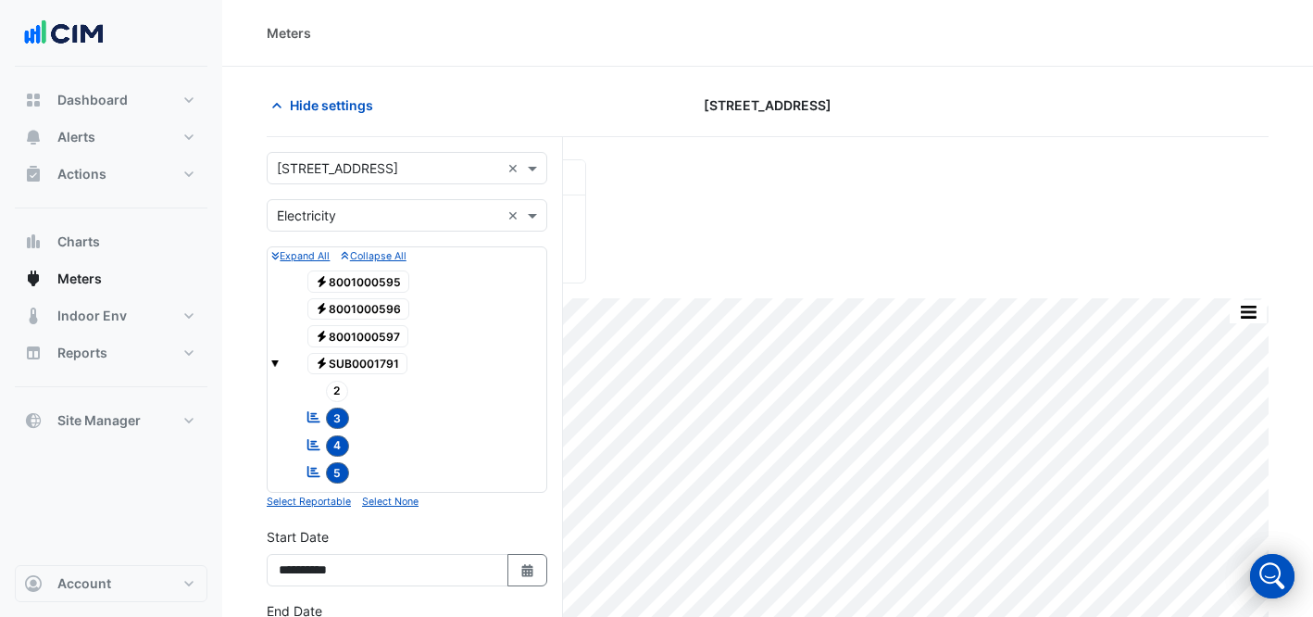
click at [378, 159] on input "text" at bounding box center [388, 168] width 223 height 19
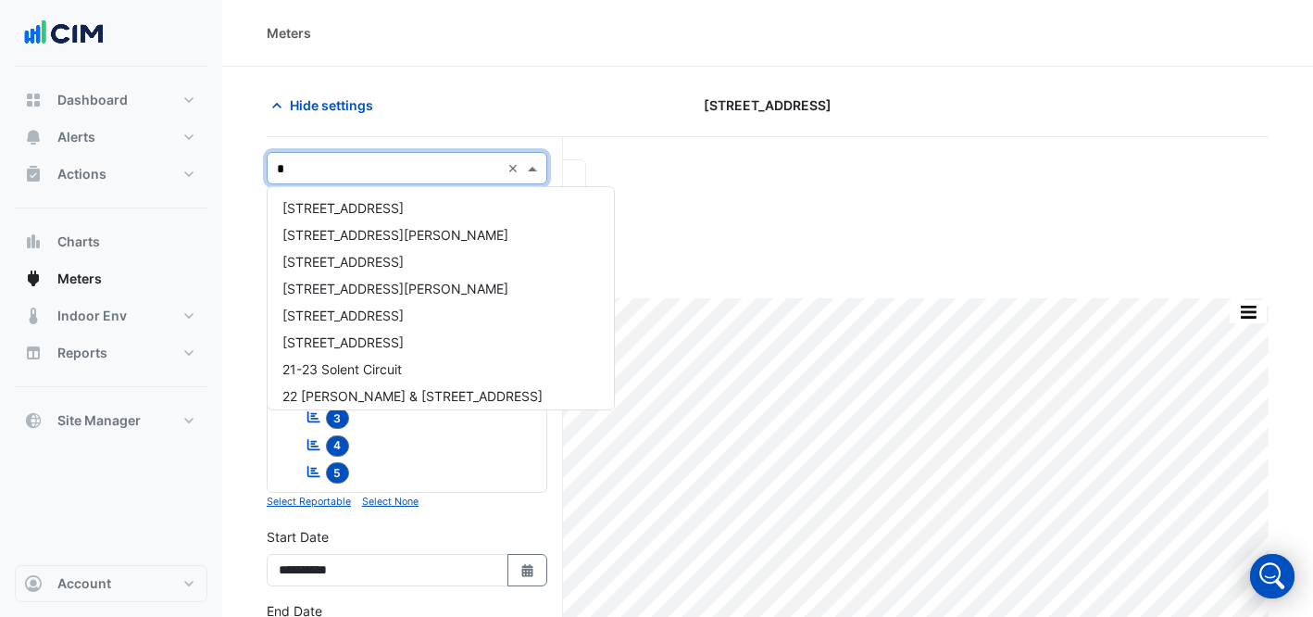
type input "**"
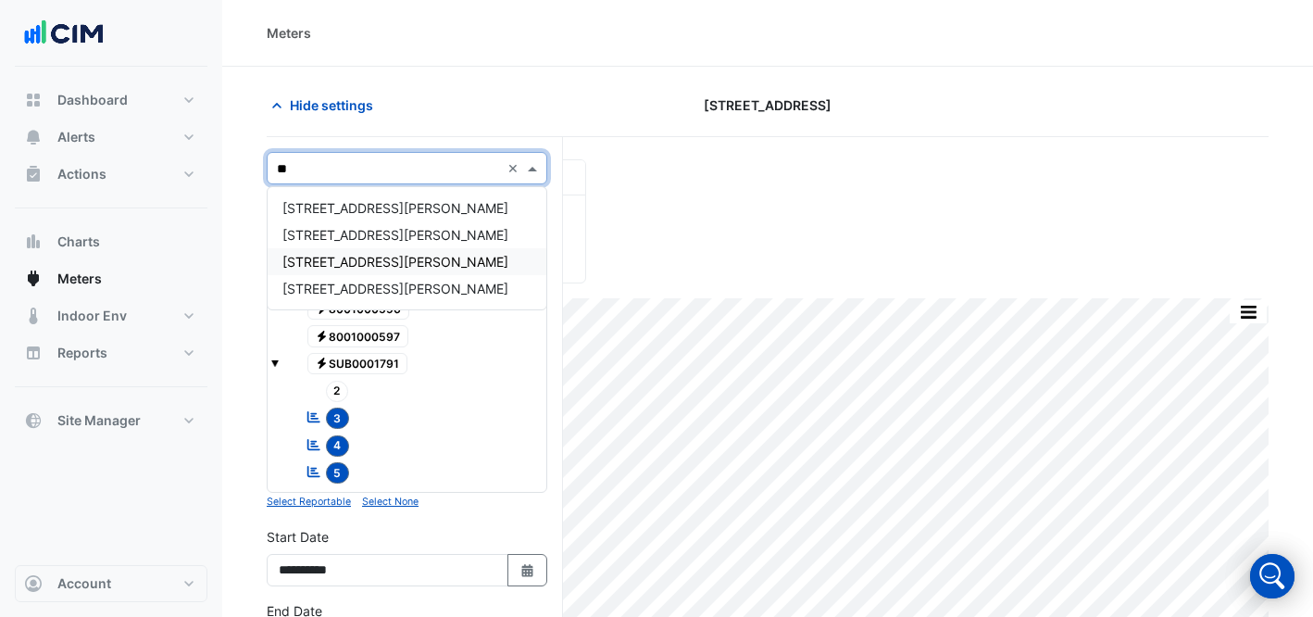
click at [316, 258] on span "[STREET_ADDRESS][PERSON_NAME]" at bounding box center [395, 262] width 226 height 16
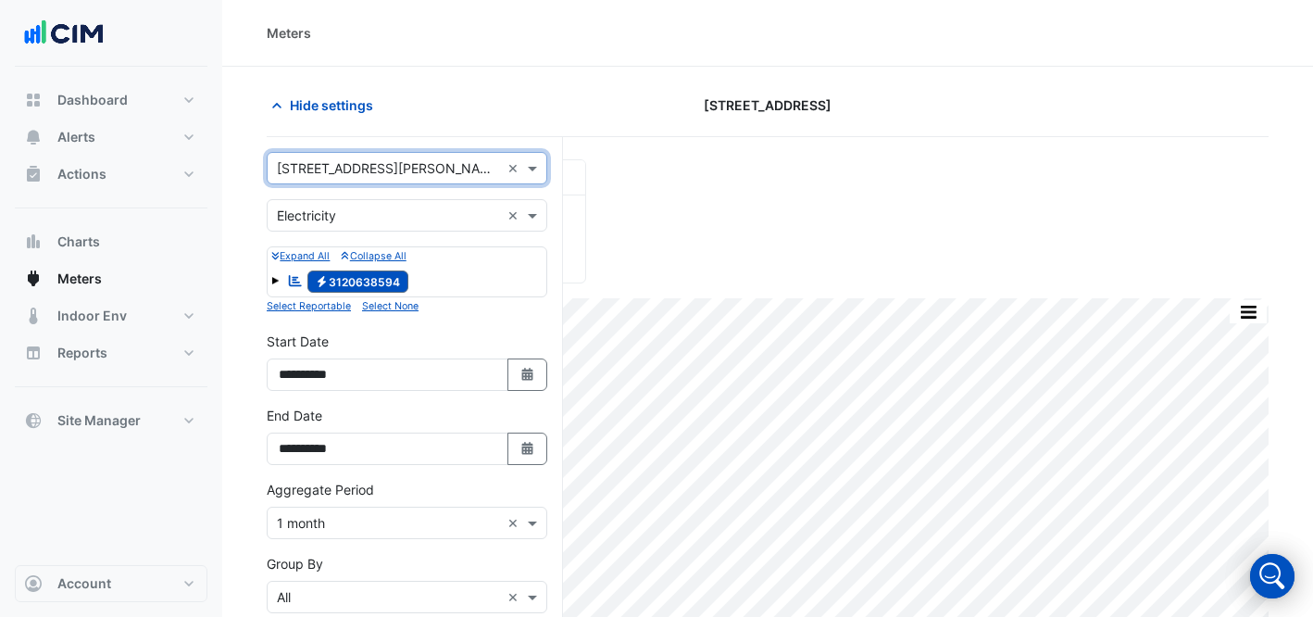
scroll to position [261, 0]
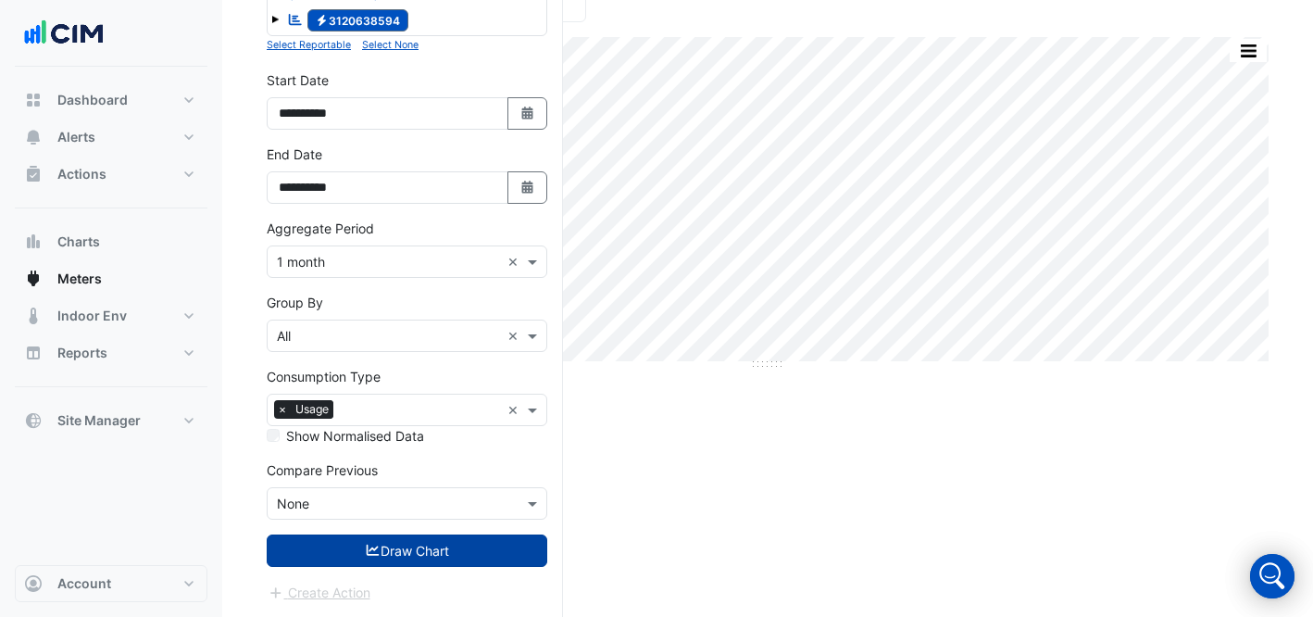
click at [401, 552] on button "Draw Chart" at bounding box center [407, 550] width 281 height 32
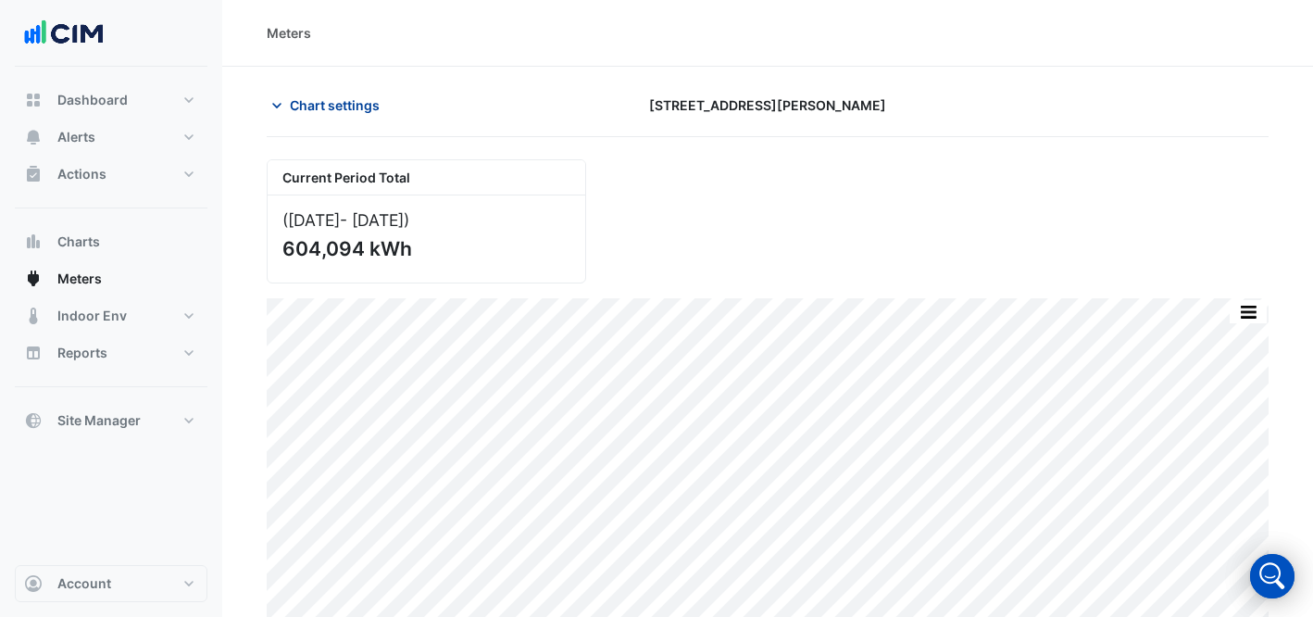
click at [287, 104] on button "Chart settings" at bounding box center [329, 105] width 125 height 32
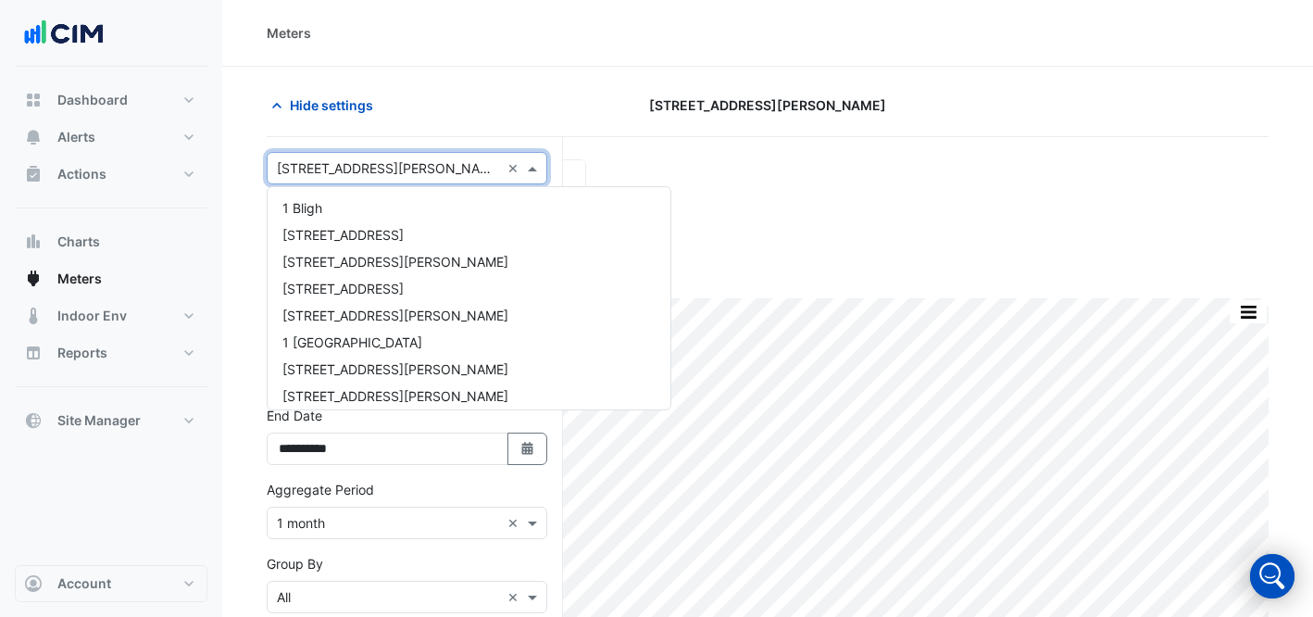
click at [380, 173] on input "text" at bounding box center [388, 168] width 223 height 19
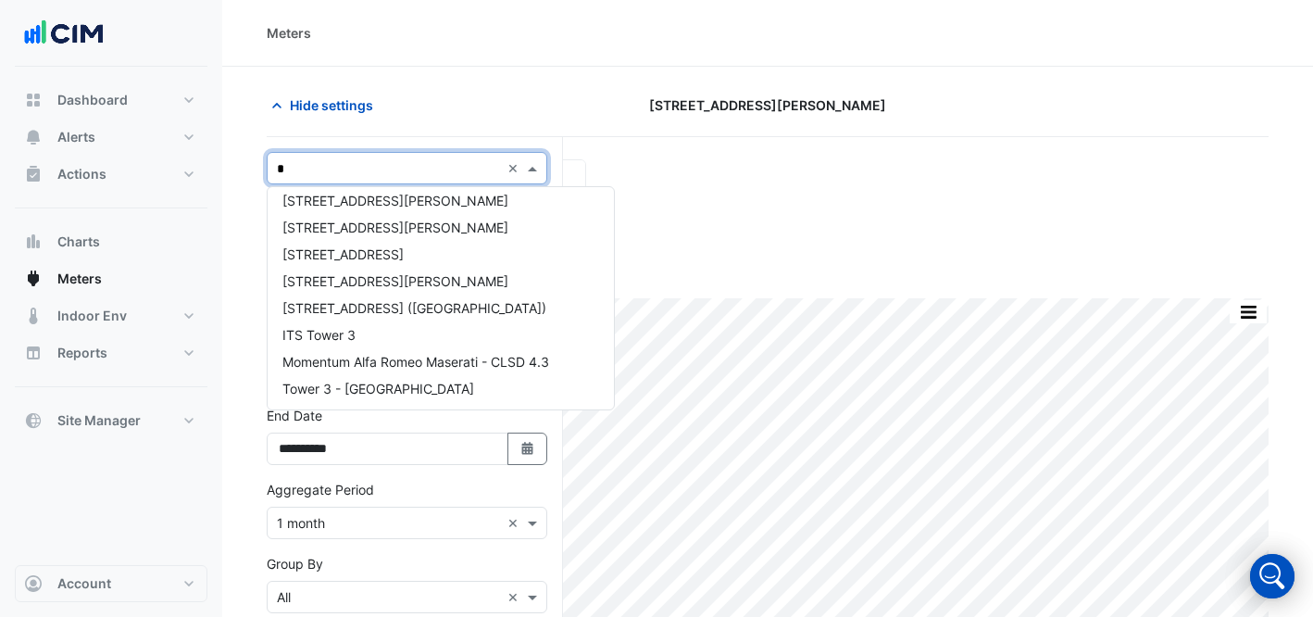
type input "**"
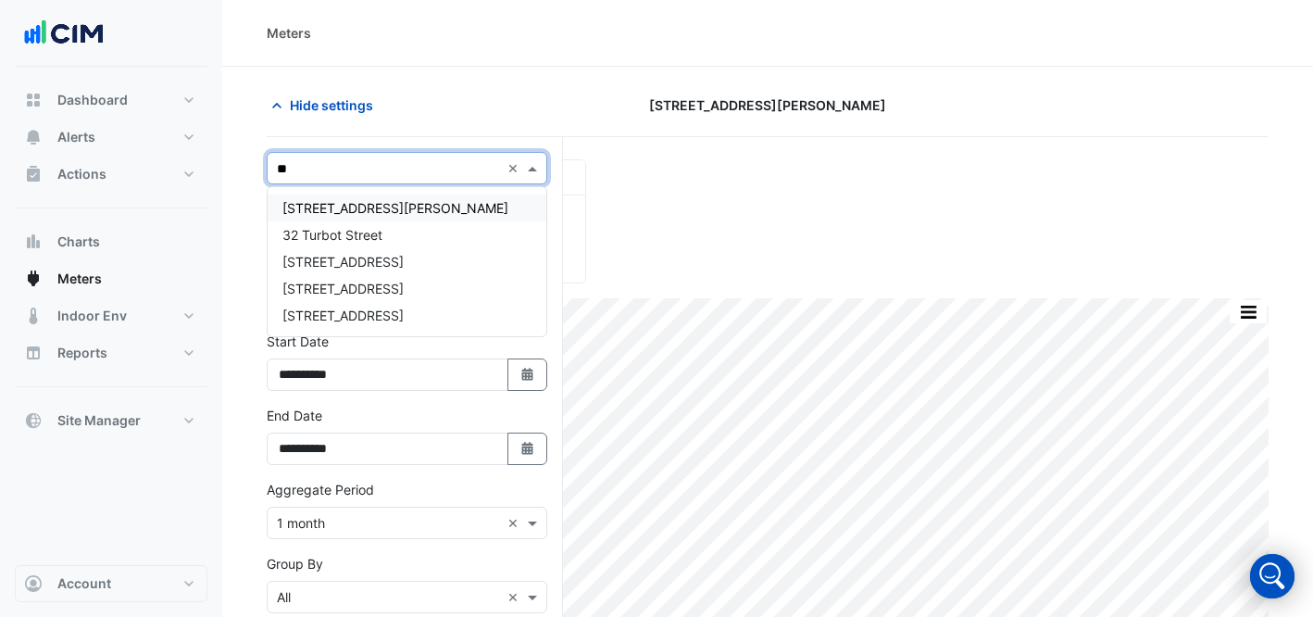
click at [320, 211] on span "[STREET_ADDRESS][PERSON_NAME]" at bounding box center [395, 208] width 226 height 16
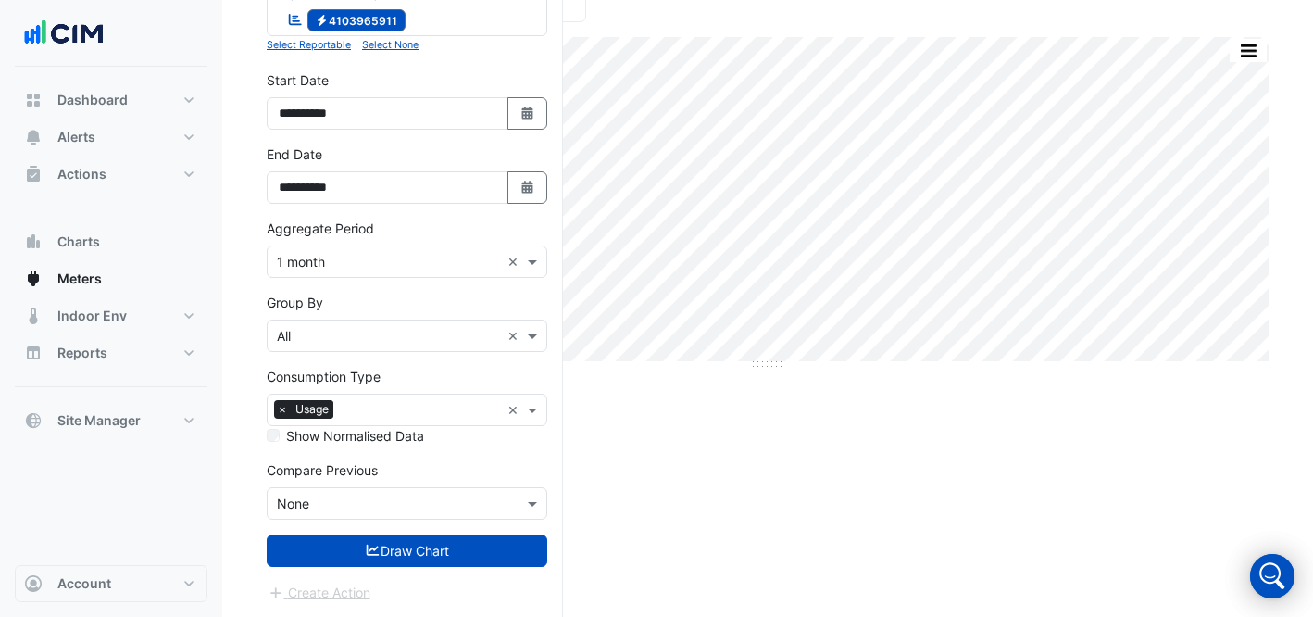
drag, startPoint x: 428, startPoint y: 557, endPoint x: 441, endPoint y: 551, distance: 14.1
click at [428, 557] on button "Draw Chart" at bounding box center [407, 550] width 281 height 32
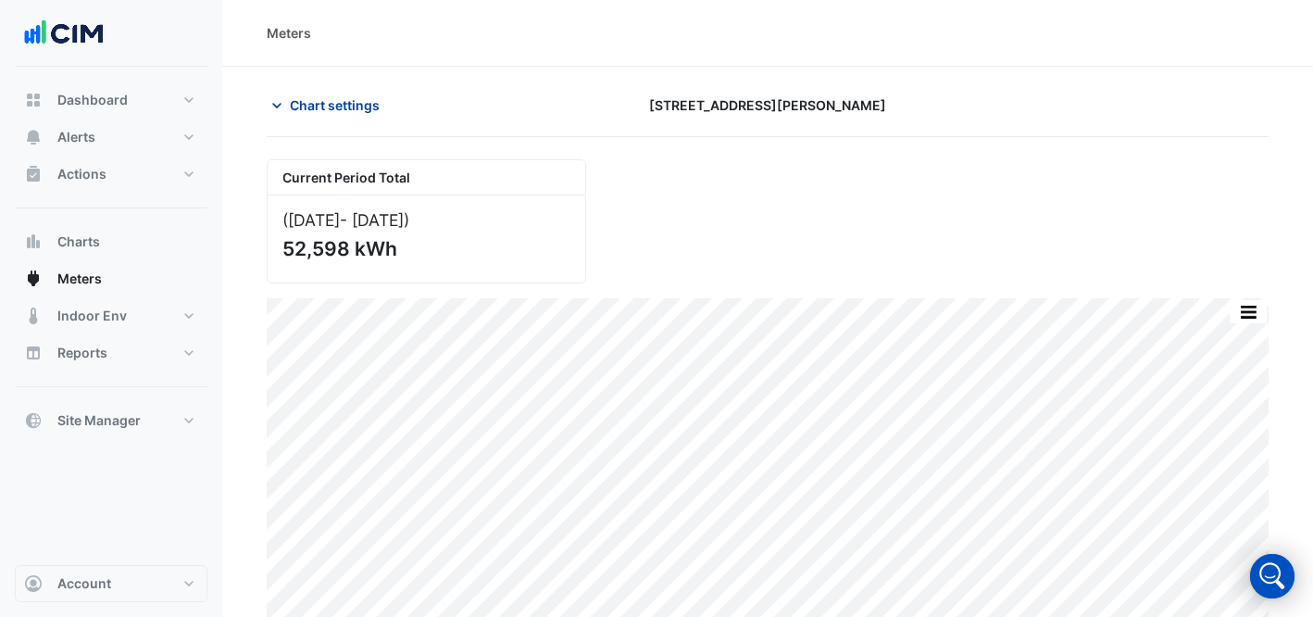
click at [329, 101] on span "Chart settings" at bounding box center [335, 104] width 90 height 19
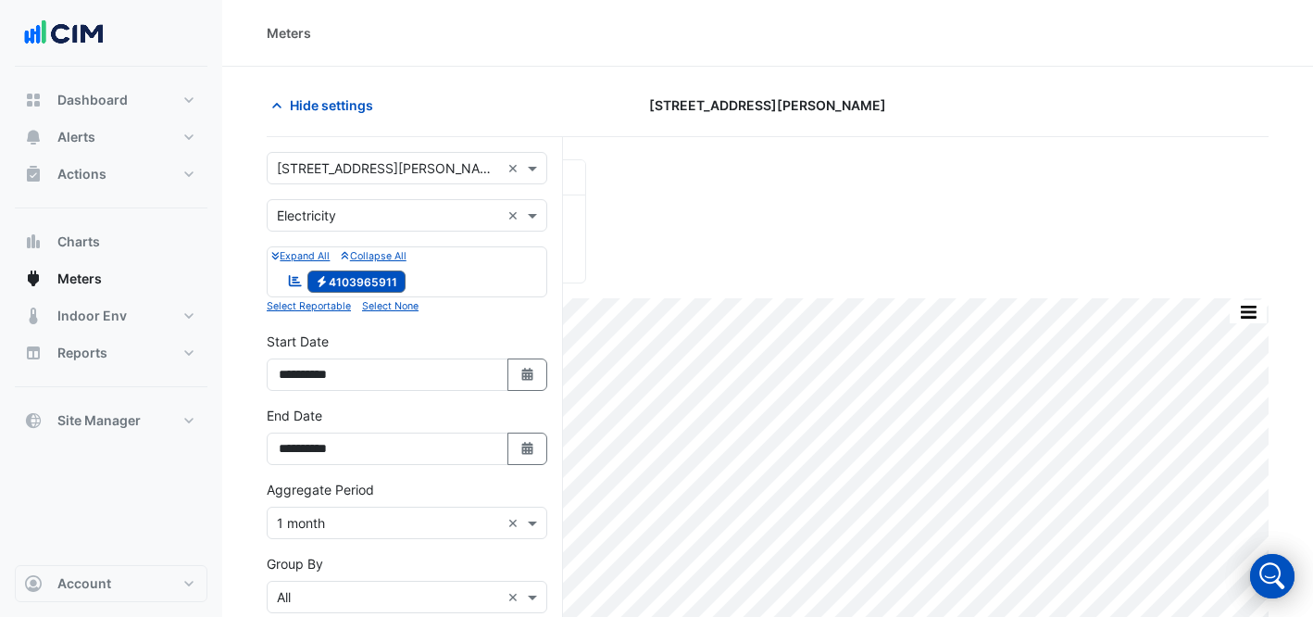
click at [430, 170] on input "text" at bounding box center [388, 168] width 223 height 19
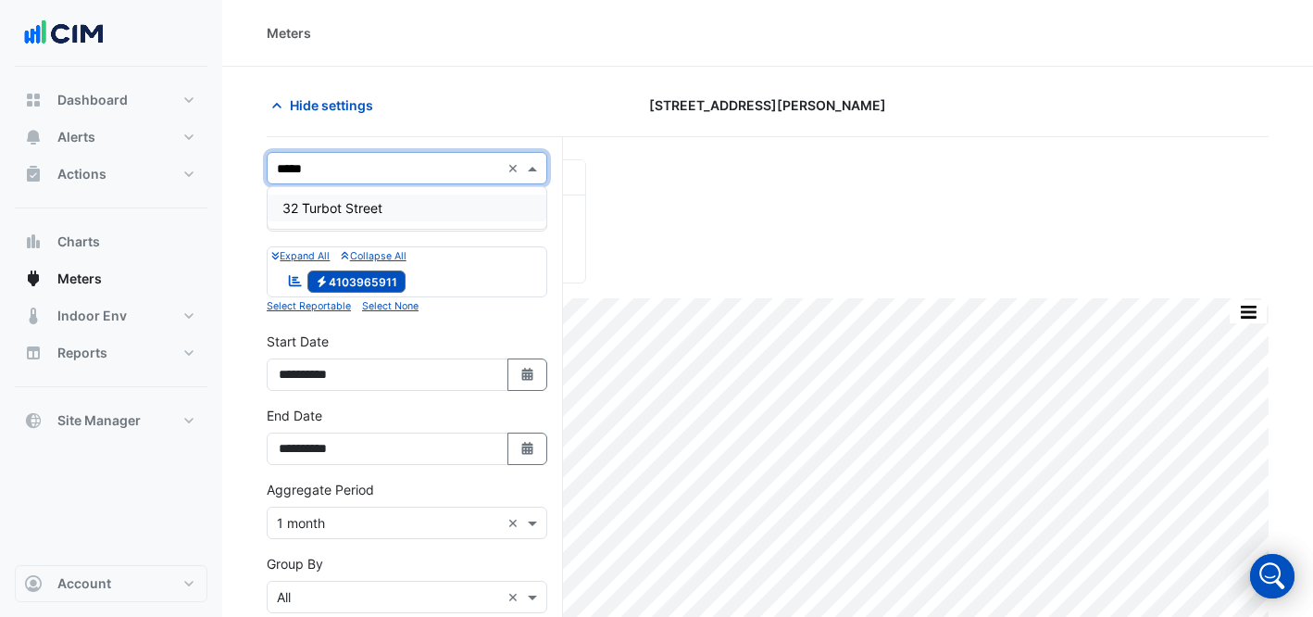
type input "******"
click at [398, 214] on div "32 Turbot Street" at bounding box center [407, 207] width 279 height 27
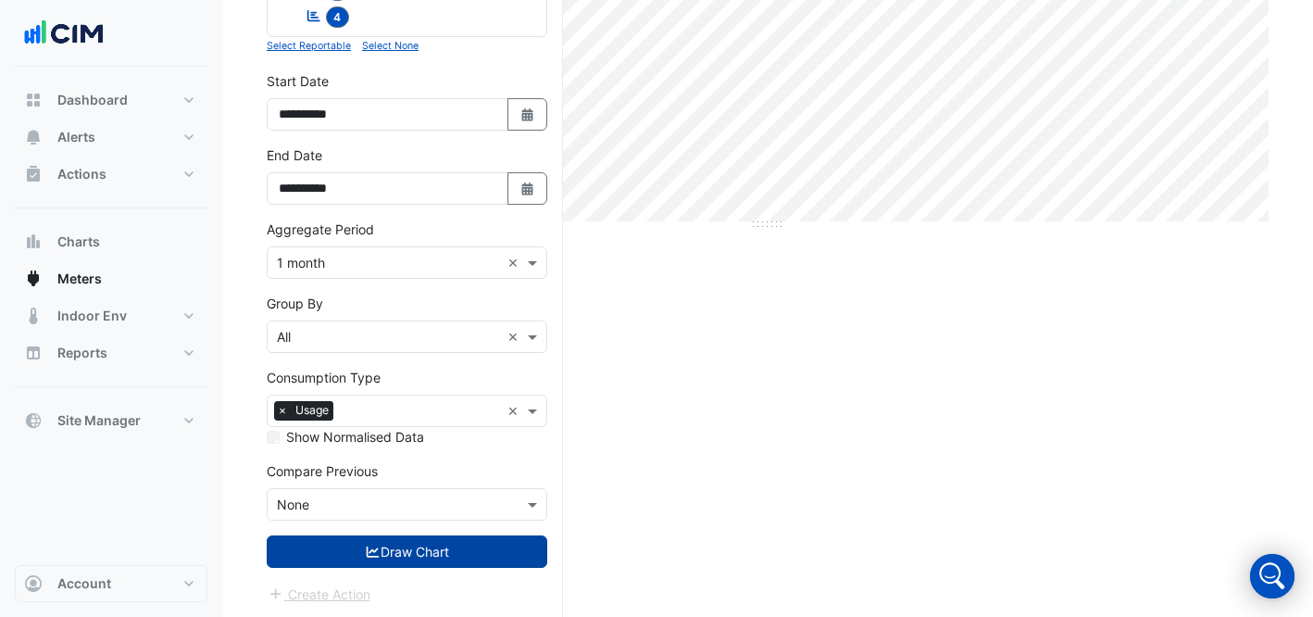
click at [407, 555] on button "Draw Chart" at bounding box center [407, 551] width 281 height 32
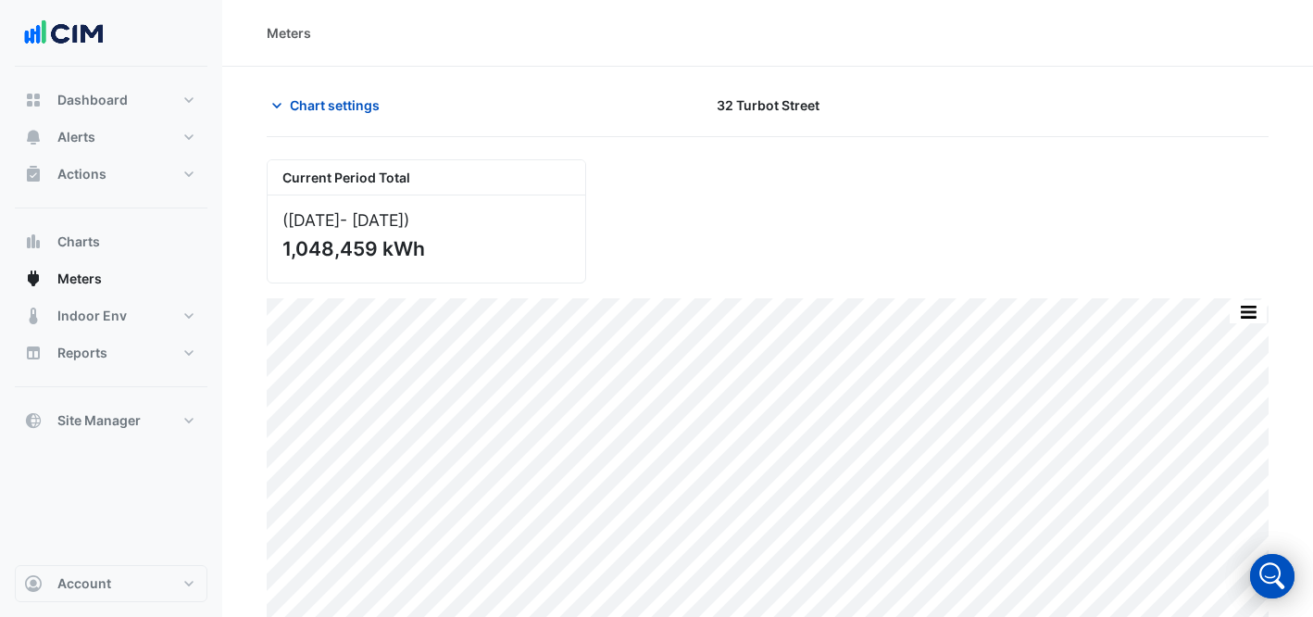
click at [303, 123] on div "Chart settings [STREET_ADDRESS]" at bounding box center [768, 113] width 1002 height 48
click at [300, 113] on span "Chart settings" at bounding box center [335, 104] width 90 height 19
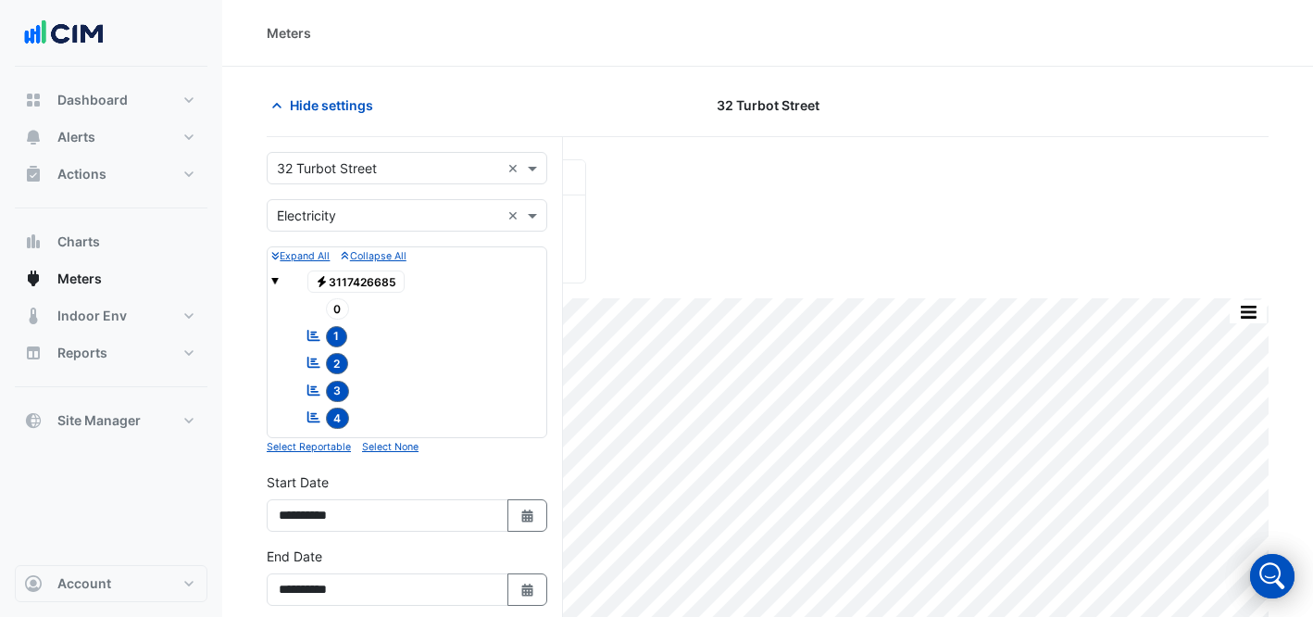
click at [363, 159] on input "text" at bounding box center [388, 168] width 223 height 19
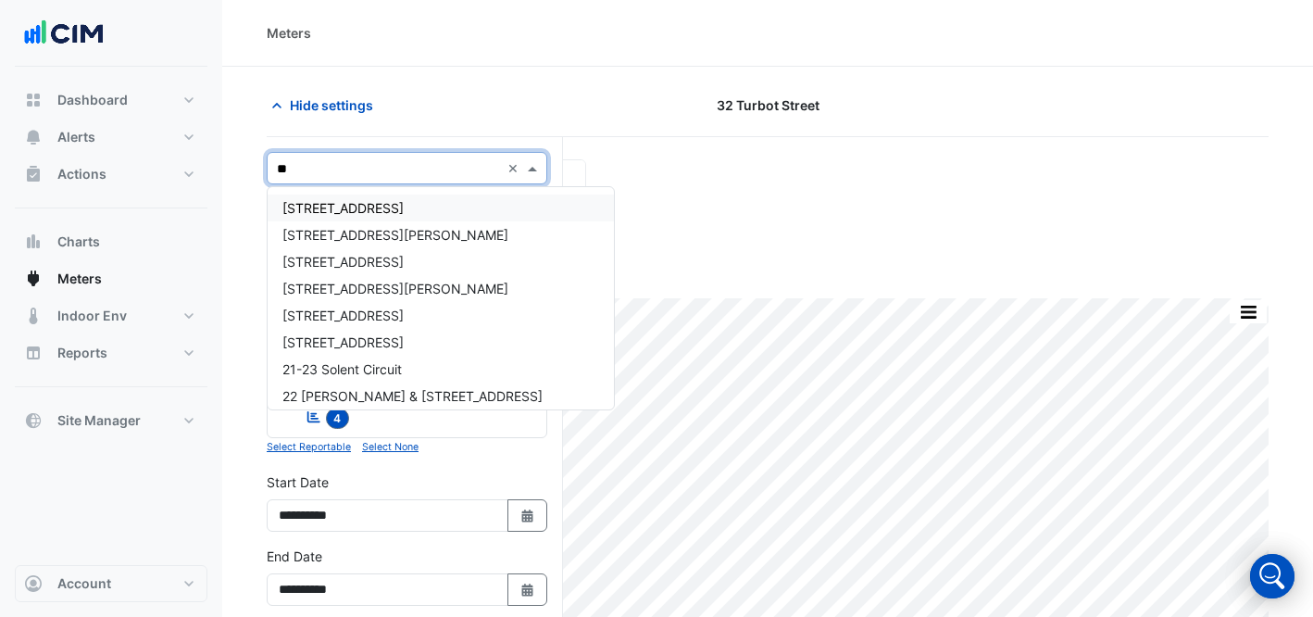
type input "***"
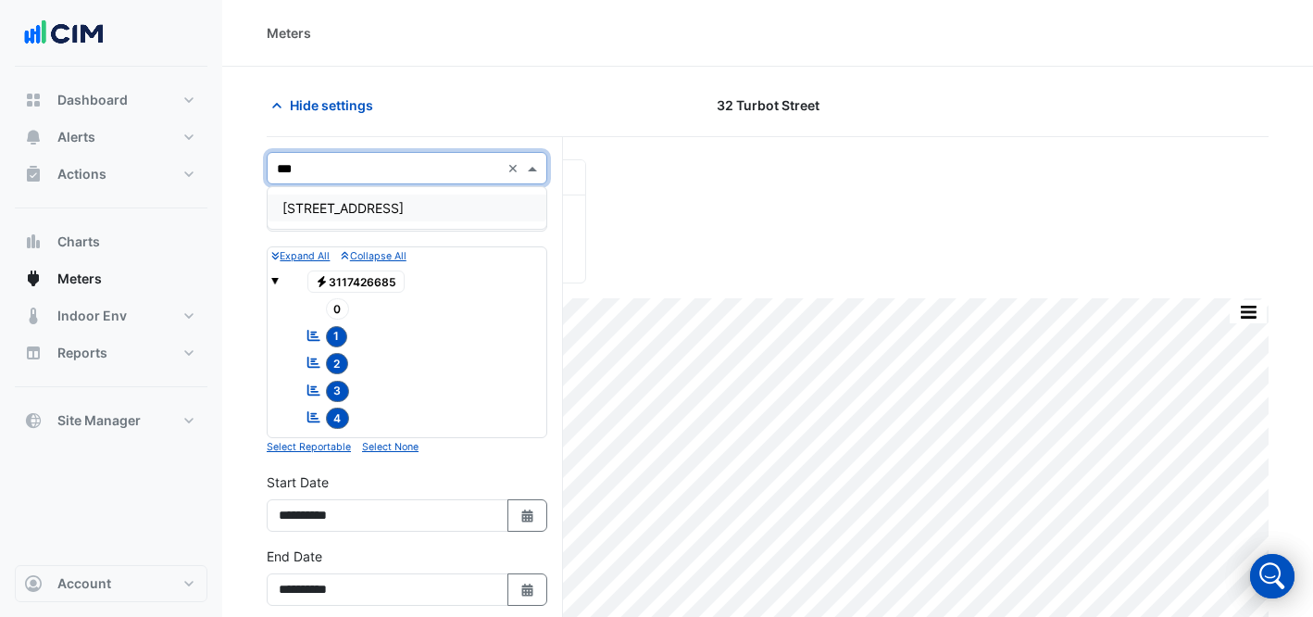
click at [346, 219] on div "[STREET_ADDRESS]" at bounding box center [407, 207] width 279 height 27
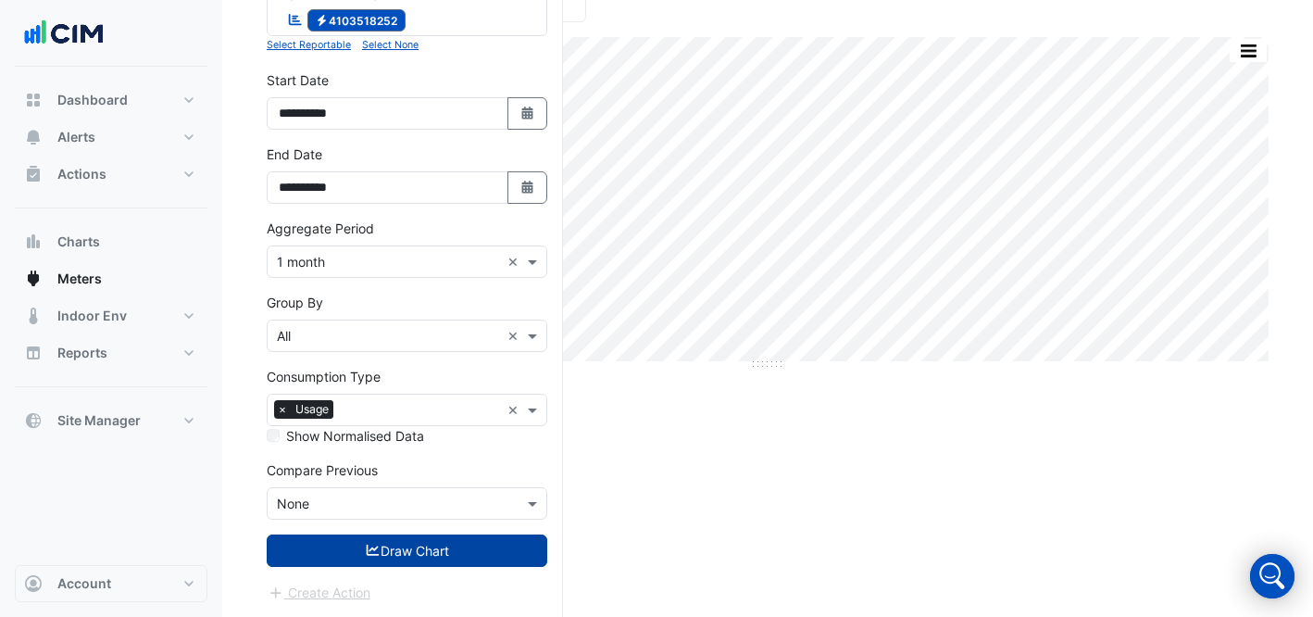
click at [412, 534] on button "Draw Chart" at bounding box center [407, 550] width 281 height 32
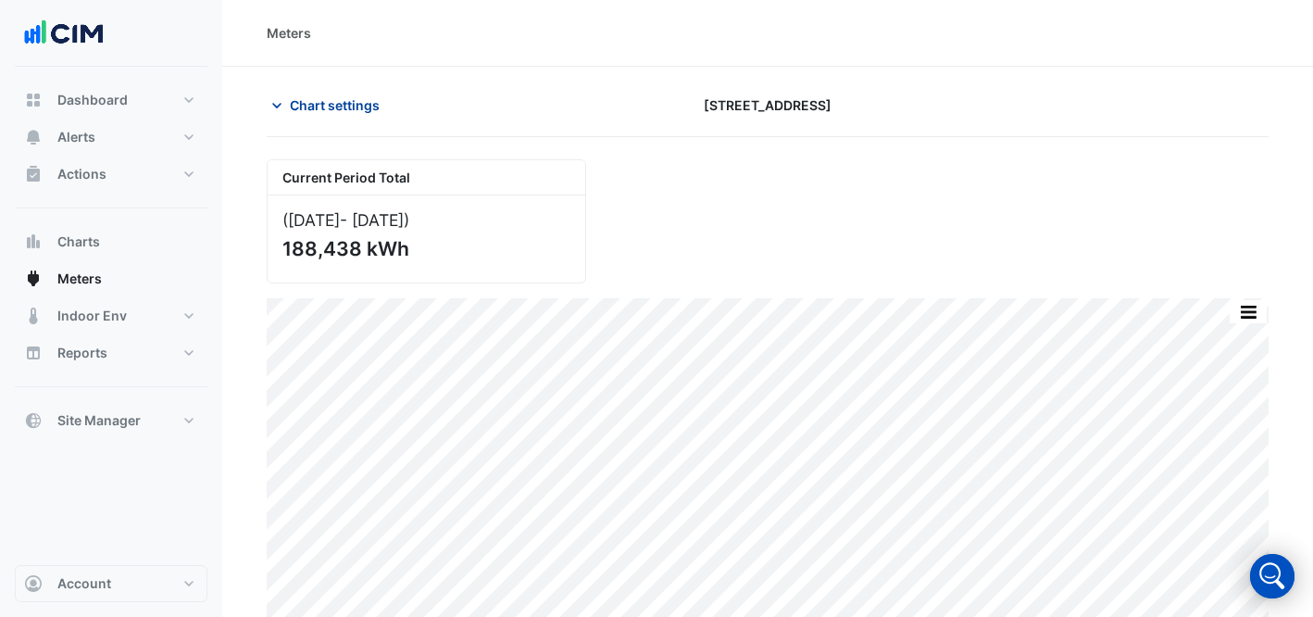
click at [307, 105] on span "Chart settings" at bounding box center [335, 104] width 90 height 19
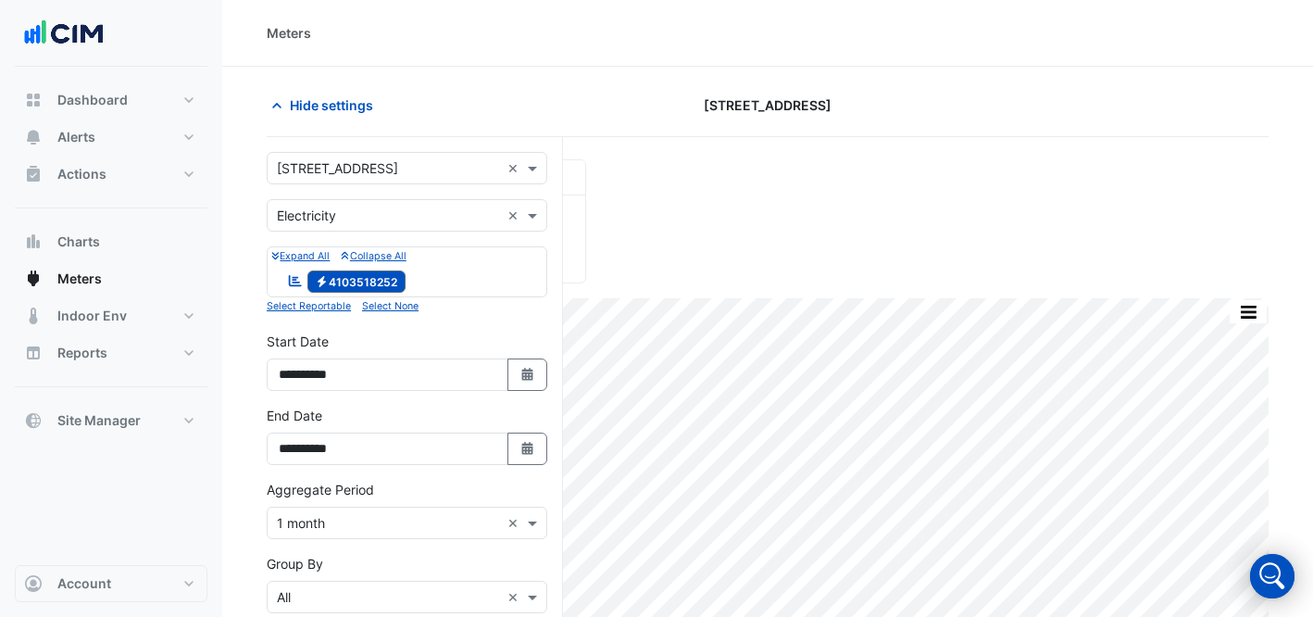
click at [355, 175] on input "text" at bounding box center [388, 168] width 223 height 19
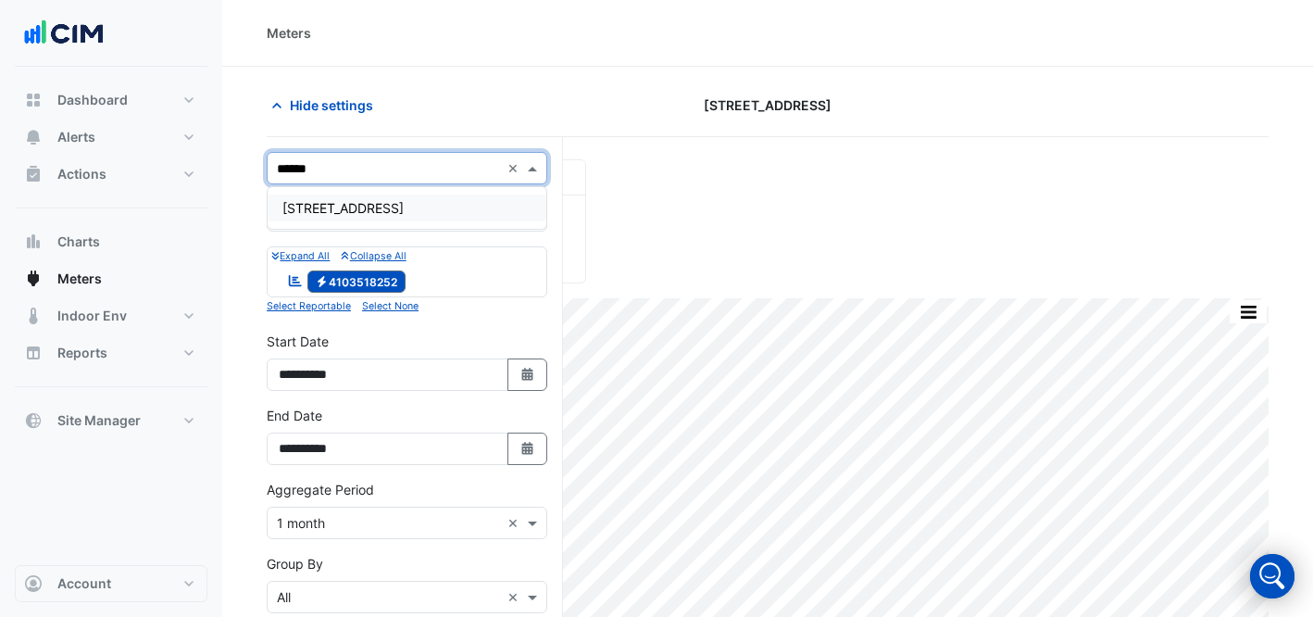
type input "*******"
click at [344, 207] on span "[STREET_ADDRESS]" at bounding box center [342, 208] width 121 height 16
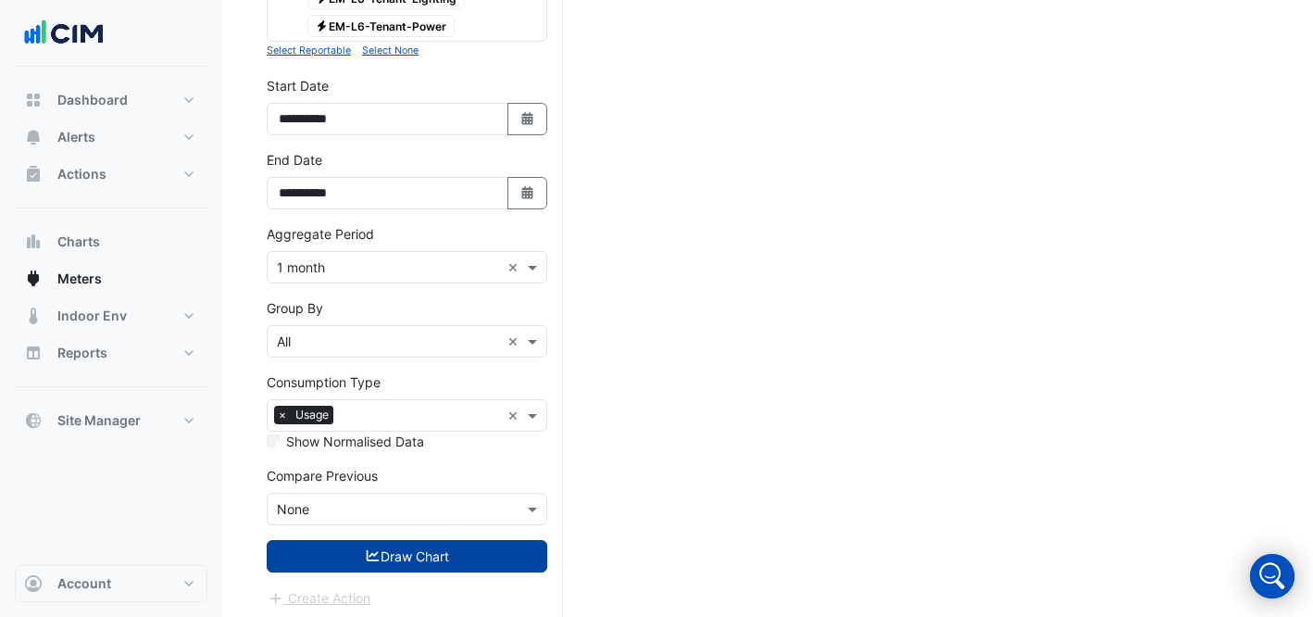
click at [405, 541] on button "Draw Chart" at bounding box center [407, 556] width 281 height 32
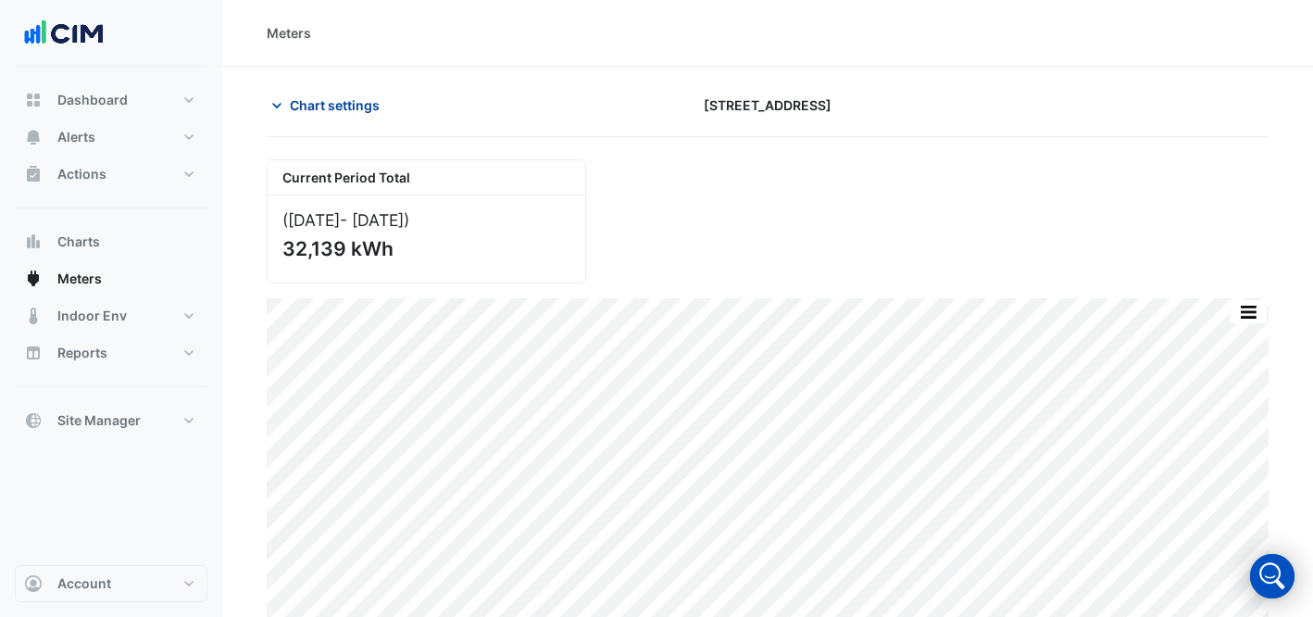
click at [290, 115] on button "Chart settings" at bounding box center [329, 105] width 125 height 32
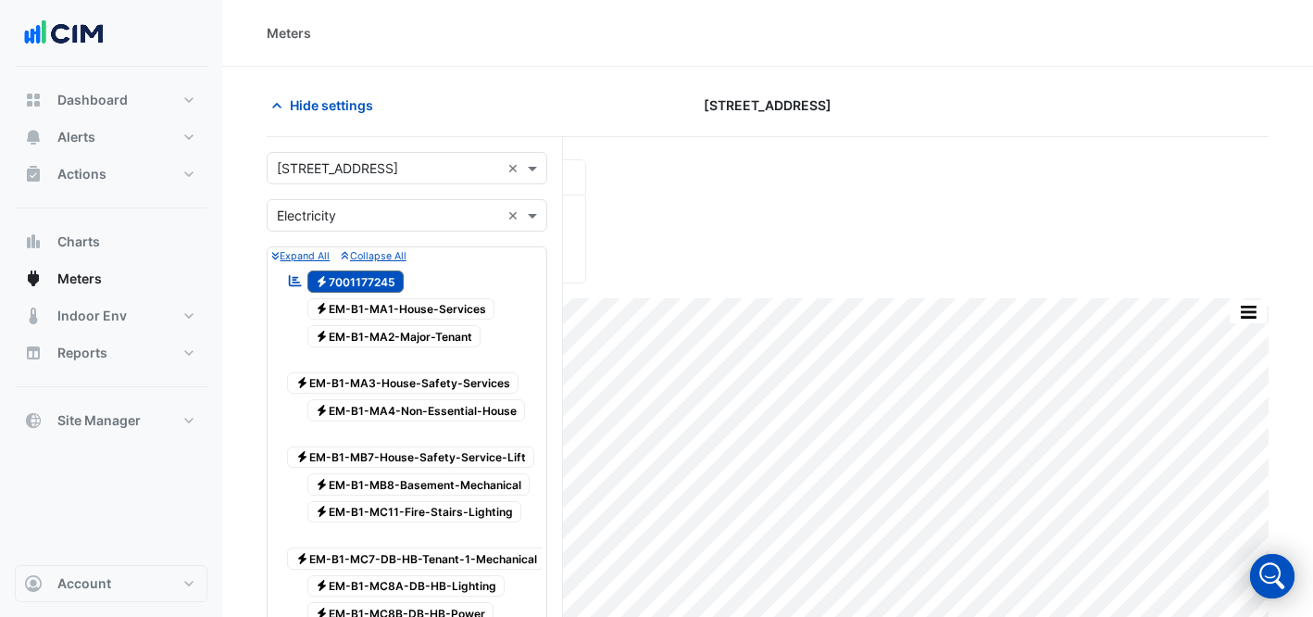
click at [370, 173] on input "text" at bounding box center [388, 168] width 223 height 19
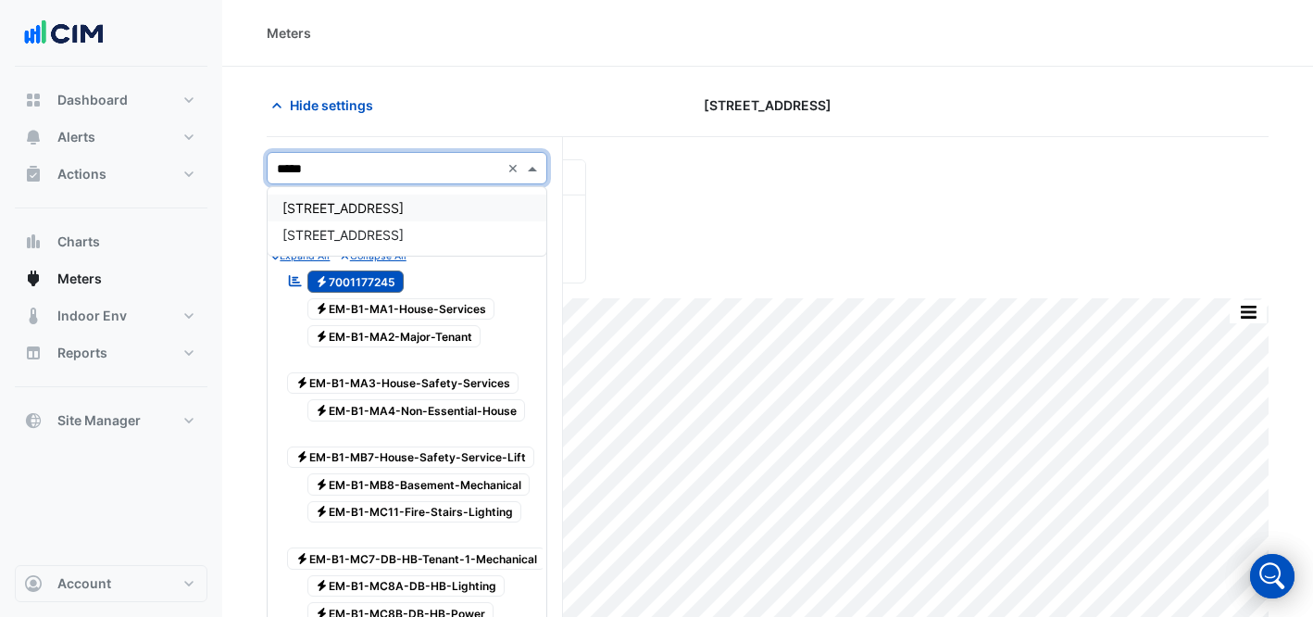
type input "******"
click at [362, 221] on div "[STREET_ADDRESS]" at bounding box center [407, 208] width 279 height 42
click at [380, 196] on div "[STREET_ADDRESS]" at bounding box center [407, 207] width 279 height 27
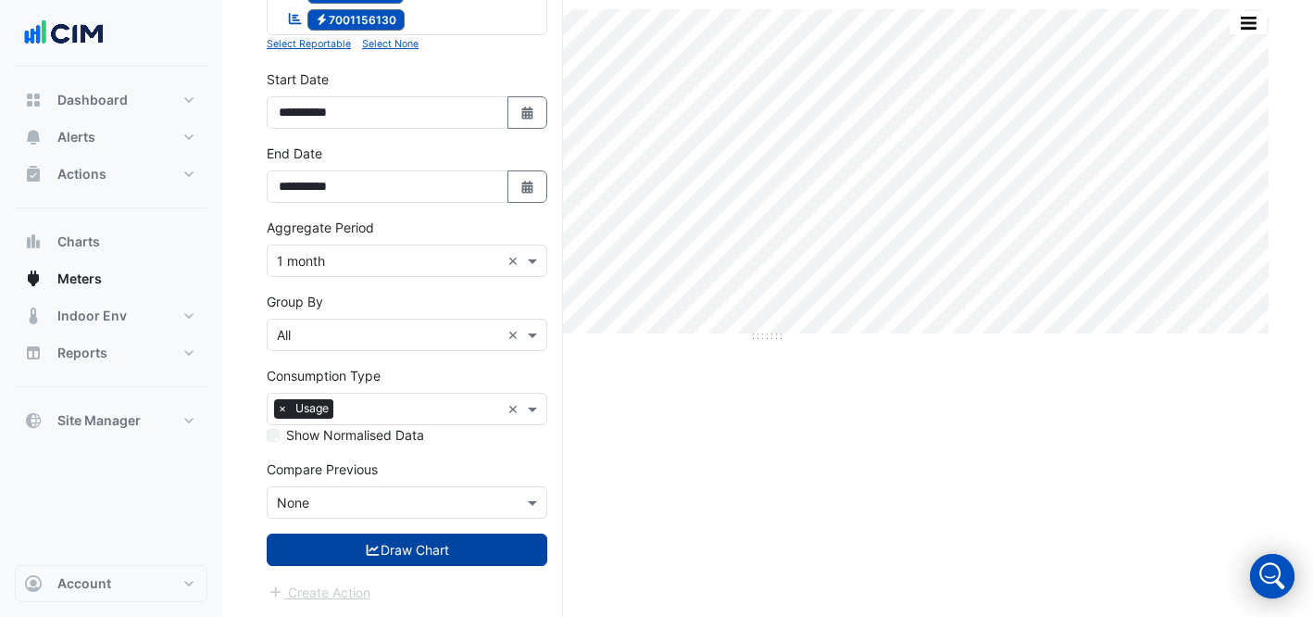
click at [375, 539] on button "Draw Chart" at bounding box center [407, 549] width 281 height 32
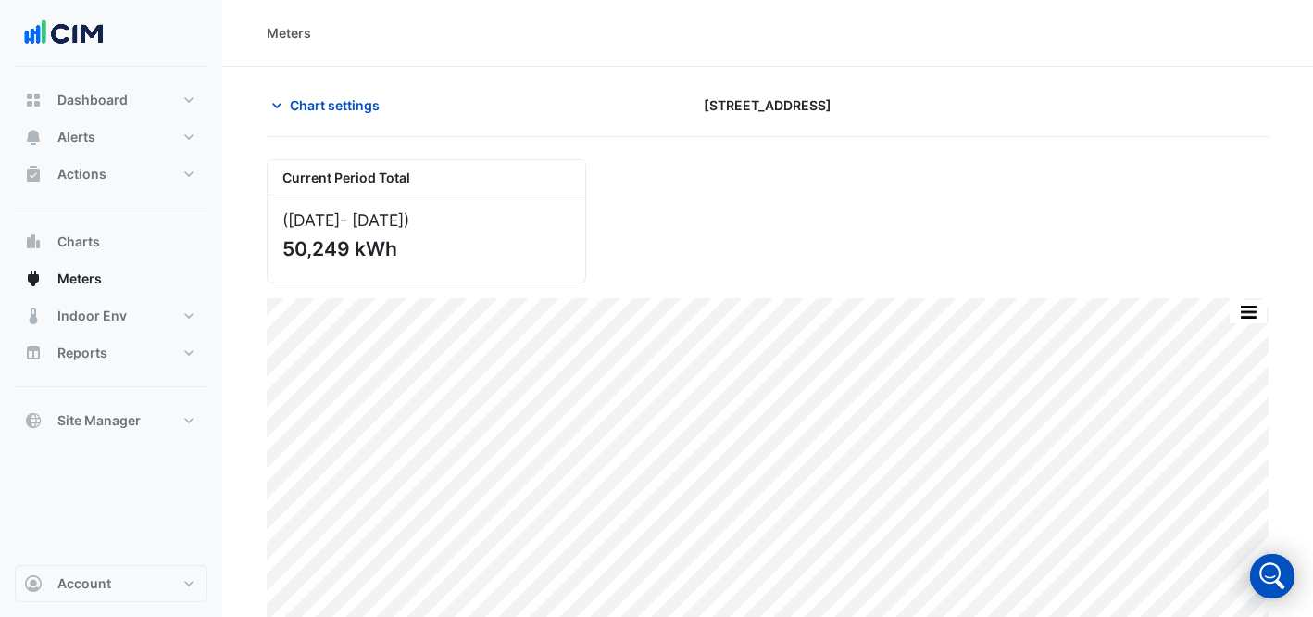
click at [313, 125] on div "Chart settings [STREET_ADDRESS]" at bounding box center [768, 113] width 1002 height 48
click at [313, 92] on button "Chart settings" at bounding box center [329, 105] width 125 height 32
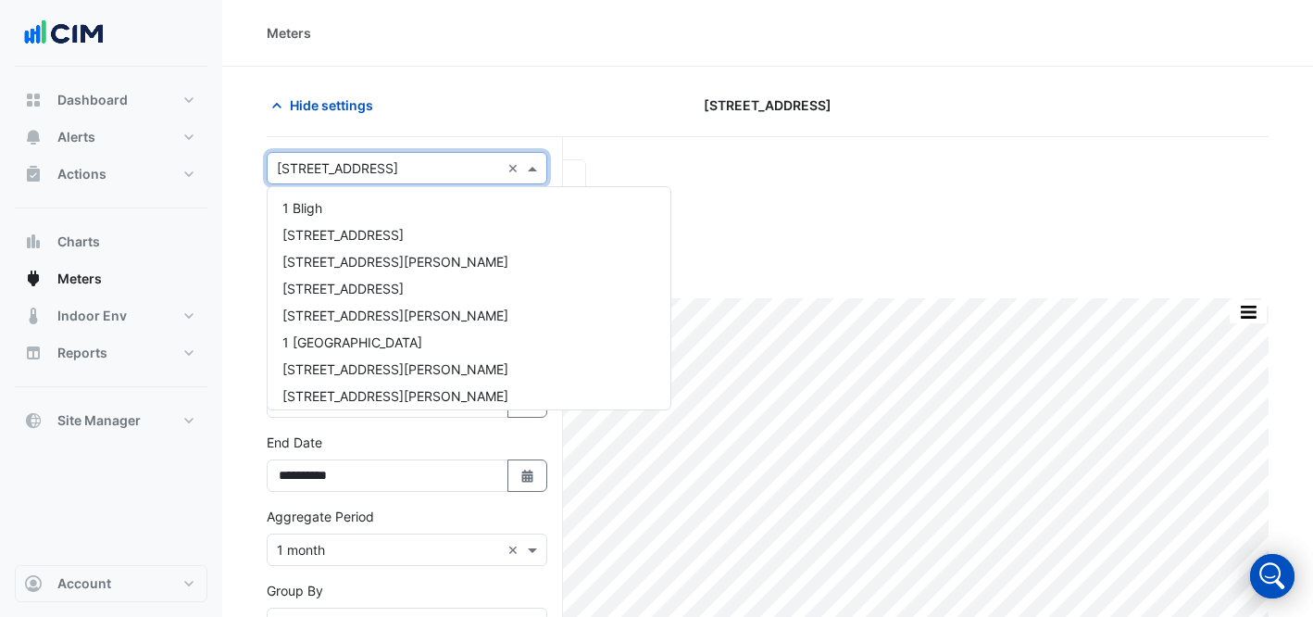
click at [342, 170] on input "text" at bounding box center [388, 168] width 223 height 19
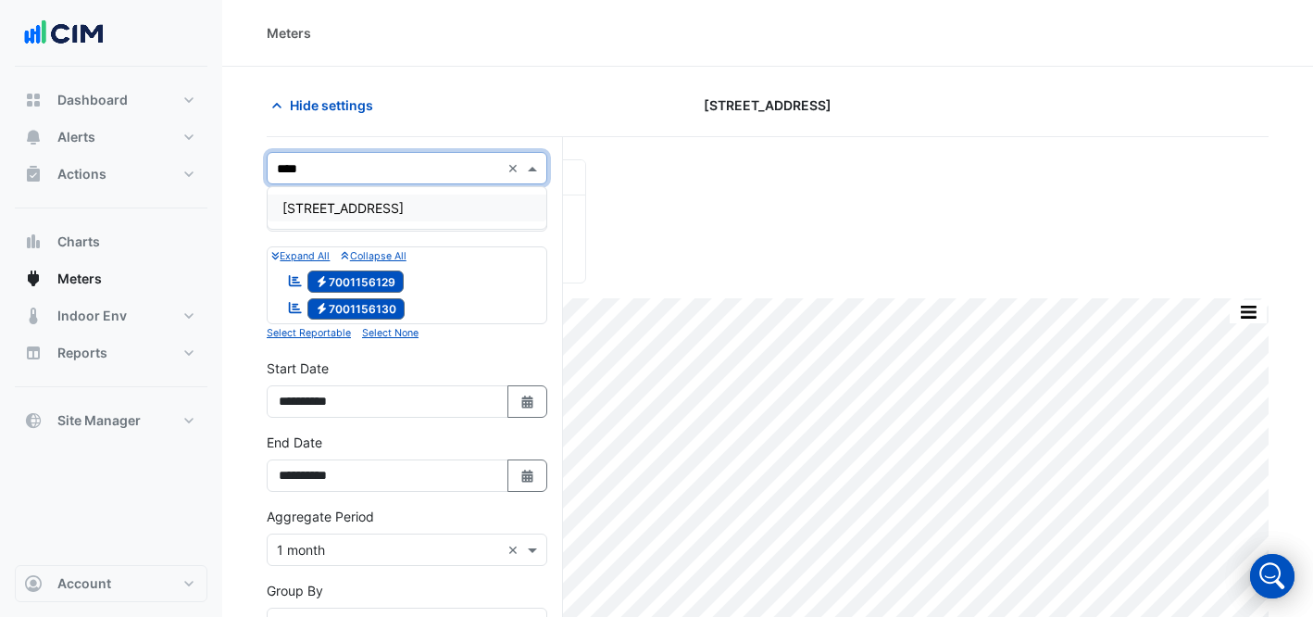
type input "*****"
click at [328, 218] on div "[STREET_ADDRESS]" at bounding box center [407, 207] width 279 height 27
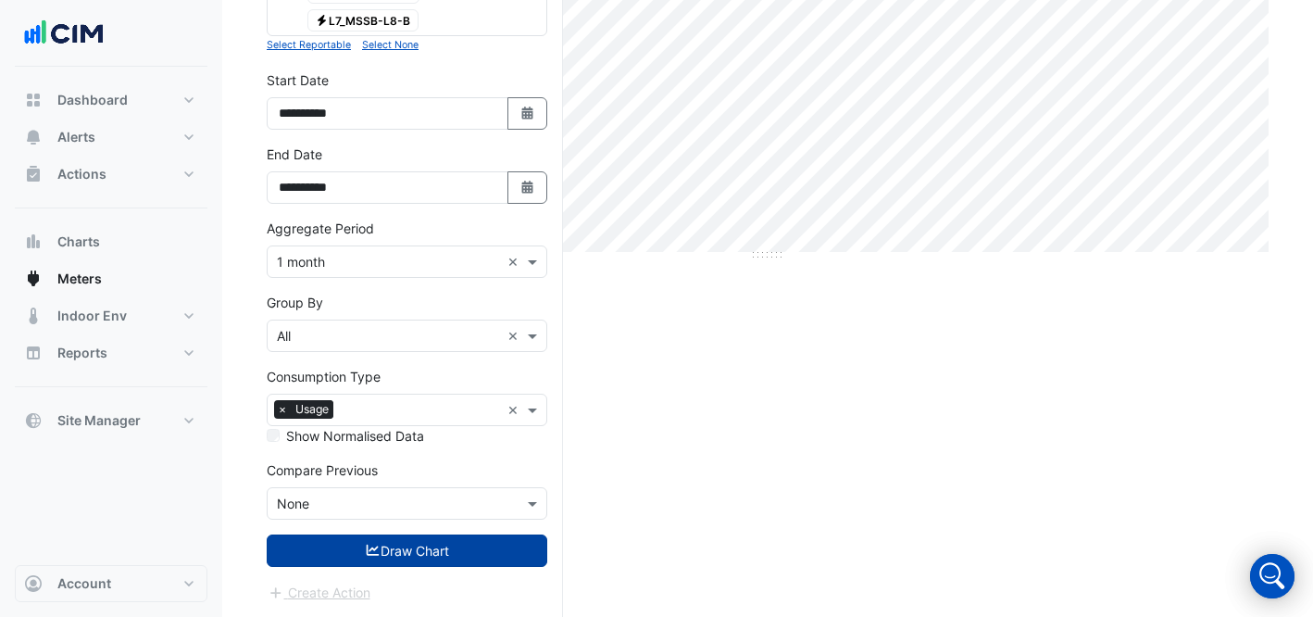
click at [417, 540] on button "Draw Chart" at bounding box center [407, 550] width 281 height 32
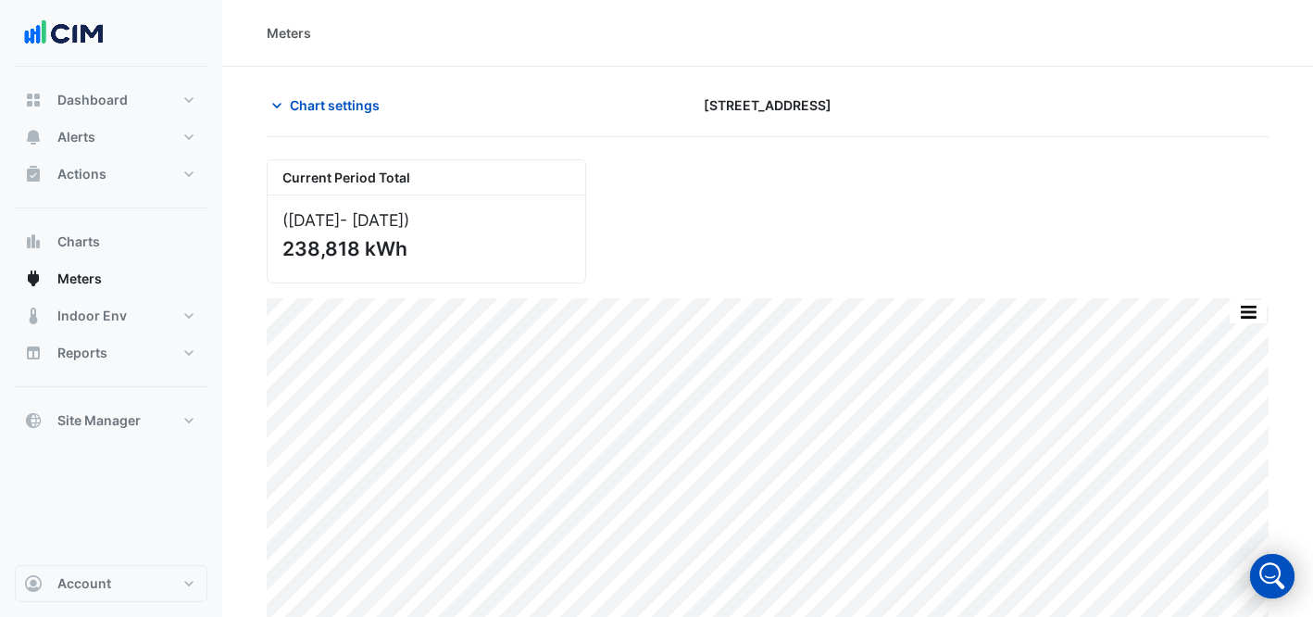
click at [971, 227] on div "Current Period Total ([DATE] - [DATE] ) 238,818 kWh" at bounding box center [768, 213] width 1024 height 139
click at [310, 122] on div "Chart settings [STREET_ADDRESS]" at bounding box center [768, 113] width 1002 height 48
click at [310, 106] on span "Chart settings" at bounding box center [335, 104] width 90 height 19
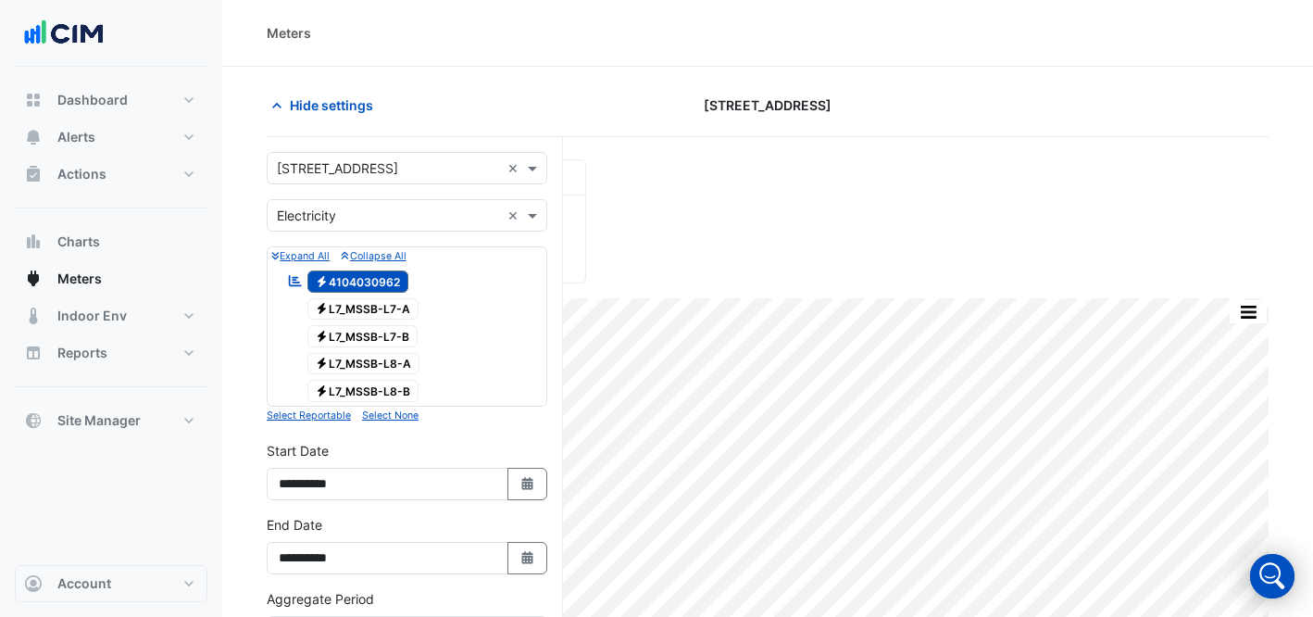
click at [344, 168] on input "text" at bounding box center [388, 168] width 223 height 19
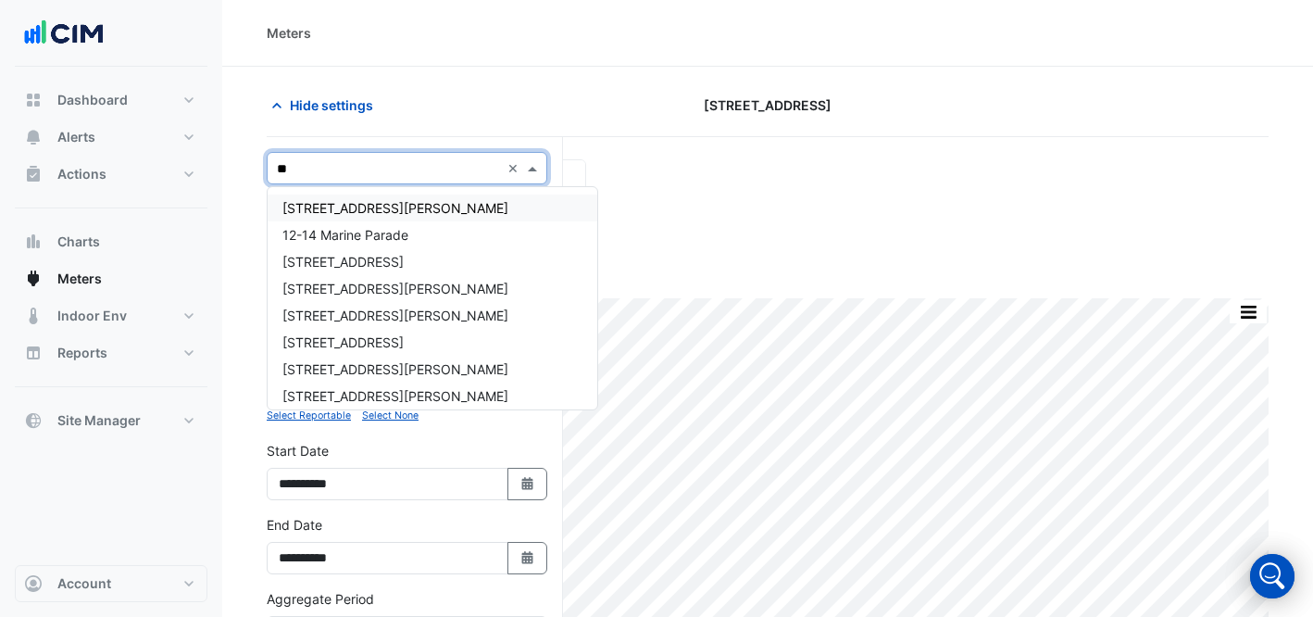
type input "***"
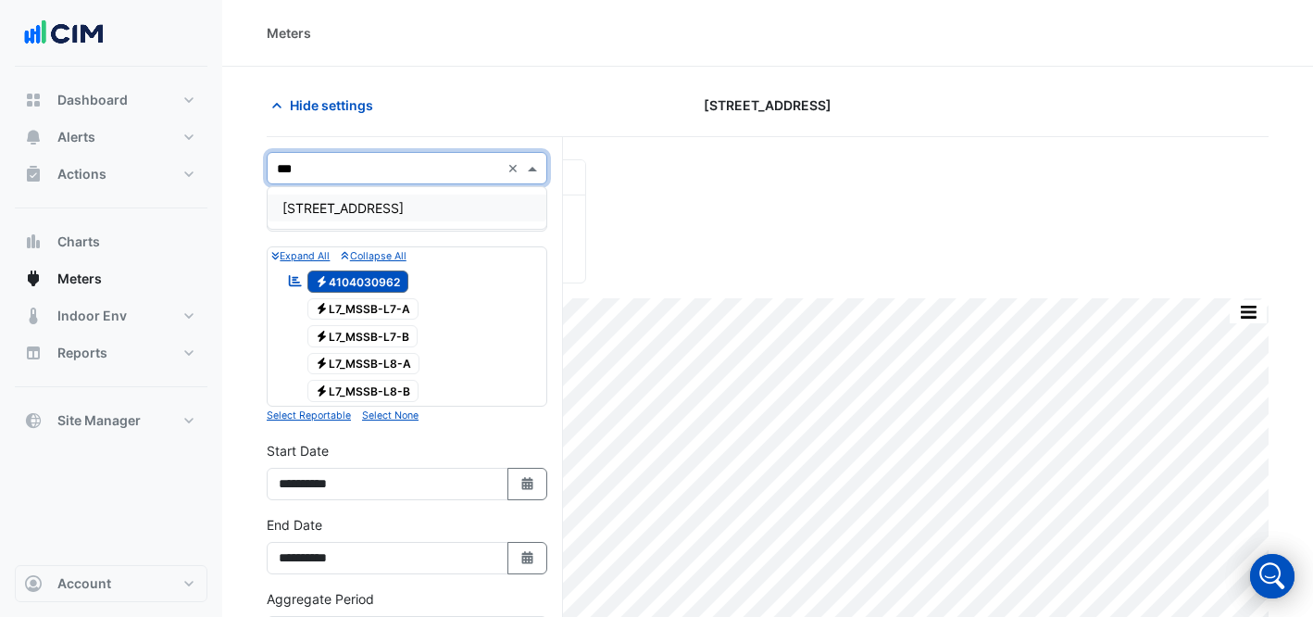
click at [406, 218] on div "[STREET_ADDRESS]" at bounding box center [407, 207] width 279 height 27
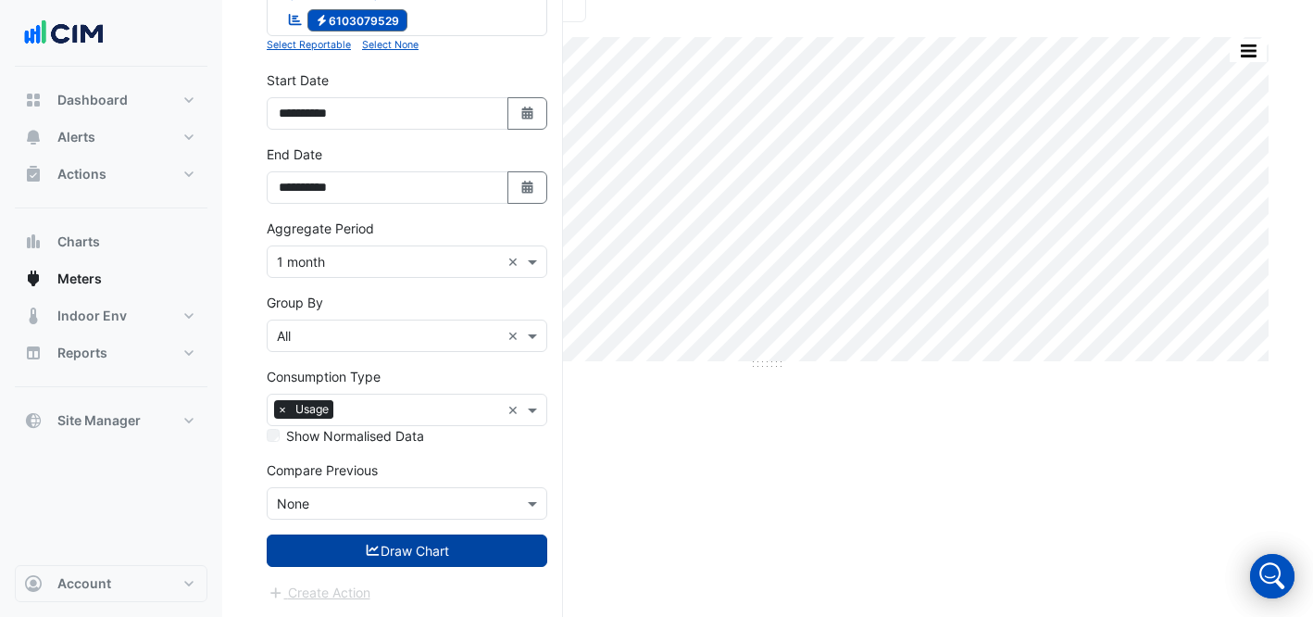
click at [417, 558] on button "Draw Chart" at bounding box center [407, 550] width 281 height 32
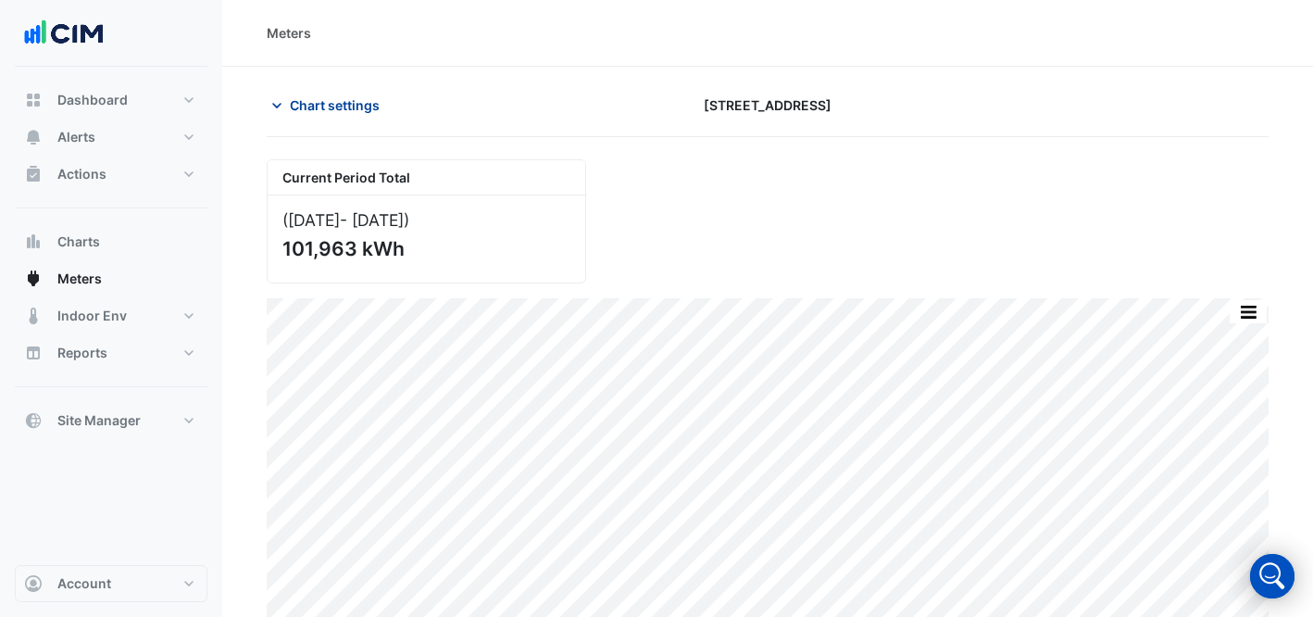
click at [269, 116] on button "Chart settings" at bounding box center [329, 105] width 125 height 32
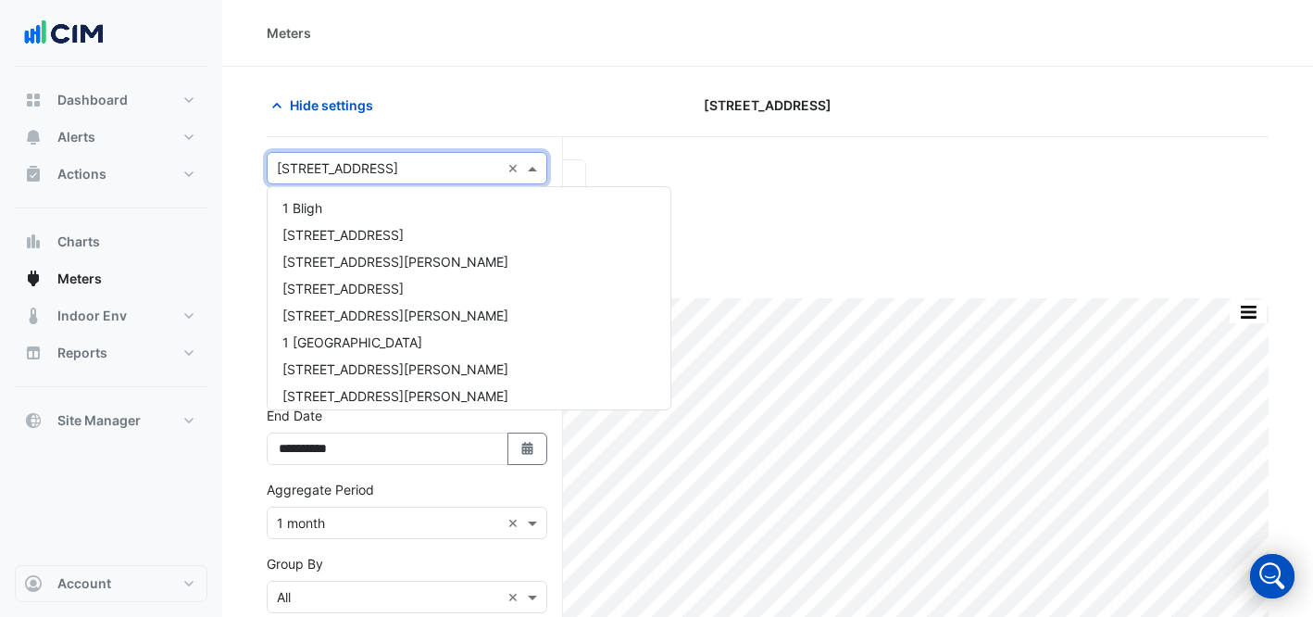
click at [344, 164] on input "text" at bounding box center [388, 168] width 223 height 19
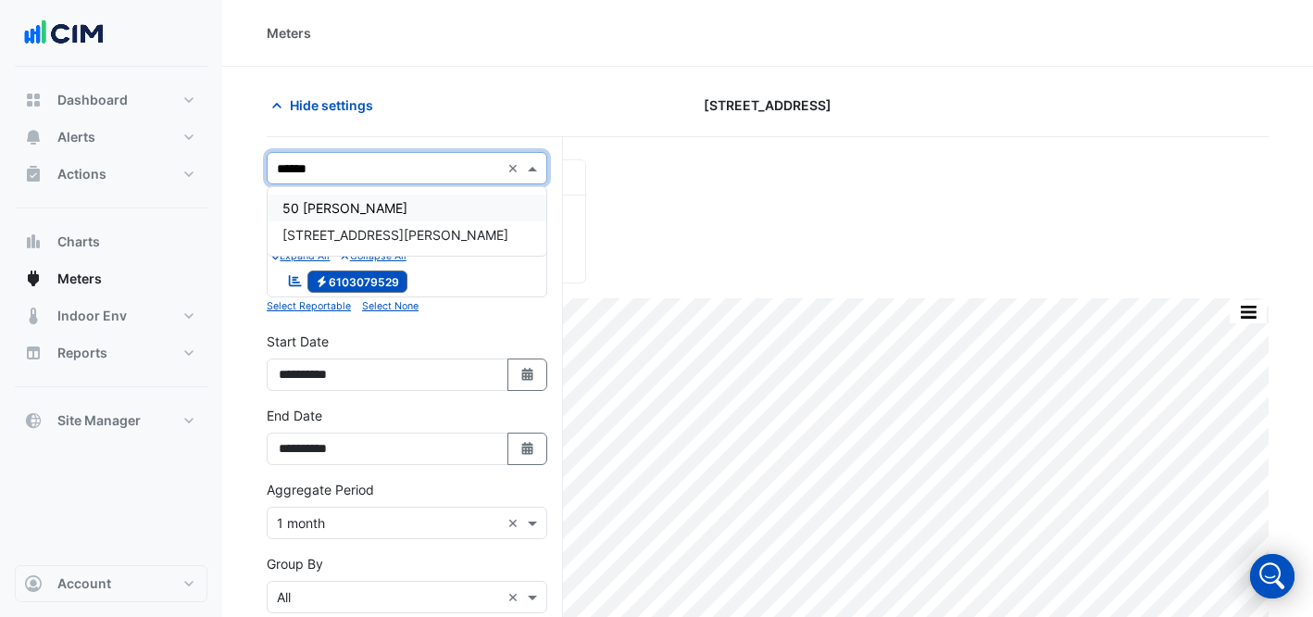
type input "*******"
click at [370, 204] on span "50 [PERSON_NAME]" at bounding box center [344, 208] width 125 height 16
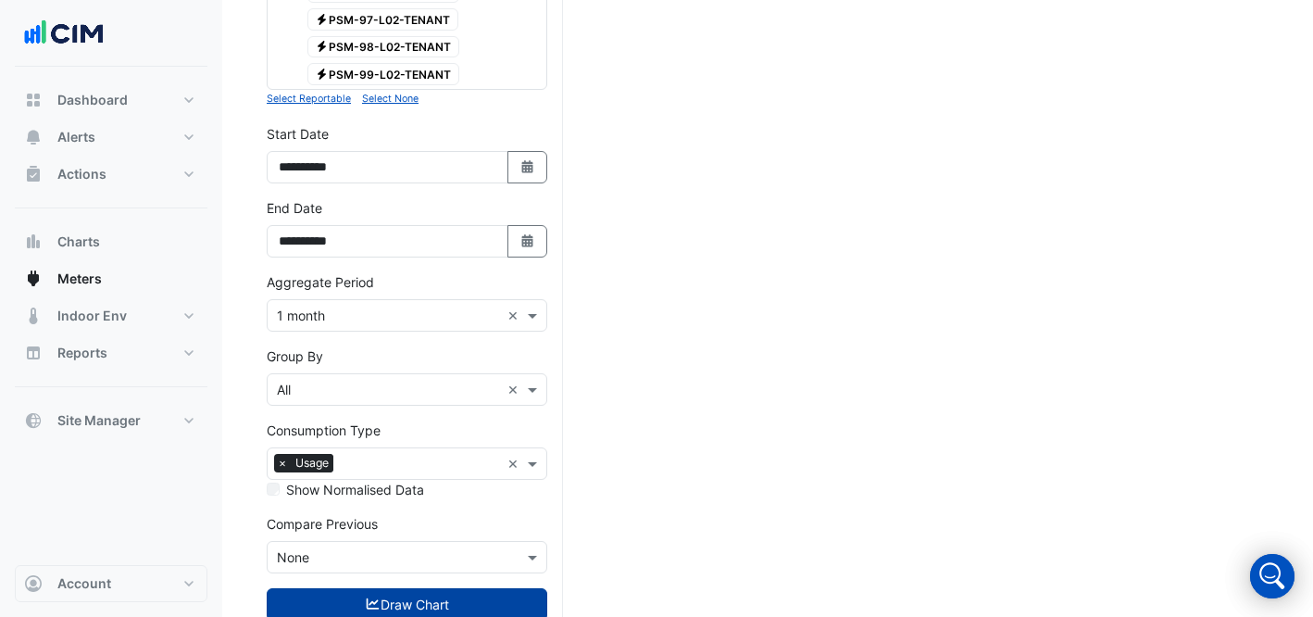
click at [444, 588] on button "Draw Chart" at bounding box center [407, 604] width 281 height 32
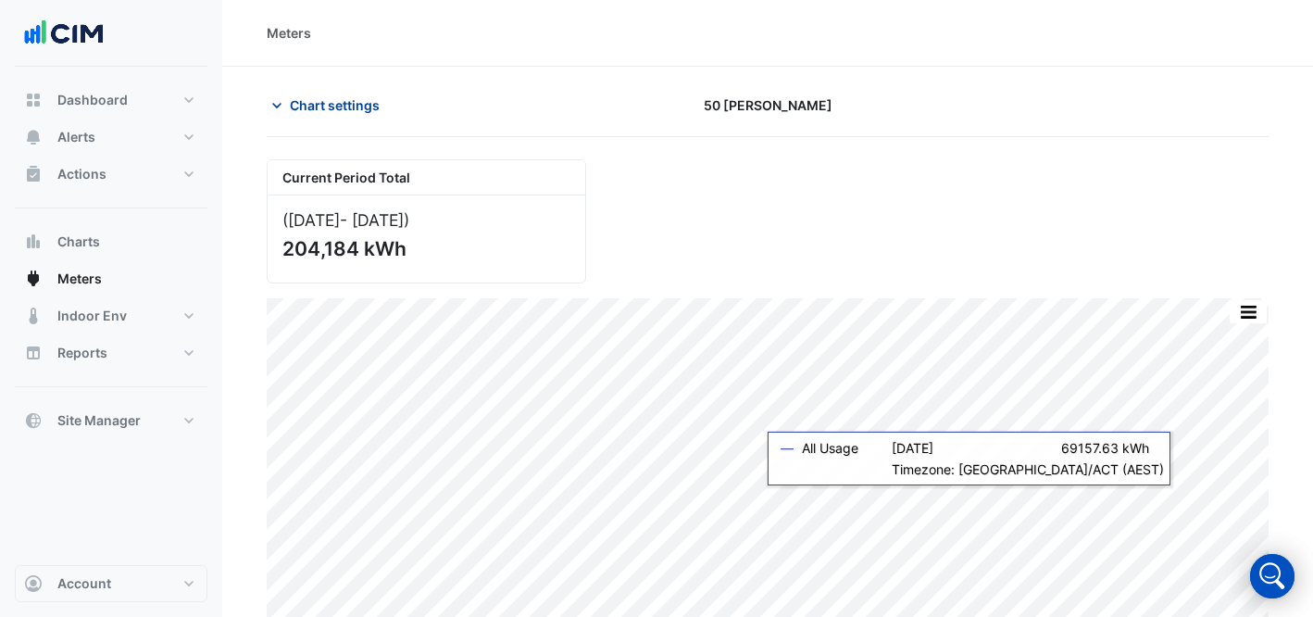
click at [306, 101] on span "Chart settings" at bounding box center [335, 104] width 90 height 19
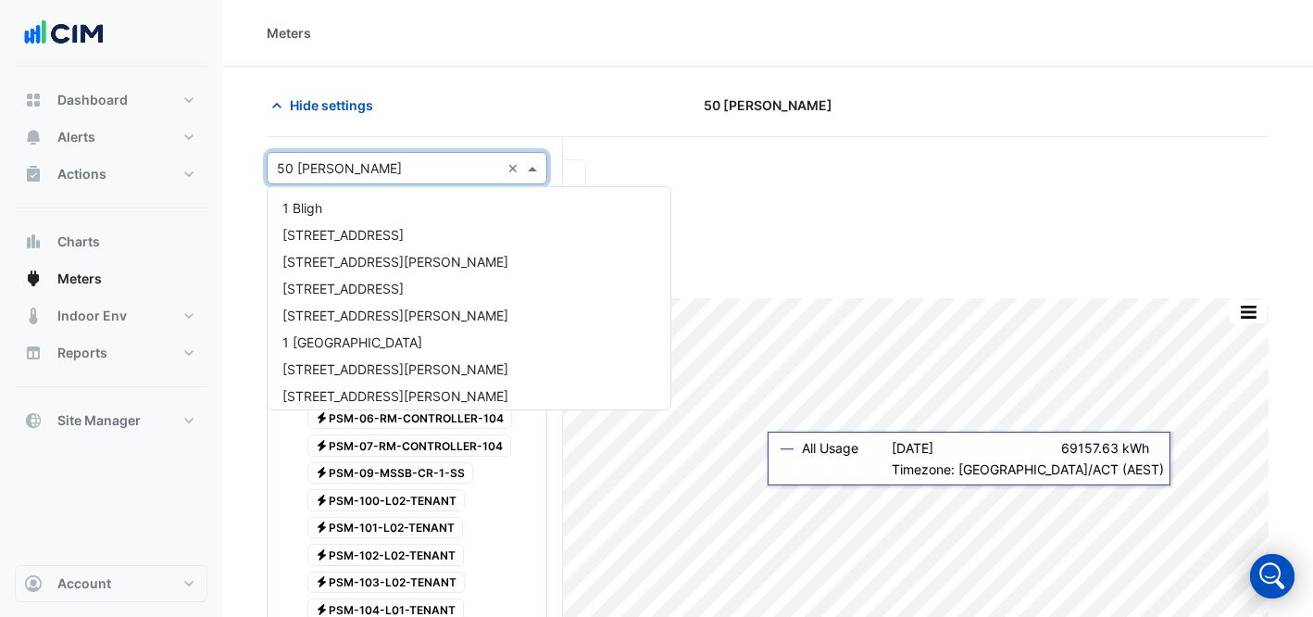
click at [403, 161] on input "text" at bounding box center [388, 168] width 223 height 19
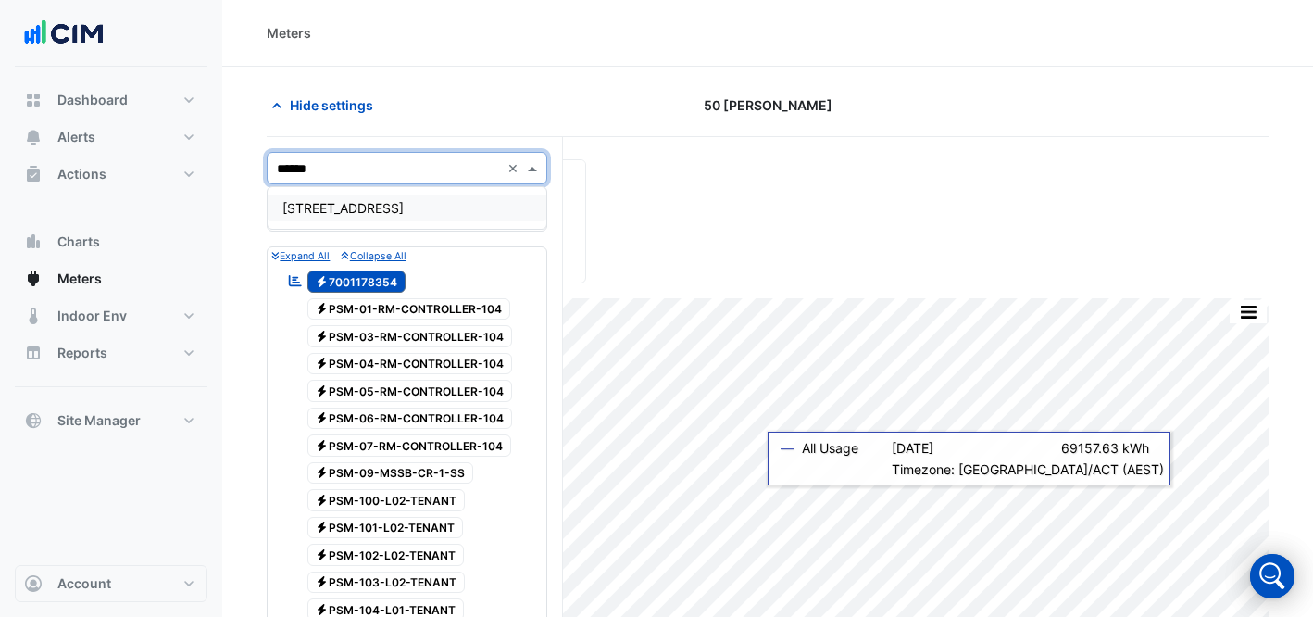
type input "*******"
click at [367, 205] on span "[STREET_ADDRESS]" at bounding box center [342, 208] width 121 height 16
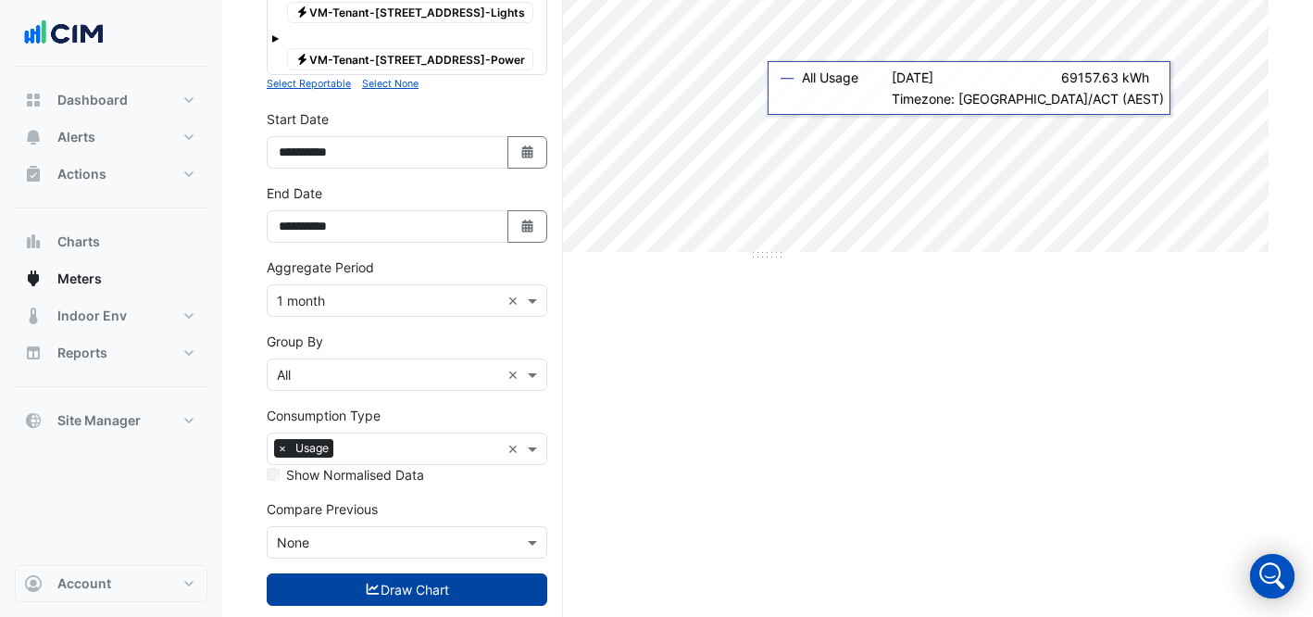
click at [433, 573] on button "Draw Chart" at bounding box center [407, 589] width 281 height 32
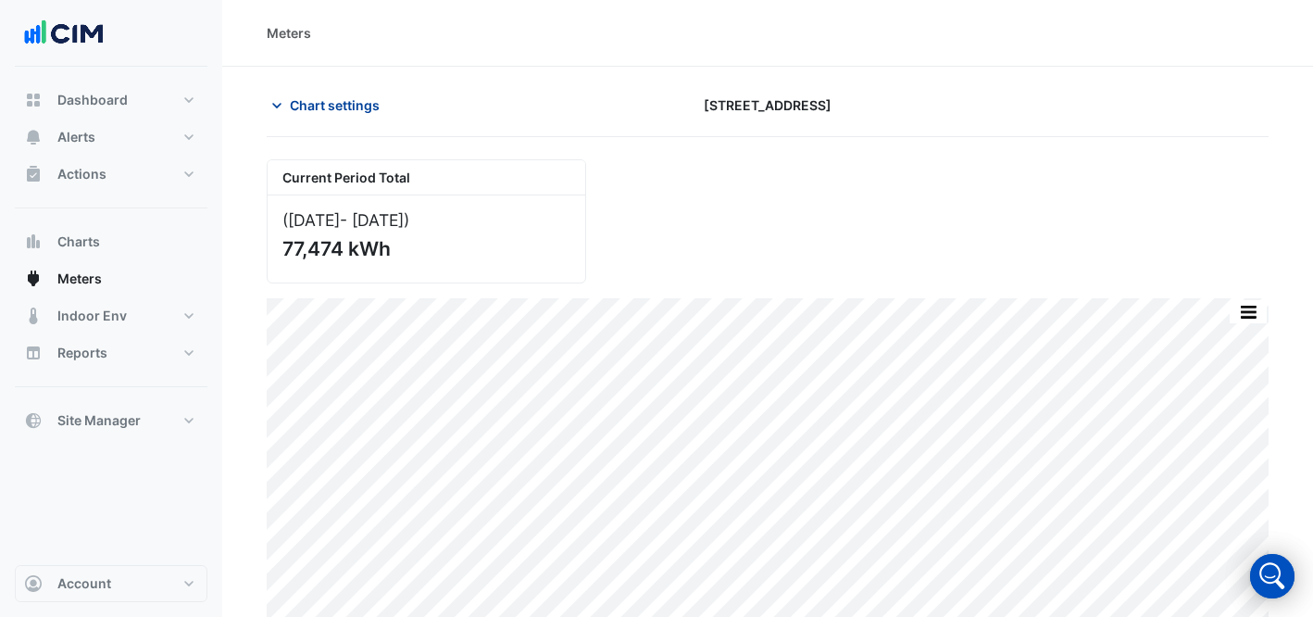
click at [347, 102] on span "Chart settings" at bounding box center [335, 104] width 90 height 19
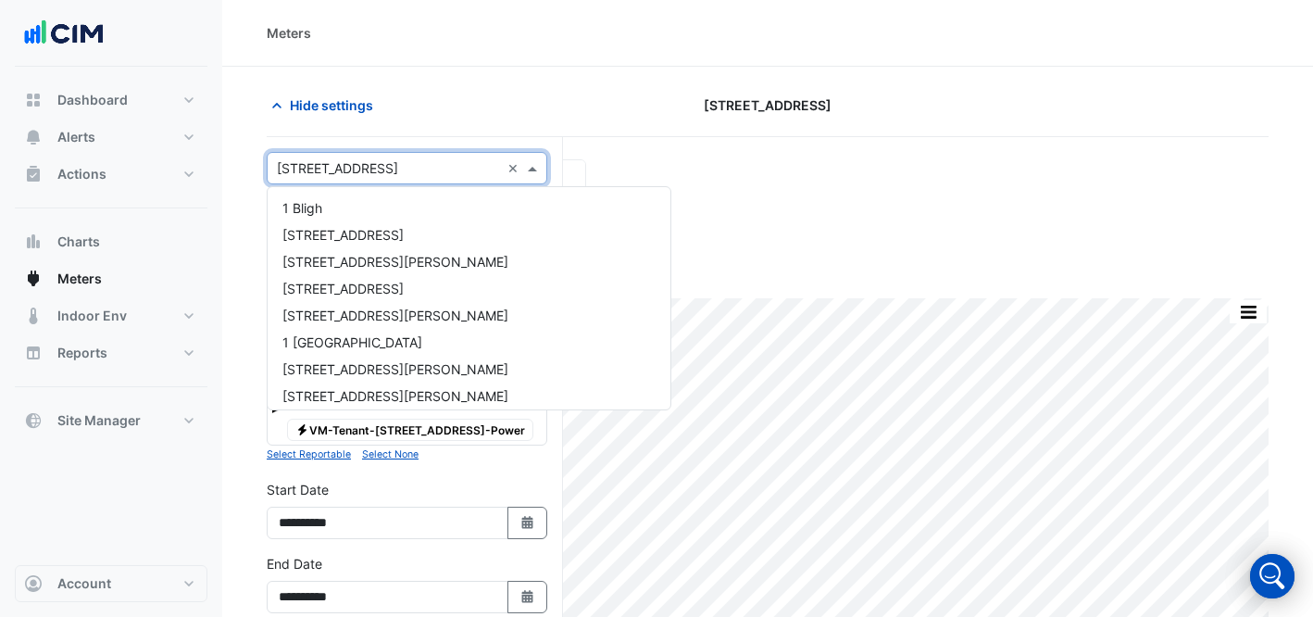
click at [375, 166] on input "text" at bounding box center [388, 168] width 223 height 19
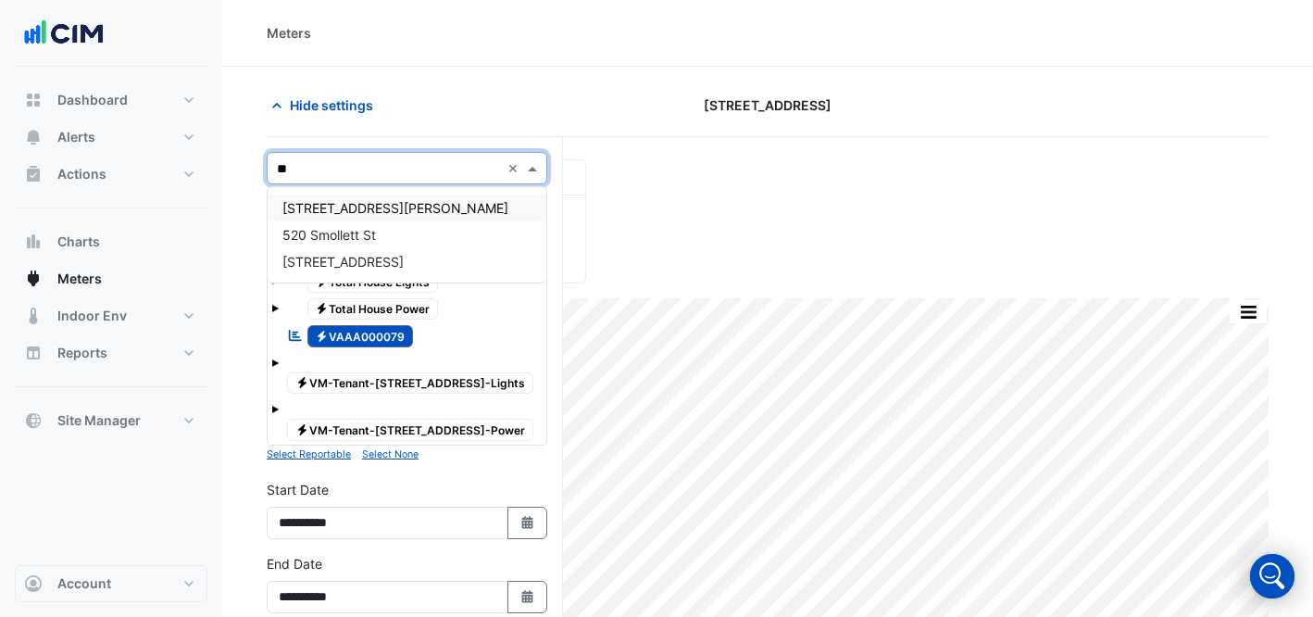
type input "***"
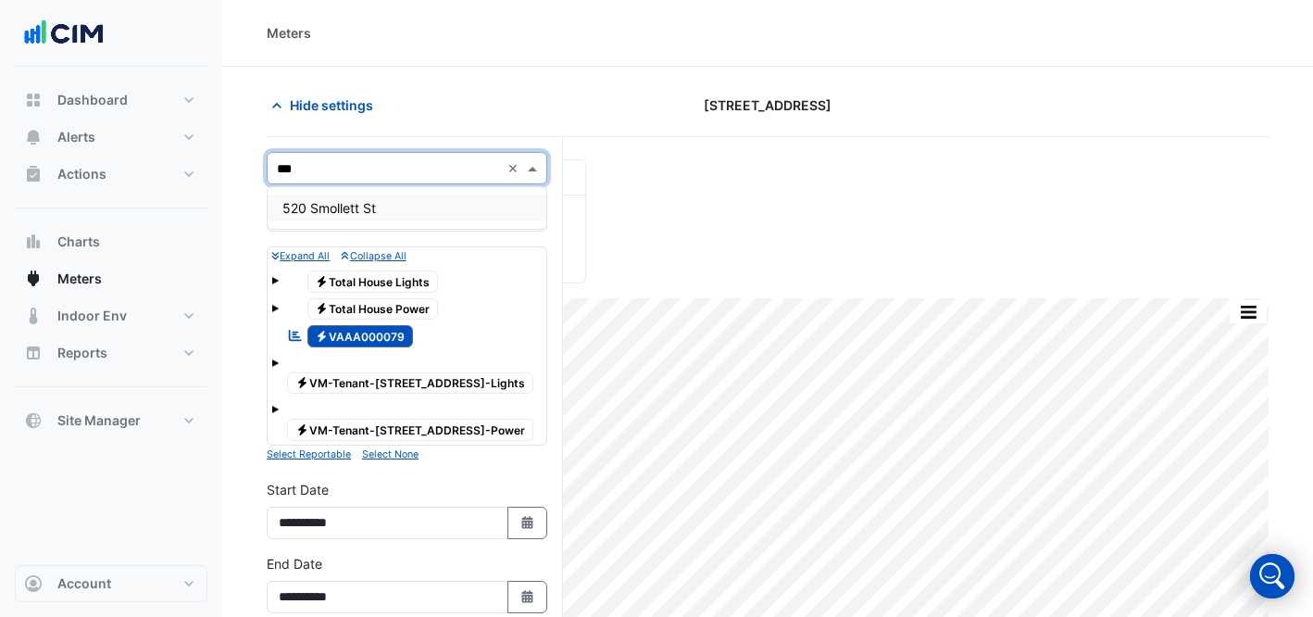
click at [402, 191] on div "520 Smollett St" at bounding box center [407, 208] width 279 height 42
click at [409, 202] on div "520 Smollett St" at bounding box center [407, 207] width 279 height 27
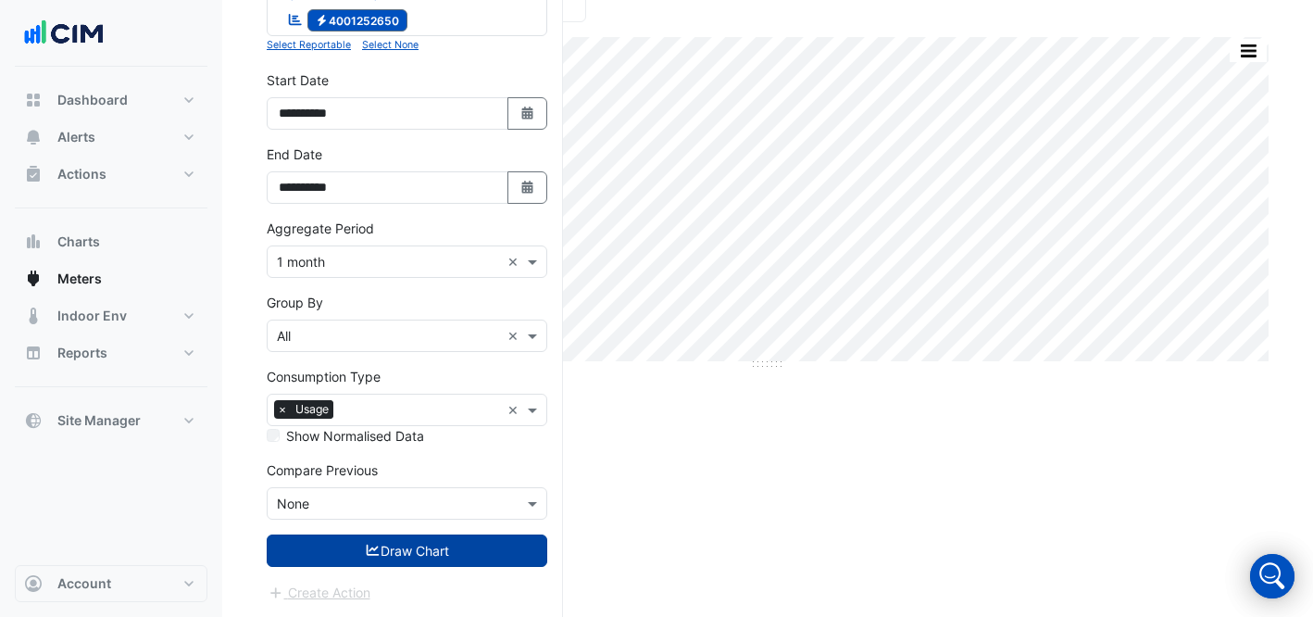
click at [463, 539] on button "Draw Chart" at bounding box center [407, 550] width 281 height 32
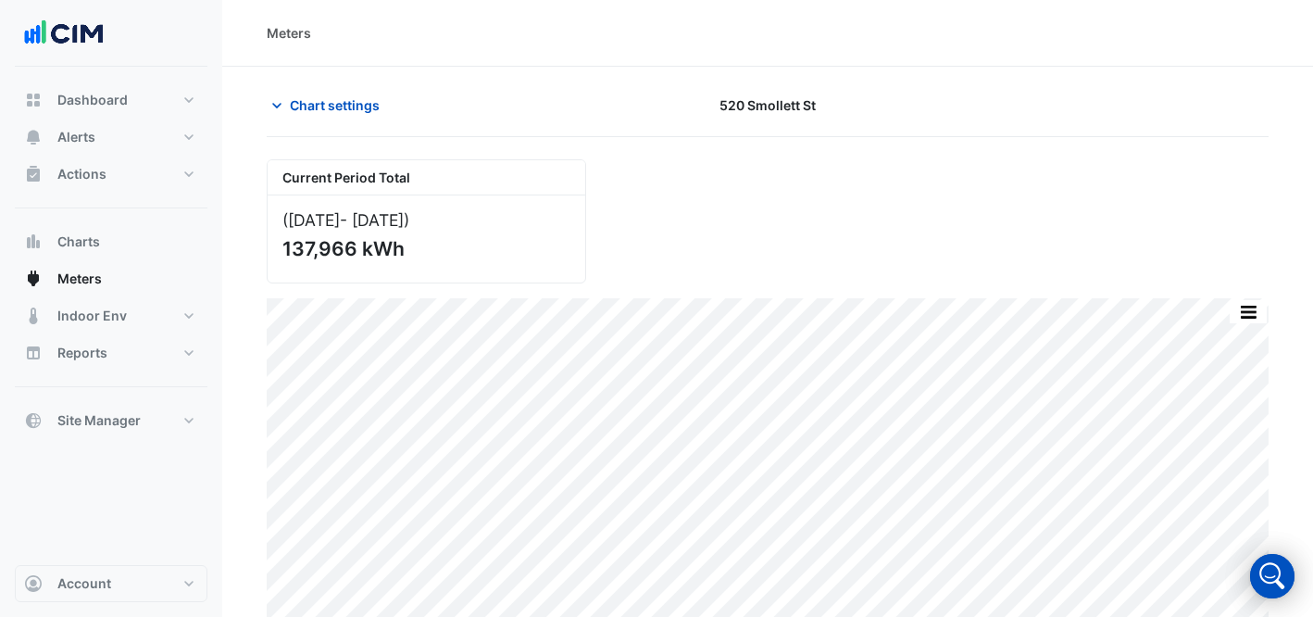
click at [948, 192] on div "Current Period Total ([DATE] - [DATE] ) 137,966 kWh" at bounding box center [768, 213] width 1024 height 139
click at [328, 113] on span "Chart settings" at bounding box center [335, 104] width 90 height 19
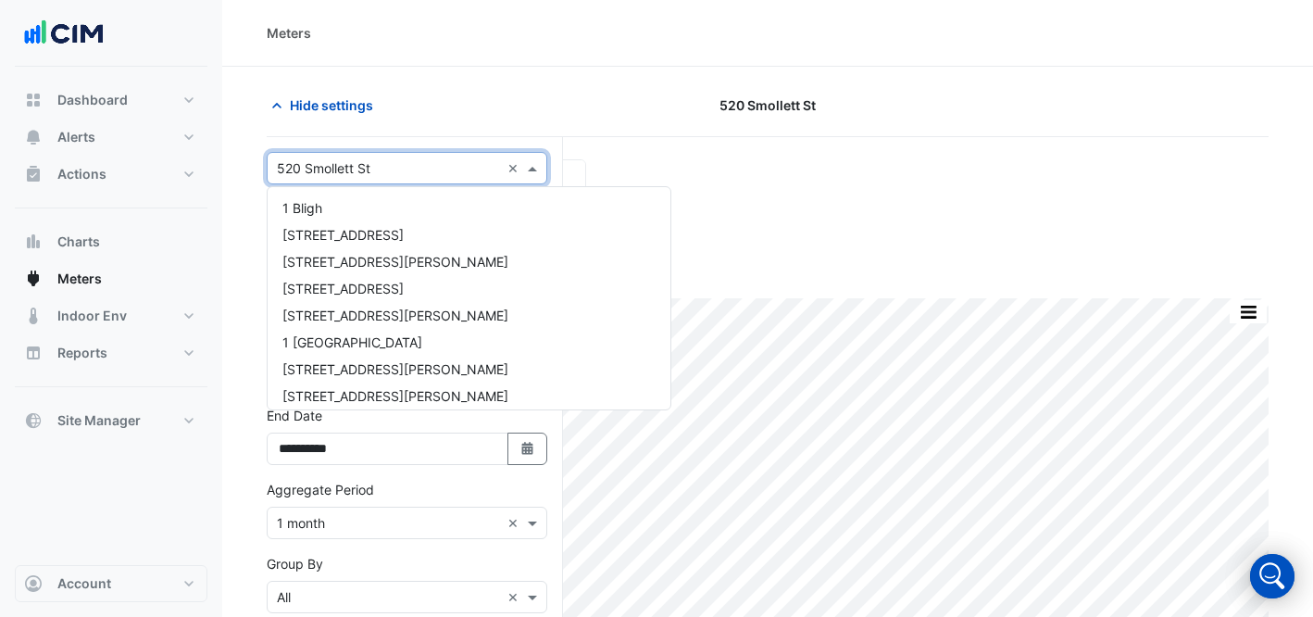
click at [380, 166] on input "text" at bounding box center [388, 168] width 223 height 19
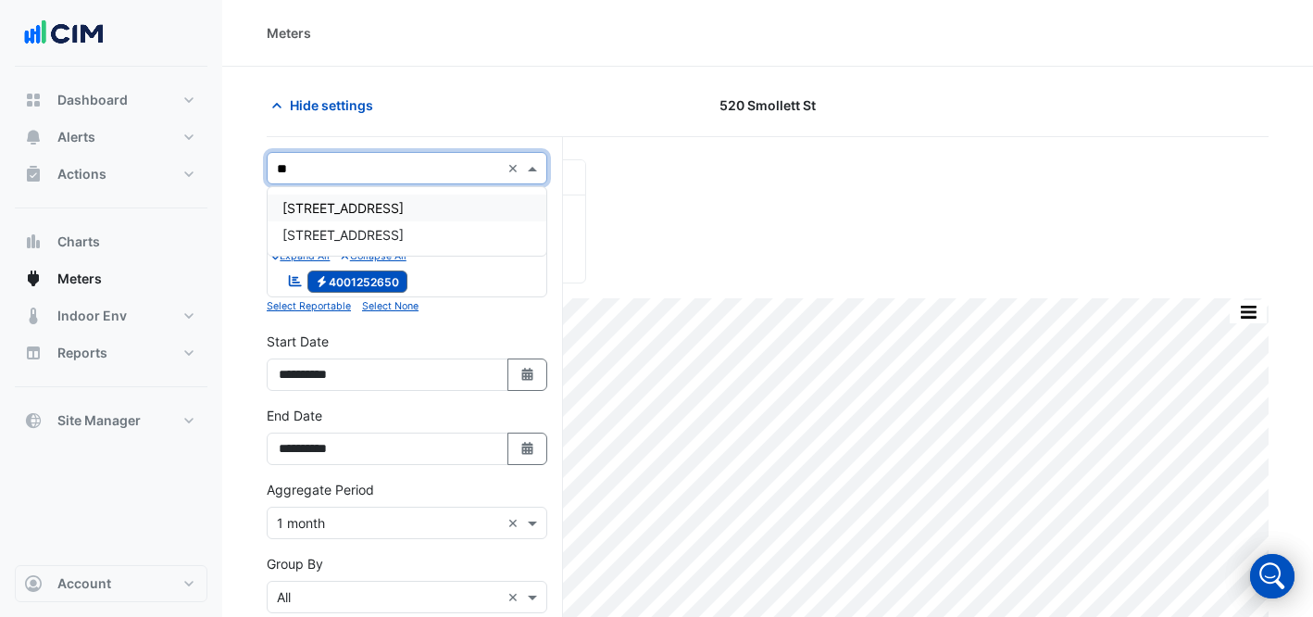
type input "***"
click at [311, 207] on span "[STREET_ADDRESS]" at bounding box center [342, 208] width 121 height 16
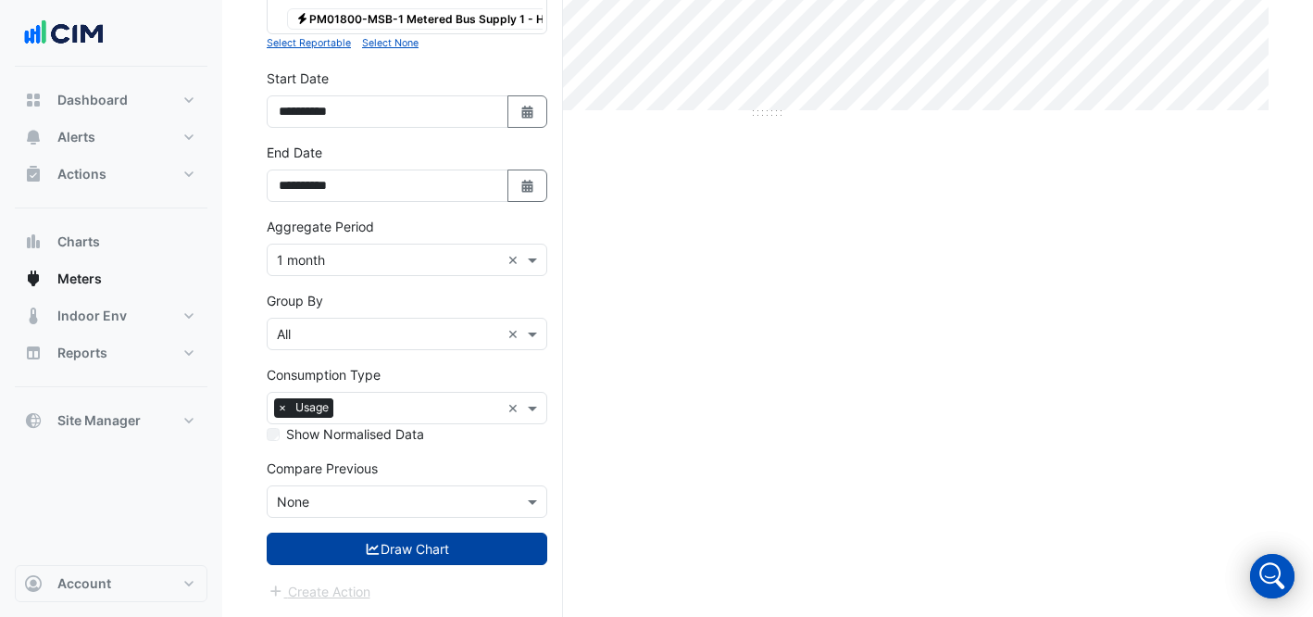
click at [421, 548] on button "Draw Chart" at bounding box center [407, 548] width 281 height 32
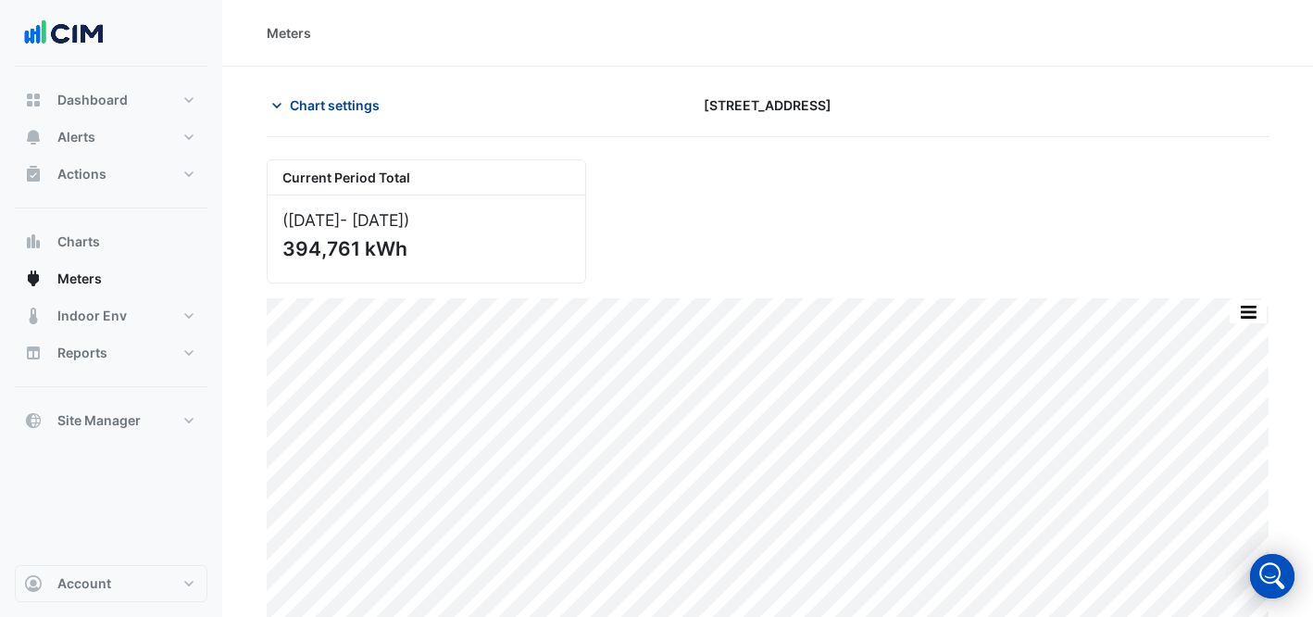
click at [312, 106] on span "Chart settings" at bounding box center [335, 104] width 90 height 19
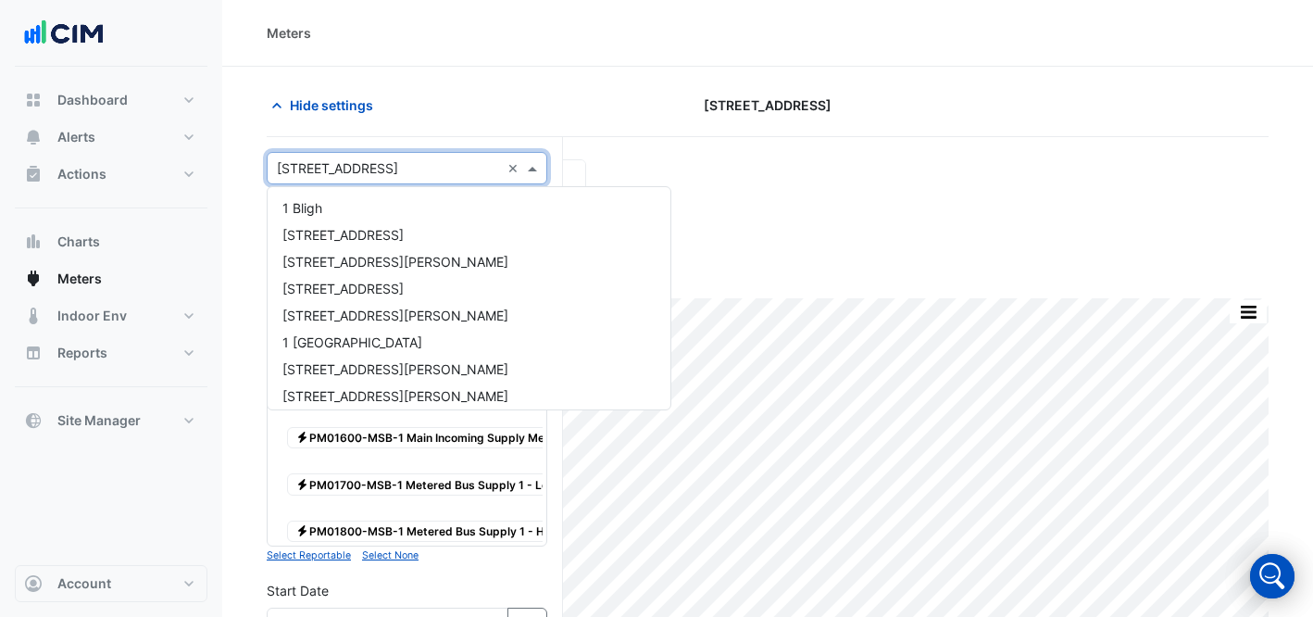
click at [364, 174] on input "text" at bounding box center [388, 168] width 223 height 19
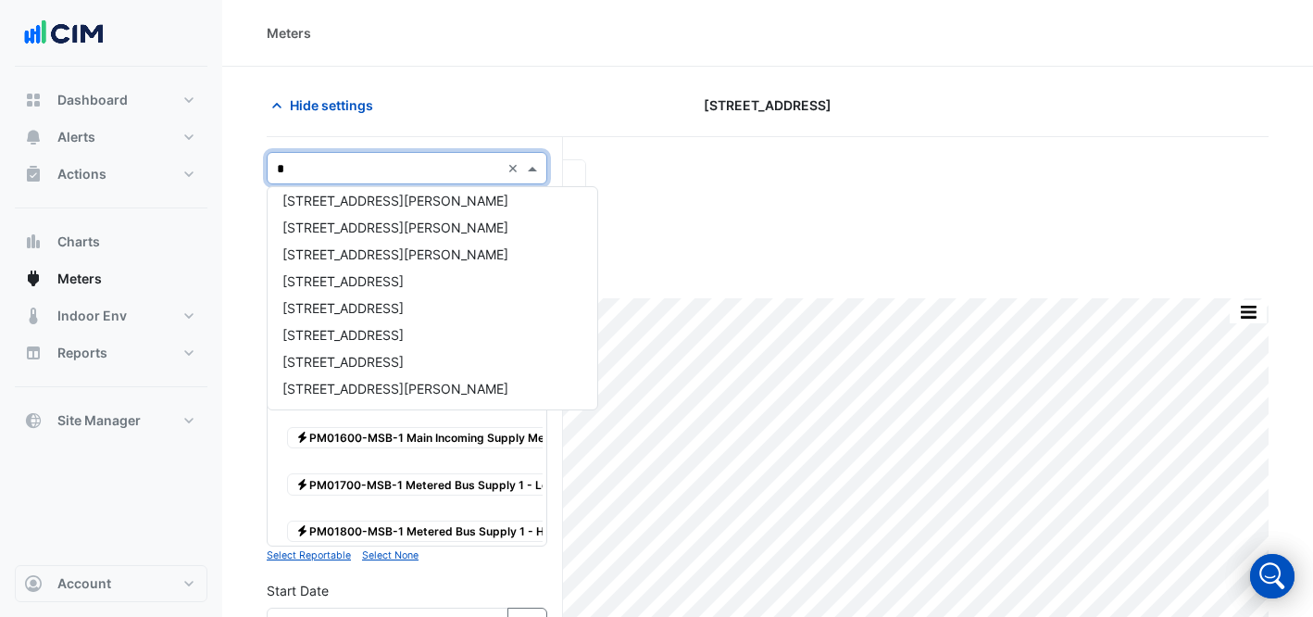
type input "**"
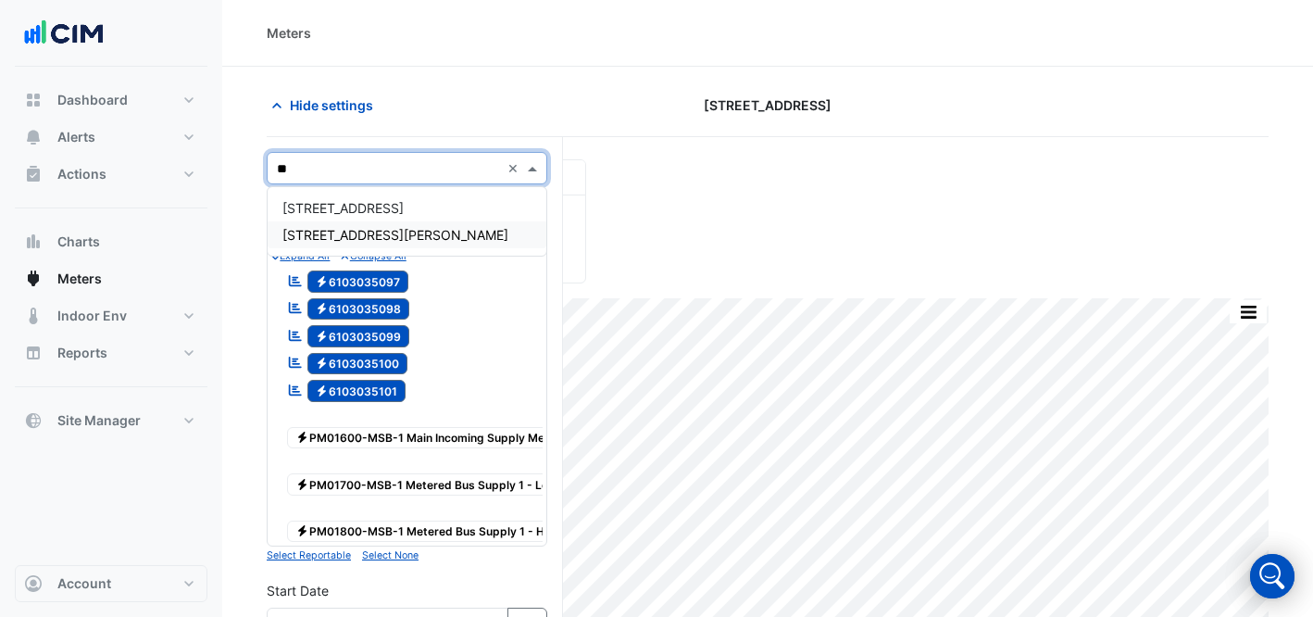
click at [323, 230] on span "[STREET_ADDRESS][PERSON_NAME]" at bounding box center [395, 235] width 226 height 16
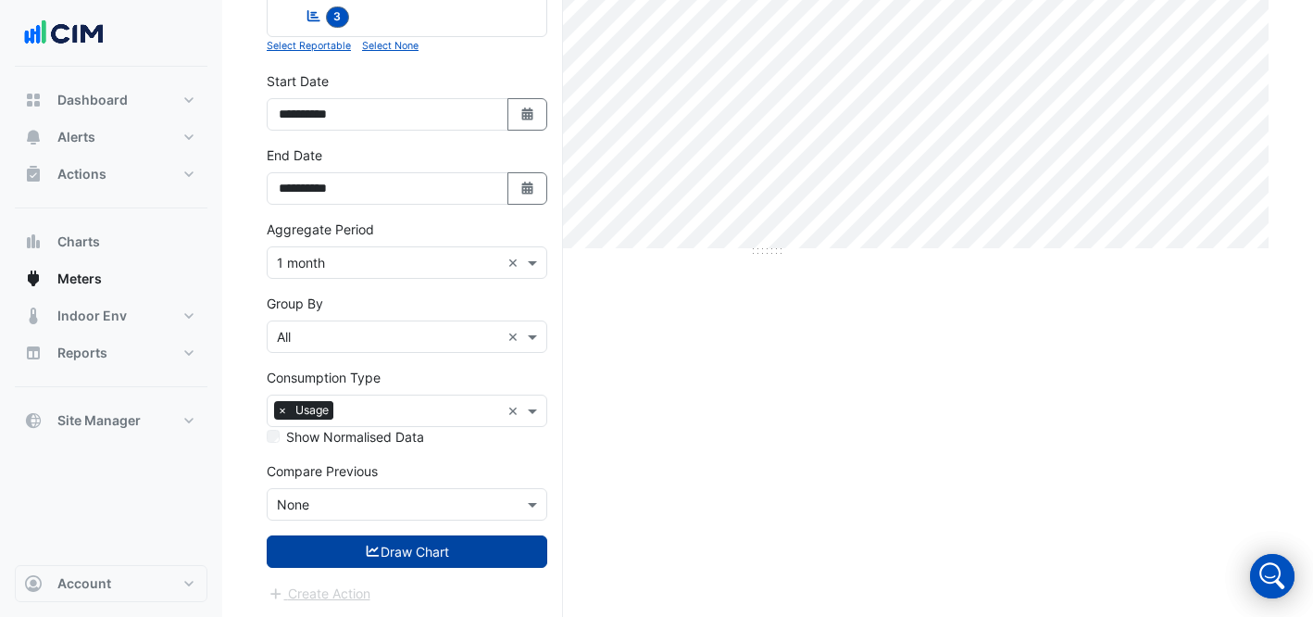
click at [429, 563] on button "Draw Chart" at bounding box center [407, 551] width 281 height 32
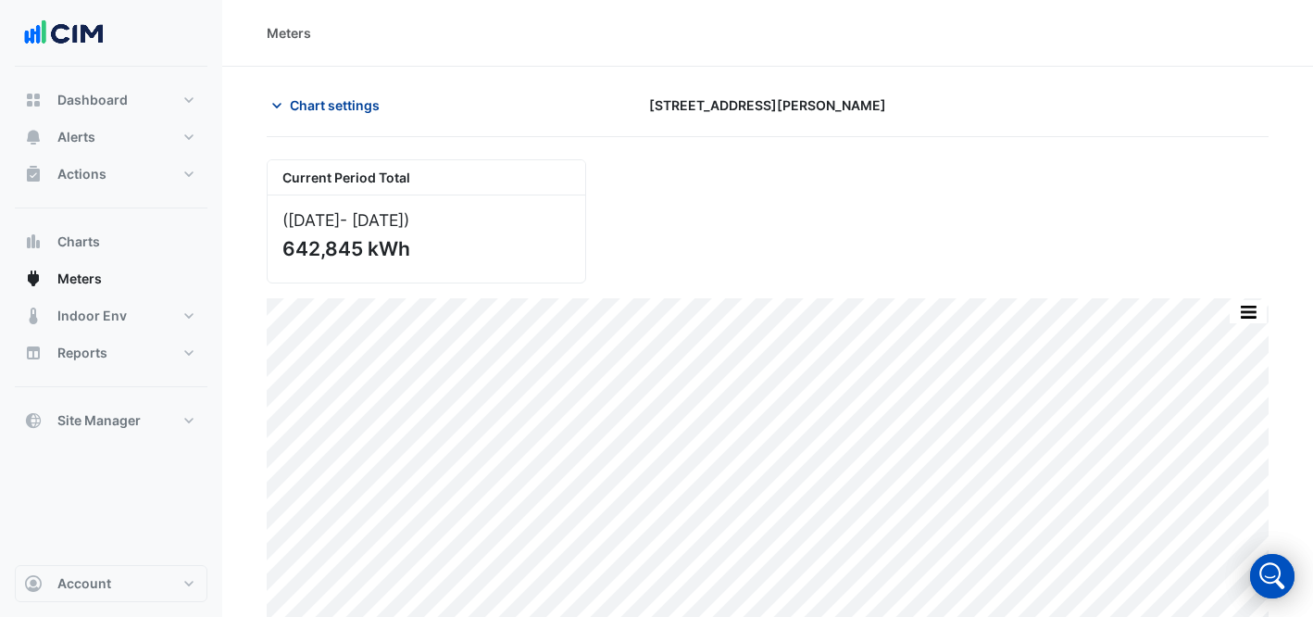
click at [277, 106] on icon "button" at bounding box center [276, 106] width 9 height 6
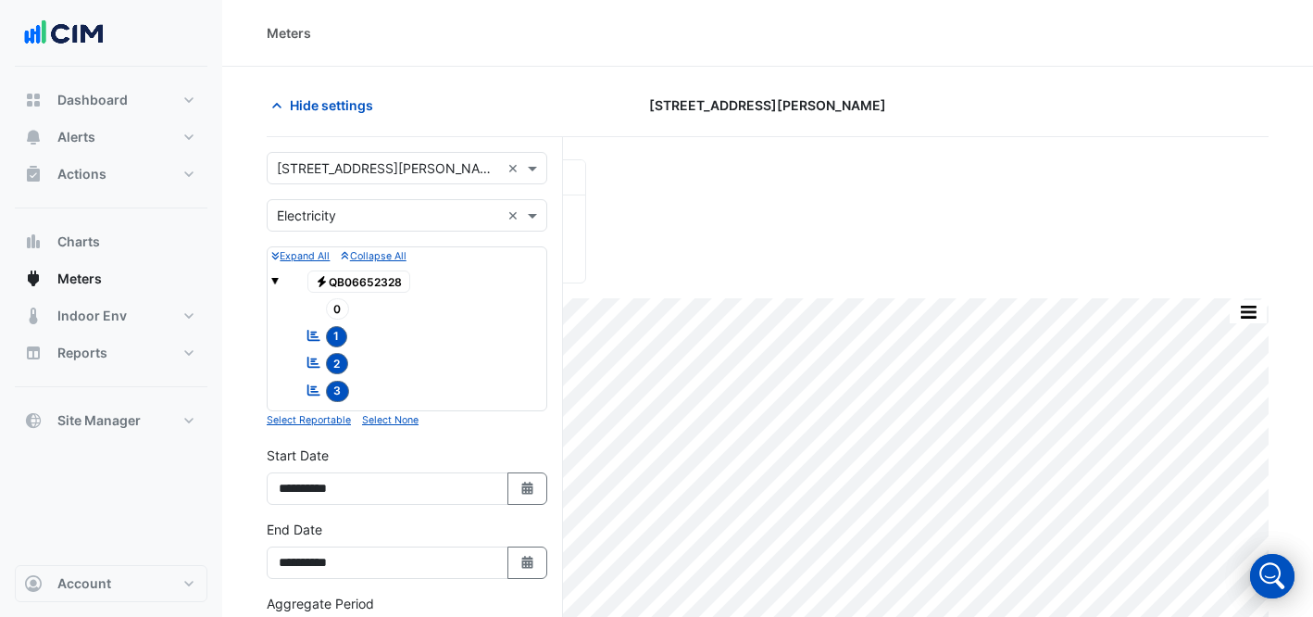
click at [319, 173] on input "text" at bounding box center [388, 168] width 223 height 19
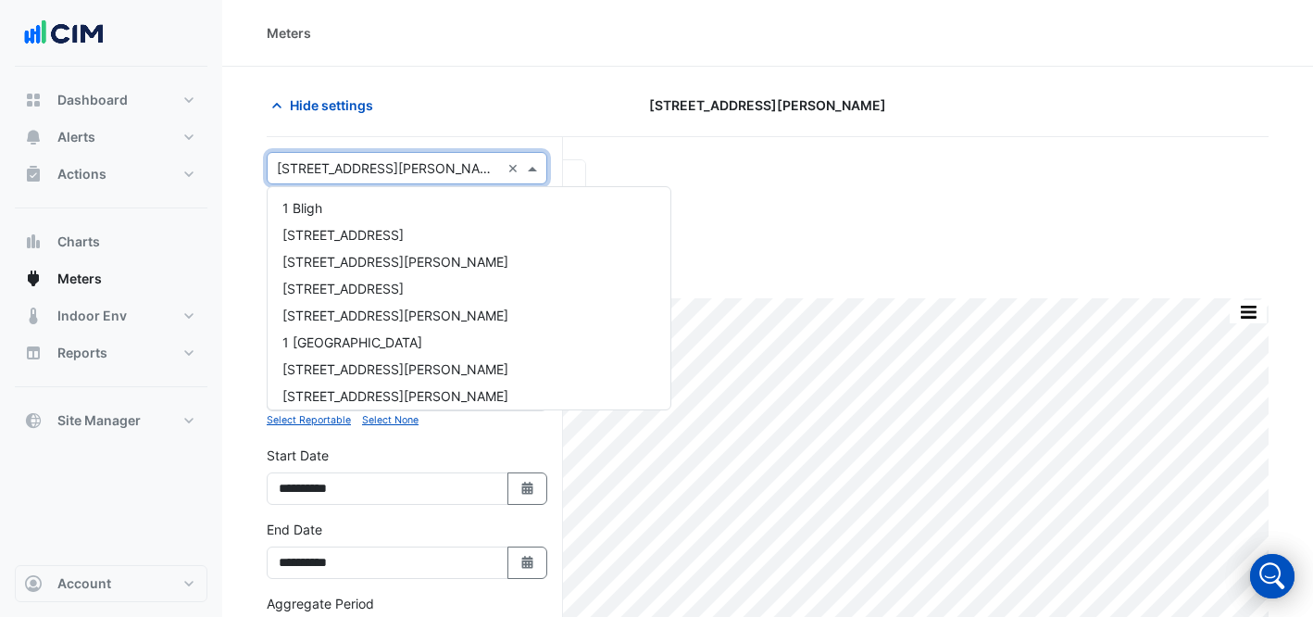
scroll to position [4626, 0]
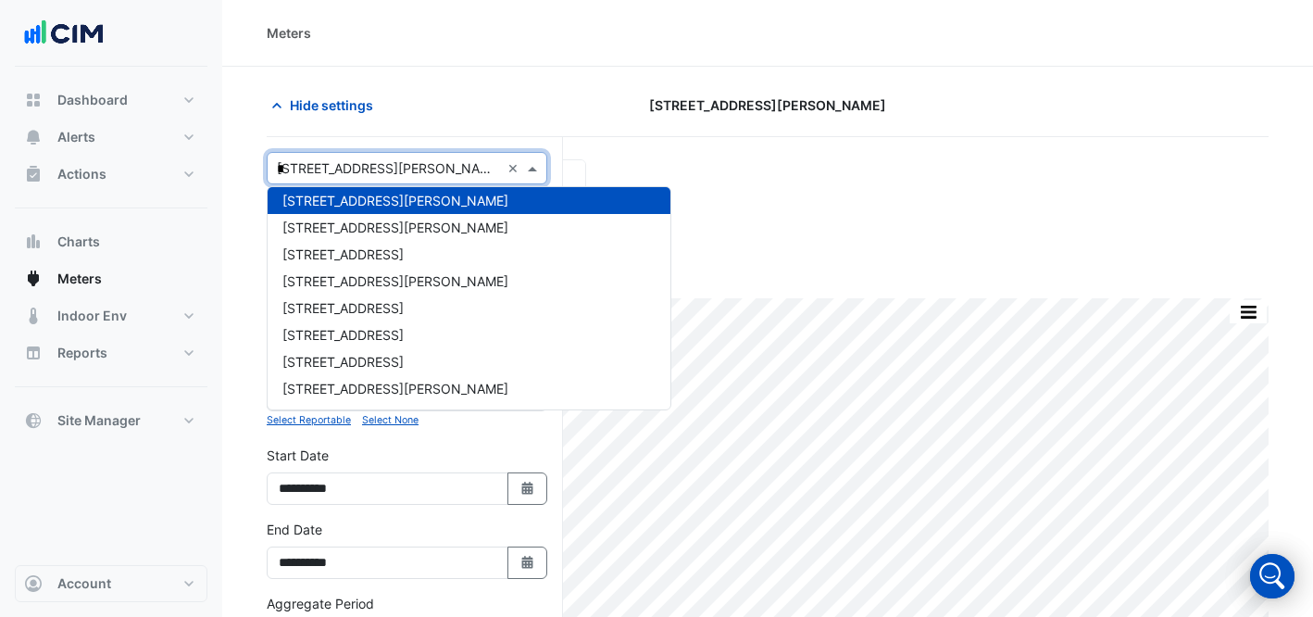
type input "**"
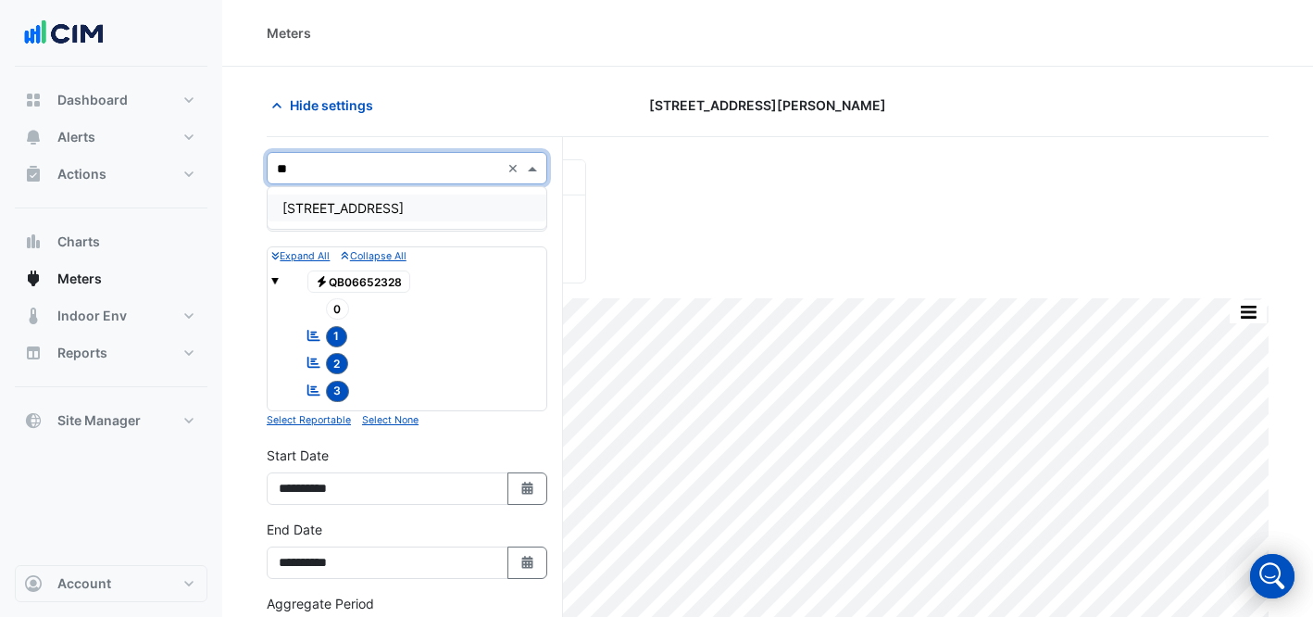
click at [302, 212] on span "[STREET_ADDRESS]" at bounding box center [342, 208] width 121 height 16
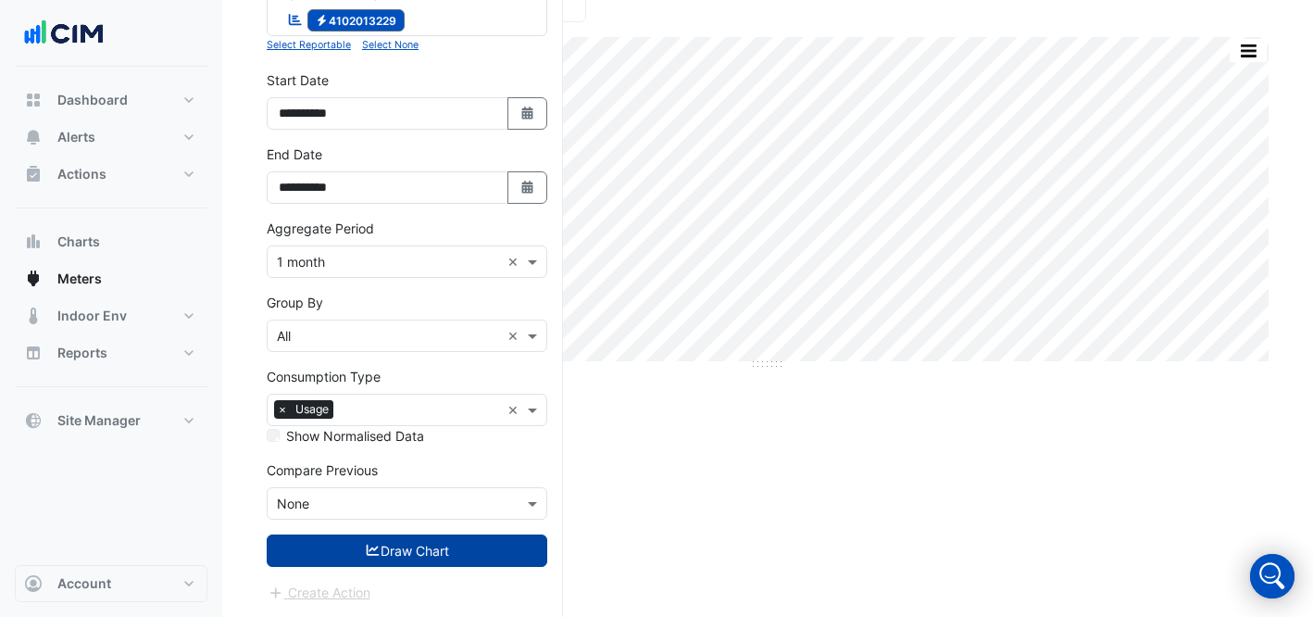
click at [395, 550] on button "Draw Chart" at bounding box center [407, 550] width 281 height 32
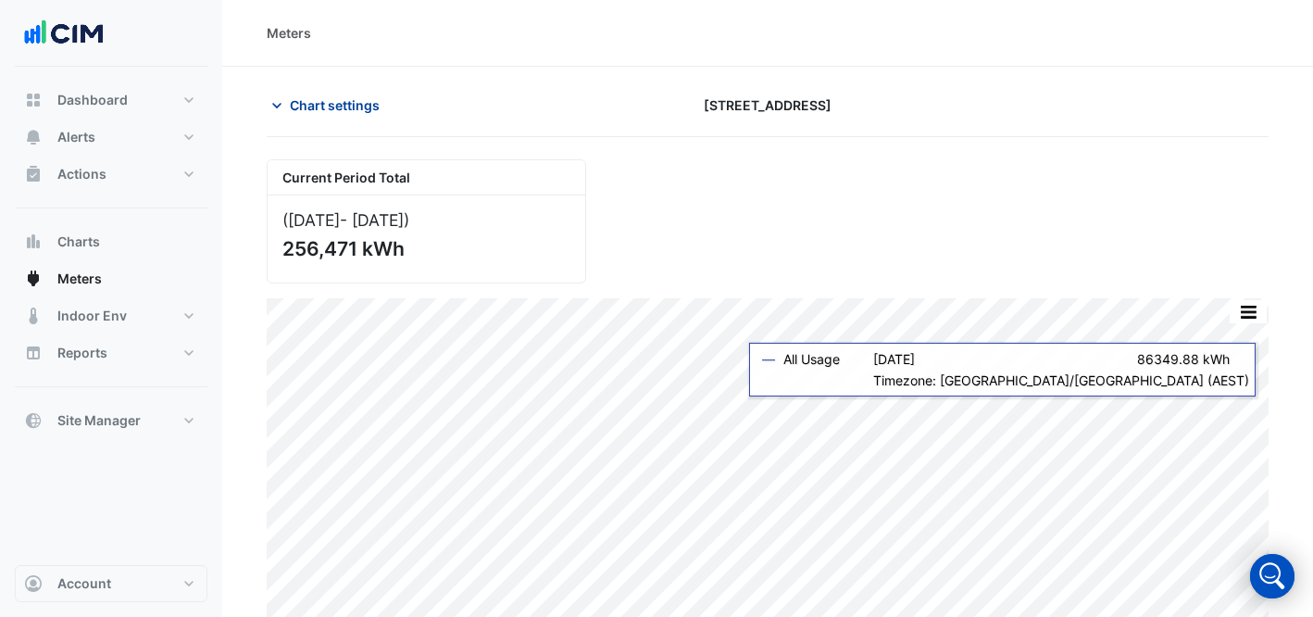
click at [323, 101] on span "Chart settings" at bounding box center [335, 104] width 90 height 19
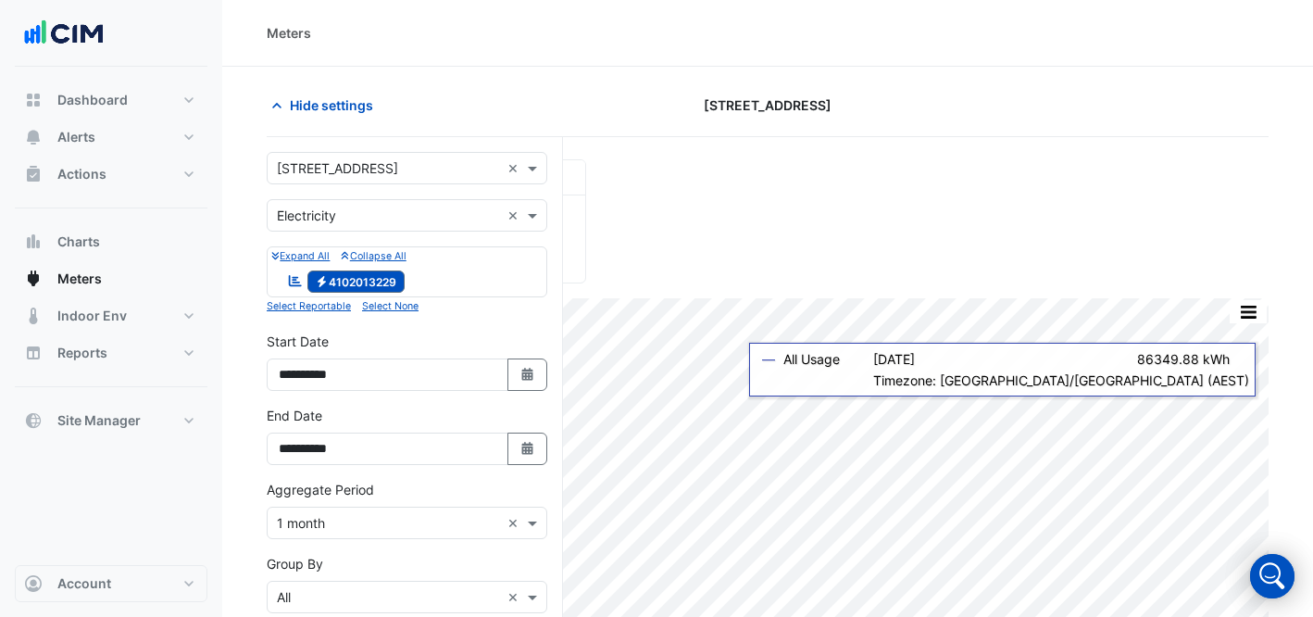
click at [374, 160] on input "text" at bounding box center [388, 168] width 223 height 19
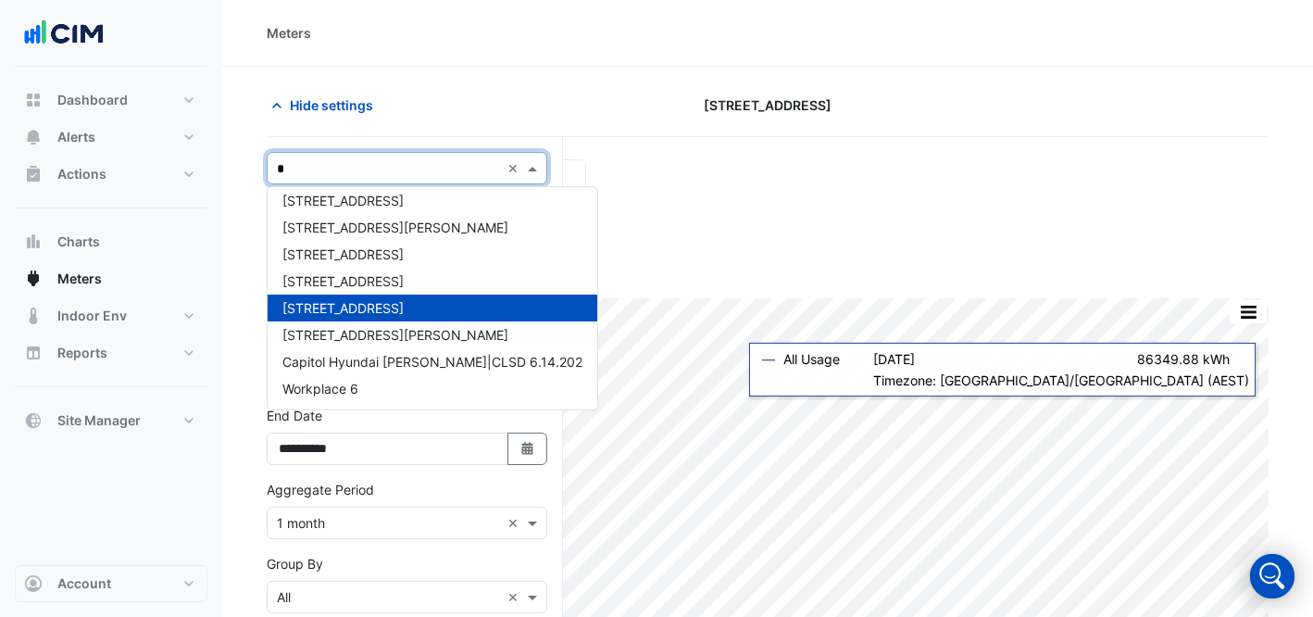
scroll to position [598, 0]
type input "**"
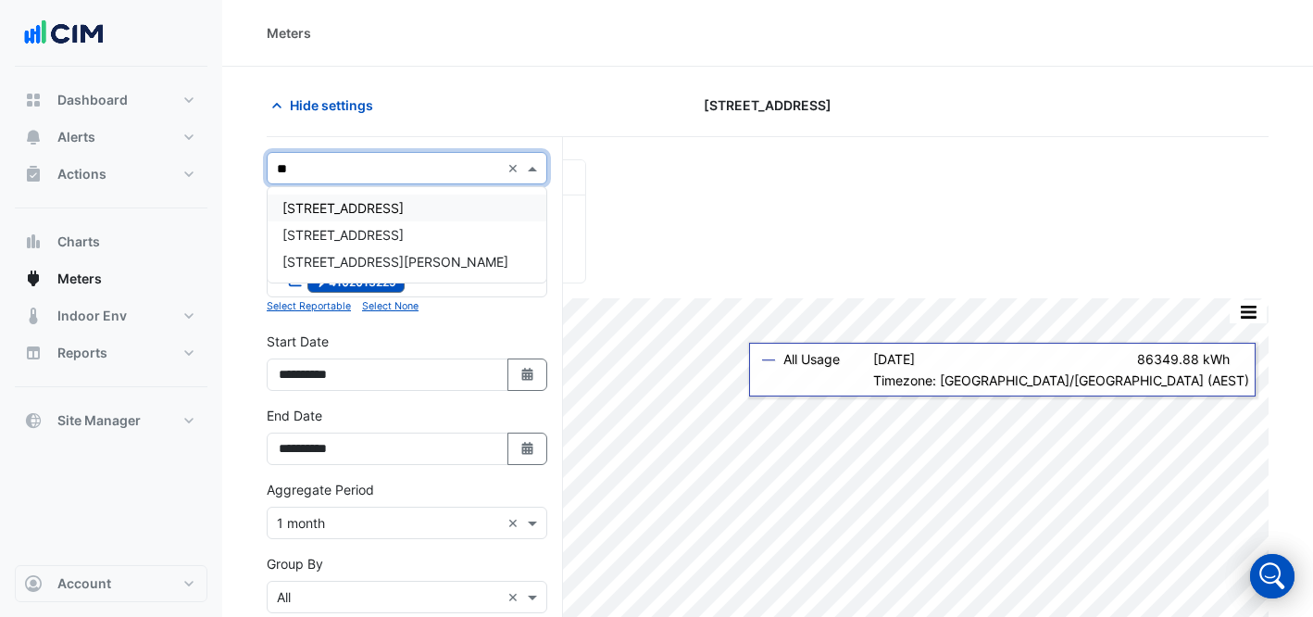
scroll to position [0, 0]
click at [367, 261] on span "[STREET_ADDRESS][PERSON_NAME]" at bounding box center [395, 262] width 226 height 16
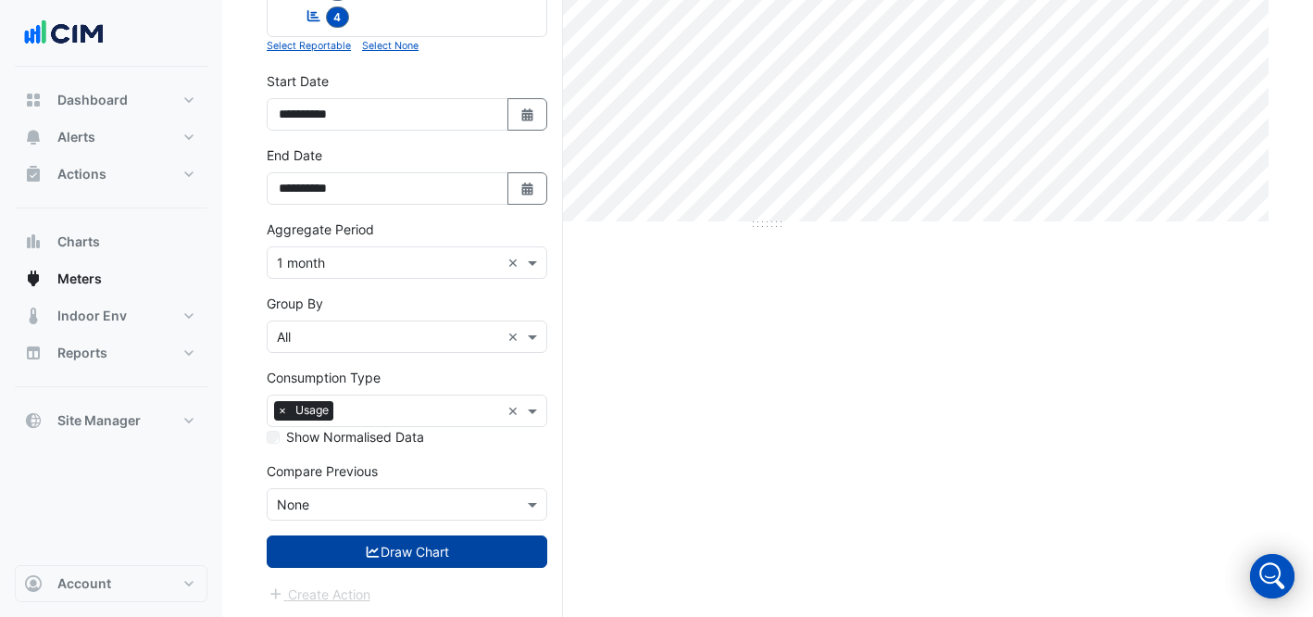
click at [465, 555] on button "Draw Chart" at bounding box center [407, 551] width 281 height 32
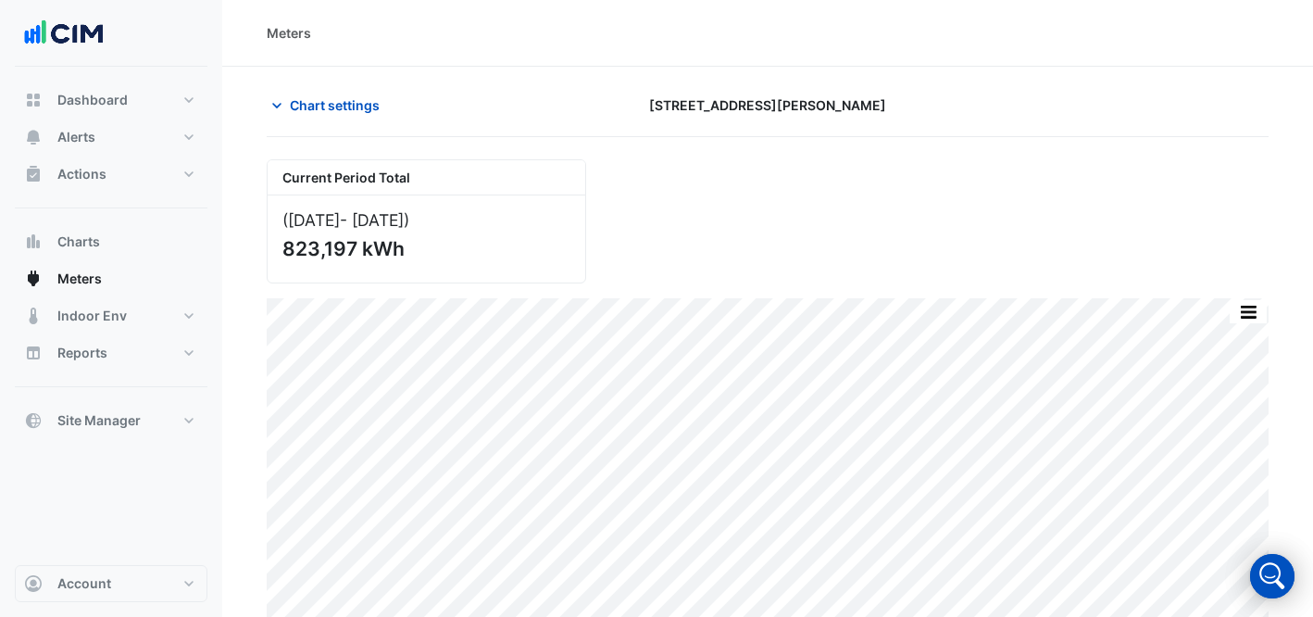
click at [912, 159] on div "Current Period Total ([DATE] - [DATE] ) 823,197 kWh" at bounding box center [768, 213] width 1024 height 139
click at [337, 100] on span "Chart settings" at bounding box center [335, 104] width 90 height 19
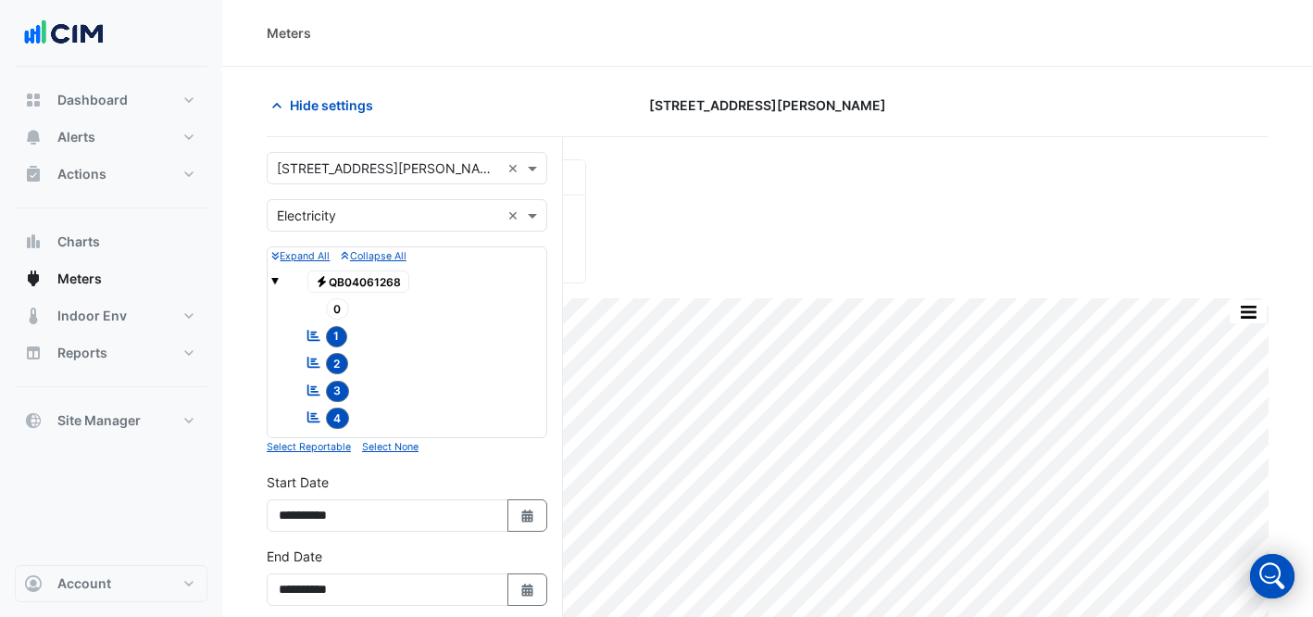
click at [369, 177] on div "Select a Site × [STREET_ADDRESS][PERSON_NAME]" at bounding box center [384, 167] width 232 height 19
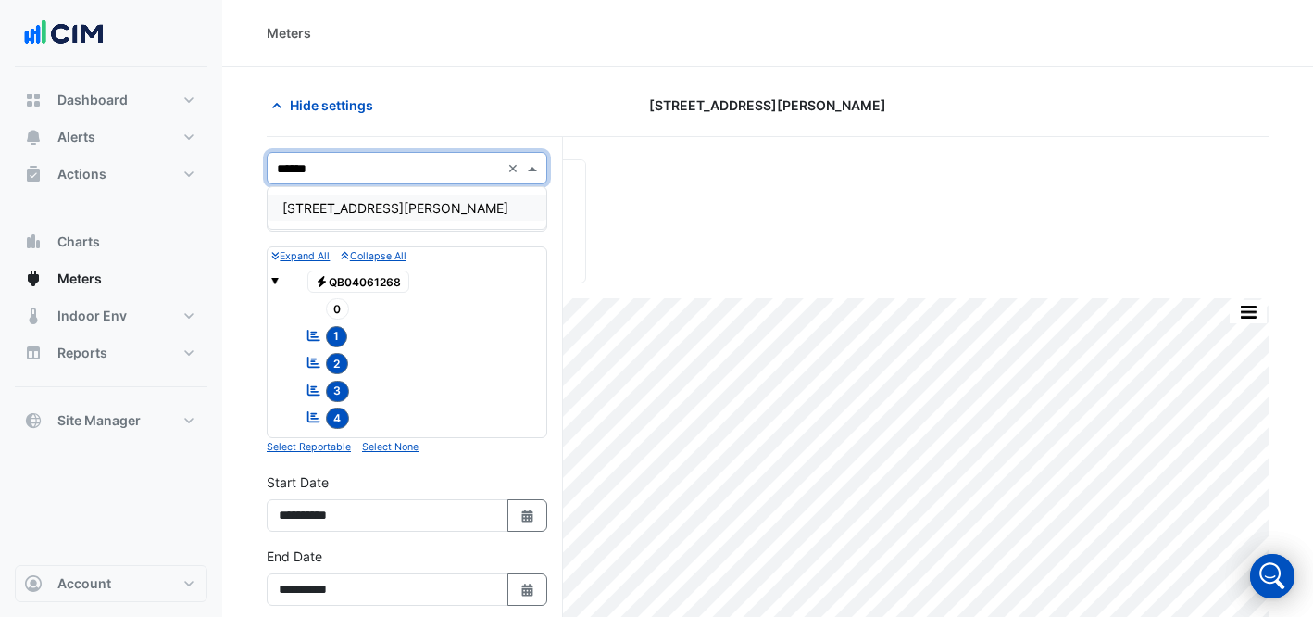
type input "*******"
click at [288, 213] on span "[STREET_ADDRESS][PERSON_NAME]" at bounding box center [395, 208] width 226 height 16
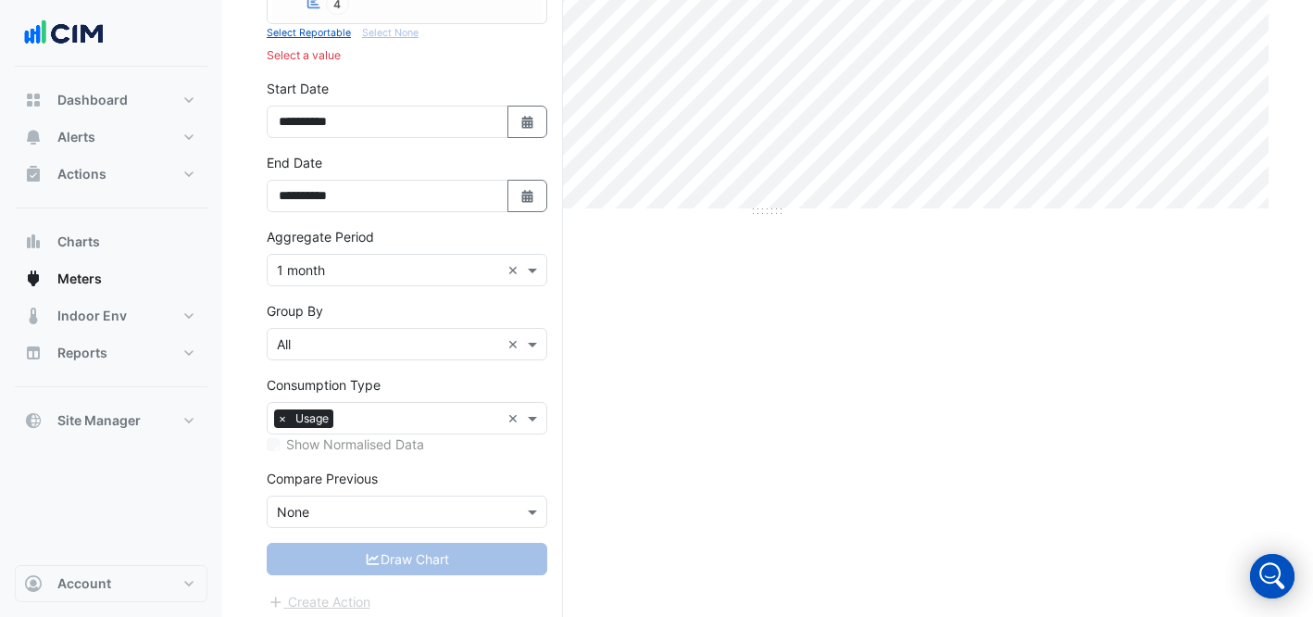
scroll to position [421, 0]
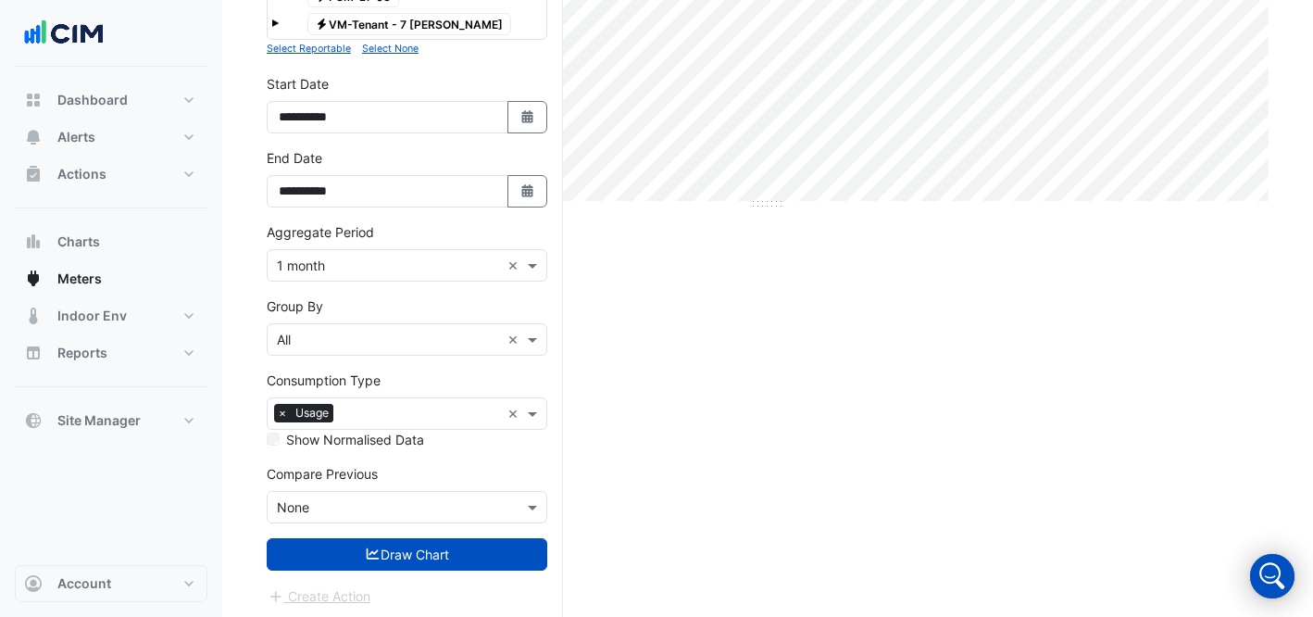
click at [467, 546] on button "Draw Chart" at bounding box center [407, 554] width 281 height 32
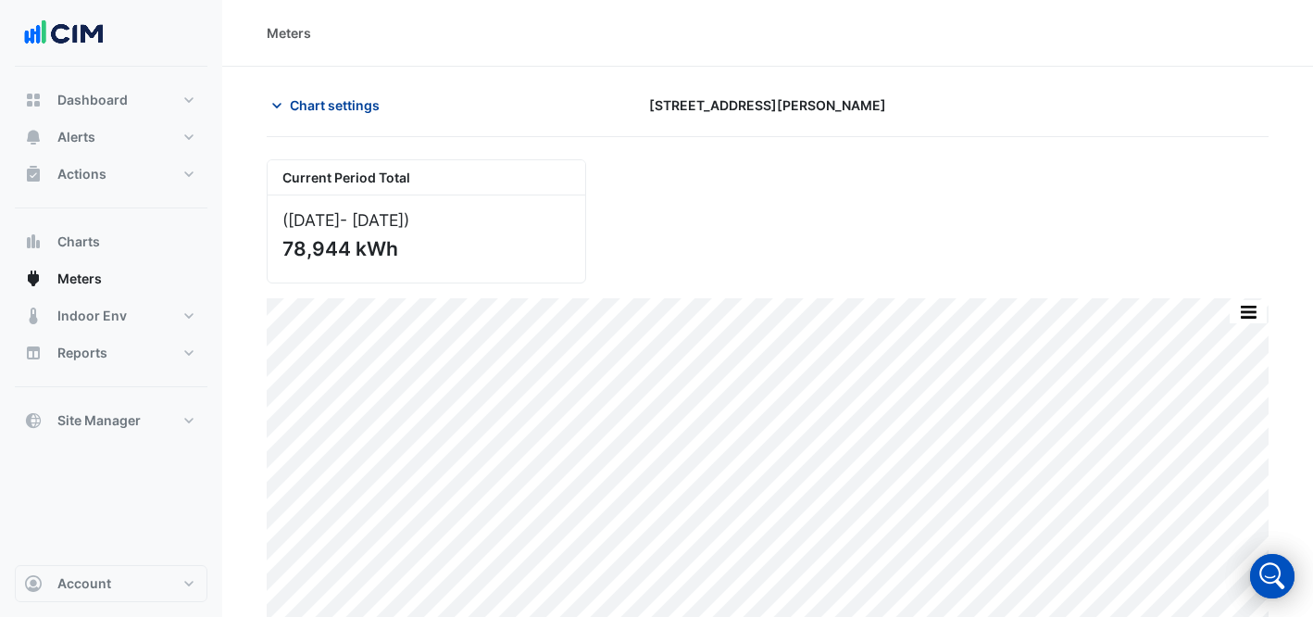
click at [298, 119] on button "Chart settings" at bounding box center [329, 105] width 125 height 32
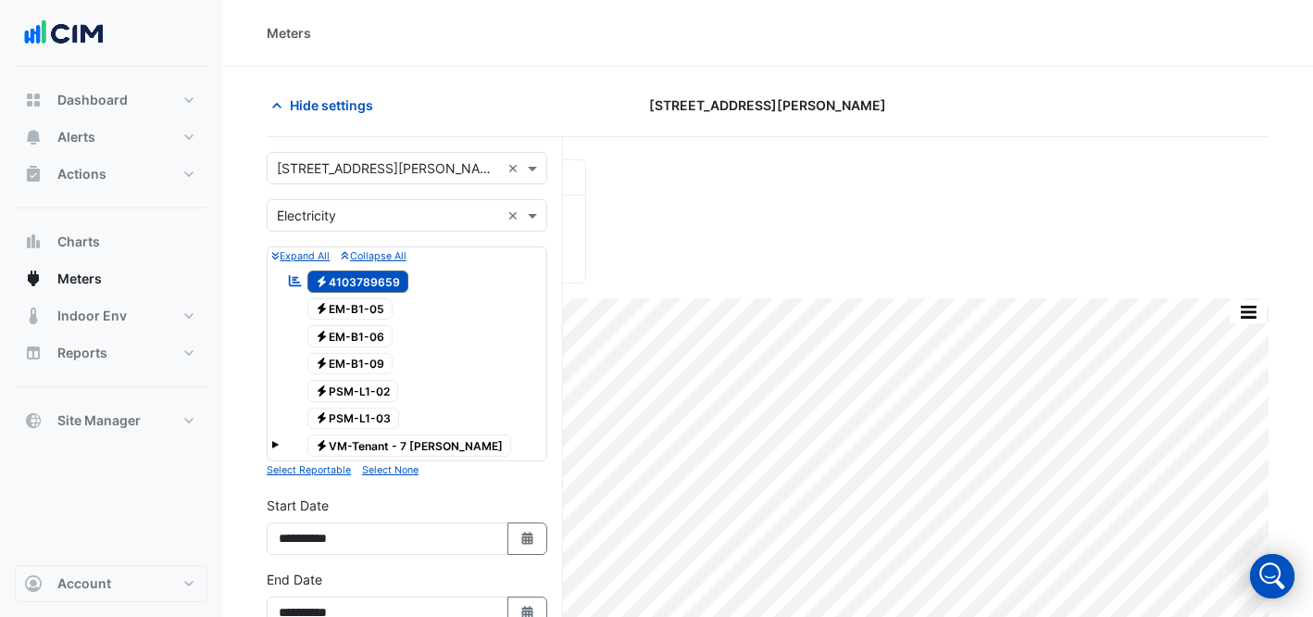
click at [362, 169] on input "text" at bounding box center [388, 168] width 223 height 19
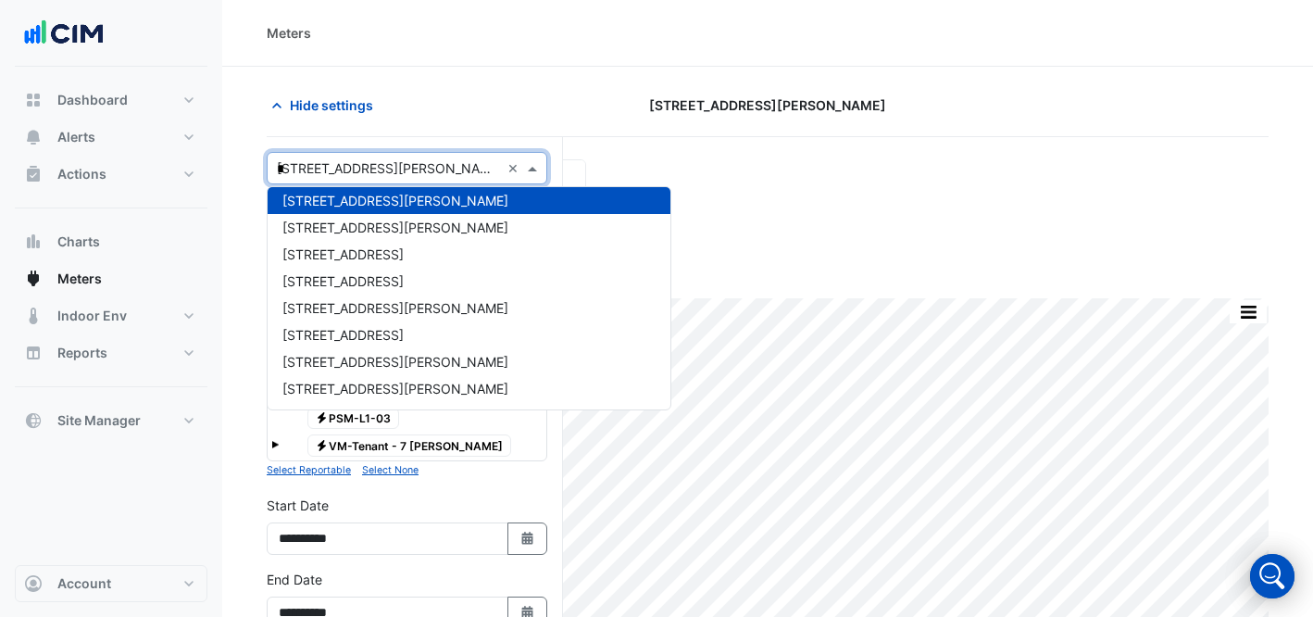
scroll to position [357, 0]
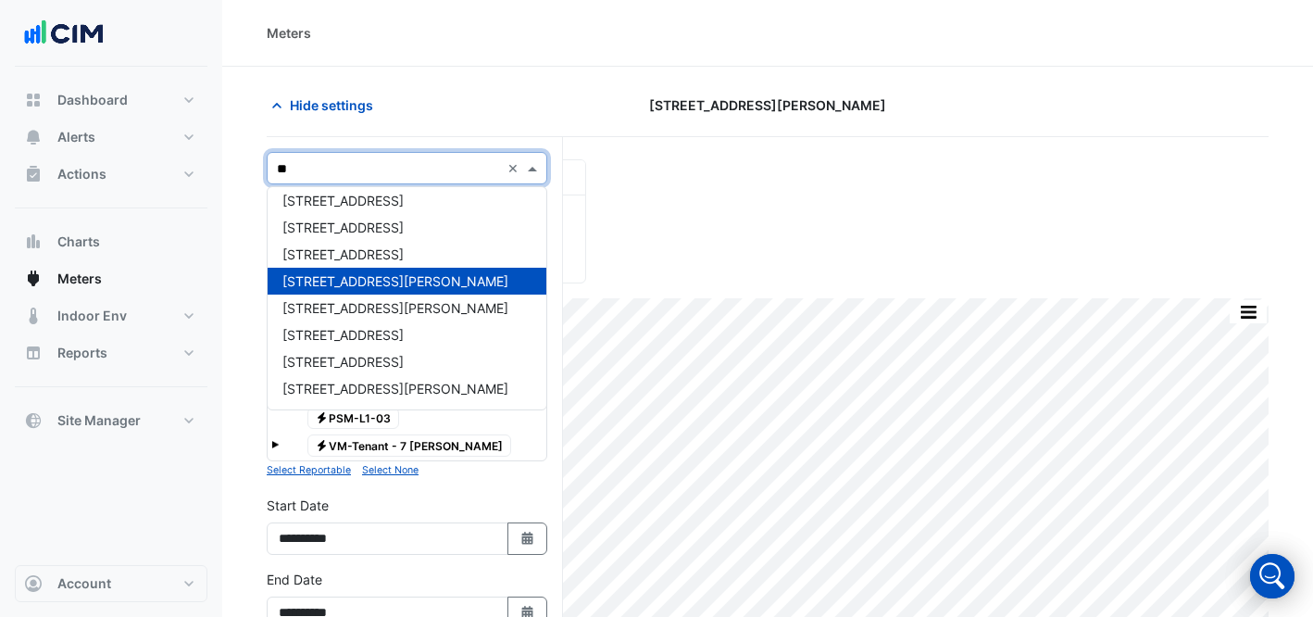
type input "***"
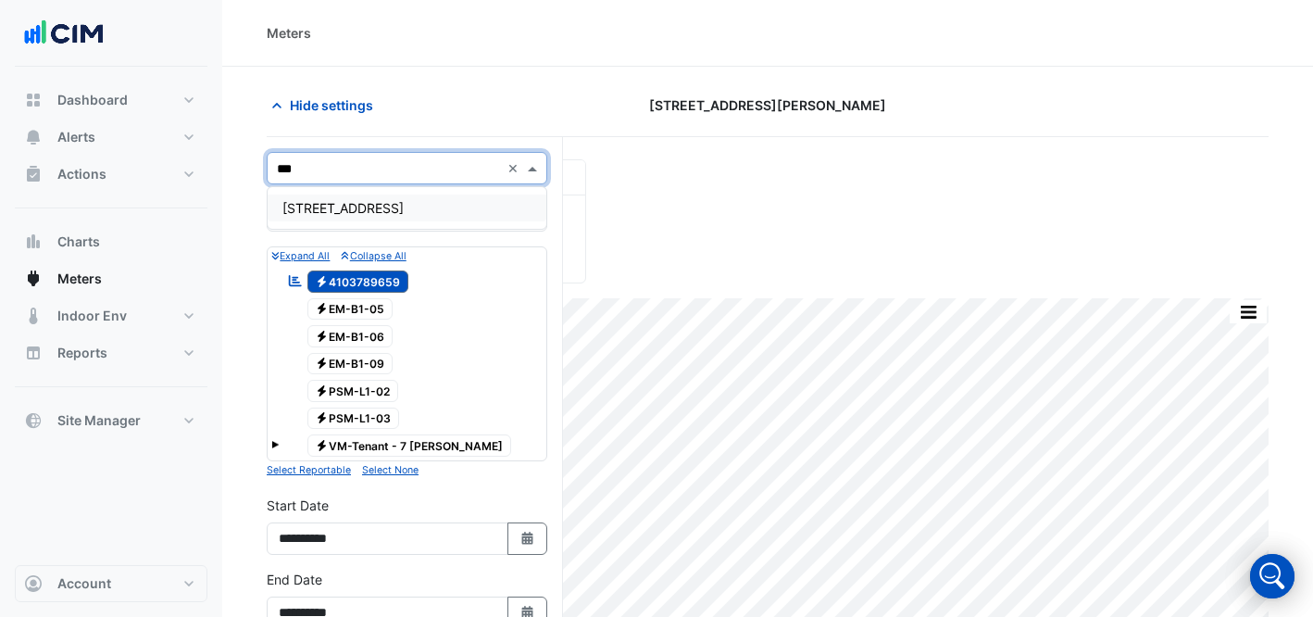
click at [407, 202] on div "[STREET_ADDRESS]" at bounding box center [407, 207] width 279 height 27
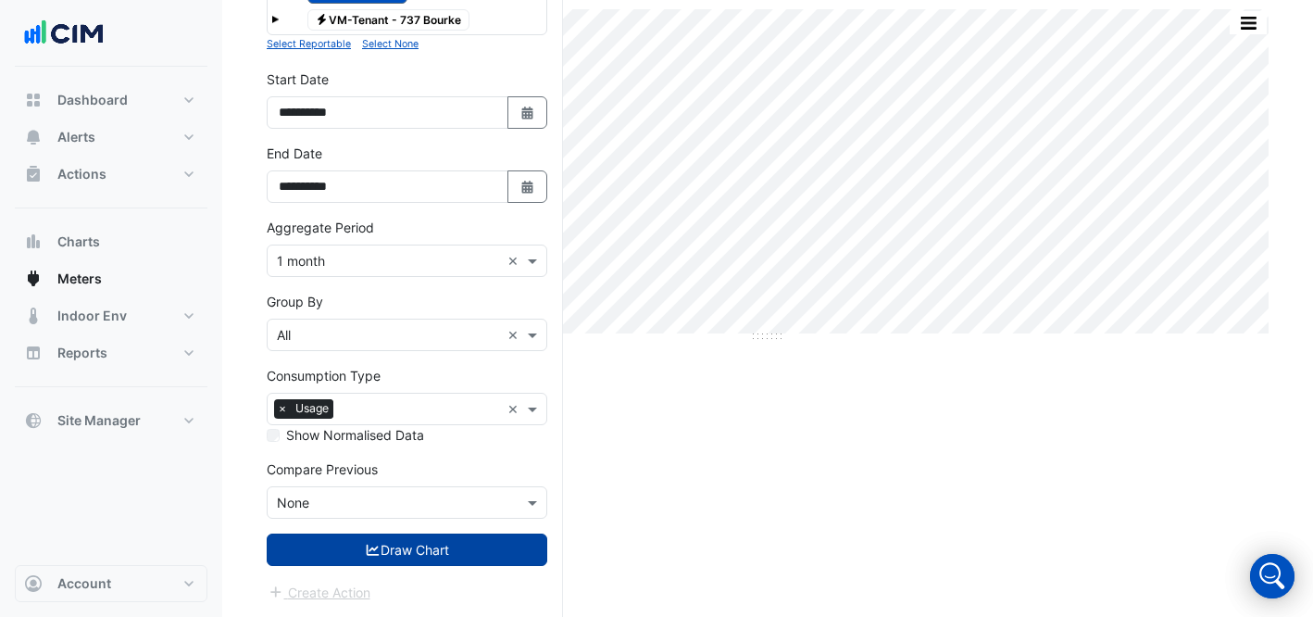
click at [436, 554] on button "Draw Chart" at bounding box center [407, 549] width 281 height 32
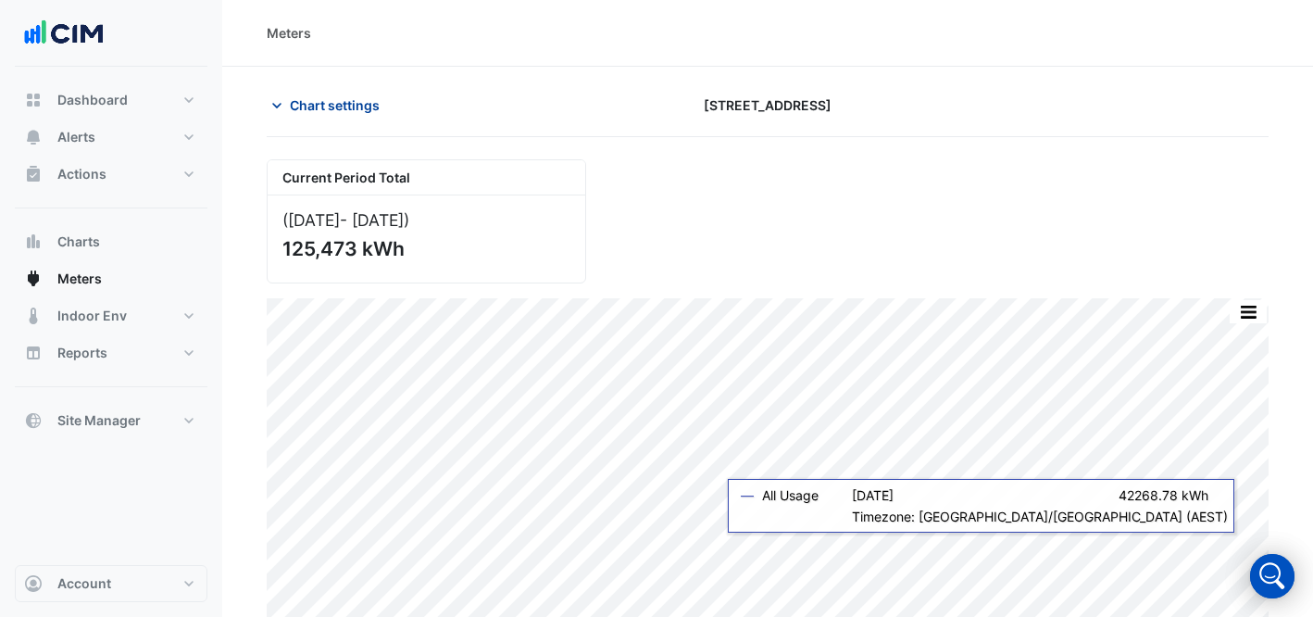
click at [340, 106] on span "Chart settings" at bounding box center [335, 104] width 90 height 19
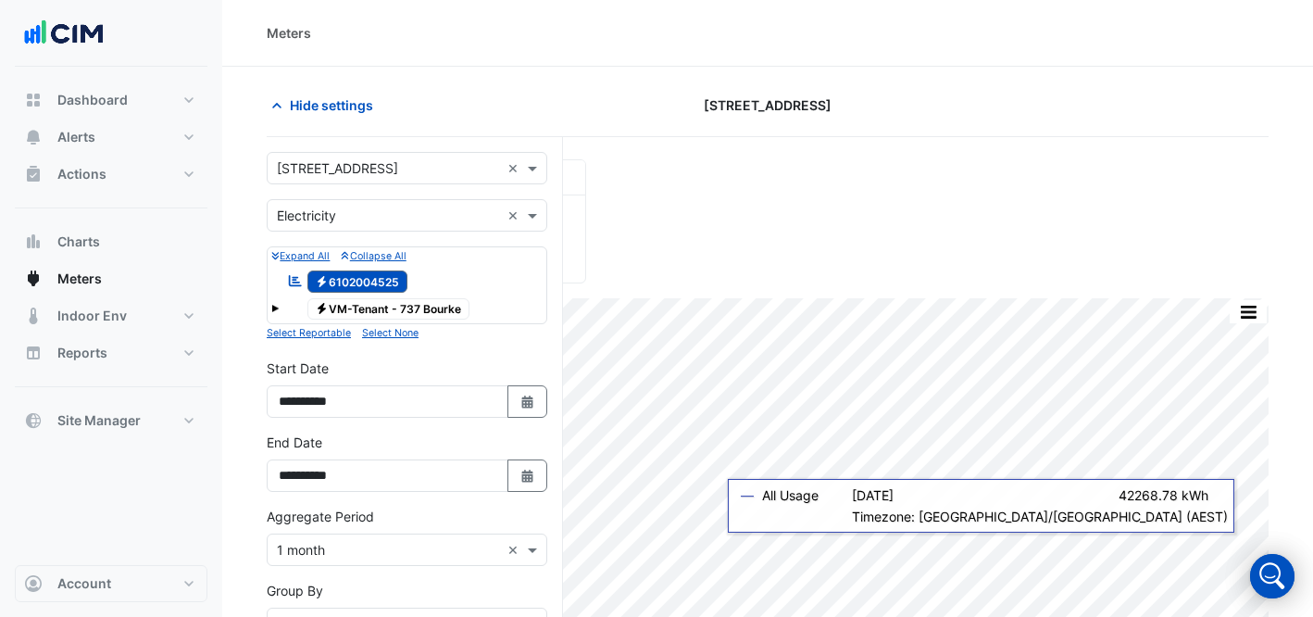
click at [372, 190] on form "**********" at bounding box center [407, 522] width 281 height 740
click at [369, 182] on div "Select a Site × [STREET_ADDRESS] ×" at bounding box center [407, 168] width 281 height 32
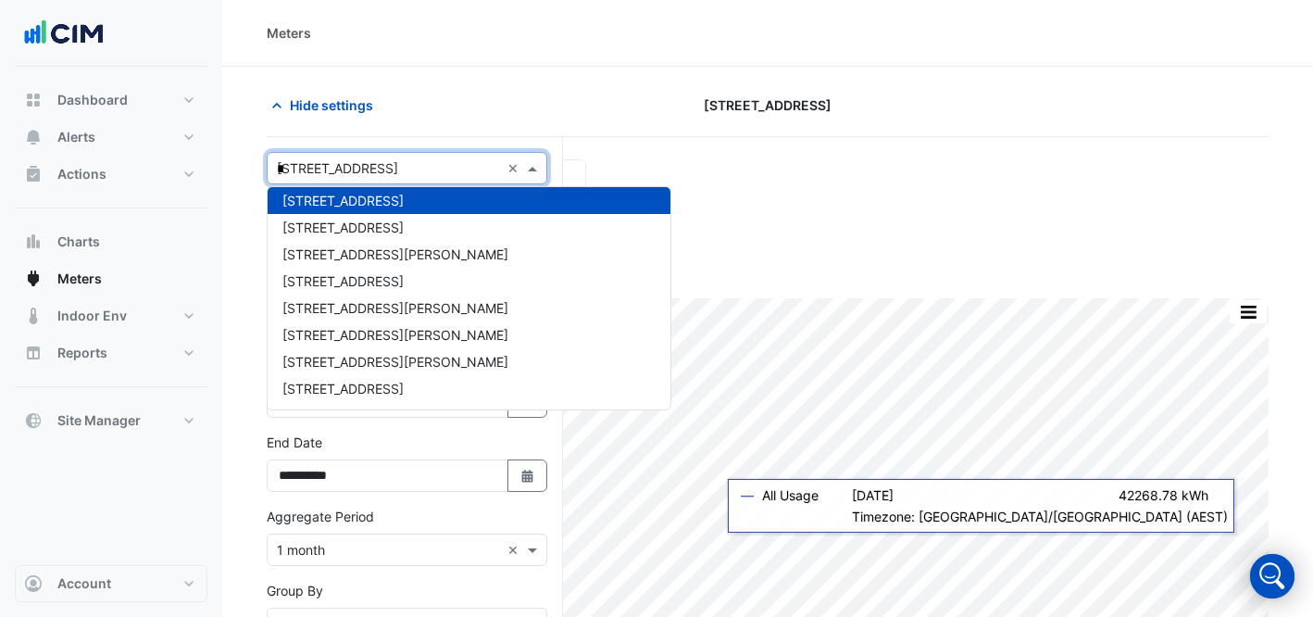
scroll to position [357, 0]
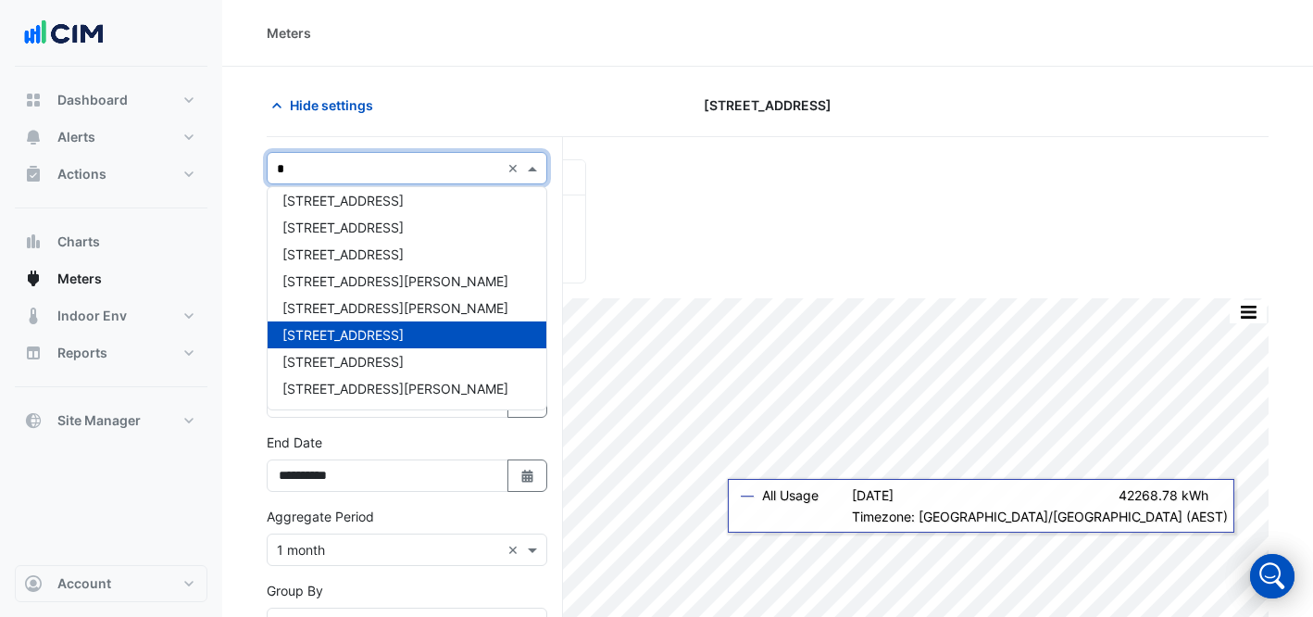
type input "**"
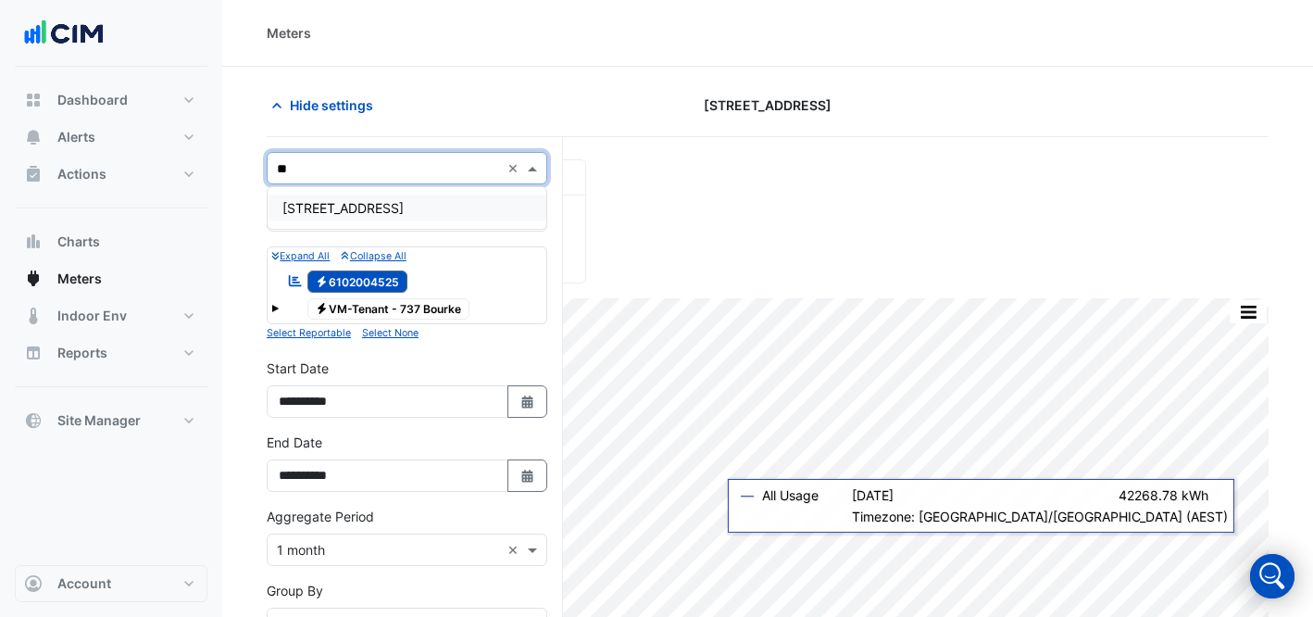
click at [381, 200] on span "[STREET_ADDRESS]" at bounding box center [342, 208] width 121 height 16
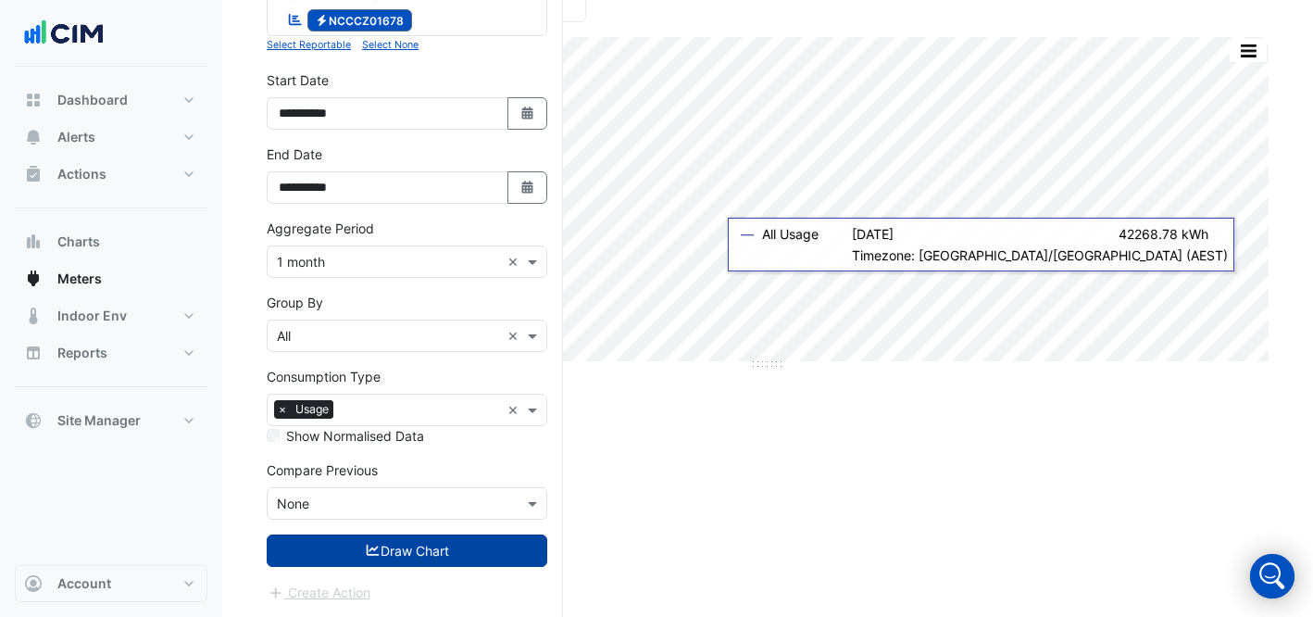
click at [427, 545] on button "Draw Chart" at bounding box center [407, 550] width 281 height 32
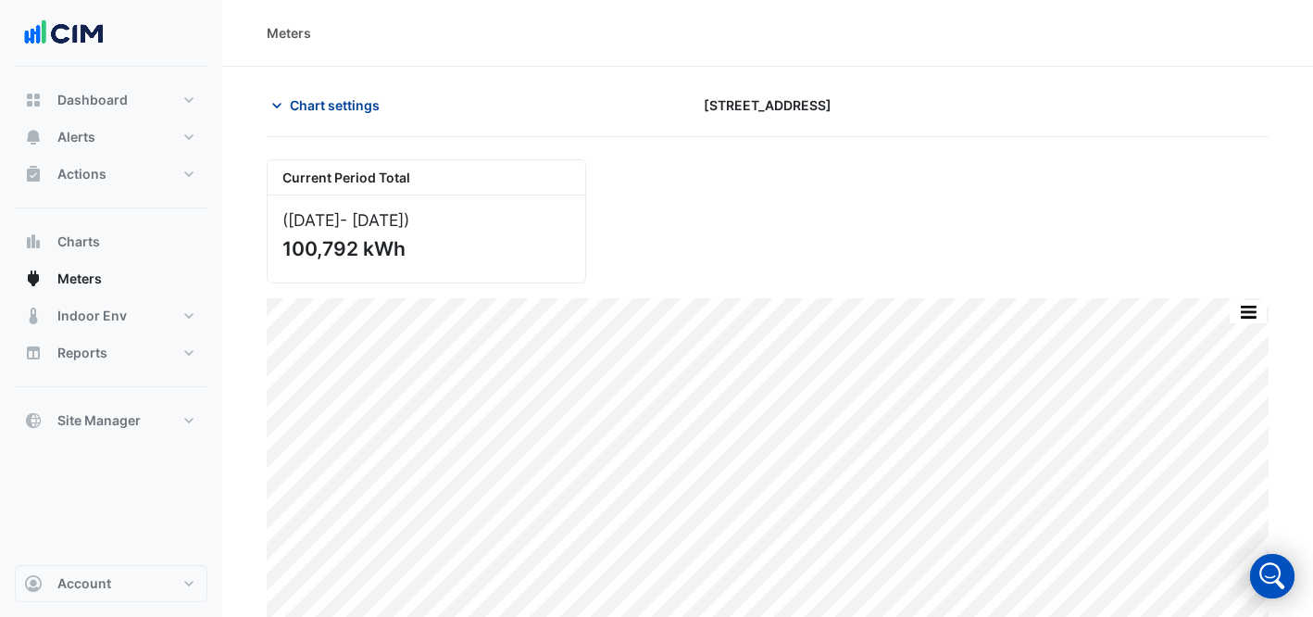
click at [284, 108] on icon "button" at bounding box center [277, 105] width 19 height 19
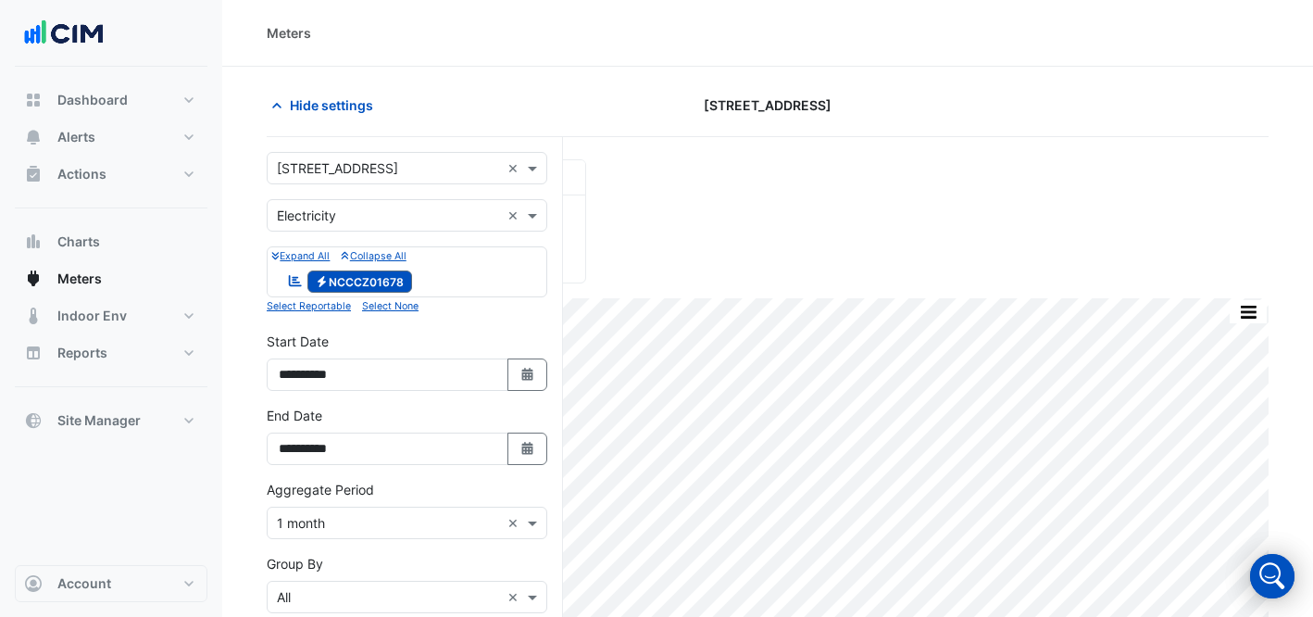
click at [417, 165] on input "text" at bounding box center [388, 168] width 223 height 19
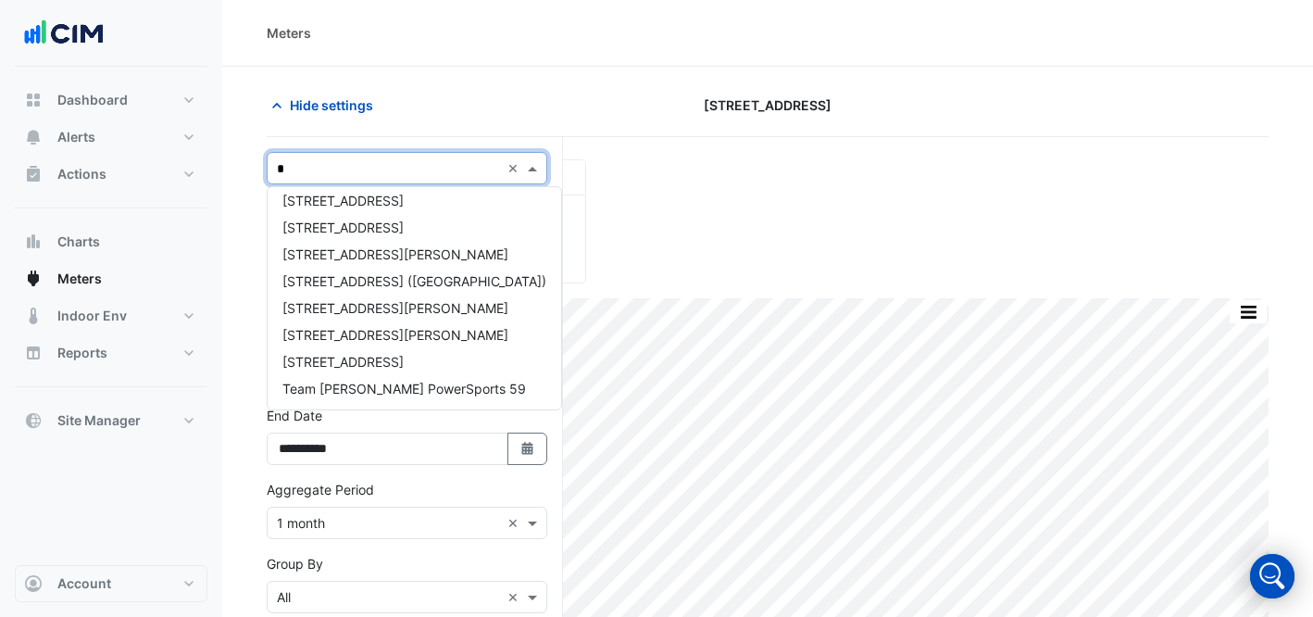
type input "*"
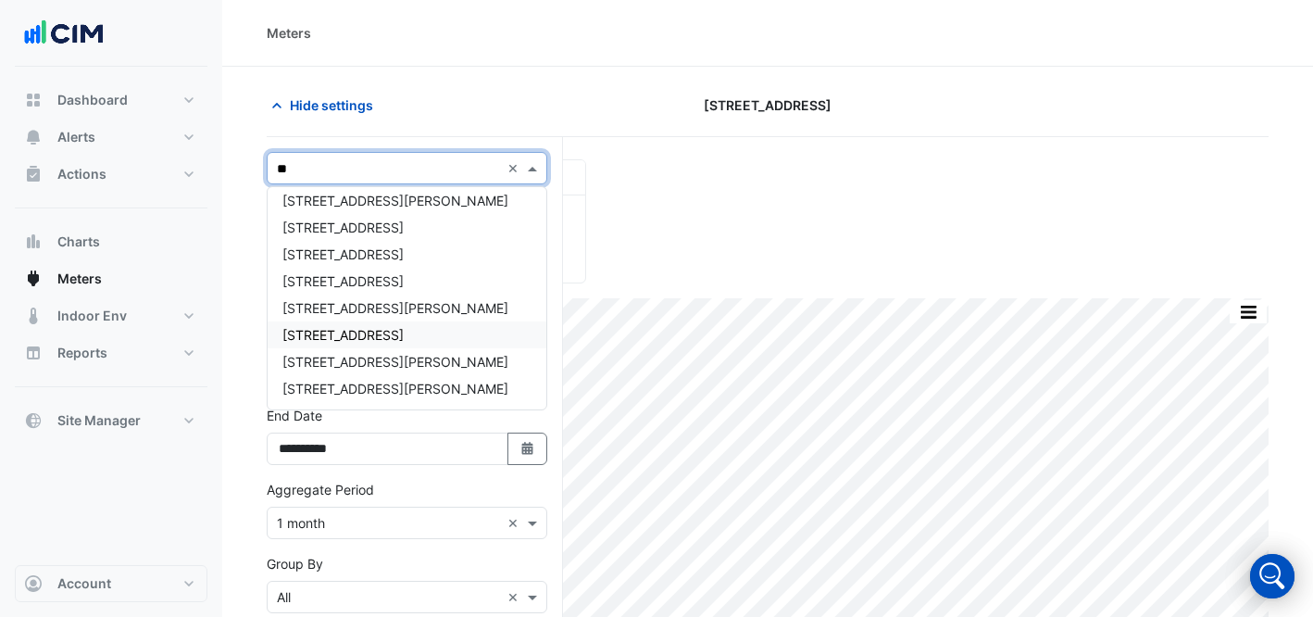
click at [424, 343] on div "[STREET_ADDRESS]" at bounding box center [407, 334] width 279 height 27
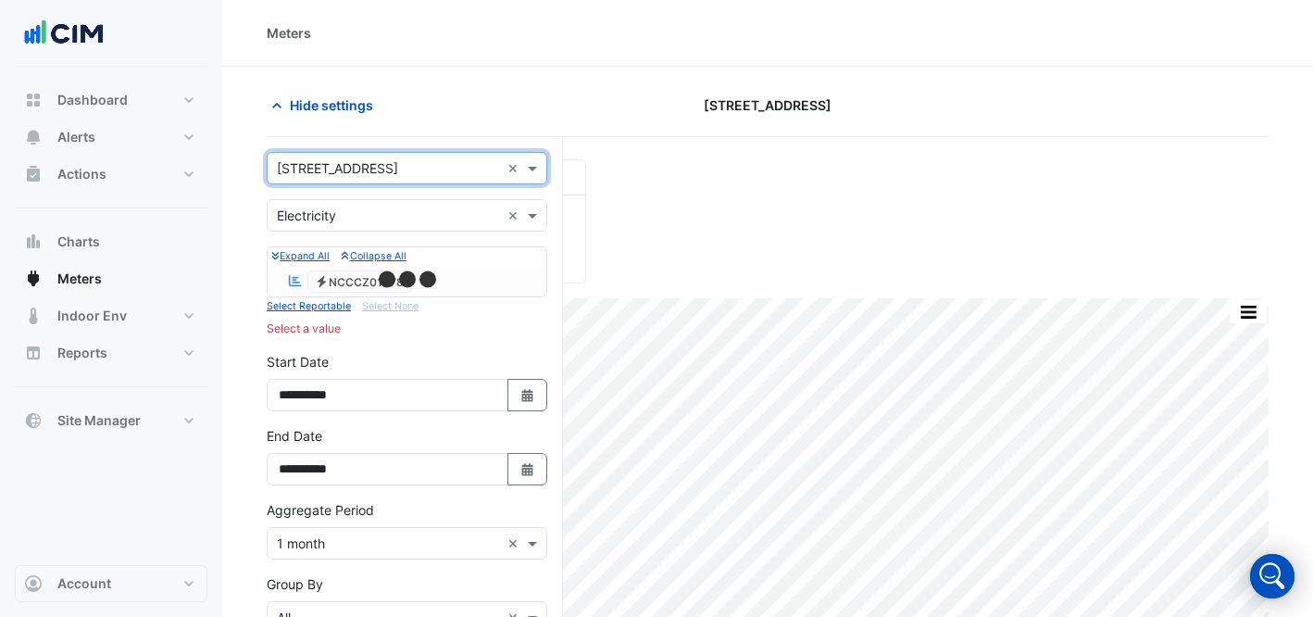
scroll to position [282, 0]
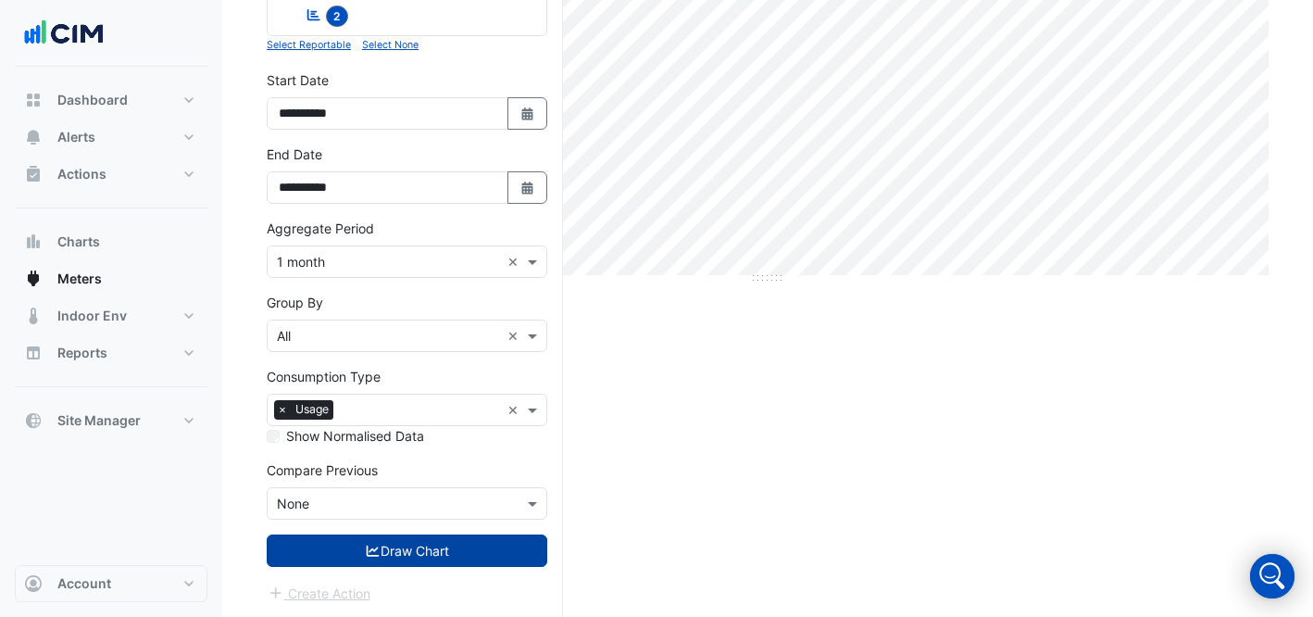
click at [432, 540] on button "Draw Chart" at bounding box center [407, 550] width 281 height 32
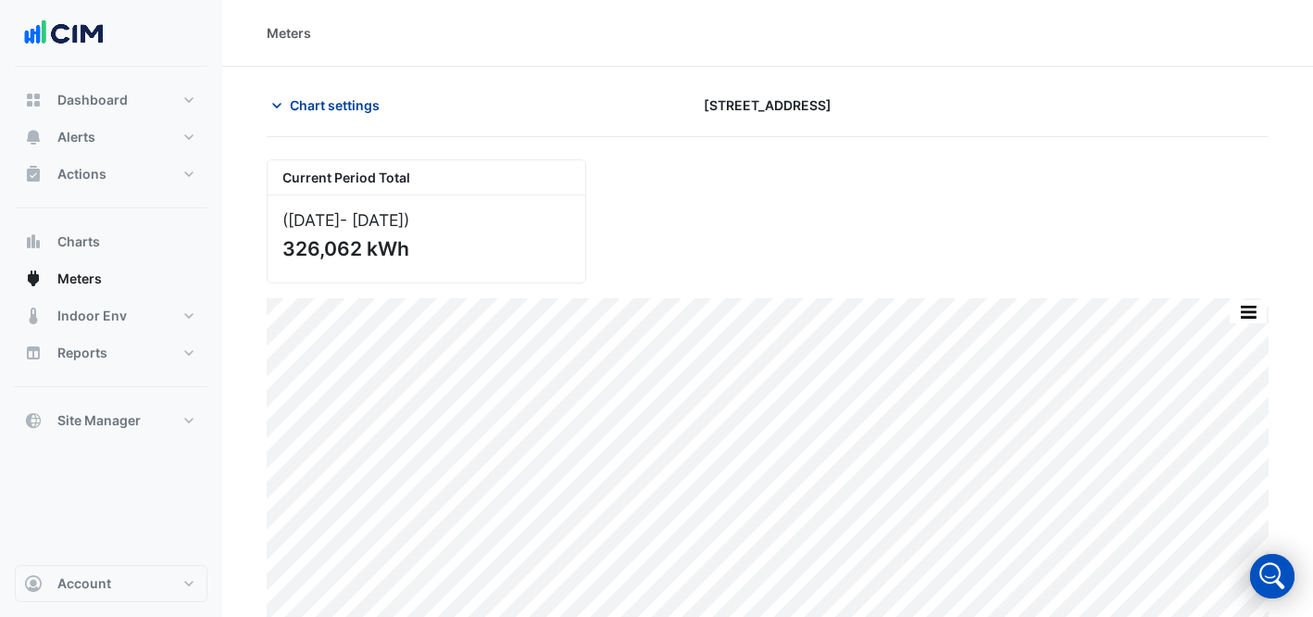
click at [314, 104] on span "Chart settings" at bounding box center [335, 104] width 90 height 19
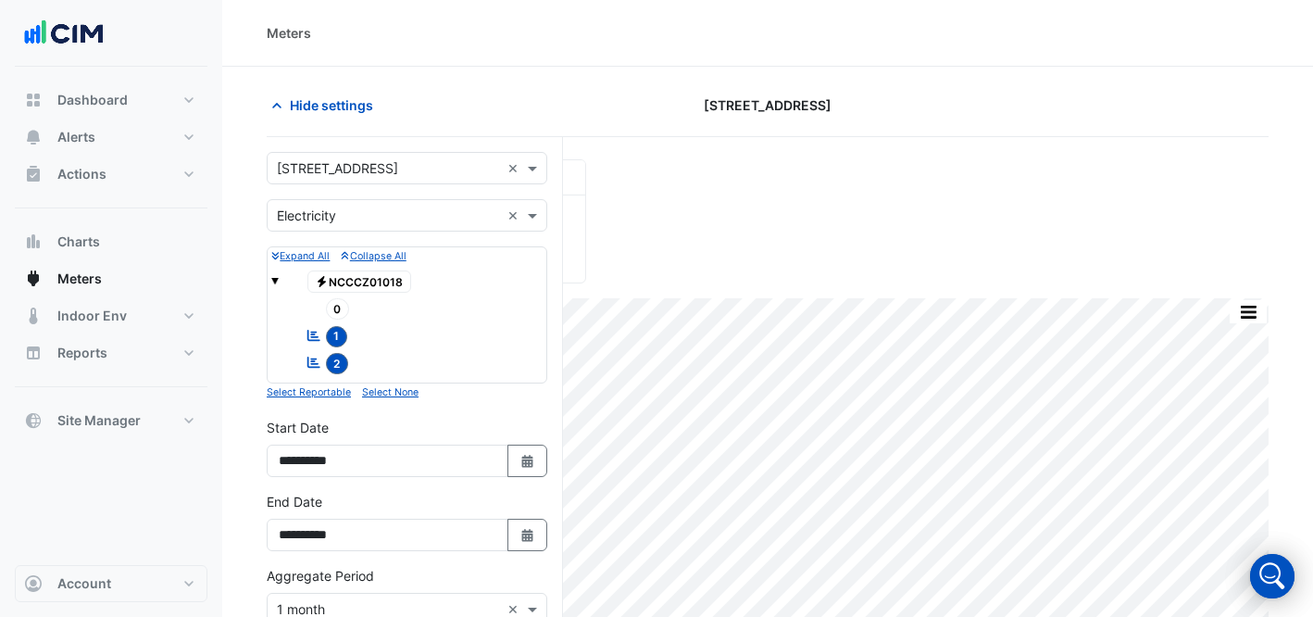
click at [356, 160] on input "text" at bounding box center [388, 168] width 223 height 19
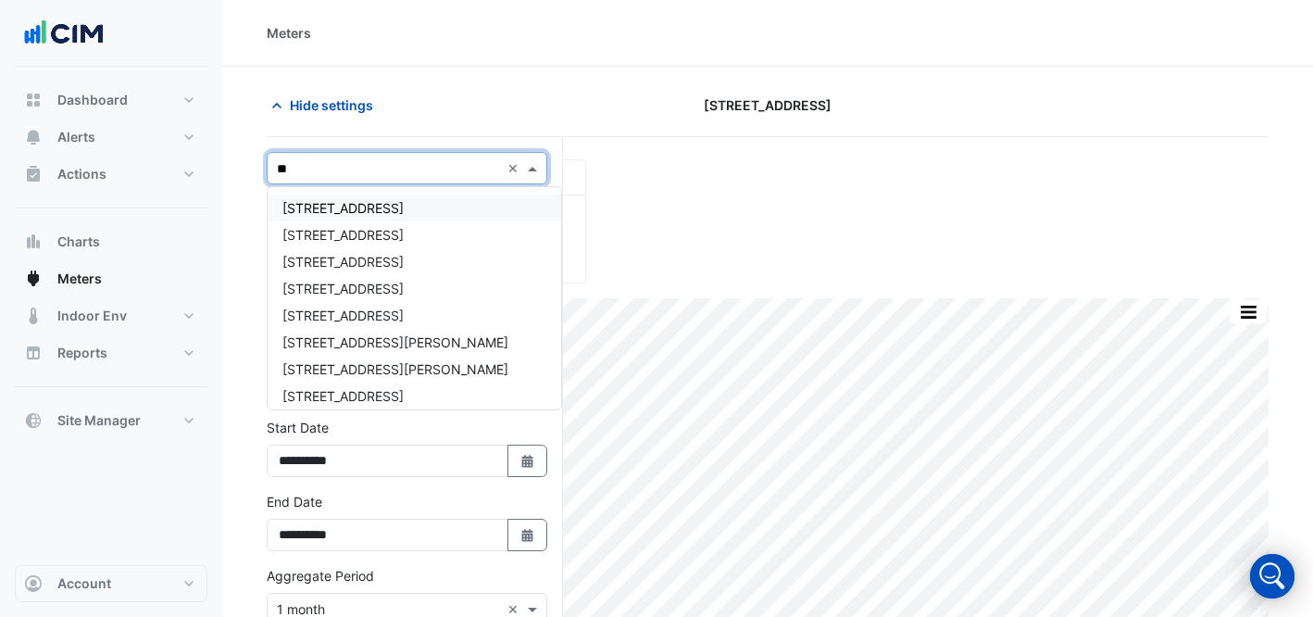
type input "***"
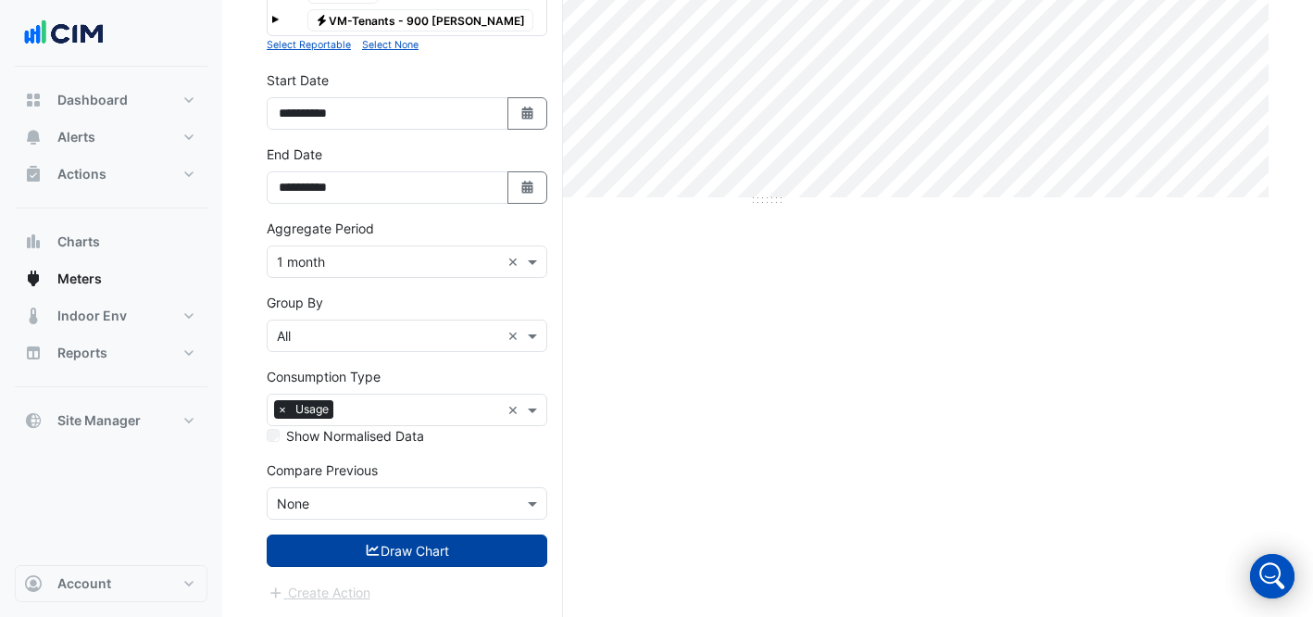
click at [456, 548] on button "Draw Chart" at bounding box center [407, 550] width 281 height 32
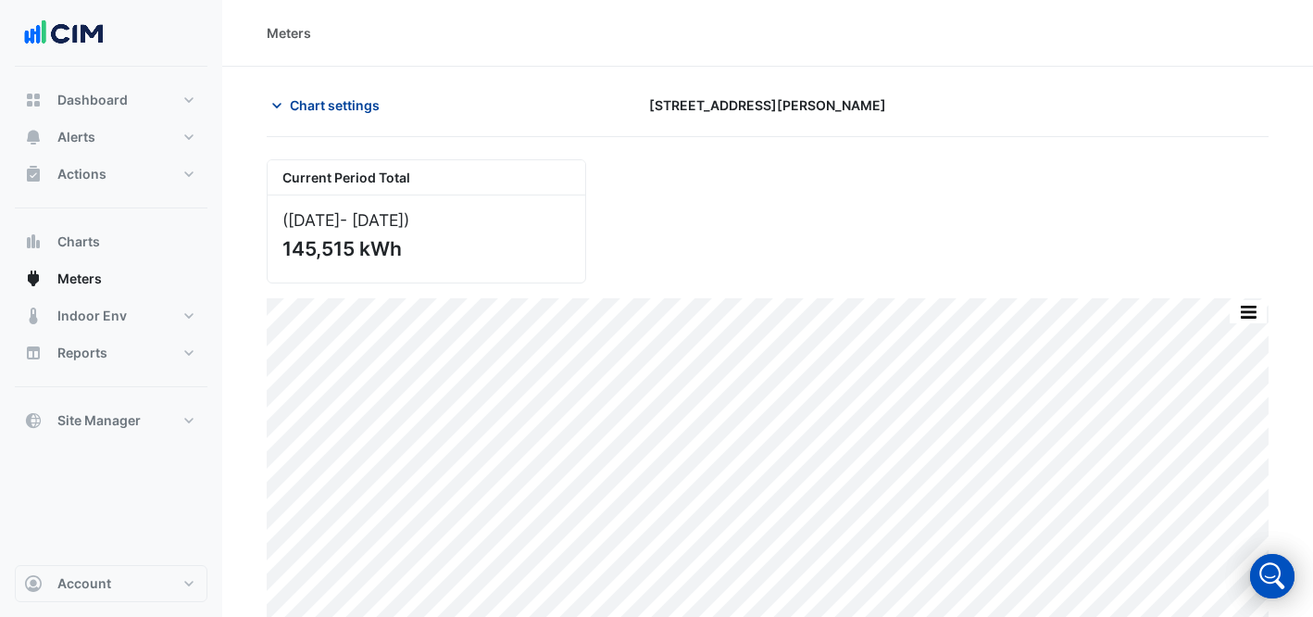
click at [343, 99] on span "Chart settings" at bounding box center [335, 104] width 90 height 19
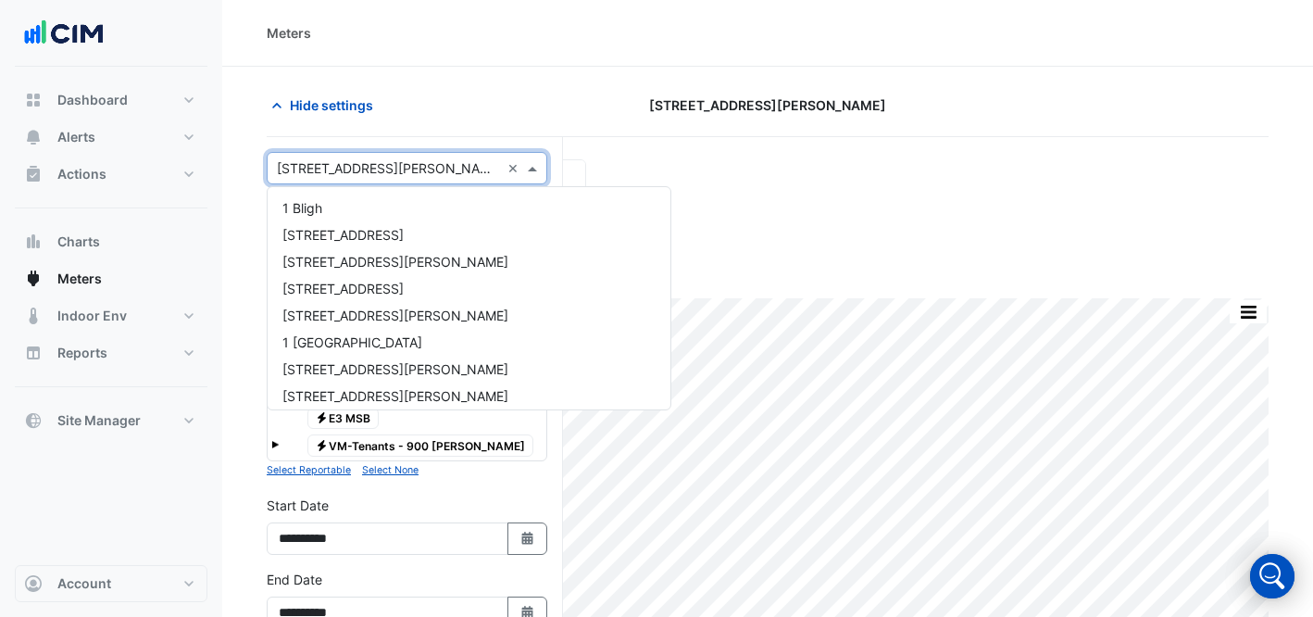
click at [423, 181] on div "Select a Site × 900 Ann Street ×" at bounding box center [407, 168] width 281 height 32
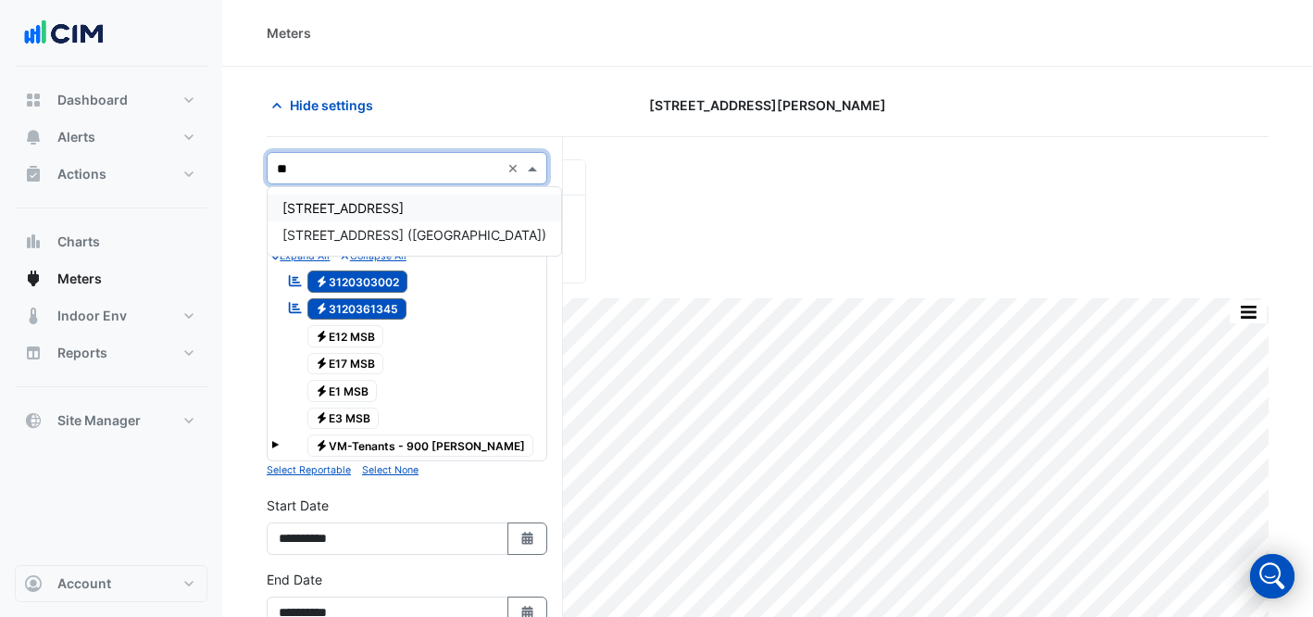
type input "***"
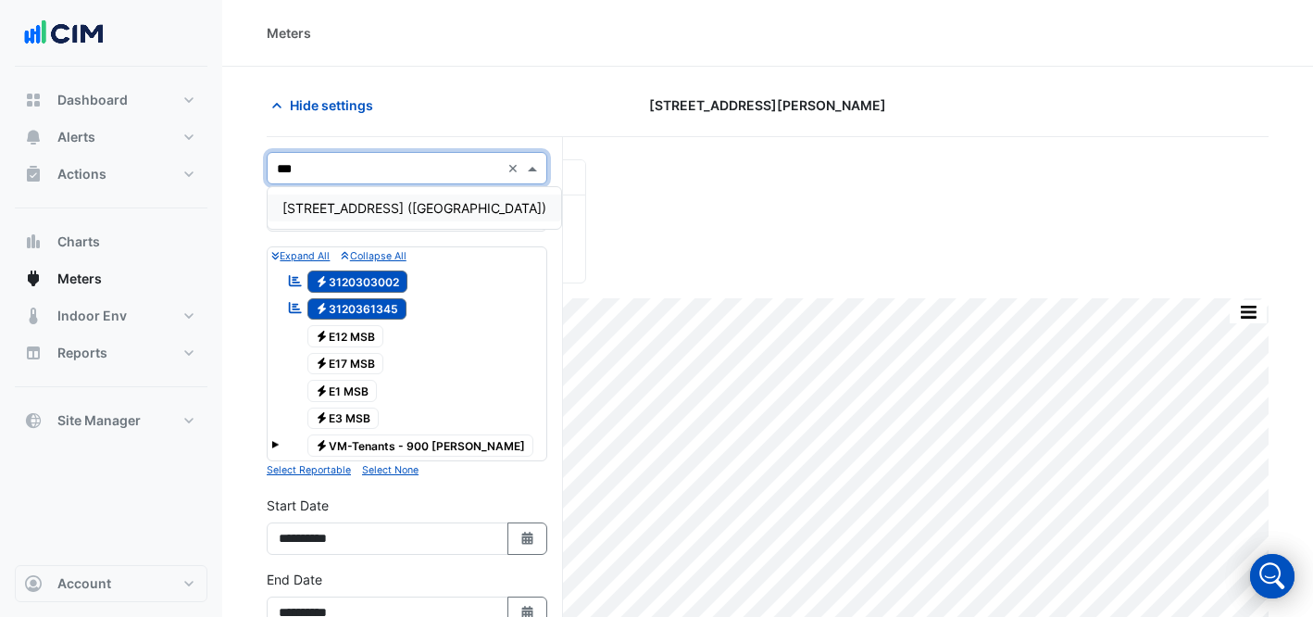
click at [439, 207] on span "[STREET_ADDRESS] ([GEOGRAPHIC_DATA])" at bounding box center [414, 208] width 264 height 16
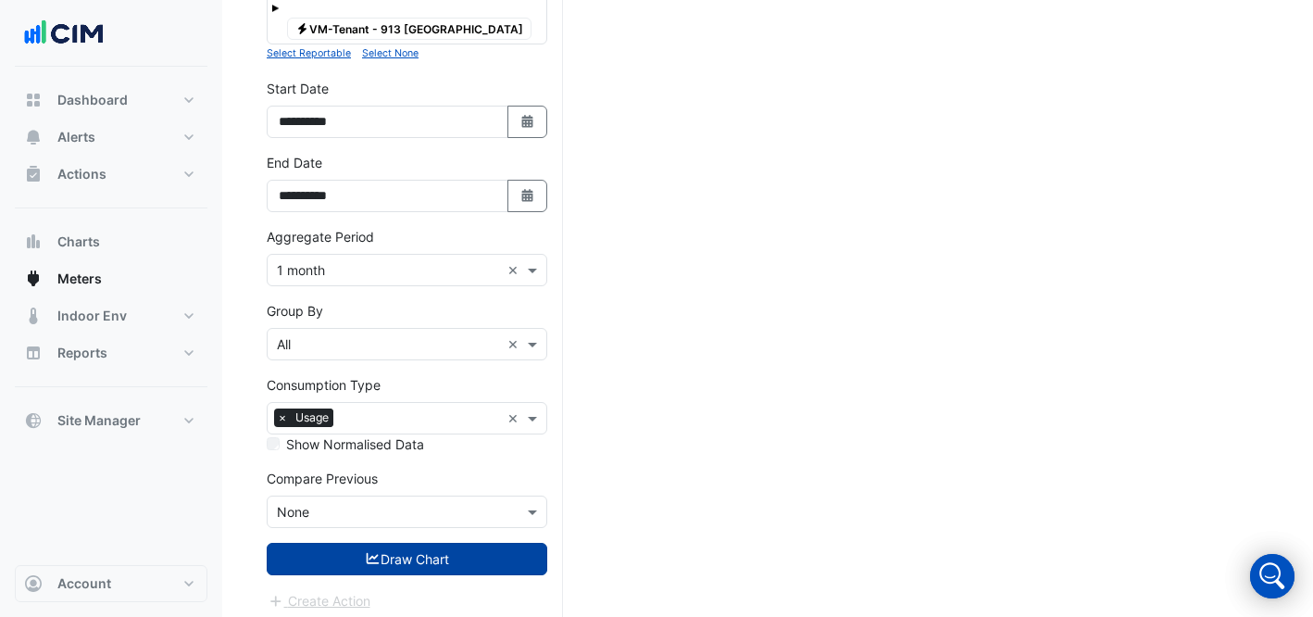
click at [445, 543] on button "Draw Chart" at bounding box center [407, 559] width 281 height 32
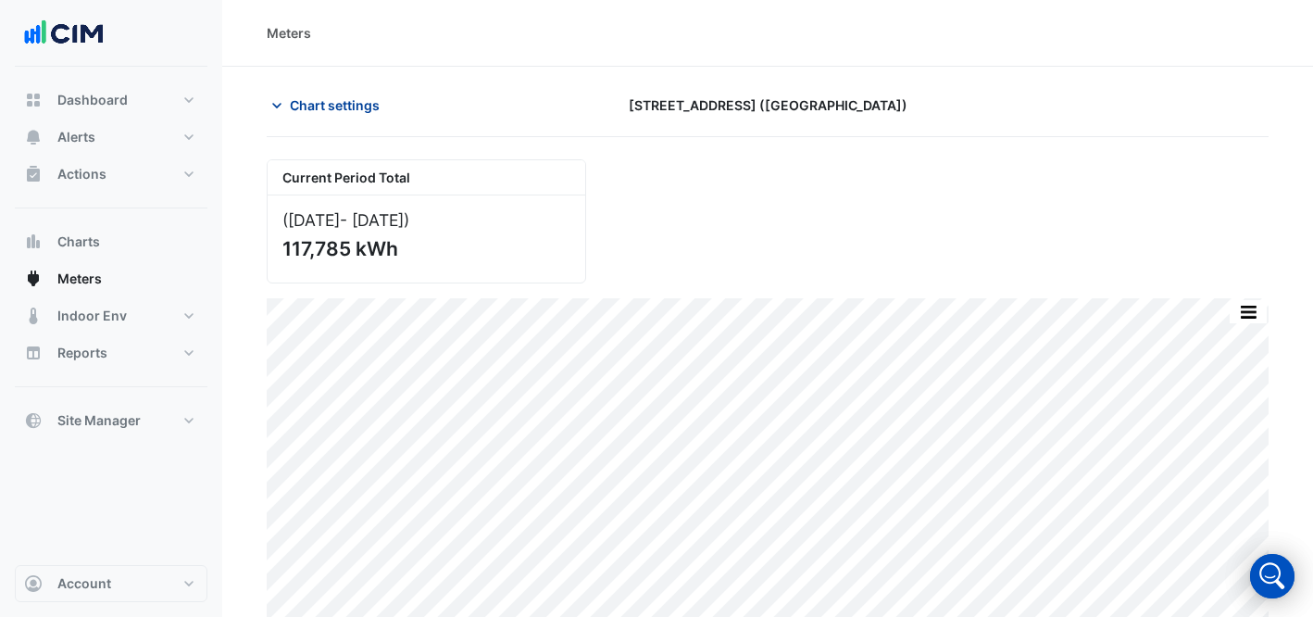
click at [337, 103] on span "Chart settings" at bounding box center [335, 104] width 90 height 19
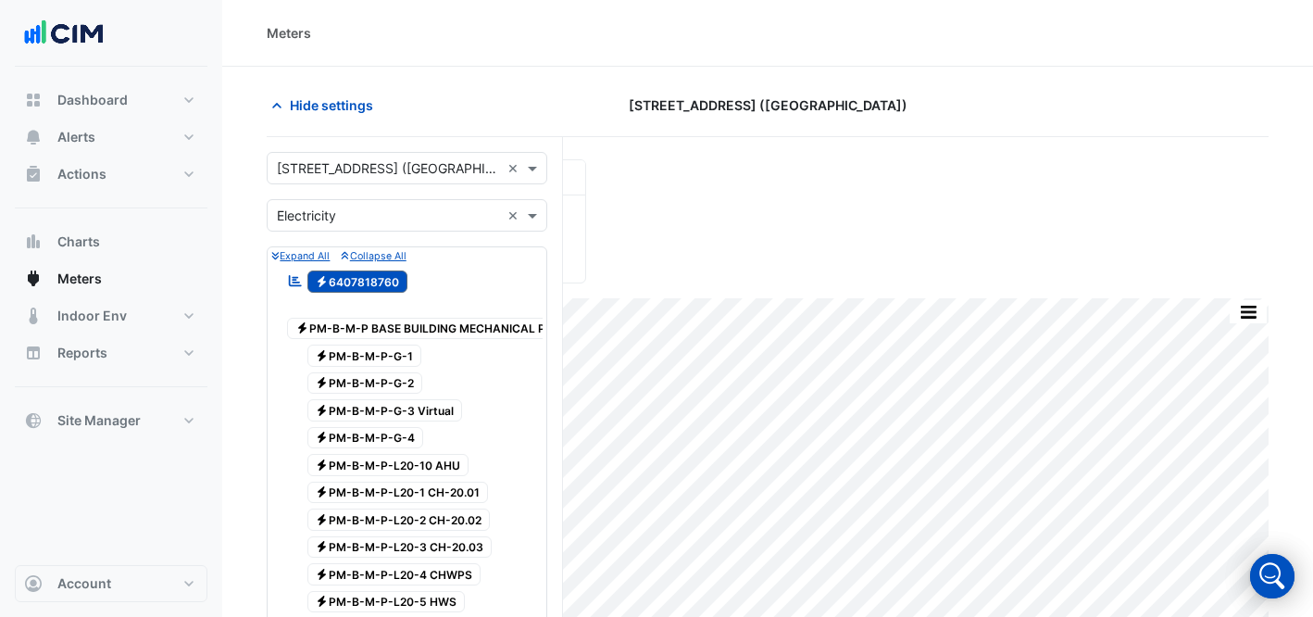
click at [338, 168] on input "text" at bounding box center [388, 168] width 223 height 19
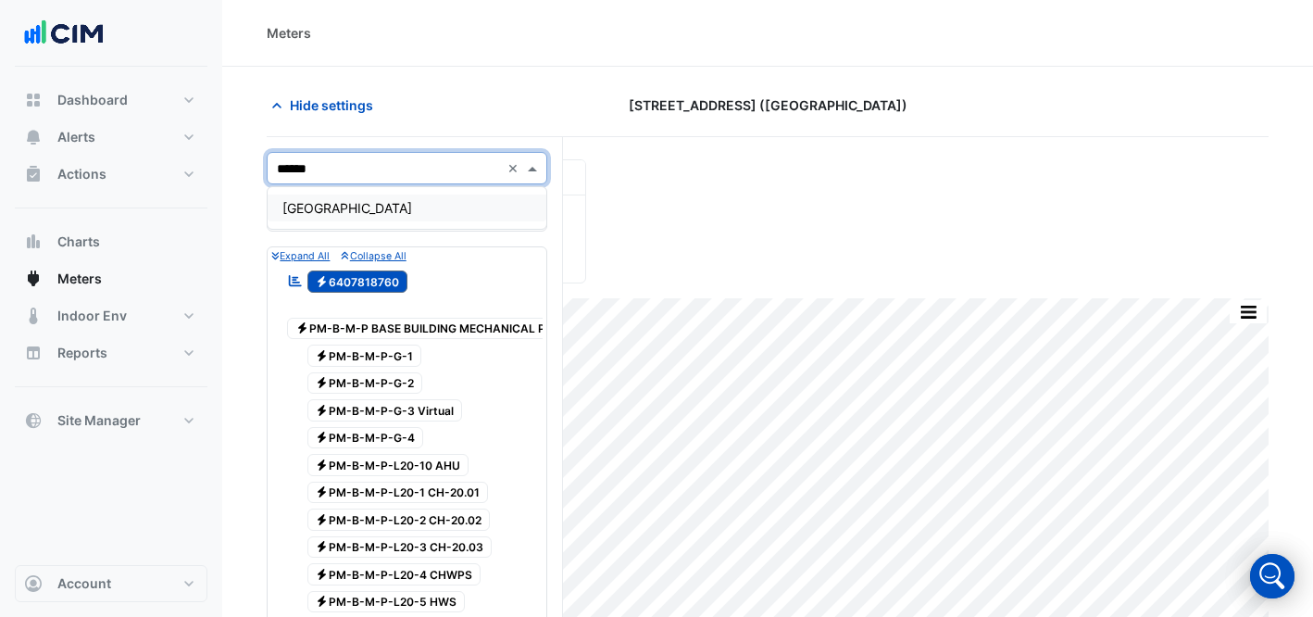
type input "*******"
click at [344, 208] on span "[GEOGRAPHIC_DATA]" at bounding box center [347, 208] width 130 height 16
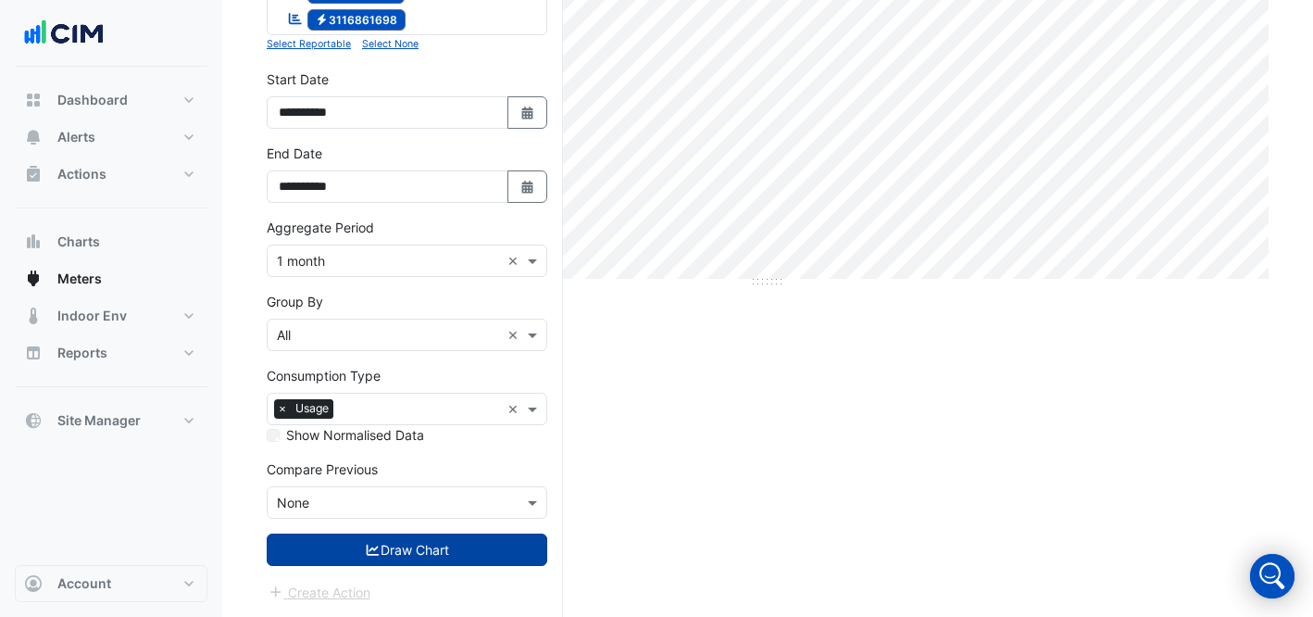
click at [441, 546] on button "Draw Chart" at bounding box center [407, 549] width 281 height 32
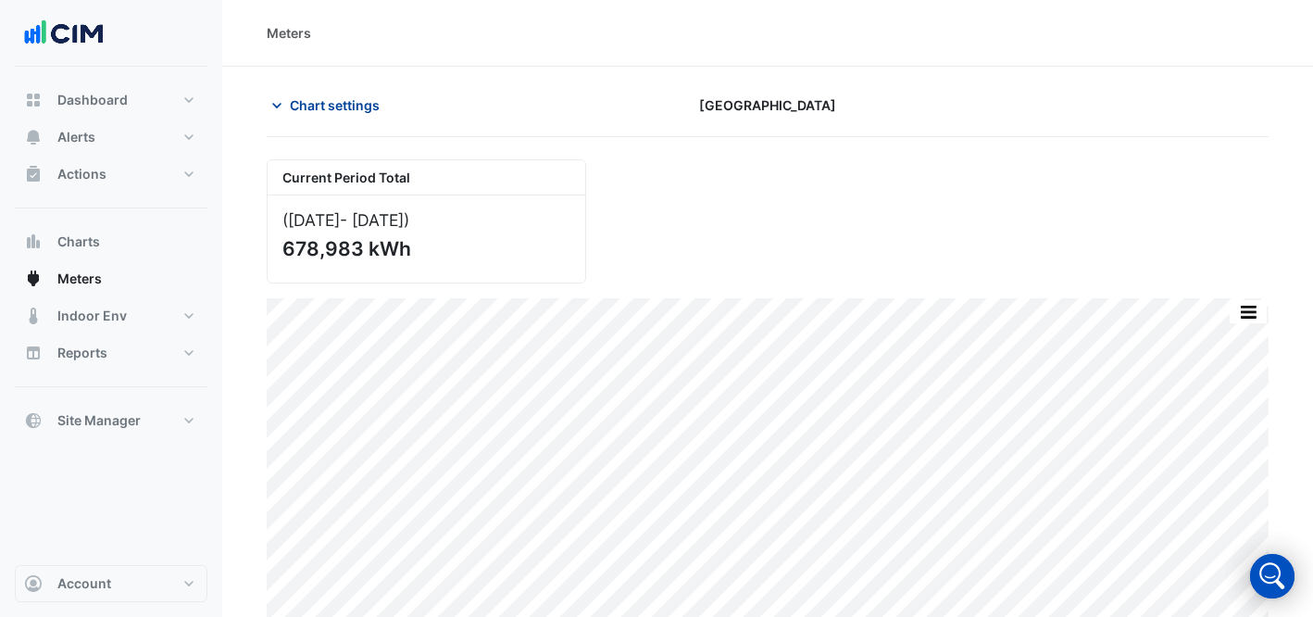
click at [362, 103] on span "Chart settings" at bounding box center [335, 104] width 90 height 19
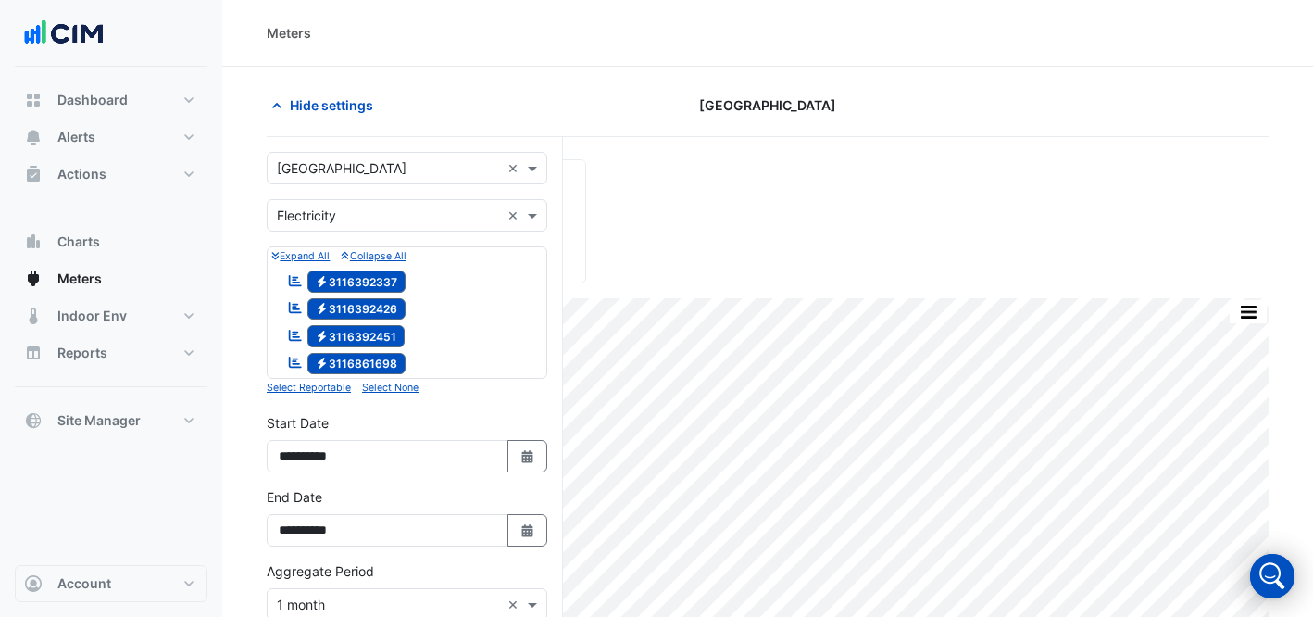
click at [436, 190] on form "Select a Site × Brisbane Square × Utility Type × Electricity × Expand All Colla…" at bounding box center [407, 549] width 281 height 794
click at [422, 172] on input "text" at bounding box center [388, 168] width 223 height 19
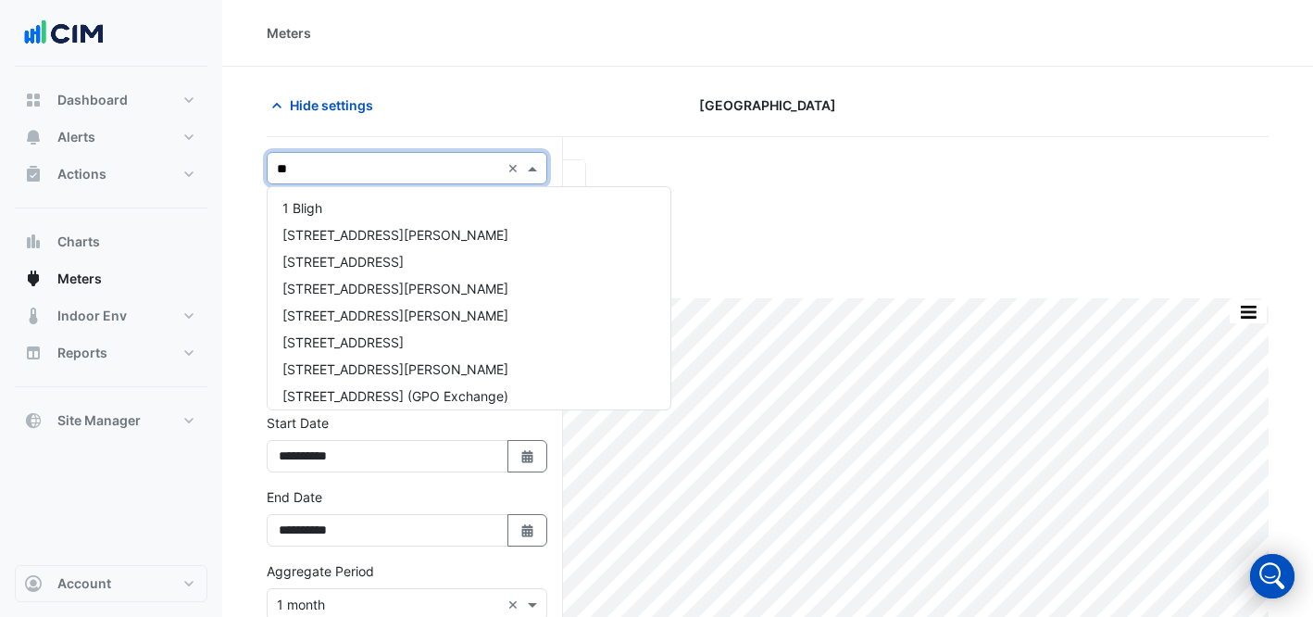
type input "***"
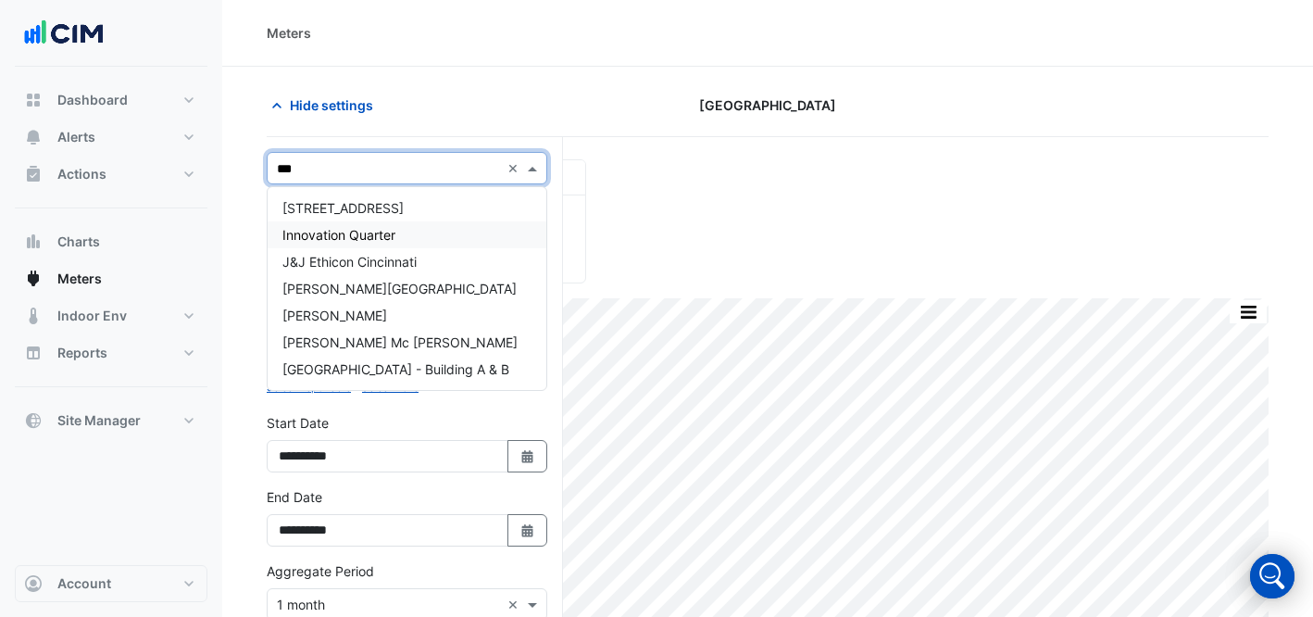
click at [413, 243] on div "Innovation Quarter" at bounding box center [407, 234] width 279 height 27
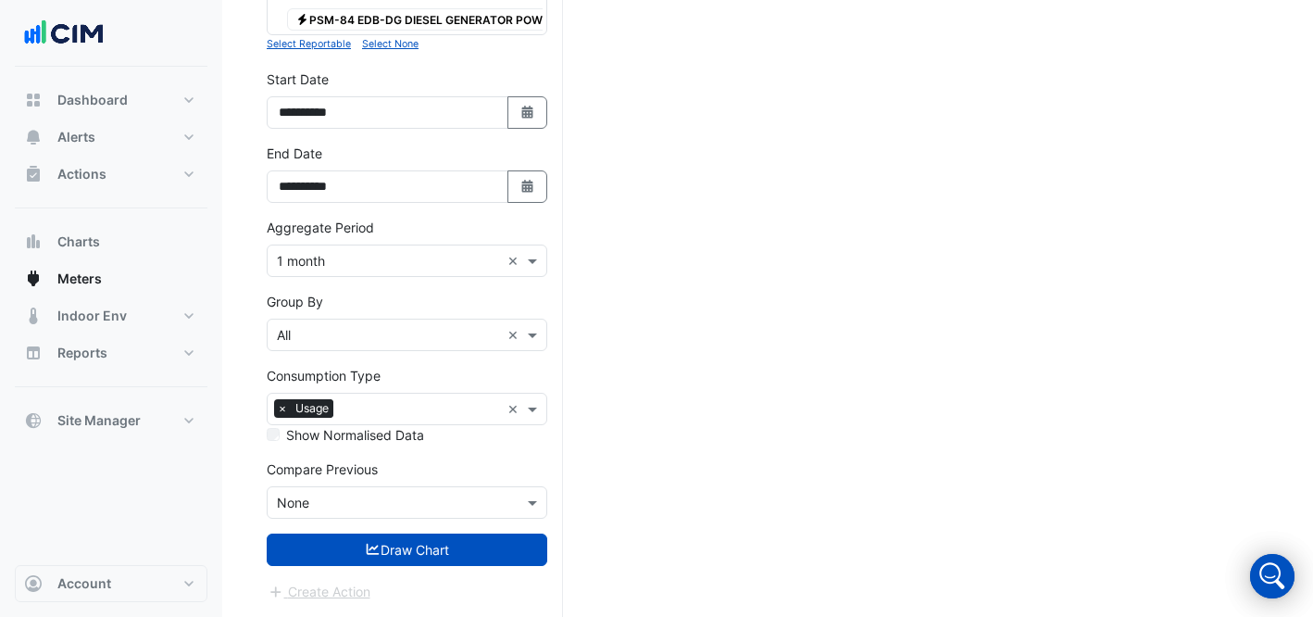
drag, startPoint x: 404, startPoint y: 559, endPoint x: 407, endPoint y: 549, distance: 10.6
click at [403, 557] on button "Draw Chart" at bounding box center [407, 549] width 281 height 32
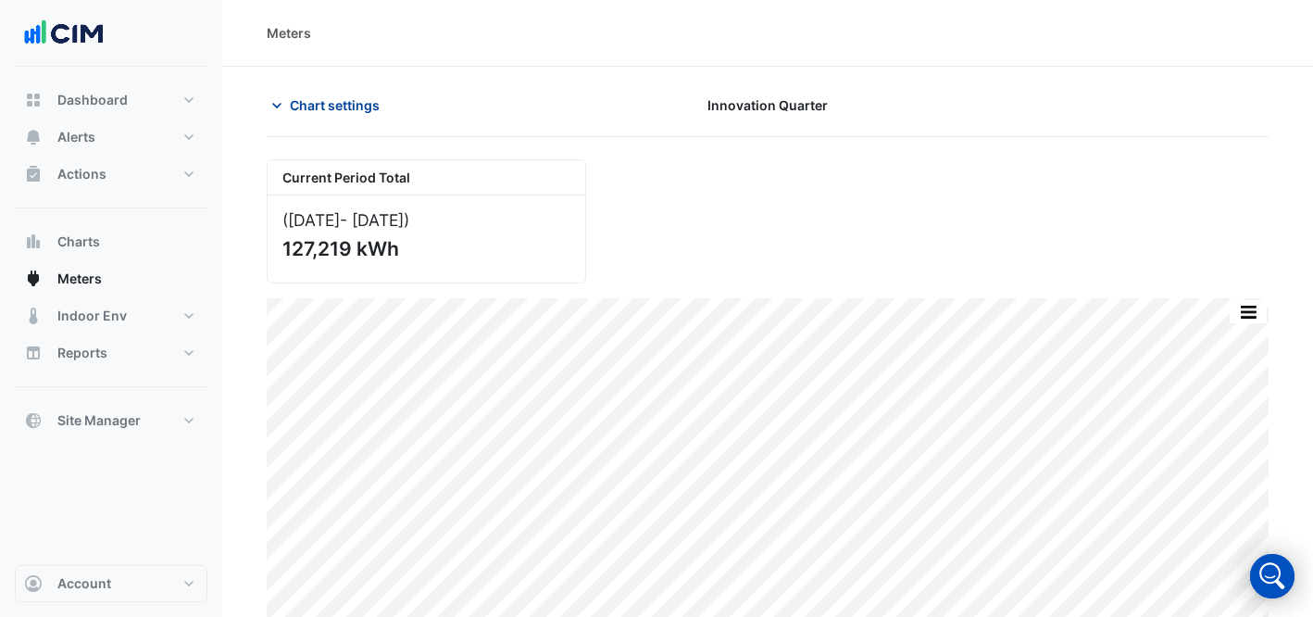
click at [379, 113] on span "Chart settings" at bounding box center [335, 104] width 90 height 19
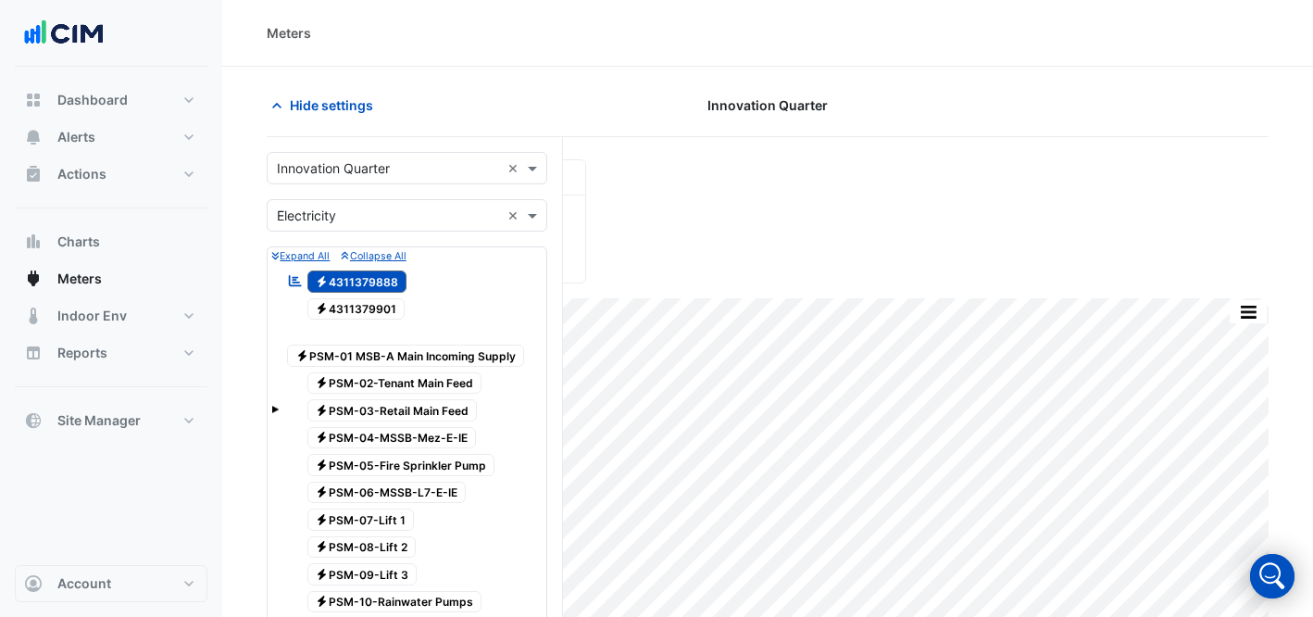
click at [420, 178] on div "Select a Site × Innovation Quarter ×" at bounding box center [407, 168] width 281 height 32
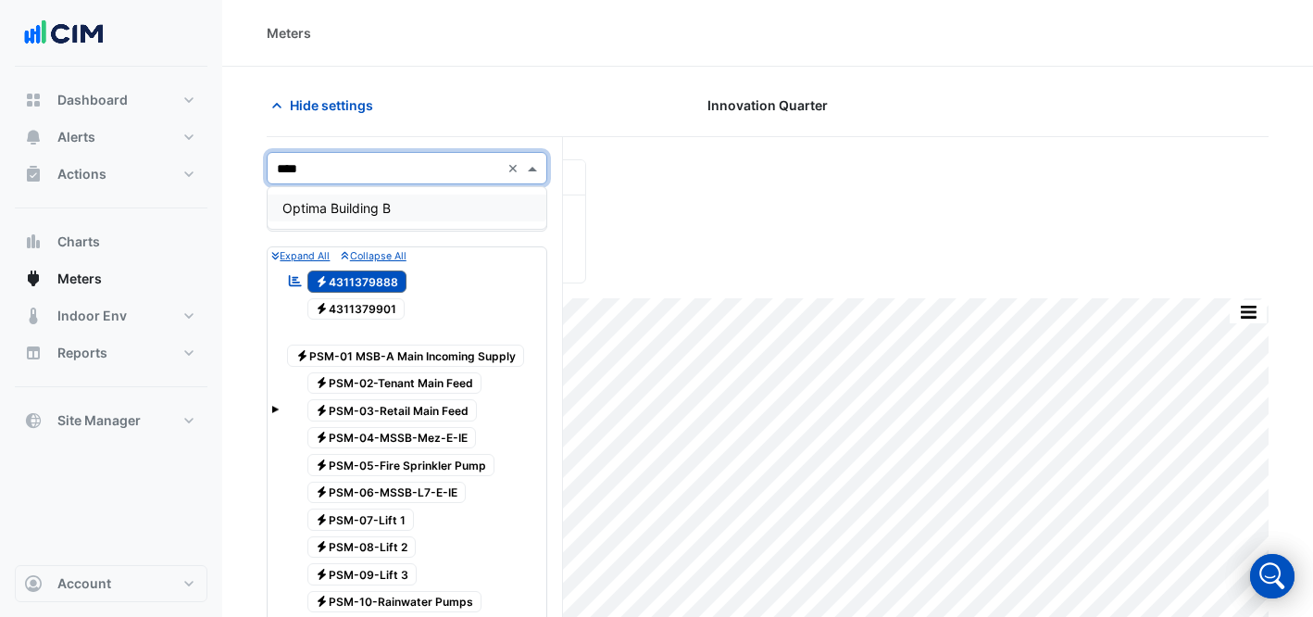
type input "*****"
click at [467, 206] on div "Optima Building B" at bounding box center [407, 207] width 279 height 27
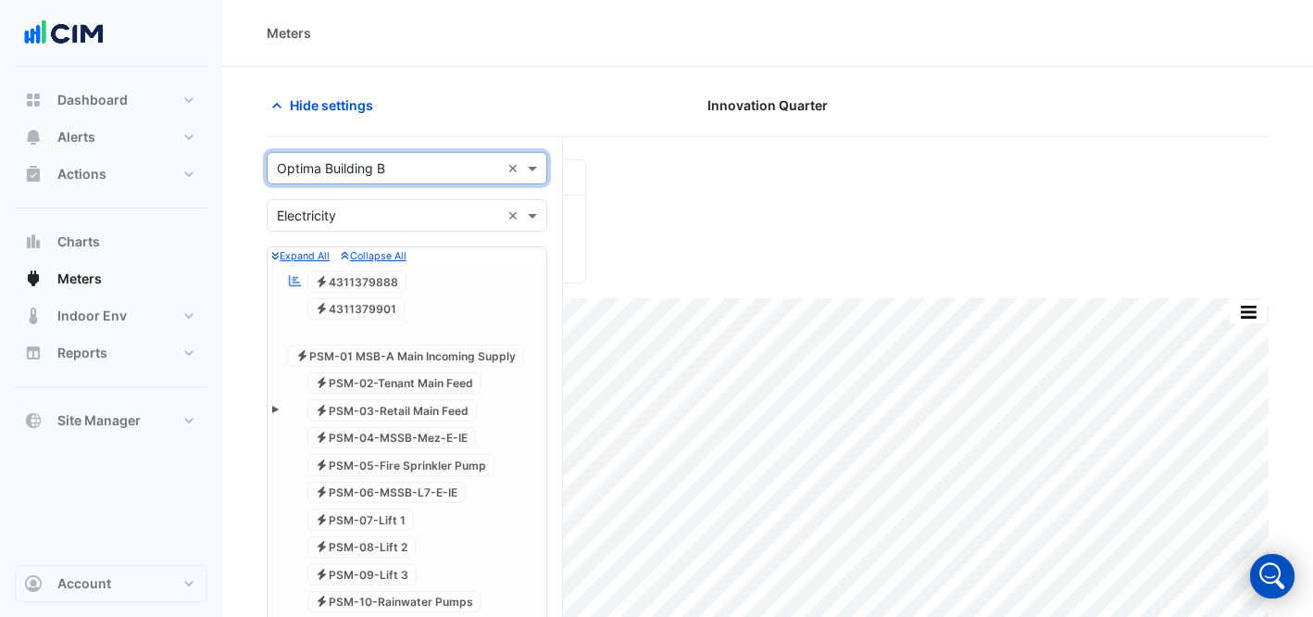
click at [440, 168] on input "text" at bounding box center [388, 168] width 223 height 19
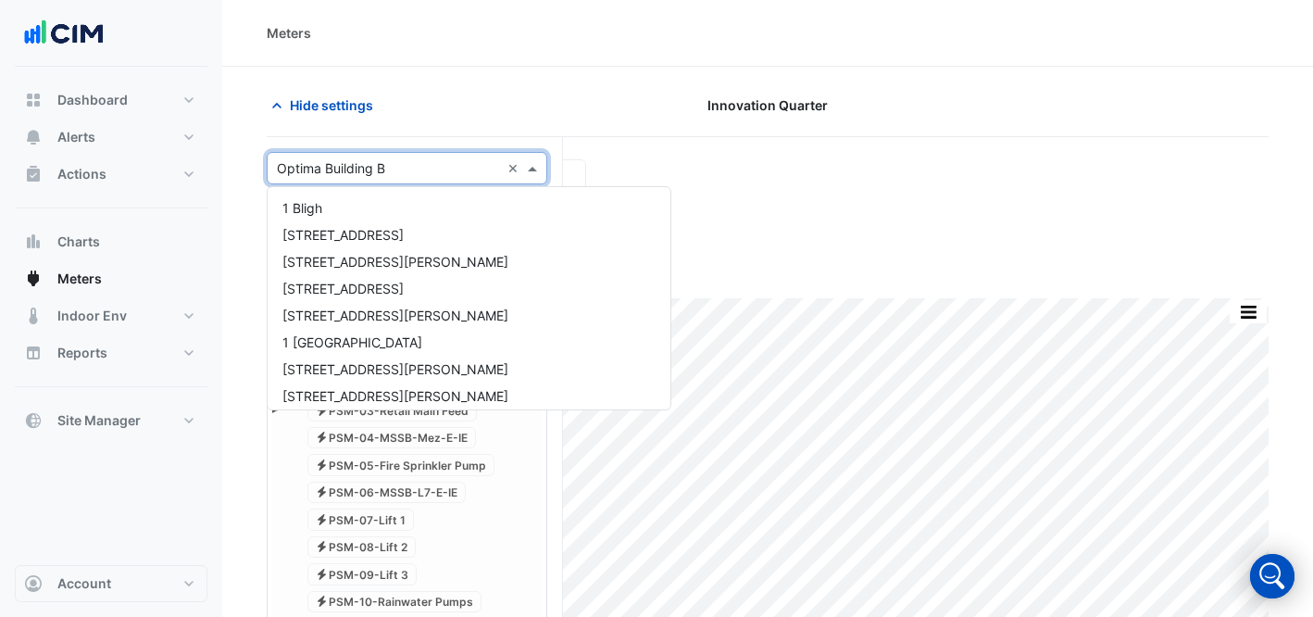
scroll to position [11339, 0]
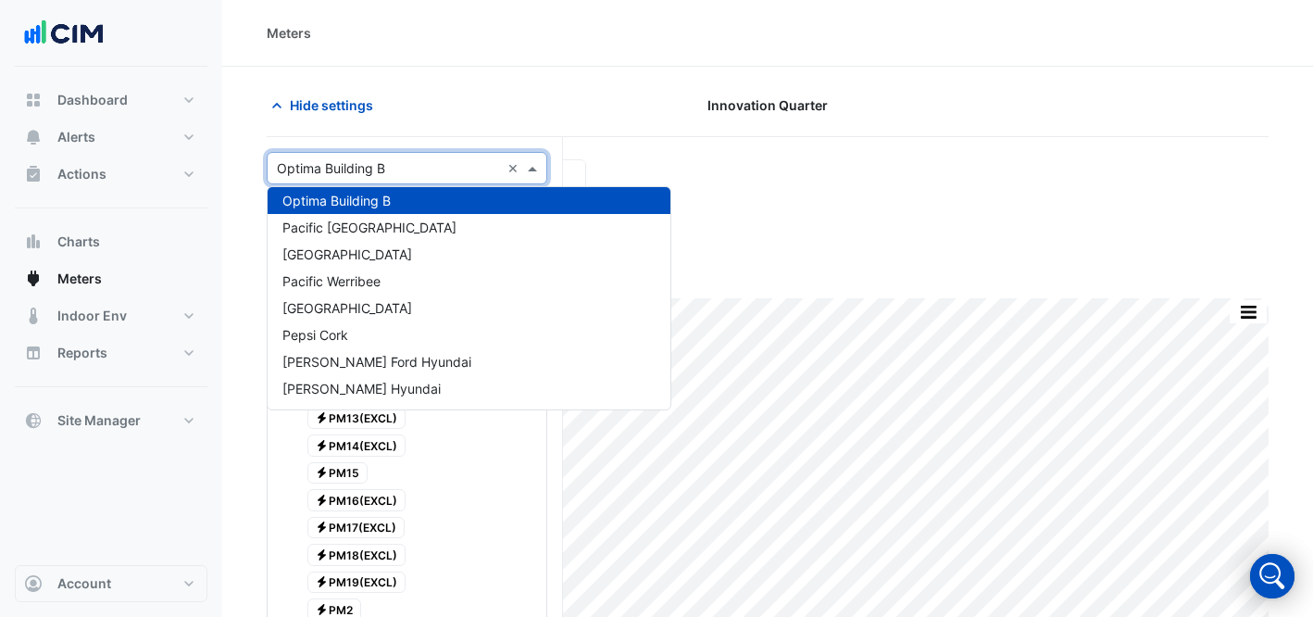
click at [438, 199] on div "Optima Building B" at bounding box center [469, 200] width 403 height 27
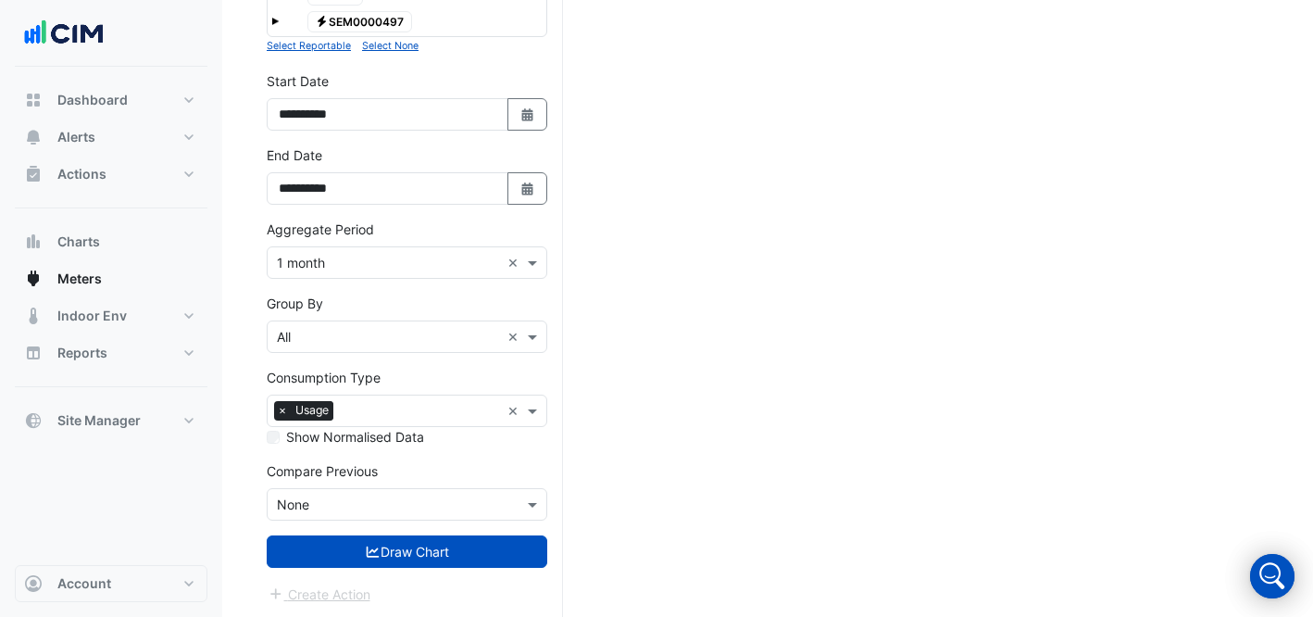
scroll to position [2092, 0]
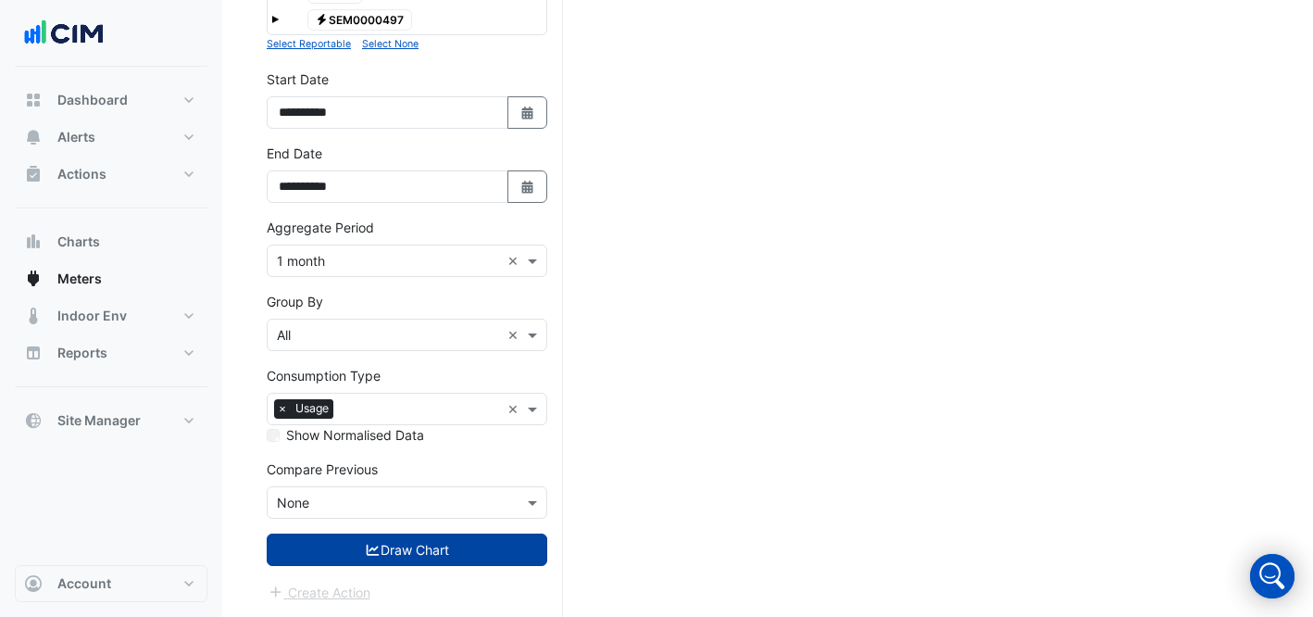
click at [416, 547] on button "Draw Chart" at bounding box center [407, 549] width 281 height 32
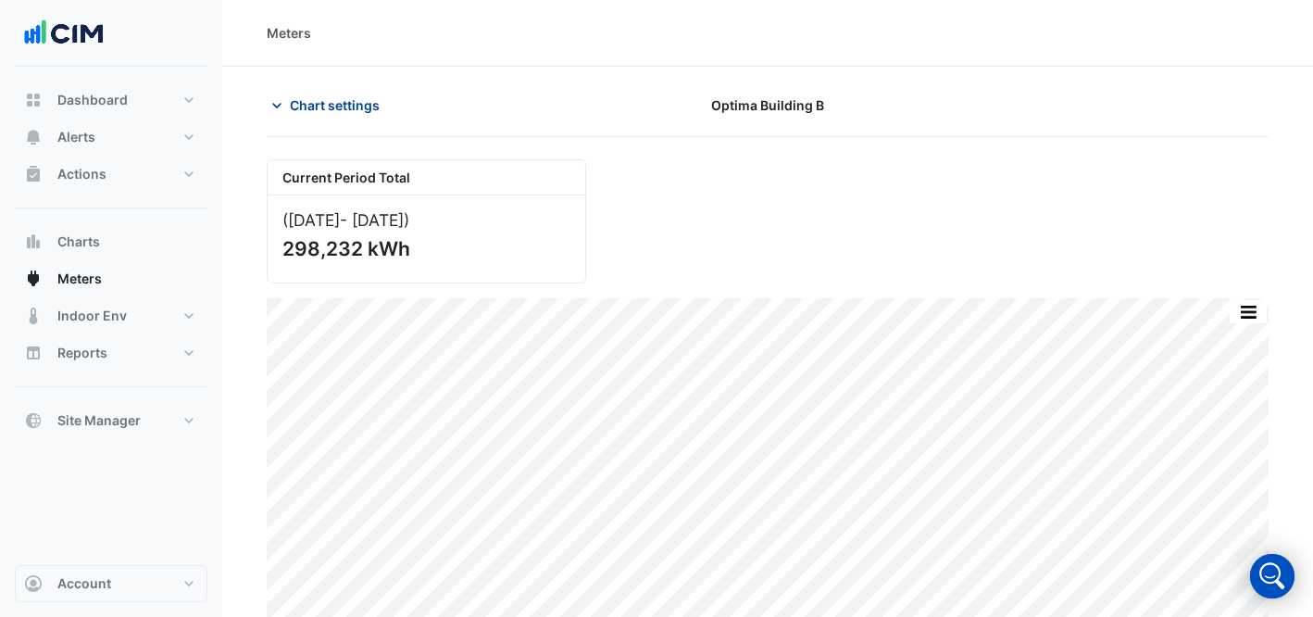
click at [295, 114] on span "Chart settings" at bounding box center [335, 104] width 90 height 19
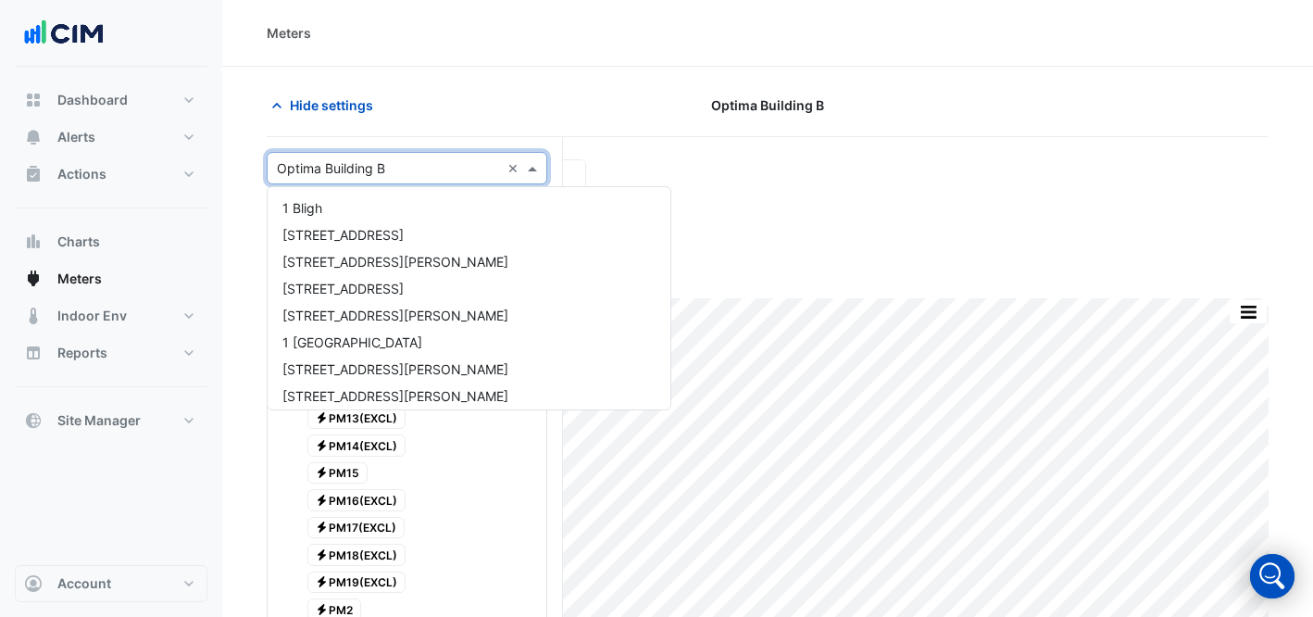
click at [385, 181] on div "Select a Site × Optima Building B ×" at bounding box center [407, 168] width 281 height 32
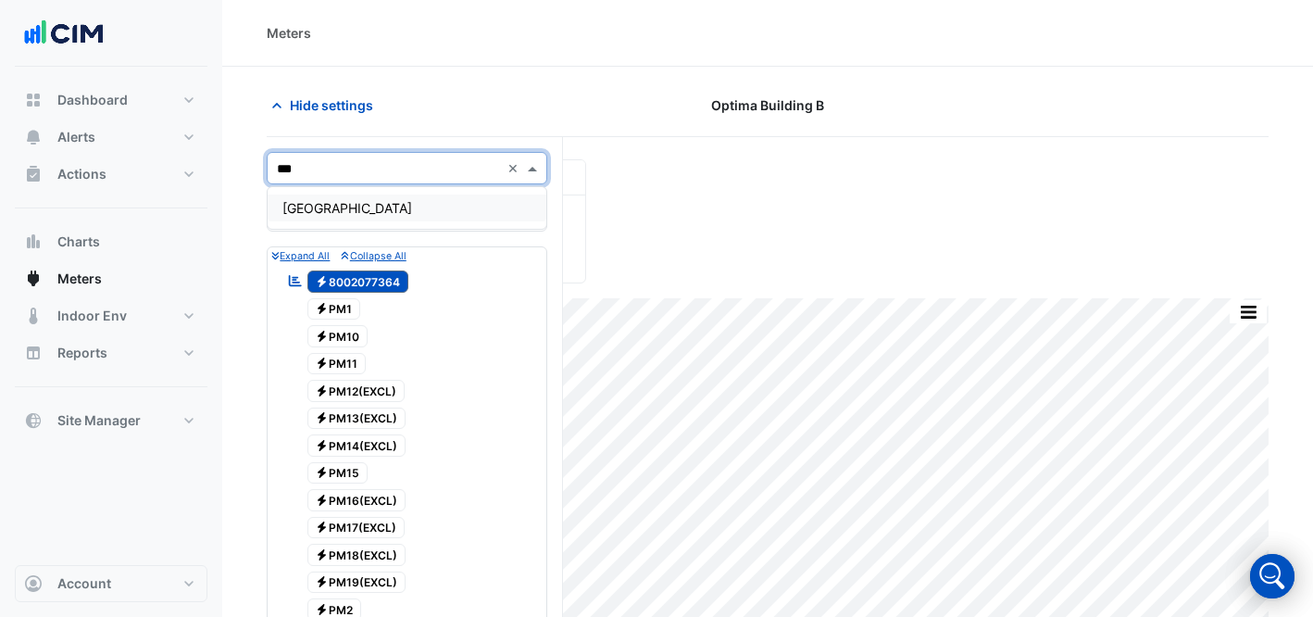
type input "****"
click at [370, 208] on div "[GEOGRAPHIC_DATA]" at bounding box center [407, 207] width 279 height 27
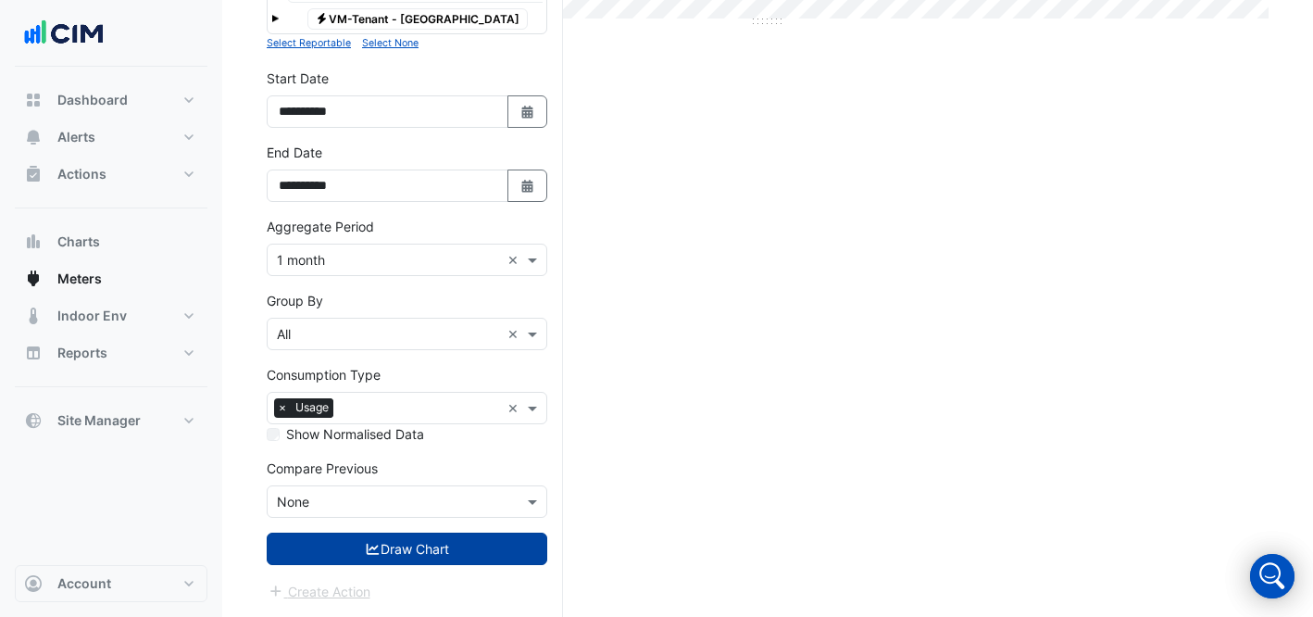
click at [469, 544] on button "Draw Chart" at bounding box center [407, 548] width 281 height 32
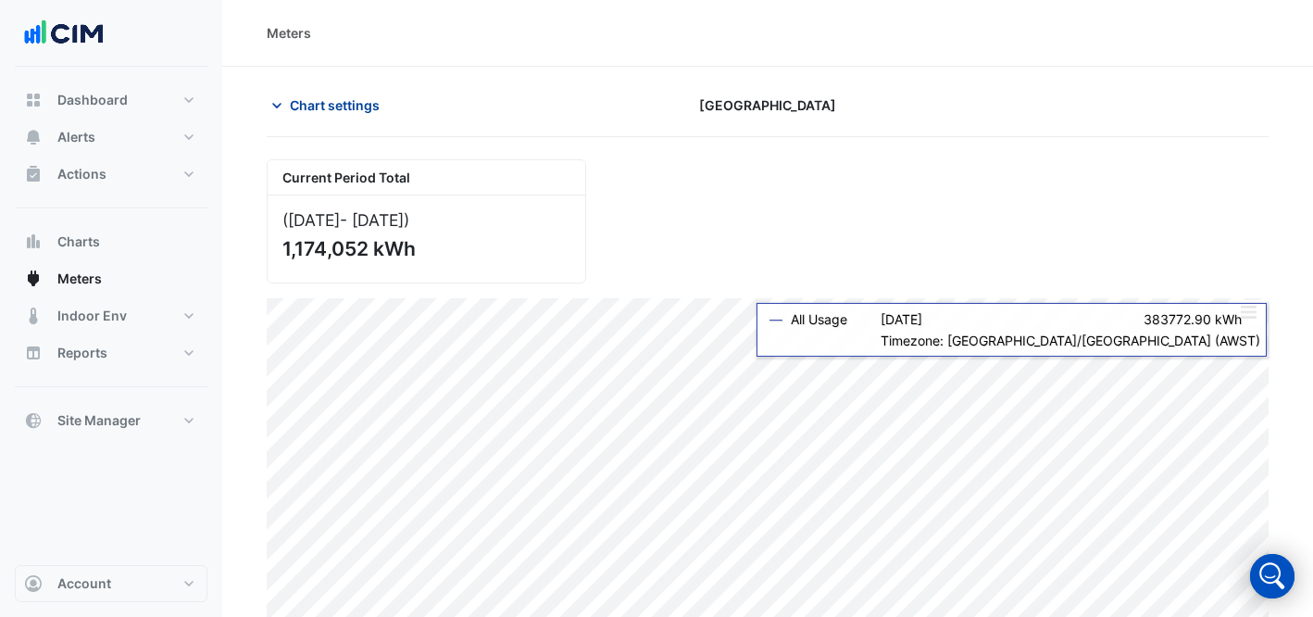
click at [314, 110] on span "Chart settings" at bounding box center [335, 104] width 90 height 19
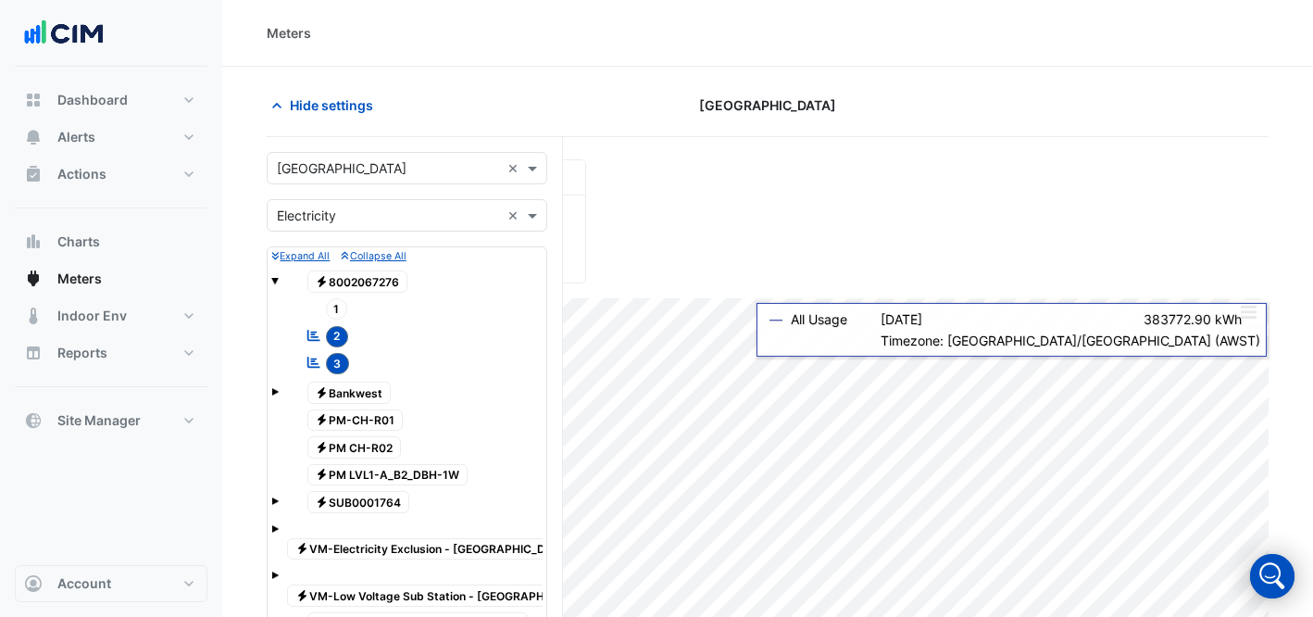
click at [351, 166] on input "text" at bounding box center [388, 168] width 223 height 19
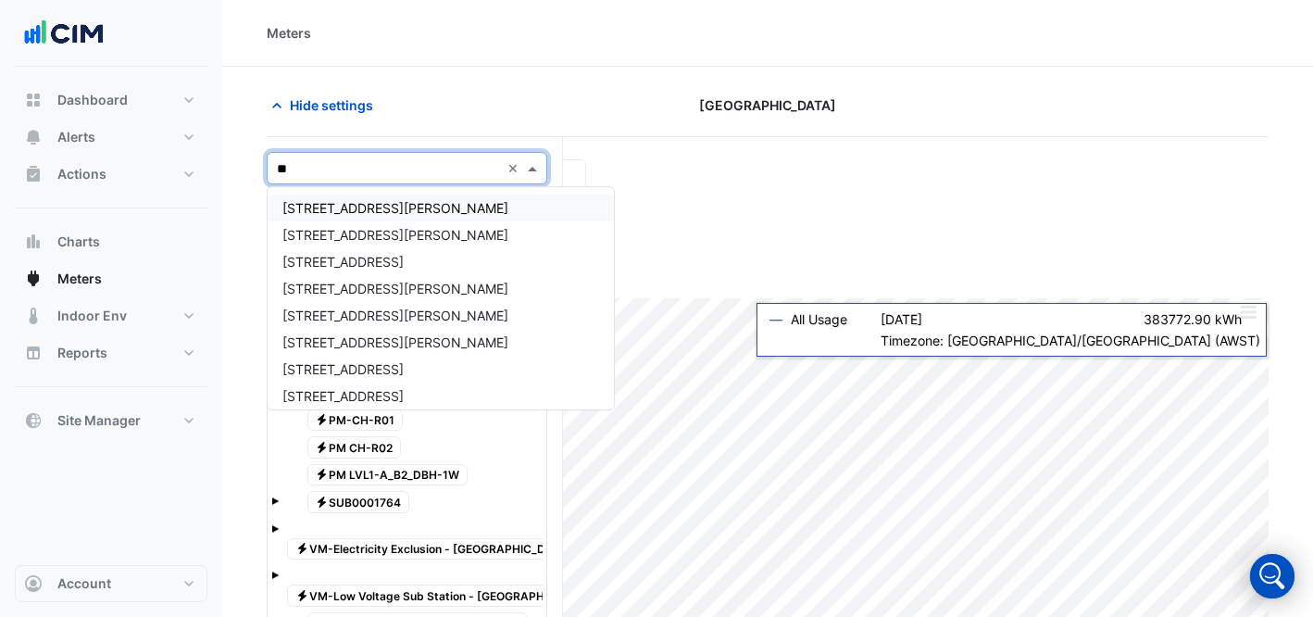
type input "***"
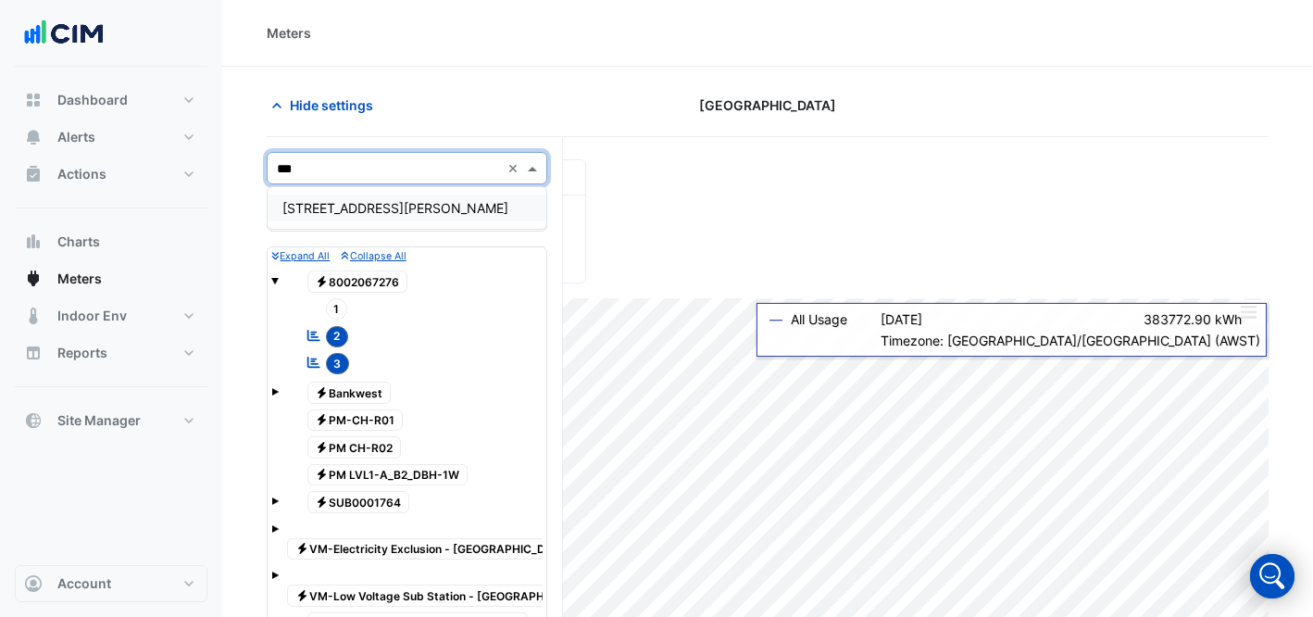
click at [347, 197] on div "[STREET_ADDRESS][PERSON_NAME]" at bounding box center [407, 207] width 279 height 27
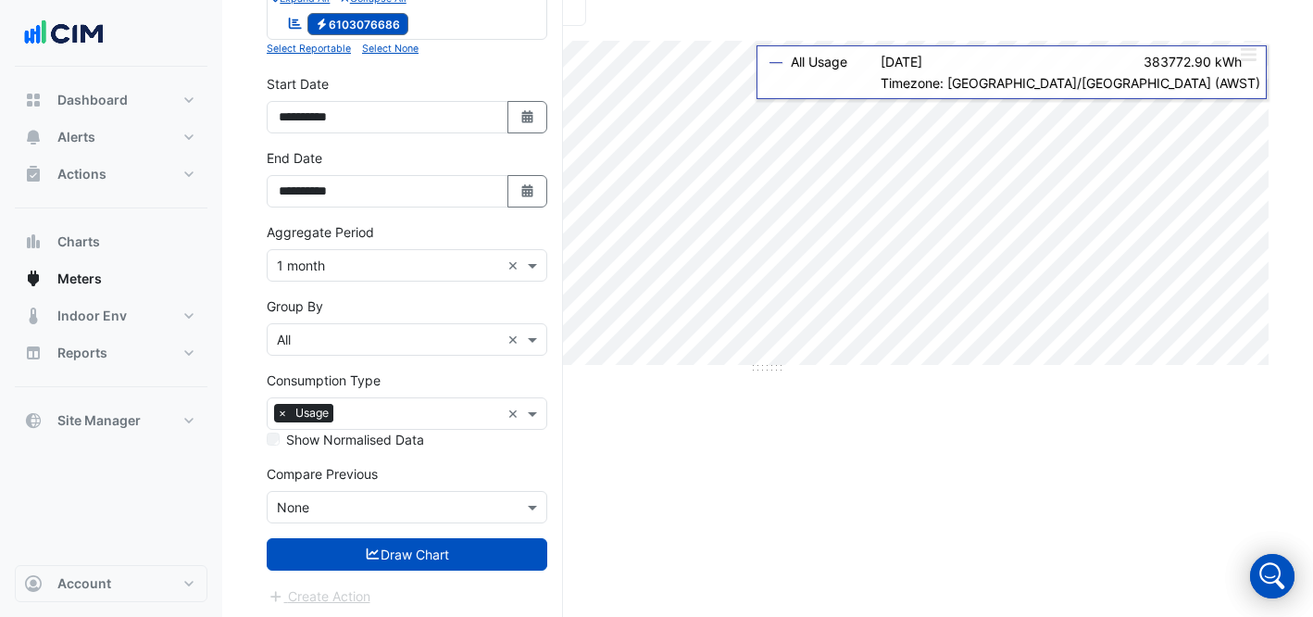
scroll to position [261, 0]
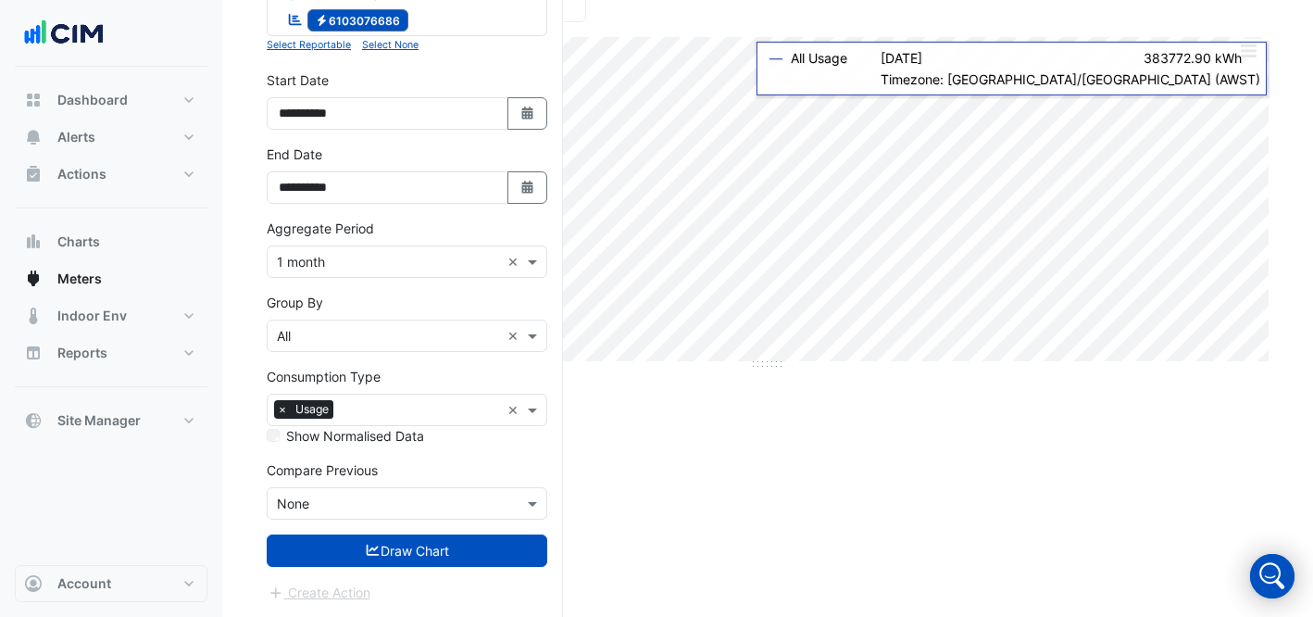
drag, startPoint x: 467, startPoint y: 529, endPoint x: 488, endPoint y: 520, distance: 22.9
click at [468, 529] on form "**********" at bounding box center [407, 247] width 281 height 712
click at [394, 557] on button "Draw Chart" at bounding box center [407, 550] width 281 height 32
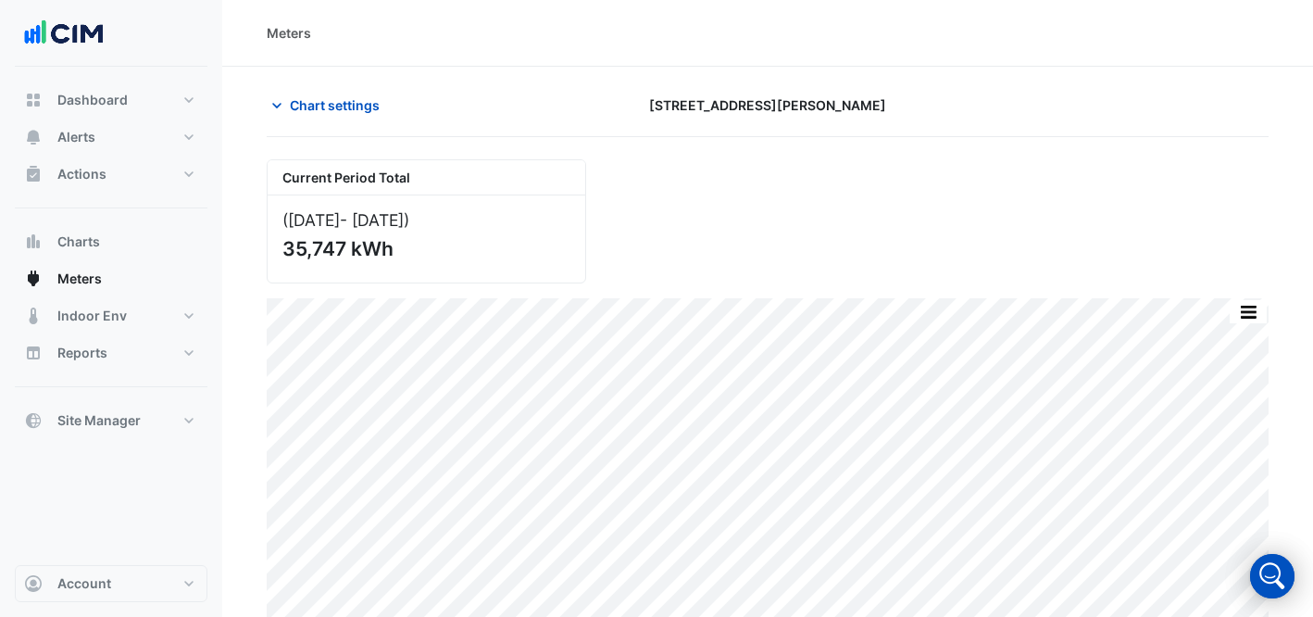
click at [984, 202] on div "Current Period Total (May 25 - Jul 25 ) 35,747 kWh" at bounding box center [768, 213] width 1024 height 139
click at [299, 109] on span "Chart settings" at bounding box center [335, 104] width 90 height 19
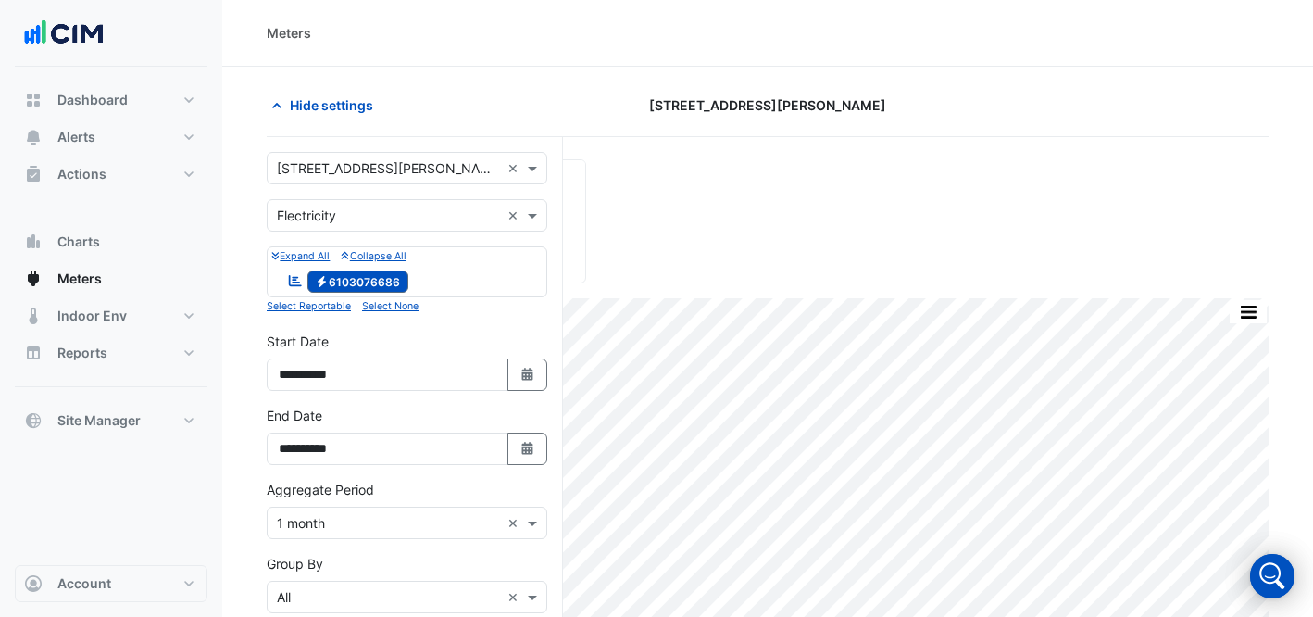
click at [352, 179] on div "Select a Site × 555 Collins Street ×" at bounding box center [407, 168] width 281 height 32
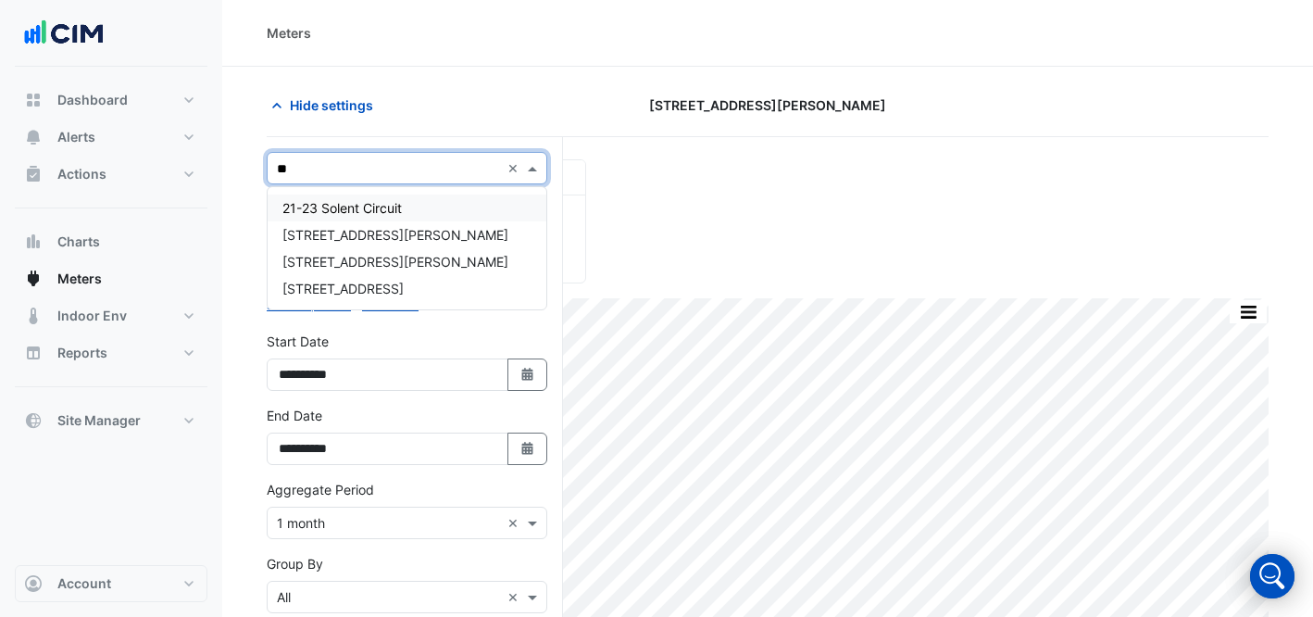
type input "***"
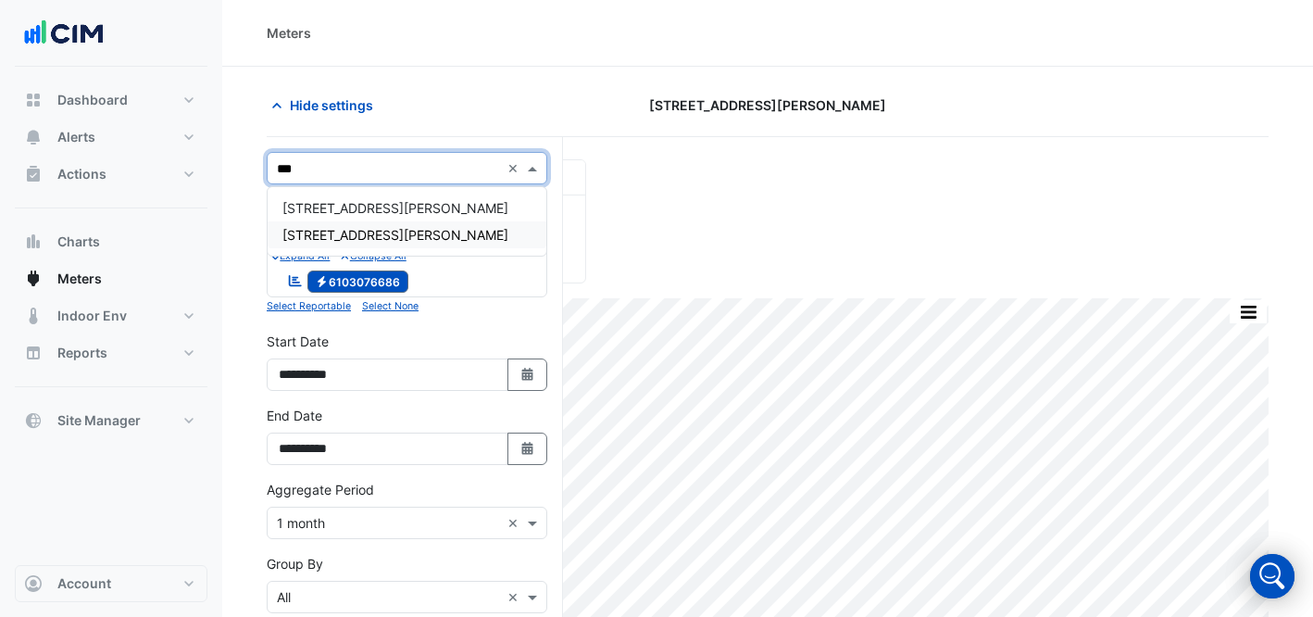
click at [374, 234] on span "[STREET_ADDRESS][PERSON_NAME]" at bounding box center [395, 235] width 226 height 16
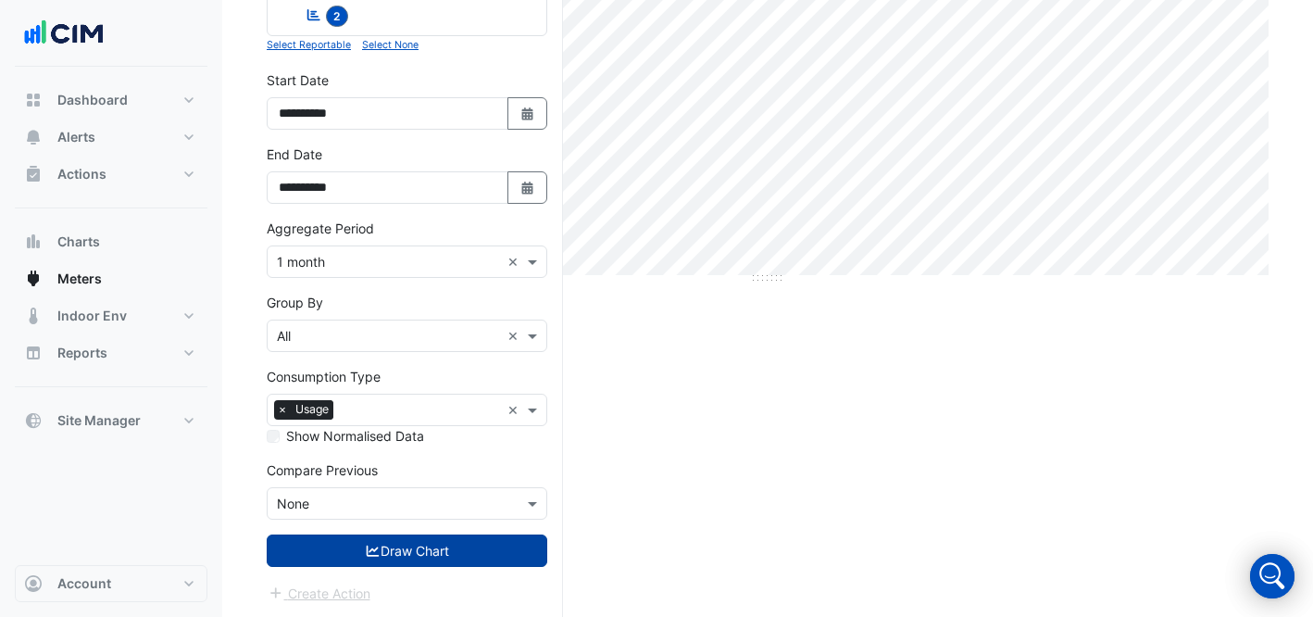
click at [467, 562] on button "Draw Chart" at bounding box center [407, 550] width 281 height 32
